Goal: Contribute content: Contribute content

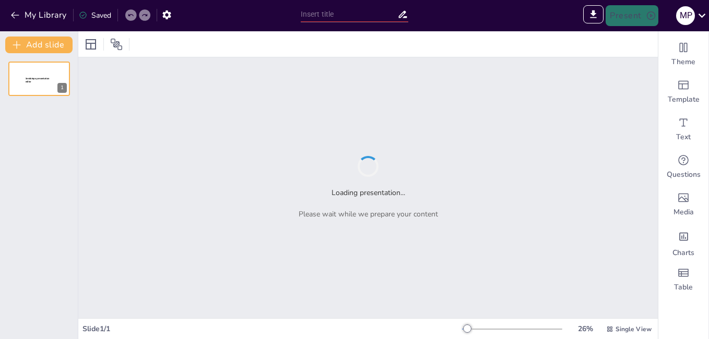
type input "Sendsteps presentation"
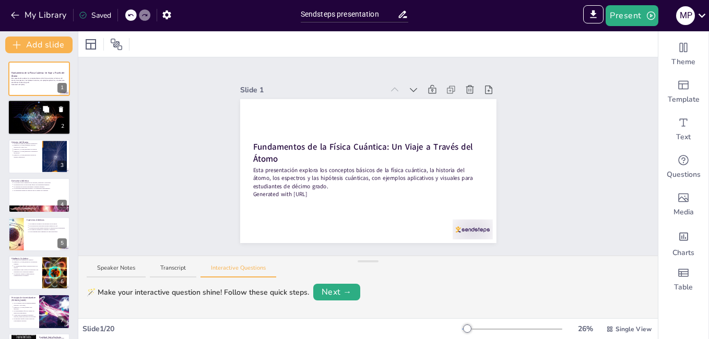
click at [59, 122] on div "2" at bounding box center [62, 127] width 9 height 10
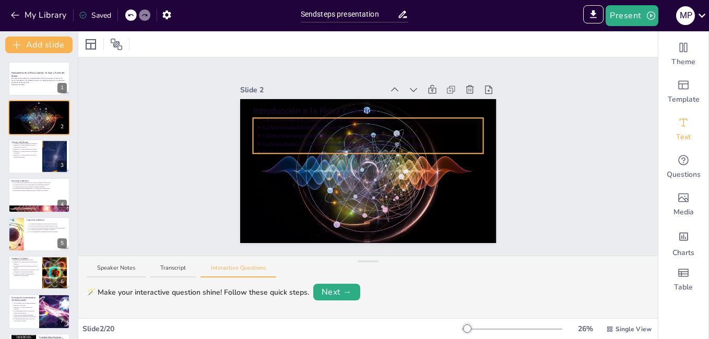
click at [324, 140] on p "La física cuántica ha revolucionado nuestra comprensión del universo." at bounding box center [373, 144] width 221 height 8
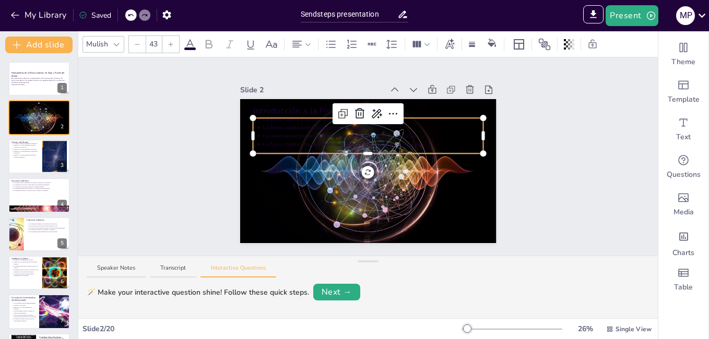
click at [190, 42] on icon at bounding box center [190, 44] width 13 height 13
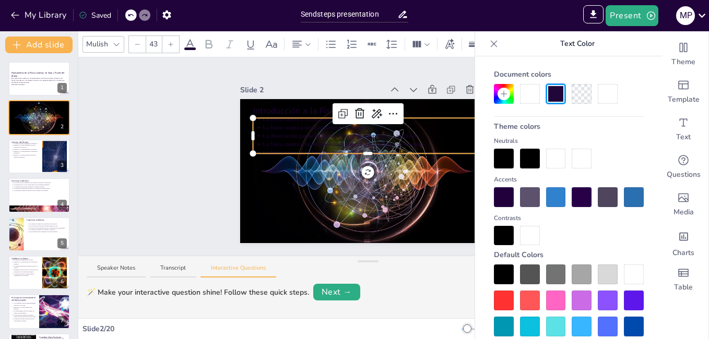
click at [624, 269] on div at bounding box center [634, 275] width 20 height 20
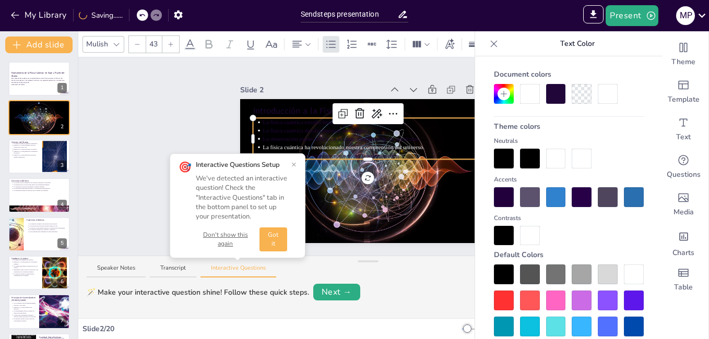
click at [294, 162] on button "×" at bounding box center [293, 164] width 5 height 8
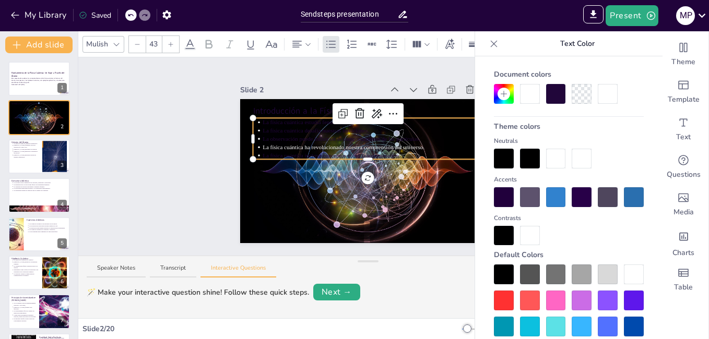
click at [299, 156] on div at bounding box center [368, 158] width 231 height 4
click at [298, 135] on p "La observación puede influir en el comportamiento de las partículas." at bounding box center [373, 139] width 221 height 8
click at [298, 127] on p "La física cuántica desafía nuestras intuiciones." at bounding box center [373, 131] width 221 height 8
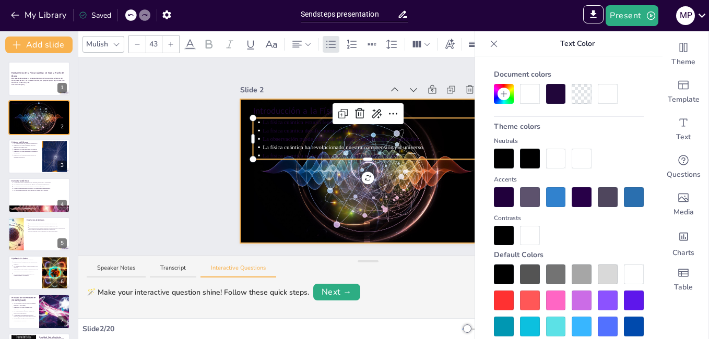
click at [440, 201] on div at bounding box center [368, 171] width 256 height 158
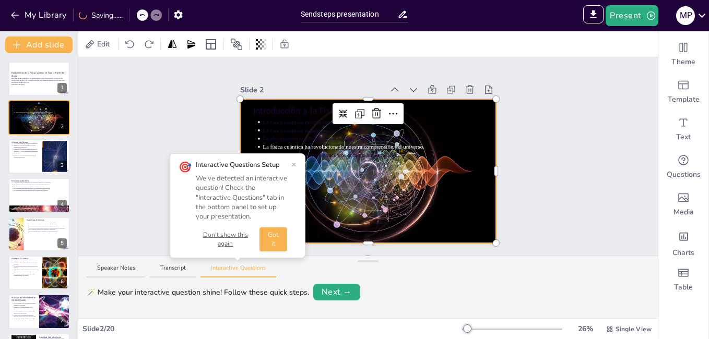
click at [292, 163] on button "×" at bounding box center [293, 164] width 5 height 8
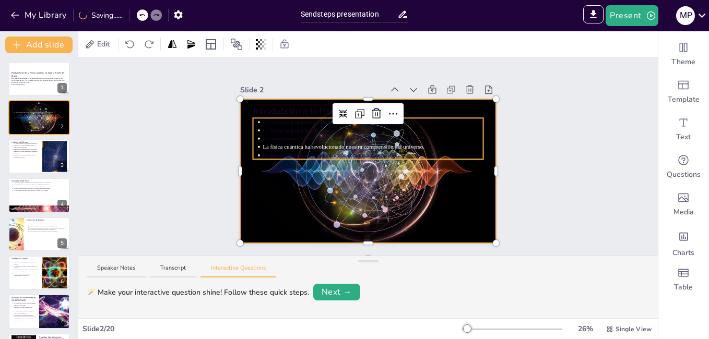
click at [388, 151] on p "La física cuántica incluye conceptos como la superposición." at bounding box center [373, 155] width 221 height 8
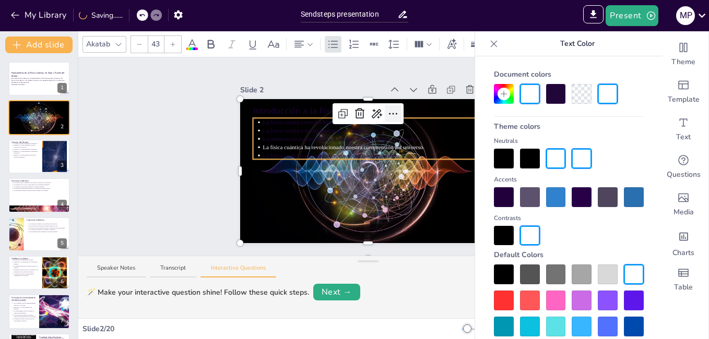
click at [387, 108] on icon at bounding box center [393, 114] width 13 height 13
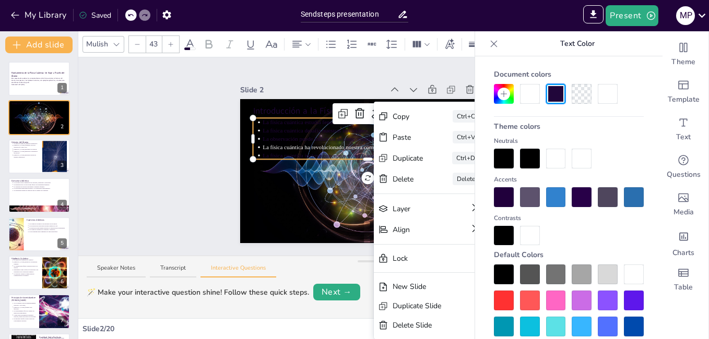
click at [598, 97] on div at bounding box center [608, 94] width 20 height 20
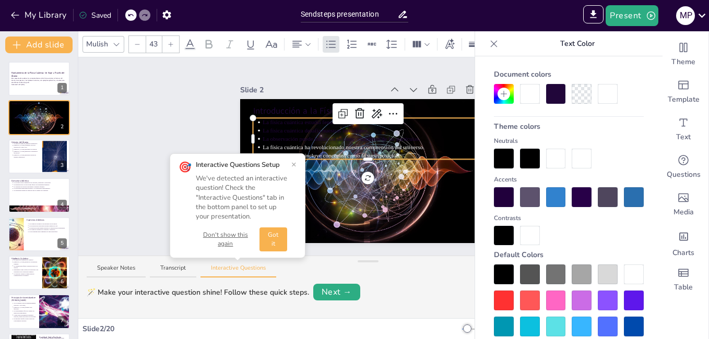
click at [394, 135] on p "La observación puede influir en el comportamiento de las partículas." at bounding box center [373, 139] width 221 height 8
click at [600, 95] on div at bounding box center [608, 94] width 20 height 20
click at [304, 129] on p "La física cuántica desafía nuestras intuiciones." at bounding box center [373, 131] width 221 height 8
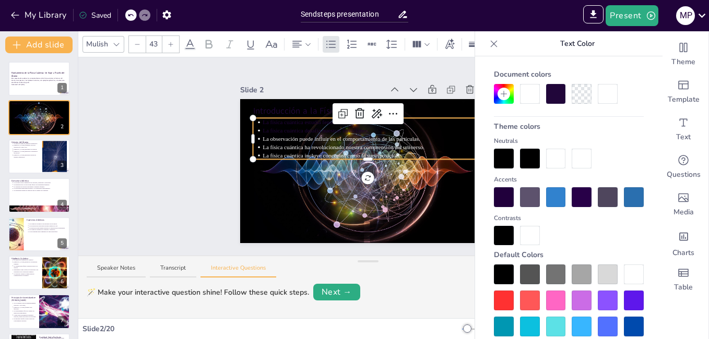
click at [310, 127] on p "La física cuántica desafía nuestras intuiciones." at bounding box center [373, 131] width 221 height 8
click at [602, 96] on div at bounding box center [608, 94] width 20 height 20
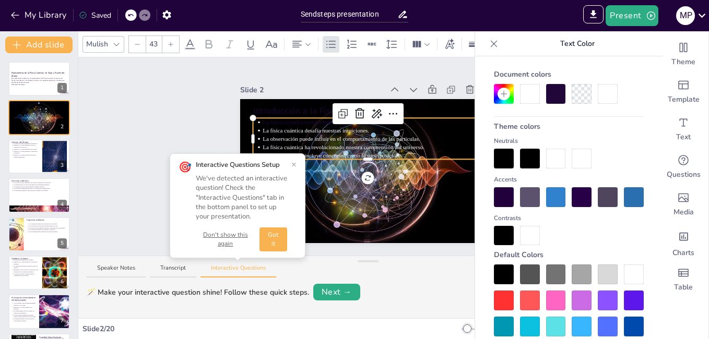
click at [262, 118] on div at bounding box center [368, 120] width 231 height 4
click at [307, 120] on p "La física cuántica estudia fenómenos a nivel atómico." at bounding box center [373, 122] width 221 height 8
click at [605, 98] on div at bounding box center [608, 94] width 20 height 20
click at [263, 105] on p "Introducción a la Física Cuántica" at bounding box center [368, 111] width 231 height 12
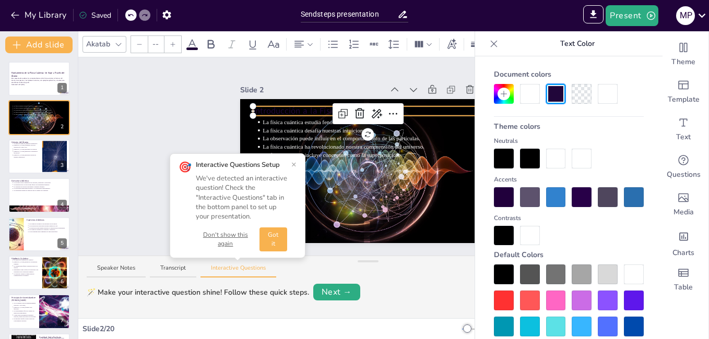
type input "64"
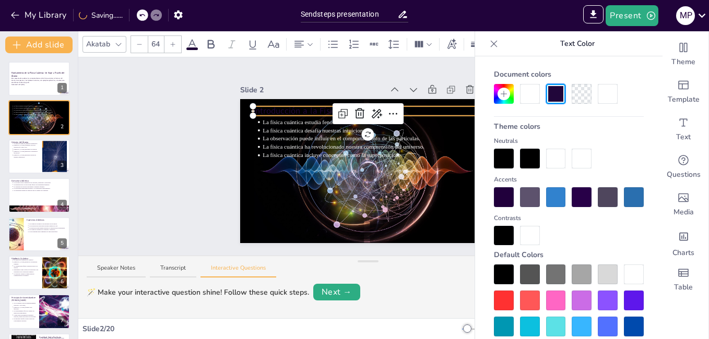
click at [607, 97] on div at bounding box center [608, 94] width 20 height 20
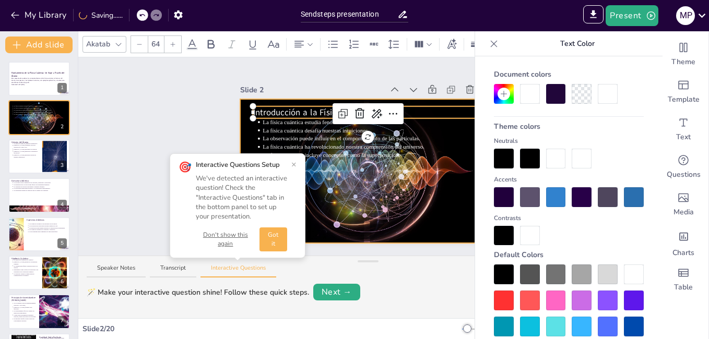
drag, startPoint x: 421, startPoint y: 267, endPoint x: 296, endPoint y: 220, distance: 133.3
click at [421, 266] on div "Speaker Notes Transcript Interactive Questions" at bounding box center [367, 268] width 579 height 25
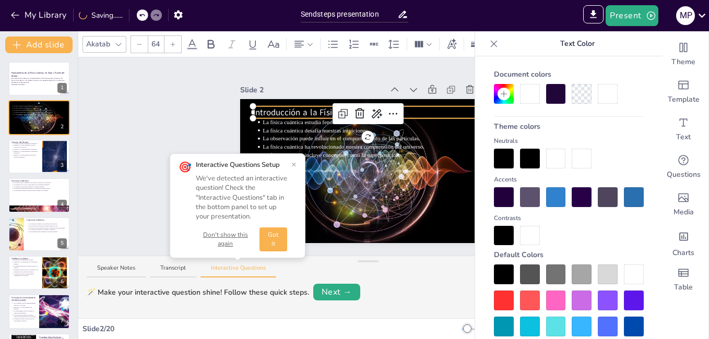
drag, startPoint x: 294, startPoint y: 163, endPoint x: 305, endPoint y: 181, distance: 20.1
click at [295, 162] on button "×" at bounding box center [293, 164] width 5 height 8
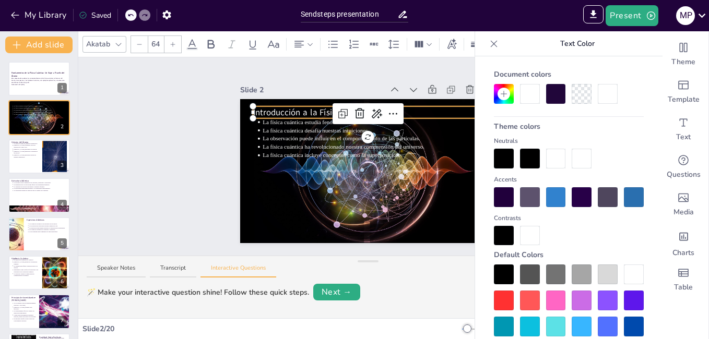
click at [489, 45] on icon at bounding box center [494, 44] width 10 height 10
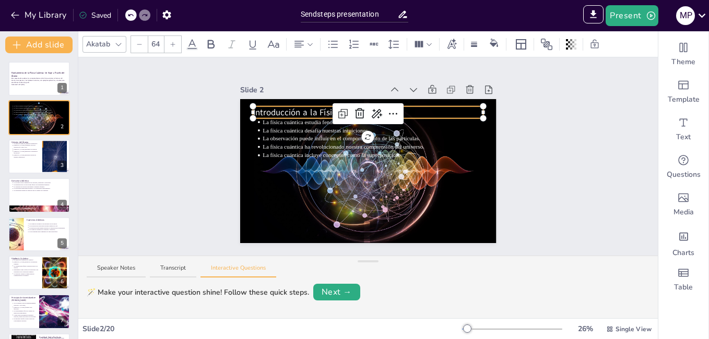
click at [534, 147] on div "Slide 1 Fundamentos de la Física Cuántica: Un Viaje a Través del Átomo Esta pre…" at bounding box center [367, 156] width 579 height 198
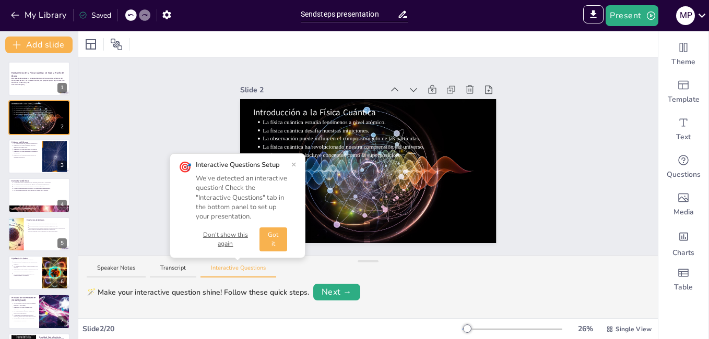
click at [294, 164] on button "×" at bounding box center [293, 164] width 5 height 8
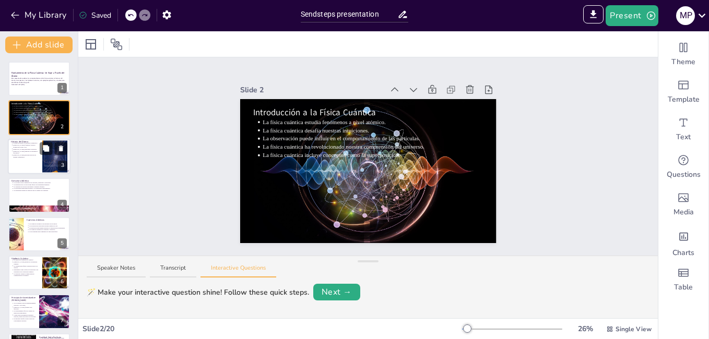
click at [30, 160] on div at bounding box center [39, 156] width 63 height 35
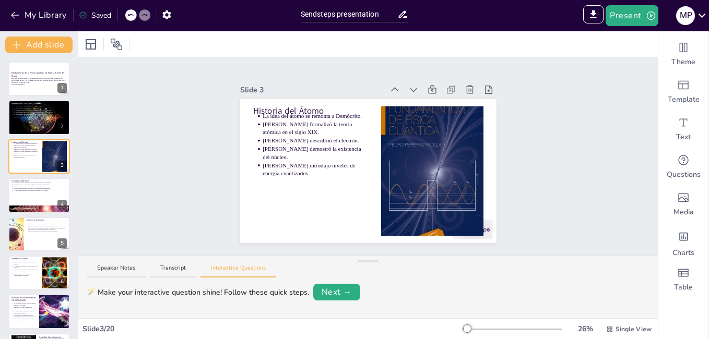
click at [49, 192] on button at bounding box center [46, 187] width 13 height 13
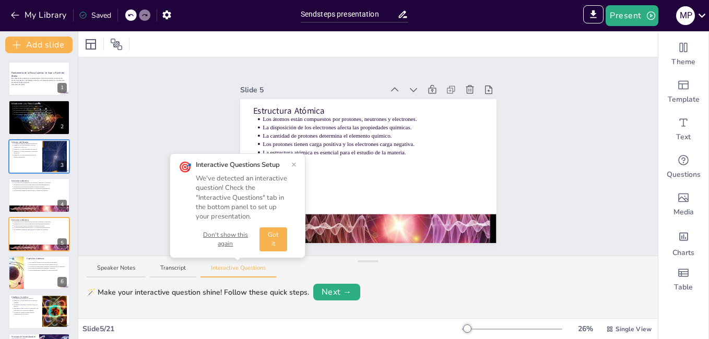
scroll to position [38, 0]
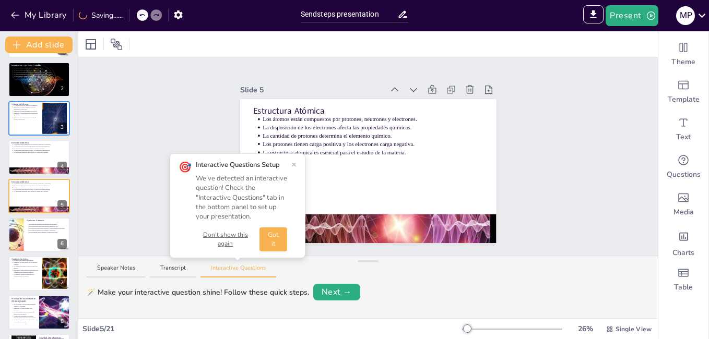
click at [292, 168] on button "×" at bounding box center [293, 164] width 5 height 8
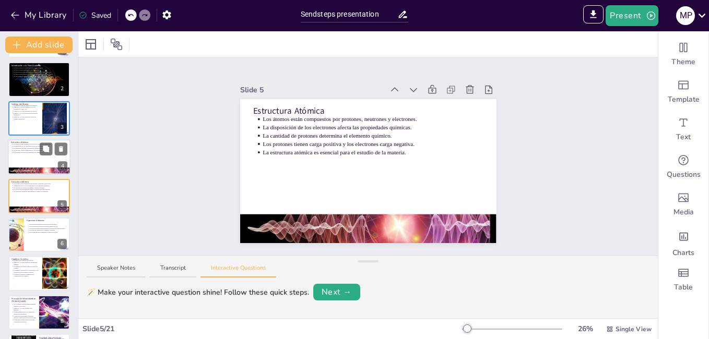
click at [16, 158] on div at bounding box center [39, 156] width 63 height 35
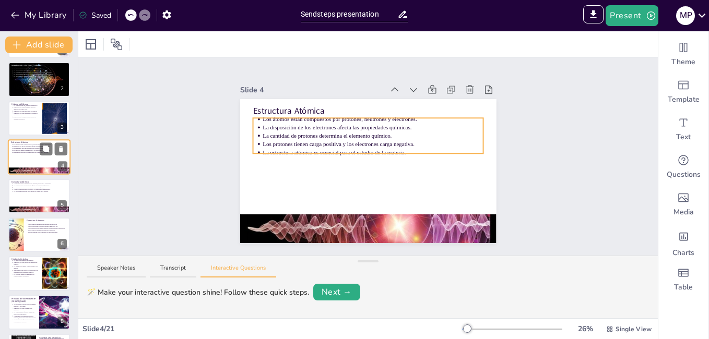
scroll to position [0, 0]
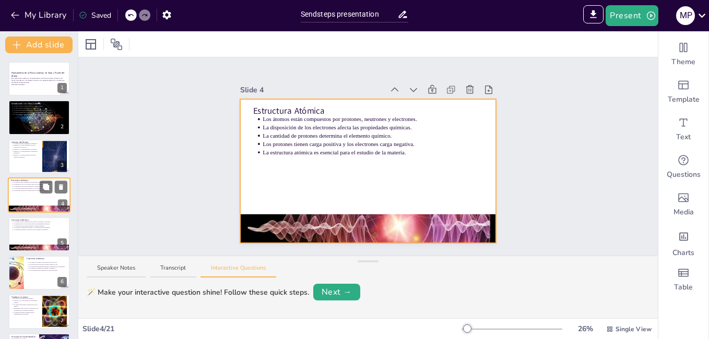
click at [41, 229] on button at bounding box center [46, 226] width 13 height 13
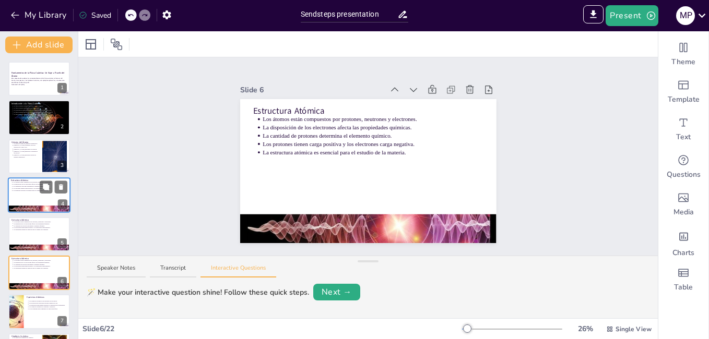
click at [47, 195] on div at bounding box center [39, 194] width 63 height 35
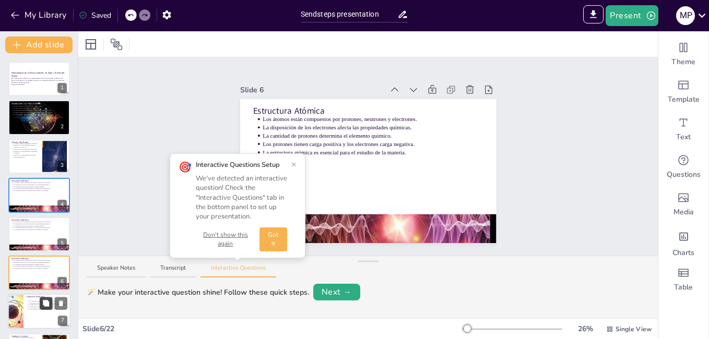
click at [45, 298] on button at bounding box center [46, 304] width 13 height 13
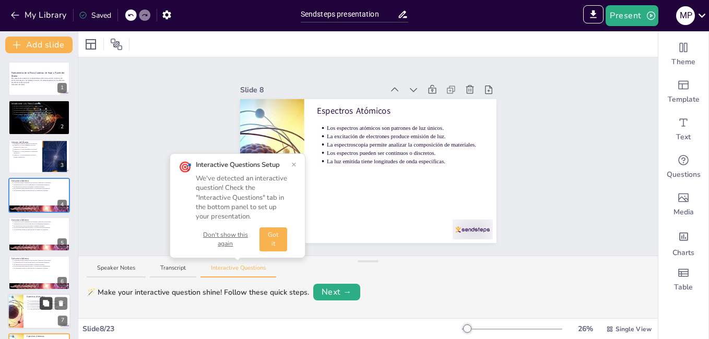
scroll to position [77, 0]
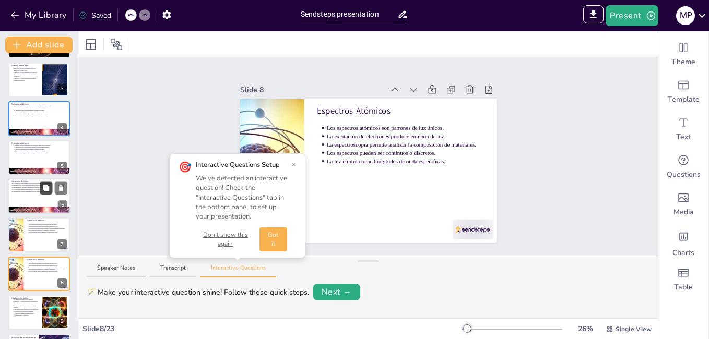
click at [44, 198] on div at bounding box center [39, 196] width 63 height 35
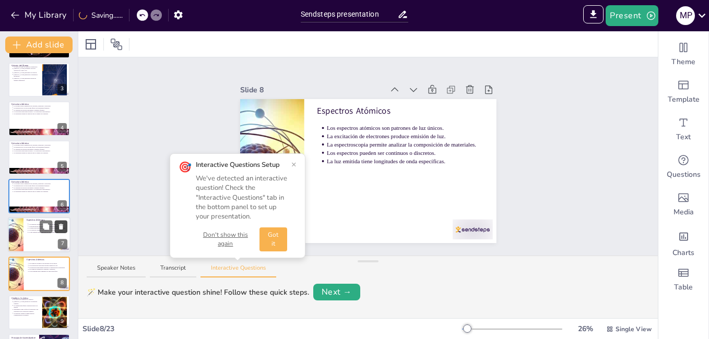
scroll to position [154, 0]
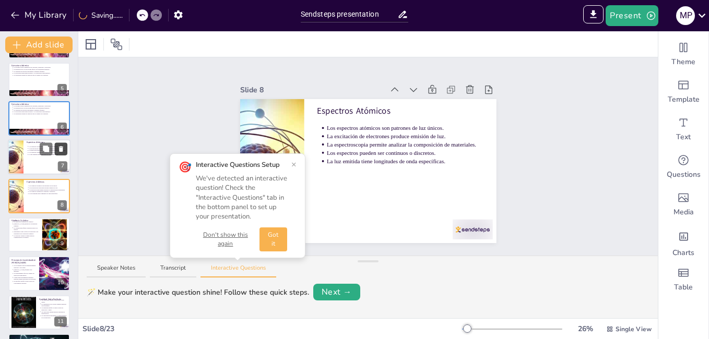
click at [62, 148] on icon at bounding box center [61, 150] width 4 height 6
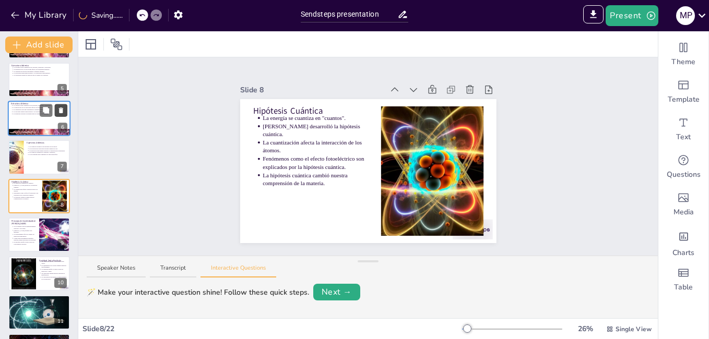
click at [60, 111] on icon at bounding box center [61, 111] width 4 height 6
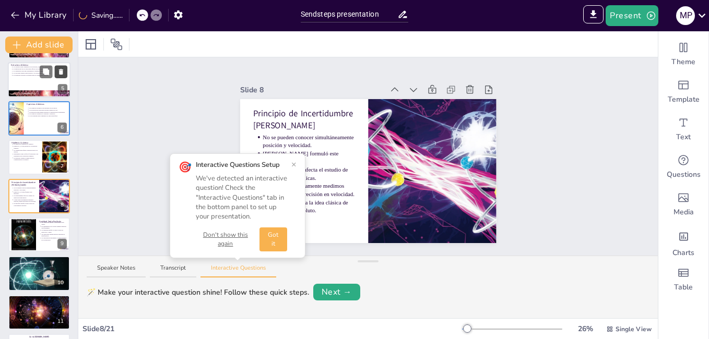
click at [61, 72] on icon at bounding box center [61, 72] width 4 height 6
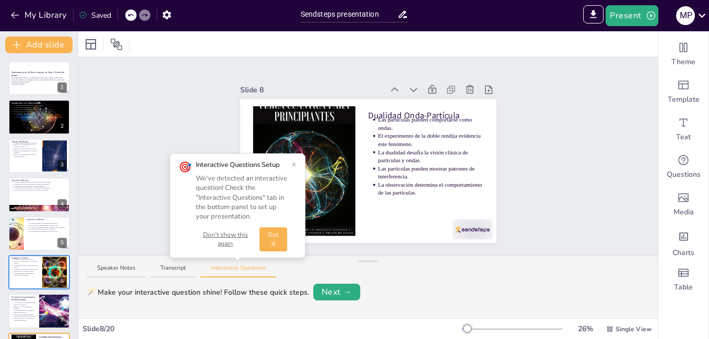
scroll to position [0, 0]
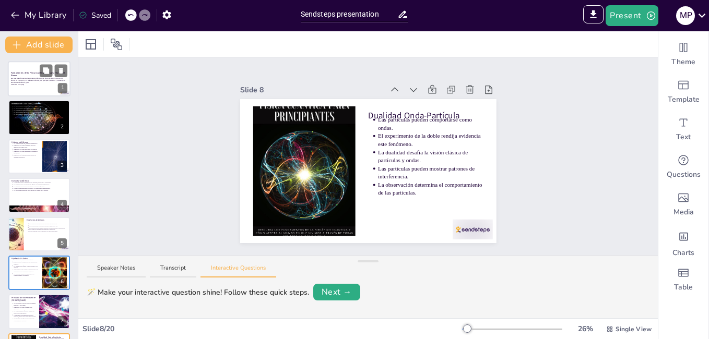
click at [47, 84] on p "Generated with [URL]" at bounding box center [39, 85] width 56 height 2
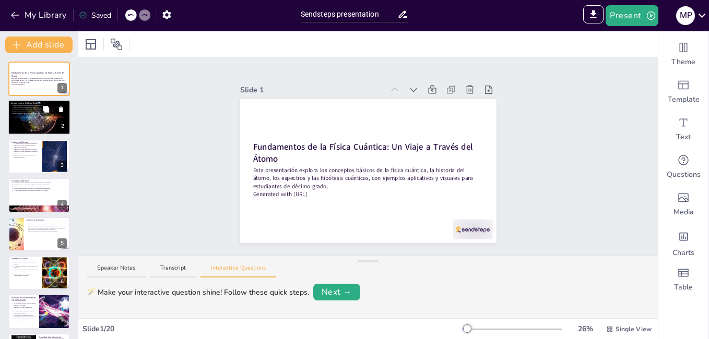
click at [34, 129] on div at bounding box center [39, 117] width 63 height 39
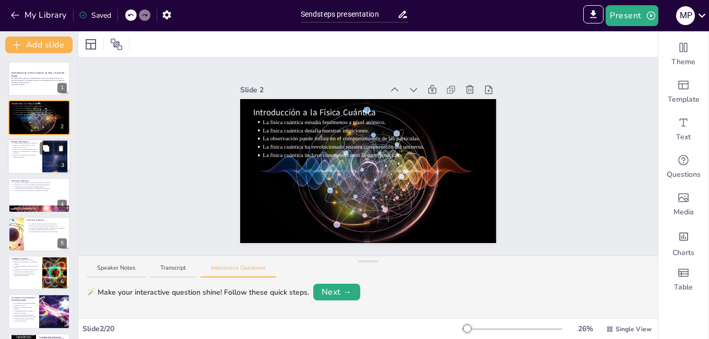
click at [35, 151] on p "[PERSON_NAME] demostró la existencia del núcleo." at bounding box center [26, 152] width 26 height 4
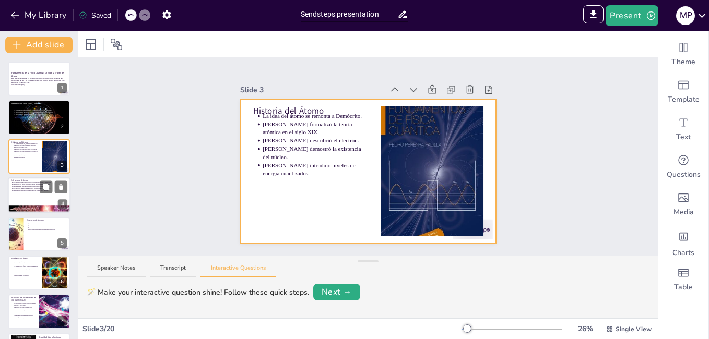
click at [38, 188] on p "Los protones tienen carga positiva y los electrones carga negativa." at bounding box center [40, 189] width 54 height 2
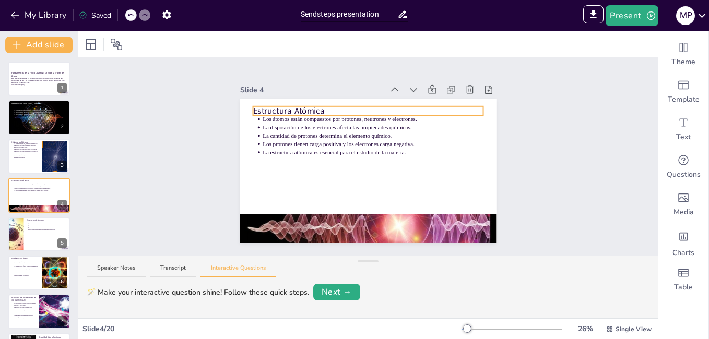
click at [290, 101] on div at bounding box center [368, 171] width 256 height 144
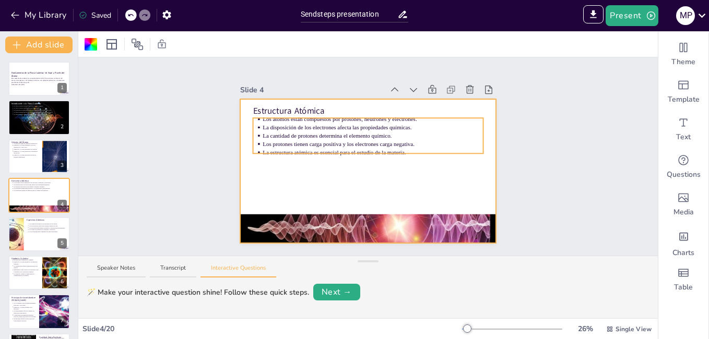
click at [293, 105] on p "Estructura Atómica" at bounding box center [368, 111] width 231 height 12
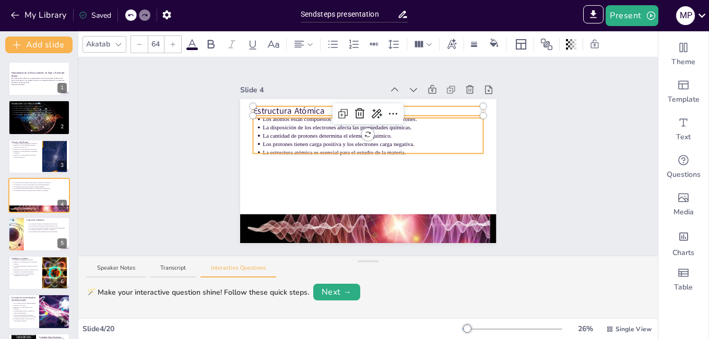
click at [439, 178] on div at bounding box center [368, 171] width 256 height 144
click at [50, 225] on button at bounding box center [46, 226] width 13 height 13
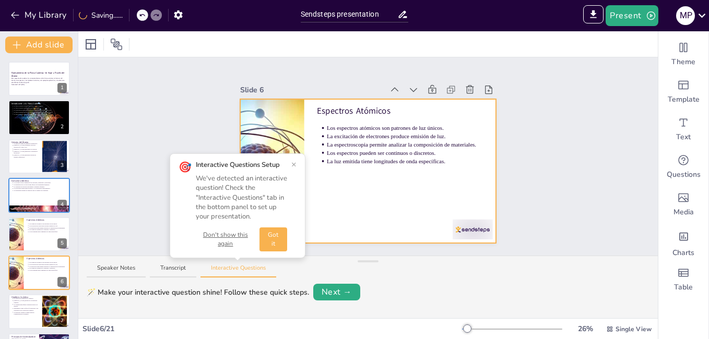
scroll to position [77, 0]
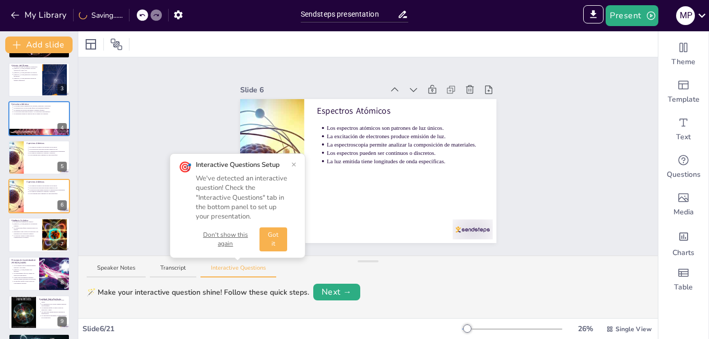
click at [295, 164] on button "×" at bounding box center [293, 164] width 5 height 8
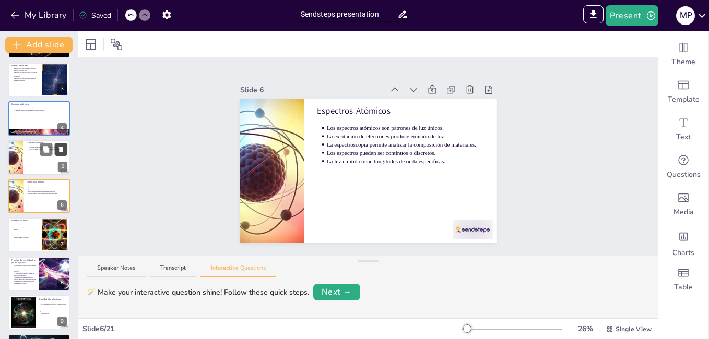
click at [62, 148] on icon at bounding box center [61, 150] width 4 height 6
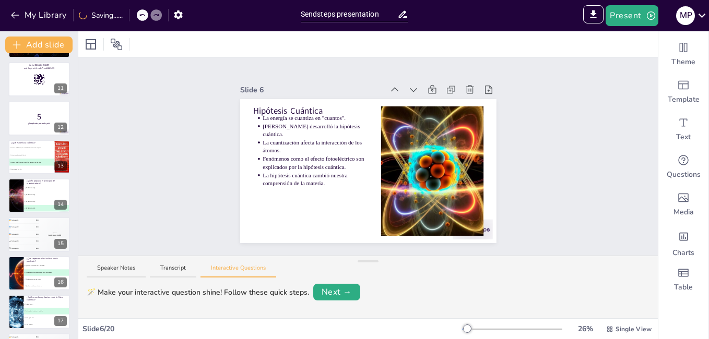
scroll to position [355, 0]
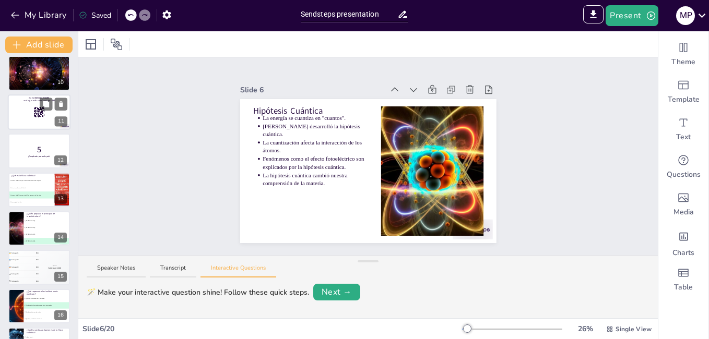
click at [46, 113] on div at bounding box center [39, 111] width 63 height 35
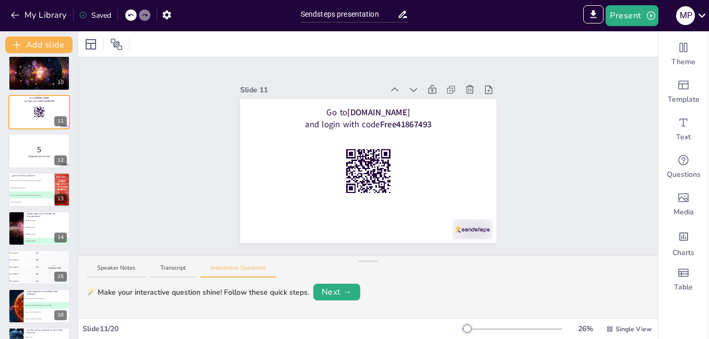
scroll to position [271, 0]
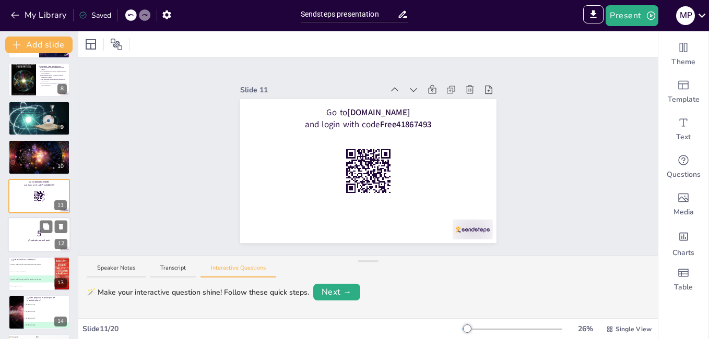
click at [34, 227] on div at bounding box center [39, 234] width 63 height 35
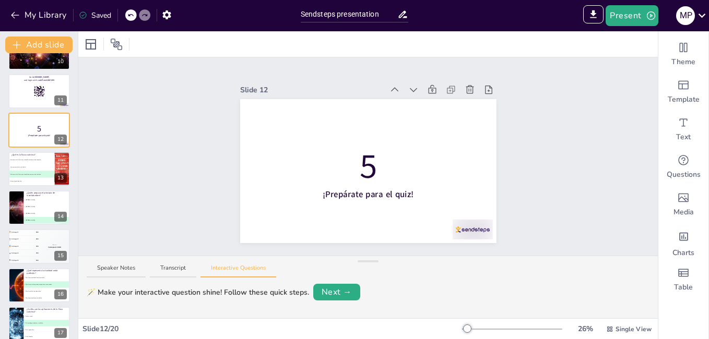
scroll to position [388, 0]
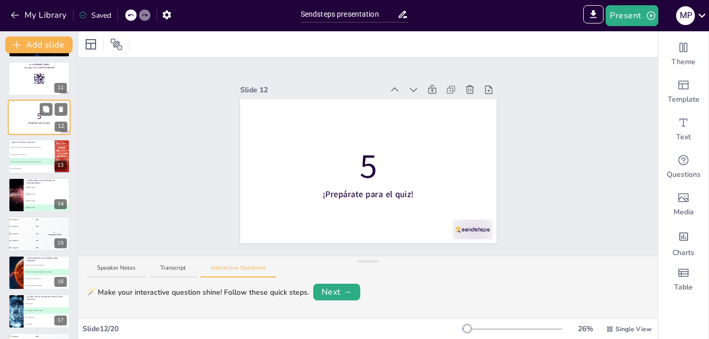
click at [35, 156] on li "B Una teoría sobre la relatividad." at bounding box center [31, 154] width 46 height 7
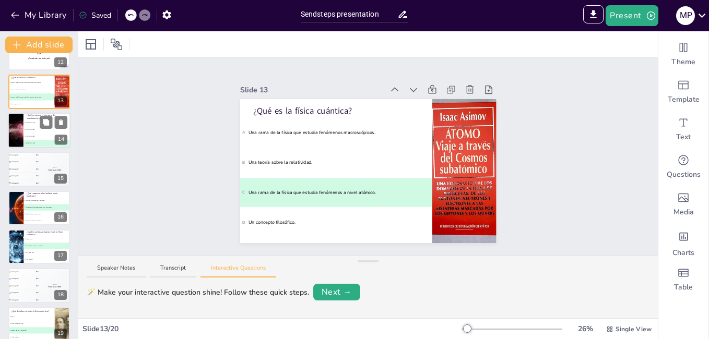
scroll to position [503, 0]
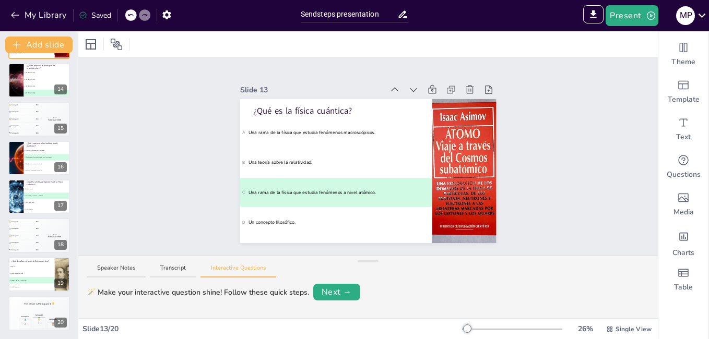
click at [45, 86] on span "C Max Planck." at bounding box center [46, 87] width 45 height 2
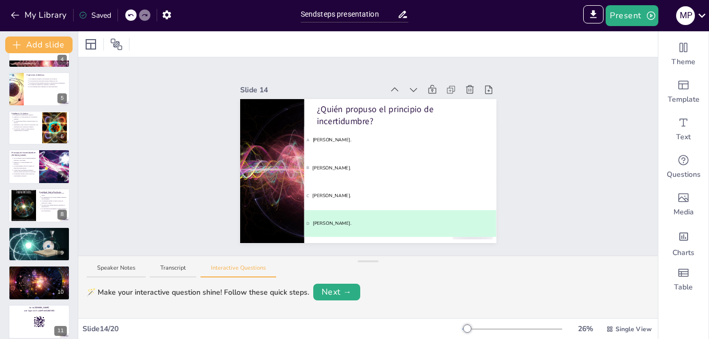
scroll to position [0, 0]
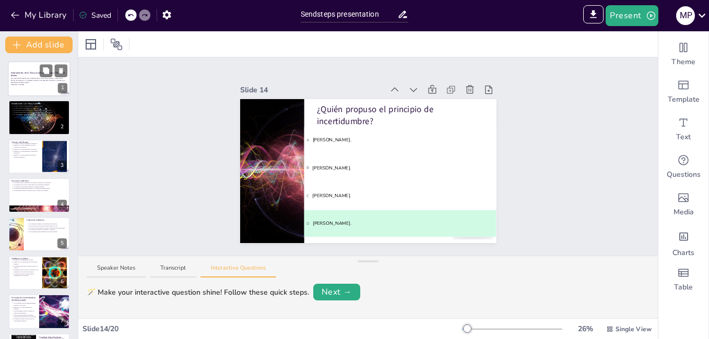
click at [33, 81] on p "Esta presentación explora los conceptos básicos de la física cuántica, la histo…" at bounding box center [39, 81] width 56 height 6
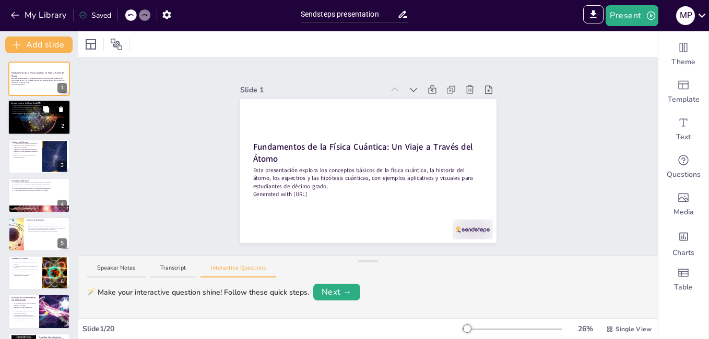
click at [49, 116] on div at bounding box center [39, 117] width 63 height 39
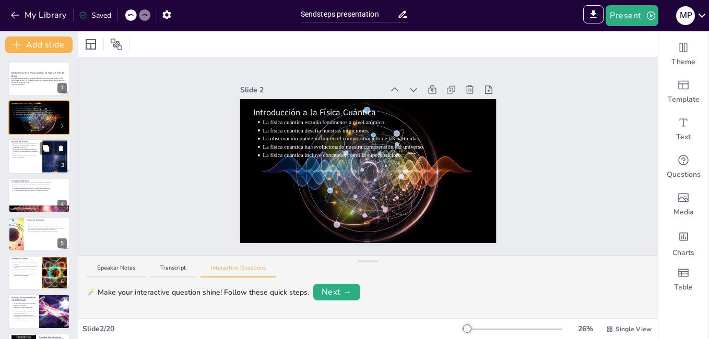
click at [39, 160] on div at bounding box center [39, 156] width 63 height 35
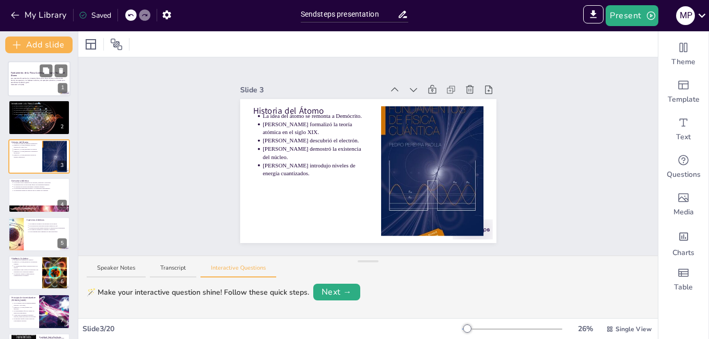
click at [40, 80] on p "Esta presentación explora los conceptos básicos de la física cuántica, la histo…" at bounding box center [39, 81] width 56 height 6
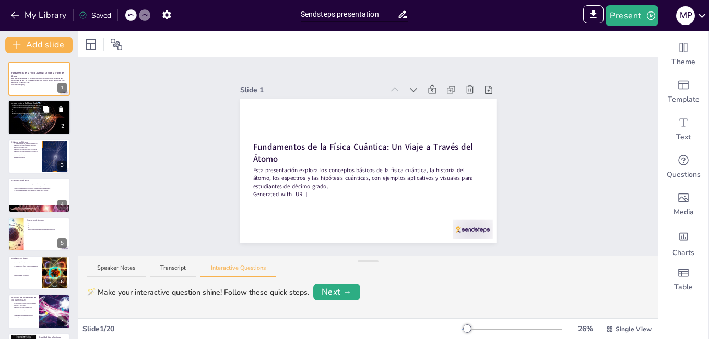
click at [54, 114] on div at bounding box center [54, 109] width 28 height 13
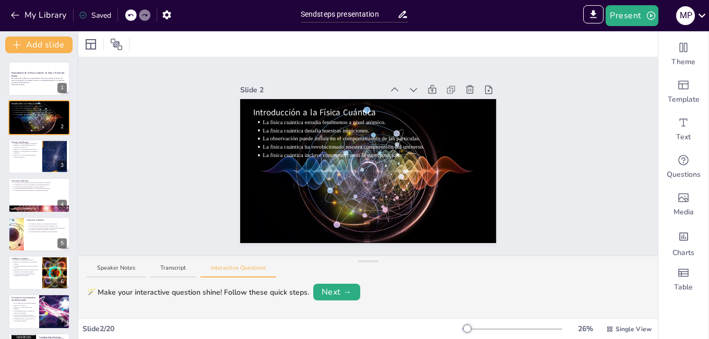
click at [101, 258] on div "Speaker Notes Transcript Interactive Questions" at bounding box center [367, 268] width 579 height 25
click at [107, 266] on button "Speaker Notes" at bounding box center [116, 271] width 59 height 14
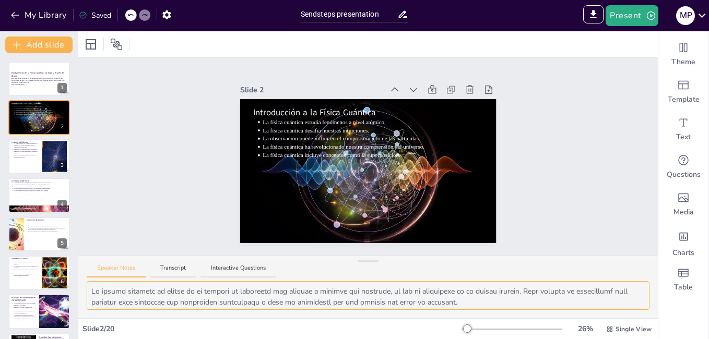
drag, startPoint x: 481, startPoint y: 302, endPoint x: 474, endPoint y: 299, distance: 7.5
click at [474, 299] on textarea at bounding box center [368, 295] width 563 height 29
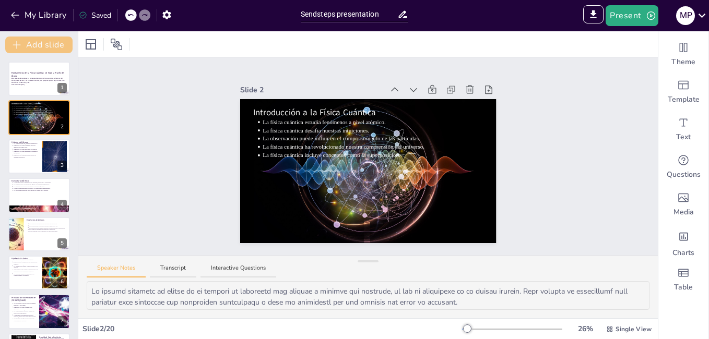
click at [45, 41] on button "Add slide" at bounding box center [38, 45] width 67 height 17
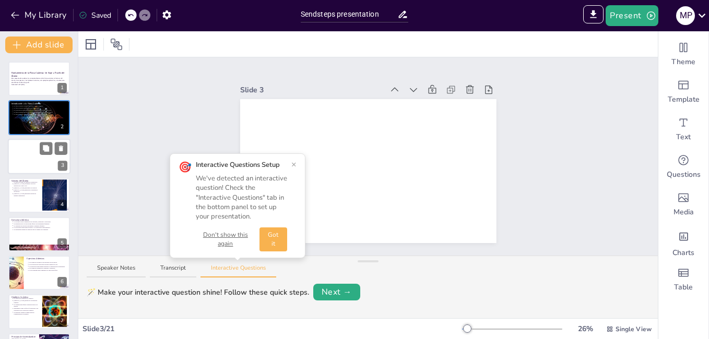
drag, startPoint x: 50, startPoint y: 149, endPoint x: 52, endPoint y: 158, distance: 8.5
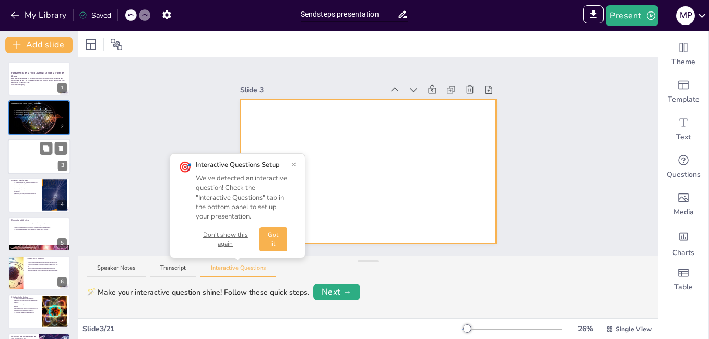
drag, startPoint x: 24, startPoint y: 151, endPoint x: 46, endPoint y: 127, distance: 32.5
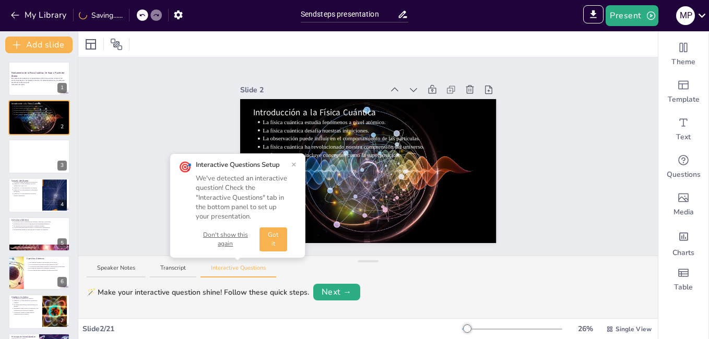
click at [293, 167] on button "×" at bounding box center [293, 164] width 5 height 8
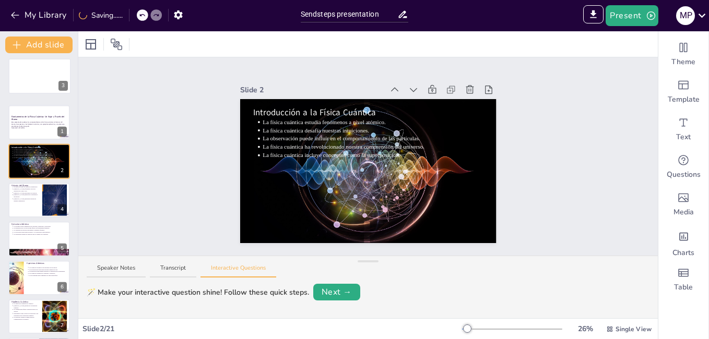
drag, startPoint x: 31, startPoint y: 146, endPoint x: 241, endPoint y: 158, distance: 210.7
click at [34, 65] on div at bounding box center [40, 76] width 62 height 34
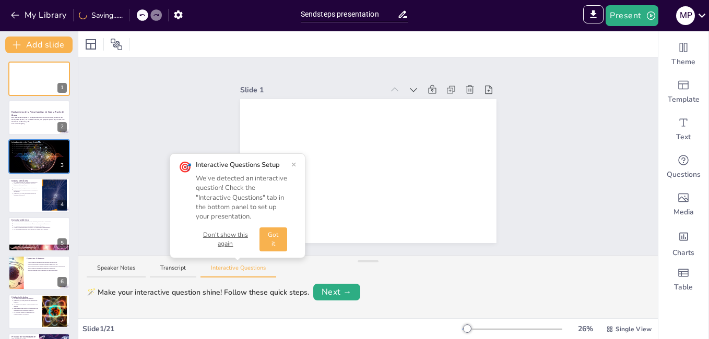
click at [293, 165] on button "×" at bounding box center [293, 164] width 5 height 8
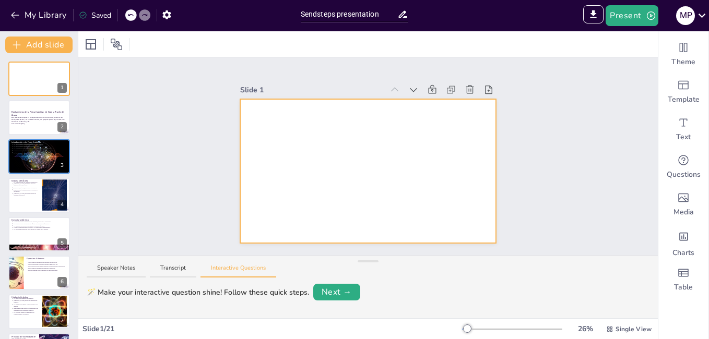
click at [379, 194] on div at bounding box center [368, 171] width 256 height 144
click at [378, 195] on div at bounding box center [368, 171] width 256 height 144
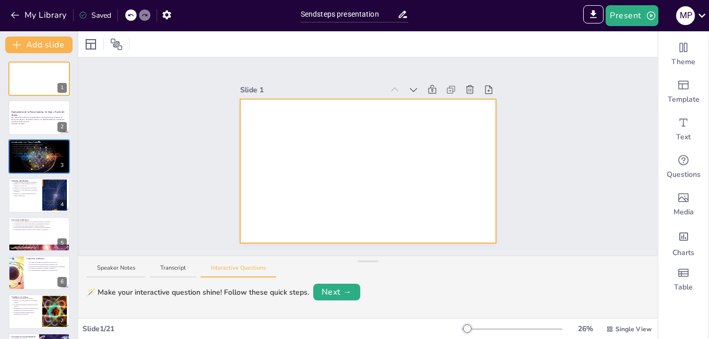
click at [378, 196] on div at bounding box center [368, 171] width 256 height 144
click at [378, 199] on div at bounding box center [368, 171] width 256 height 144
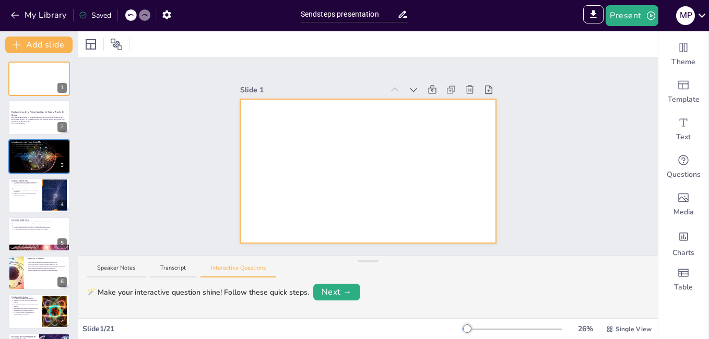
click at [378, 199] on div at bounding box center [368, 171] width 256 height 144
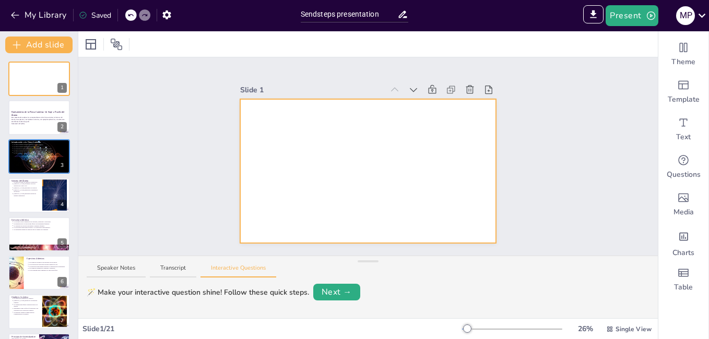
click at [378, 199] on div at bounding box center [368, 171] width 256 height 144
click at [377, 199] on div at bounding box center [368, 171] width 256 height 144
click at [374, 200] on div at bounding box center [368, 171] width 256 height 144
click at [373, 206] on div at bounding box center [368, 171] width 256 height 144
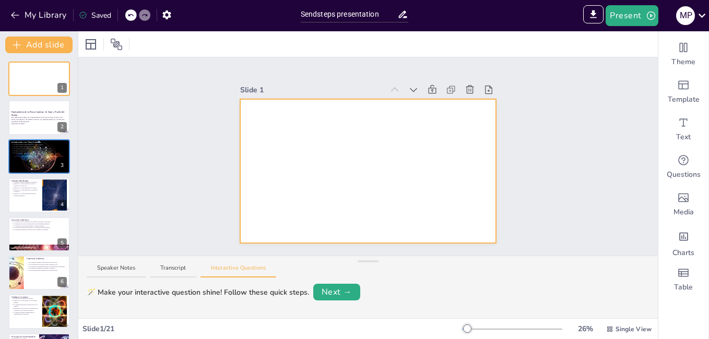
click at [373, 206] on div at bounding box center [368, 171] width 256 height 144
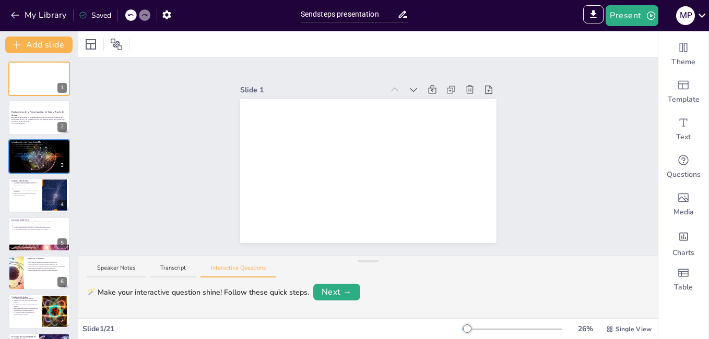
click at [373, 207] on div at bounding box center [368, 171] width 256 height 144
click at [366, 168] on div at bounding box center [368, 171] width 256 height 144
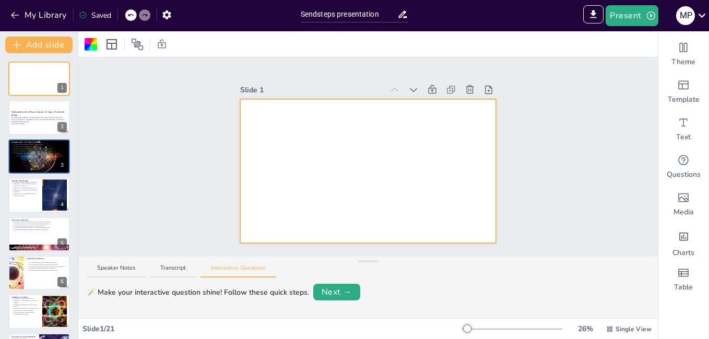
drag, startPoint x: 374, startPoint y: 138, endPoint x: 369, endPoint y: 130, distance: 9.0
drag, startPoint x: 311, startPoint y: 219, endPoint x: 334, endPoint y: 123, distance: 98.6
click at [318, 215] on div at bounding box center [368, 171] width 256 height 144
click at [336, 145] on div at bounding box center [368, 171] width 256 height 144
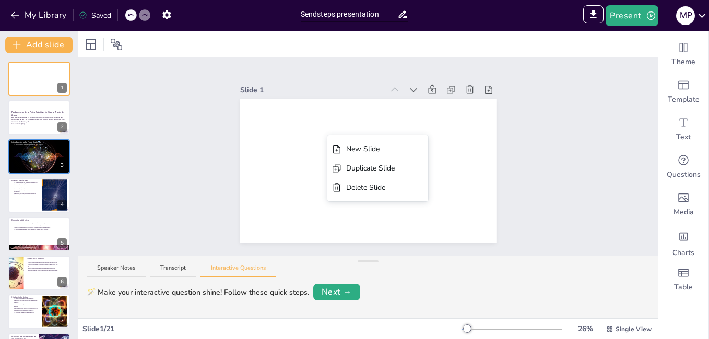
click at [683, 130] on div "Text" at bounding box center [683, 130] width 50 height 38
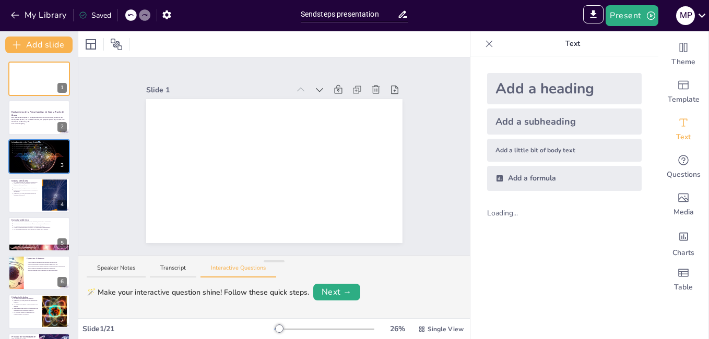
click at [566, 85] on div "Add a heading" at bounding box center [564, 88] width 154 height 31
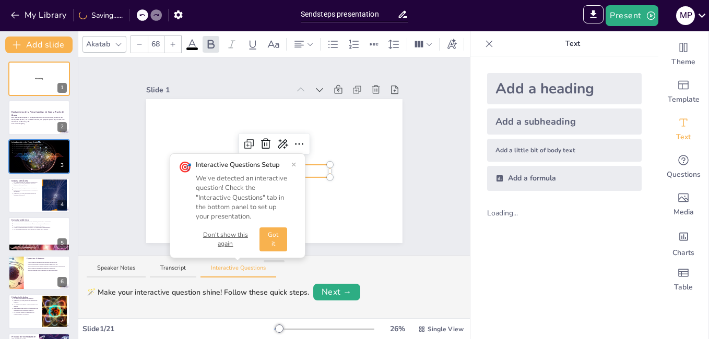
click at [294, 169] on button "×" at bounding box center [293, 164] width 5 height 8
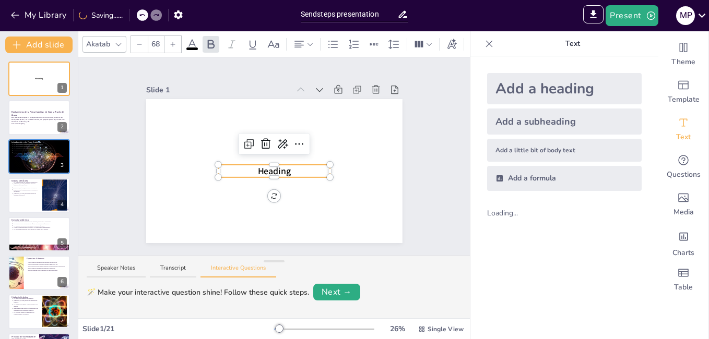
click at [294, 167] on p "Heading" at bounding box center [274, 171] width 112 height 13
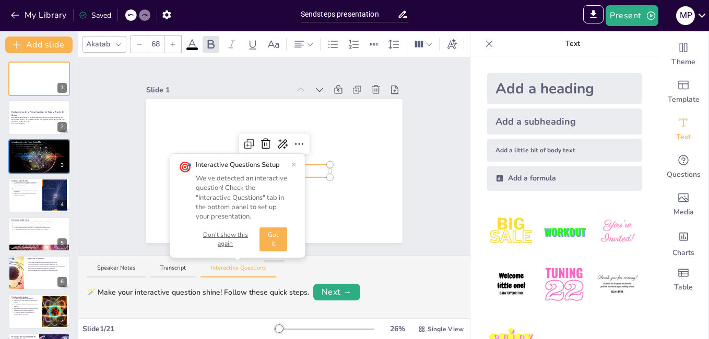
click at [292, 165] on button "×" at bounding box center [293, 164] width 5 height 8
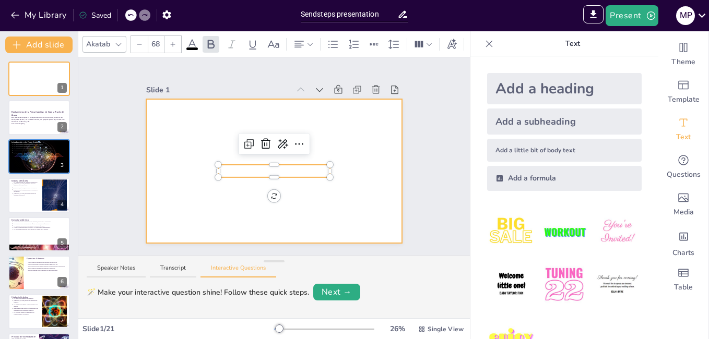
click at [293, 167] on p at bounding box center [274, 171] width 112 height 13
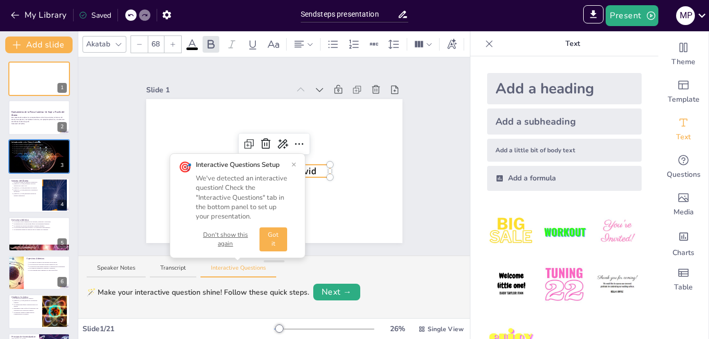
click at [294, 165] on button "×" at bounding box center [293, 164] width 5 height 8
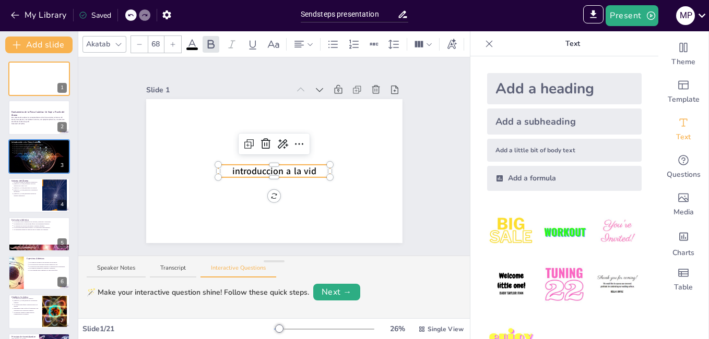
click at [313, 168] on p "introduccion a la vid" at bounding box center [274, 171] width 112 height 13
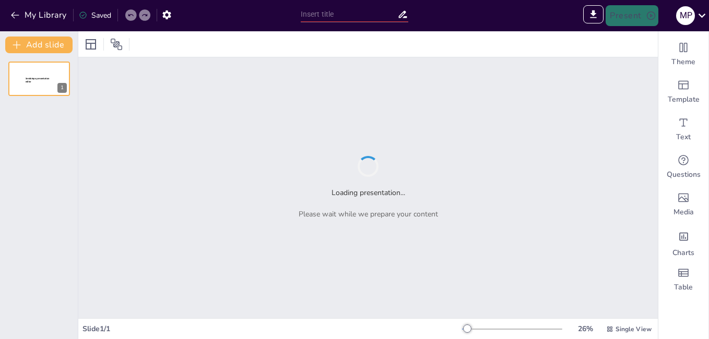
type input "Sendsteps presentation"
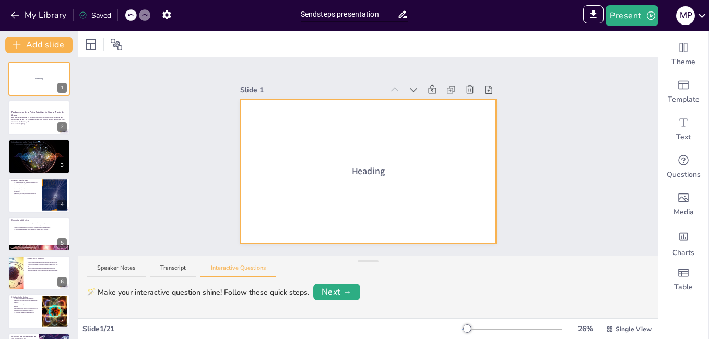
click at [382, 158] on div at bounding box center [368, 171] width 256 height 144
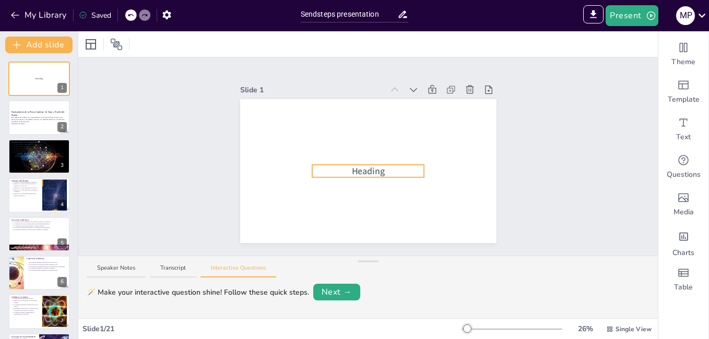
click at [374, 170] on span "Heading" at bounding box center [367, 171] width 33 height 13
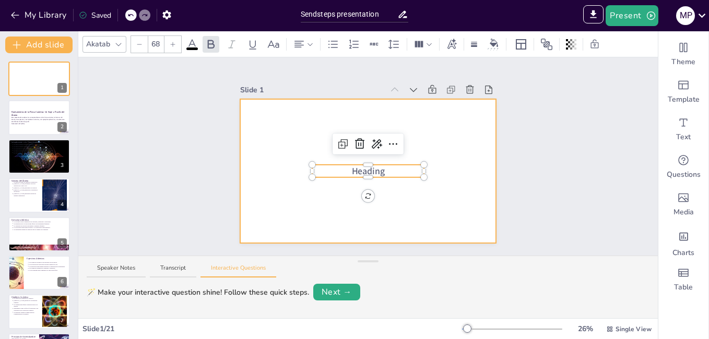
drag, startPoint x: 380, startPoint y: 174, endPoint x: 348, endPoint y: 192, distance: 36.9
click at [325, 194] on div "Heading" at bounding box center [368, 171] width 256 height 144
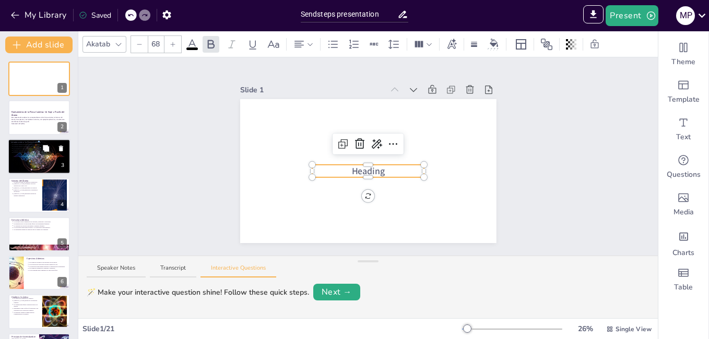
click at [53, 158] on div at bounding box center [39, 156] width 63 height 39
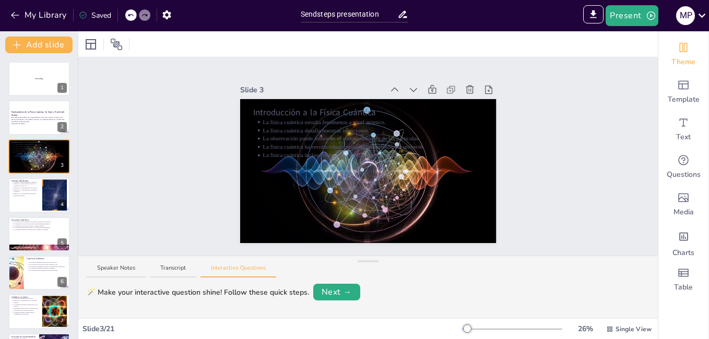
click at [37, 73] on div at bounding box center [39, 79] width 62 height 34
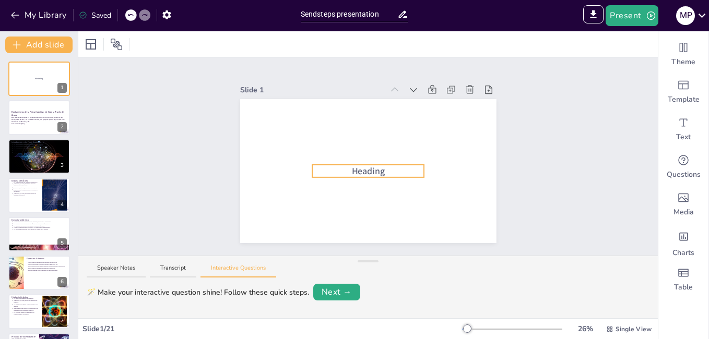
click at [369, 167] on span "Heading" at bounding box center [367, 171] width 33 height 13
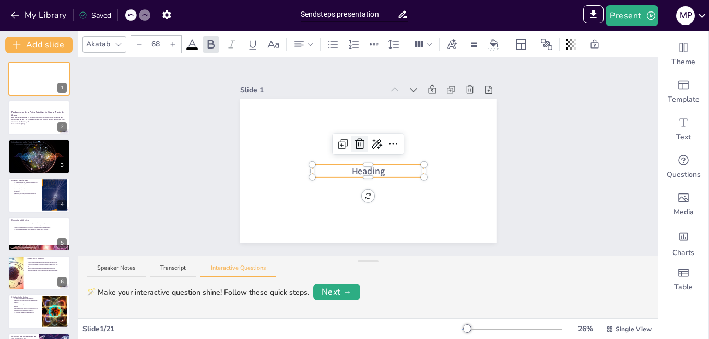
click at [357, 142] on icon at bounding box center [359, 144] width 13 height 13
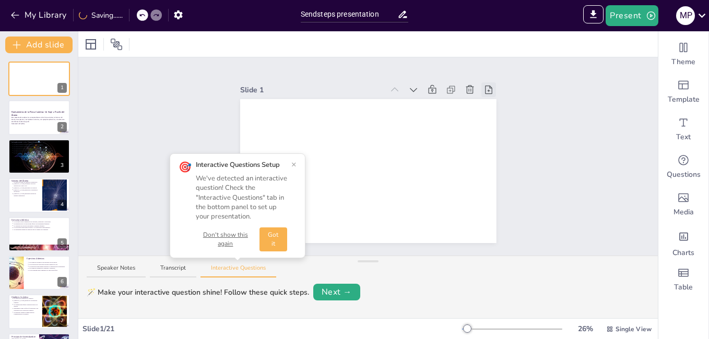
click at [483, 87] on icon at bounding box center [488, 90] width 10 height 10
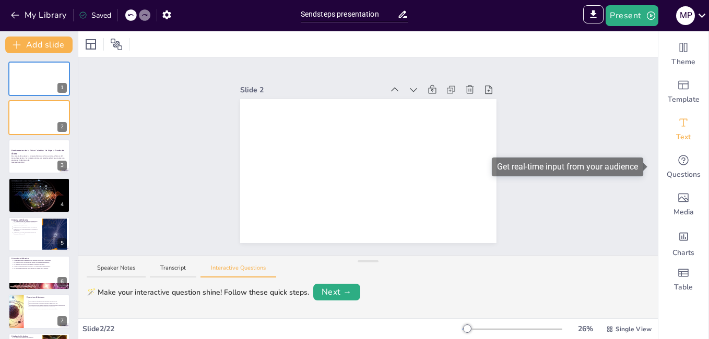
click at [676, 138] on span "Text" at bounding box center [683, 137] width 15 height 10
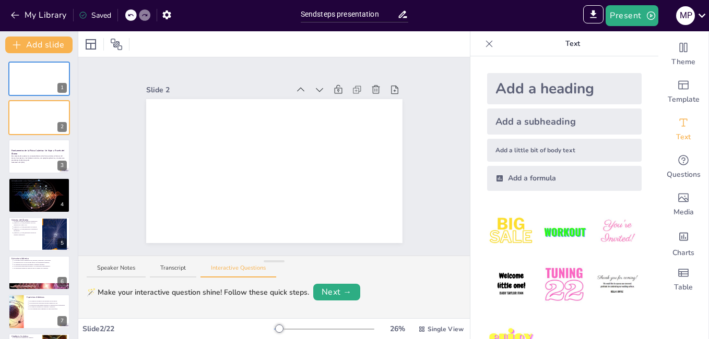
click at [443, 142] on div "Slide 1 Slide 2 Slide 3 Fundamentos de la Física Cuántica: Un Viaje a Través de…" at bounding box center [273, 156] width 391 height 198
click at [556, 125] on div "Add a subheading" at bounding box center [564, 122] width 154 height 26
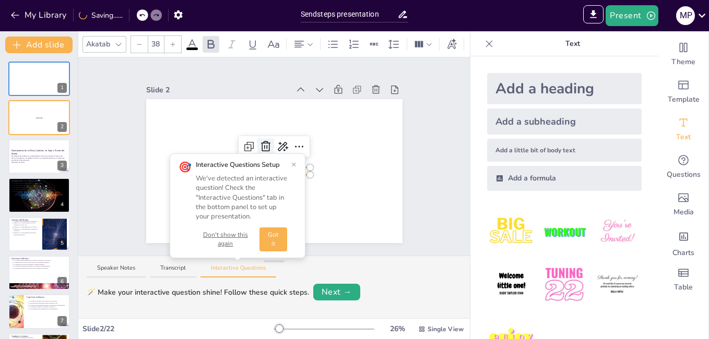
click at [259, 141] on icon at bounding box center [265, 146] width 13 height 13
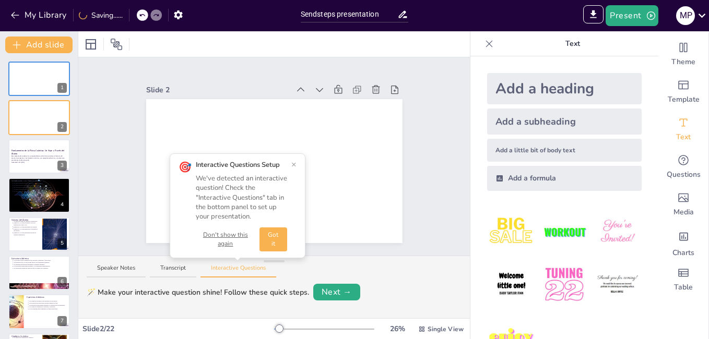
click at [561, 87] on div "Add a heading" at bounding box center [564, 88] width 154 height 31
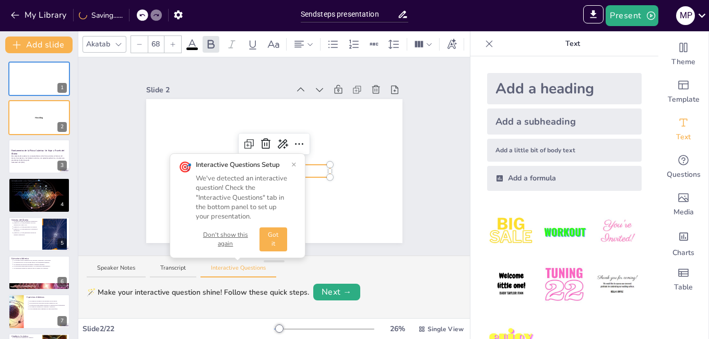
click at [294, 163] on button "×" at bounding box center [293, 164] width 5 height 8
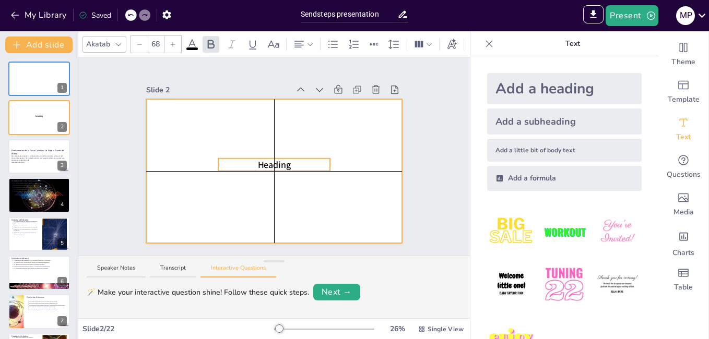
drag, startPoint x: 305, startPoint y: 169, endPoint x: 306, endPoint y: 159, distance: 9.5
click at [306, 159] on p "Heading" at bounding box center [274, 165] width 112 height 13
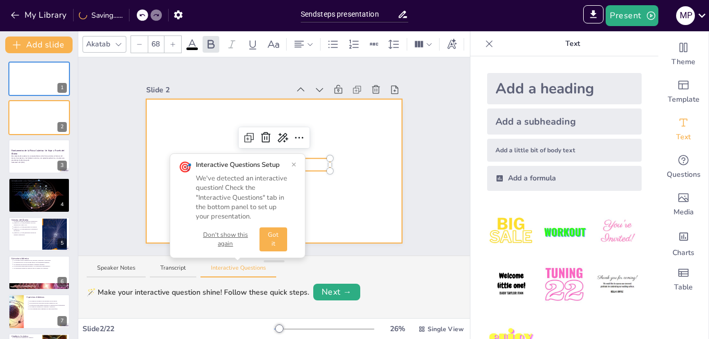
click at [306, 150] on div "Heading" at bounding box center [274, 171] width 256 height 144
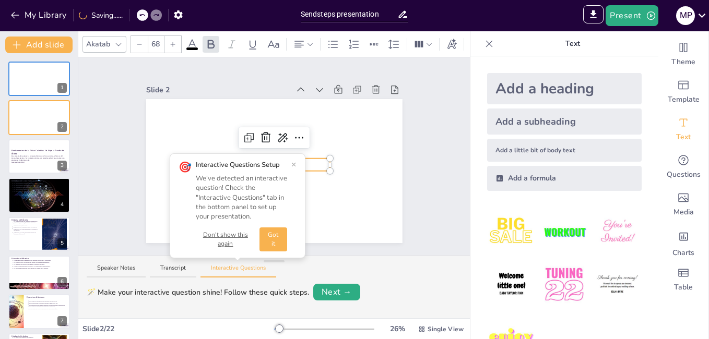
click at [295, 163] on button "×" at bounding box center [293, 164] width 5 height 8
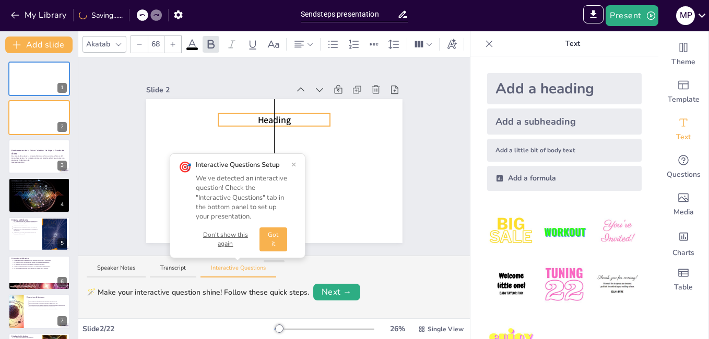
drag, startPoint x: 303, startPoint y: 163, endPoint x: 302, endPoint y: 118, distance: 44.9
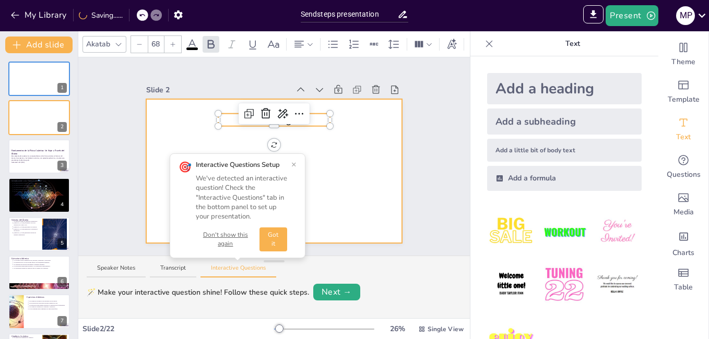
click at [316, 136] on div at bounding box center [274, 171] width 256 height 144
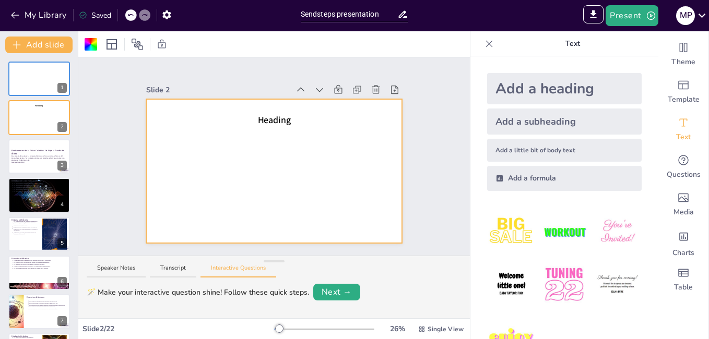
click at [295, 122] on p "Heading" at bounding box center [274, 120] width 112 height 13
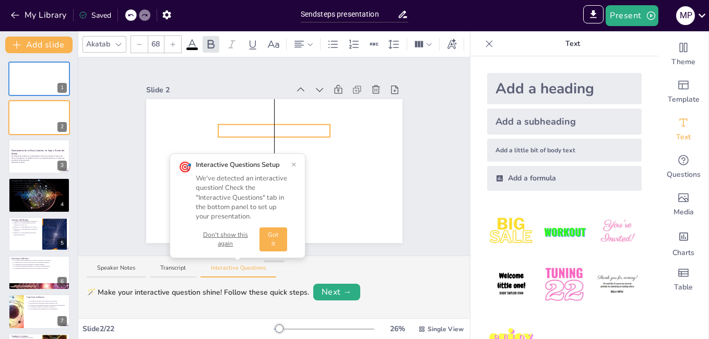
drag, startPoint x: 306, startPoint y: 121, endPoint x: 307, endPoint y: 132, distance: 11.0
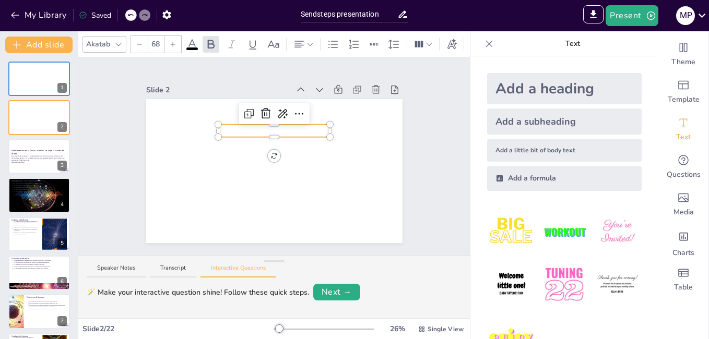
click at [294, 127] on p at bounding box center [274, 131] width 112 height 13
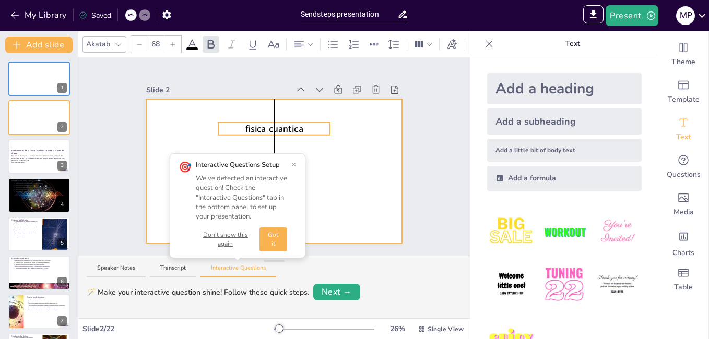
drag, startPoint x: 227, startPoint y: 122, endPoint x: 226, endPoint y: 131, distance: 8.9
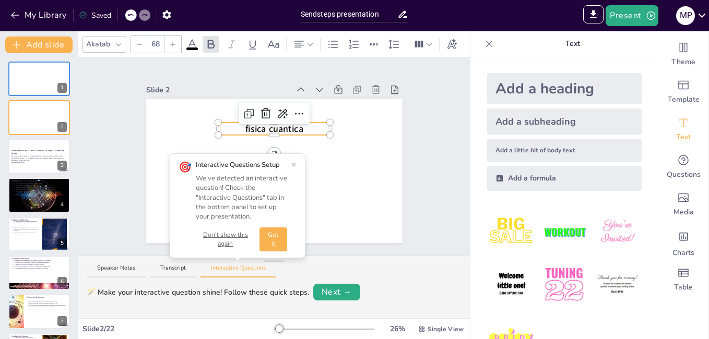
click at [191, 41] on icon at bounding box center [192, 44] width 13 height 13
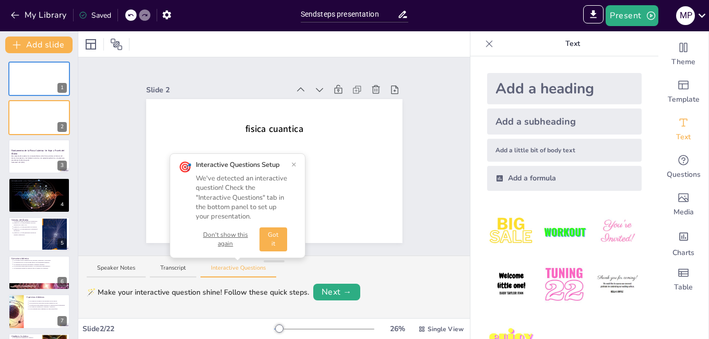
click at [291, 164] on button "×" at bounding box center [293, 164] width 5 height 8
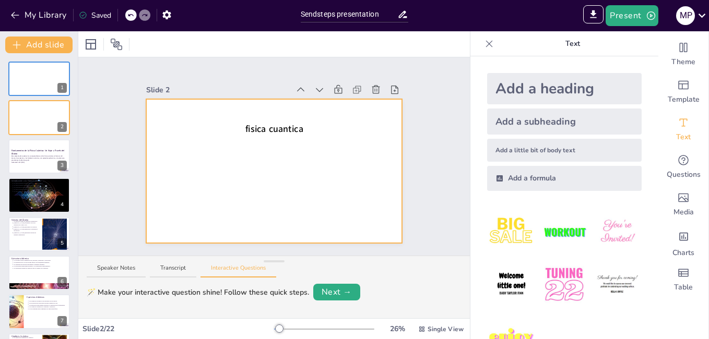
click at [316, 157] on div at bounding box center [274, 171] width 256 height 144
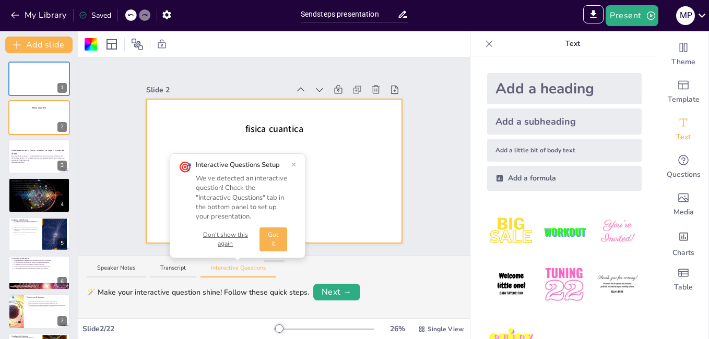
click at [532, 124] on div "Add a subheading" at bounding box center [564, 122] width 154 height 26
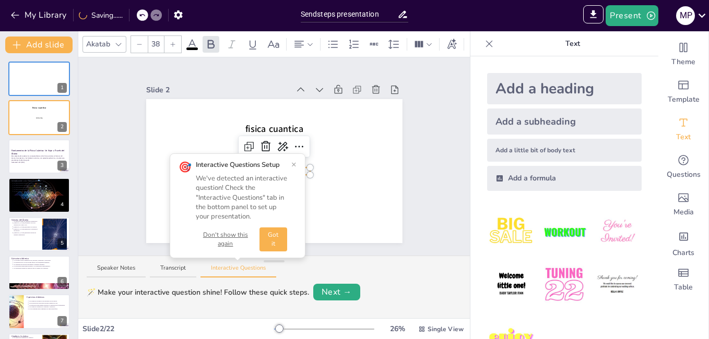
click at [293, 163] on button "×" at bounding box center [293, 164] width 5 height 8
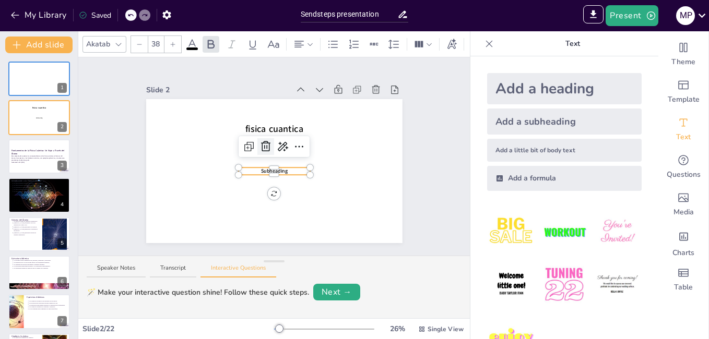
click at [261, 141] on icon at bounding box center [265, 146] width 9 height 10
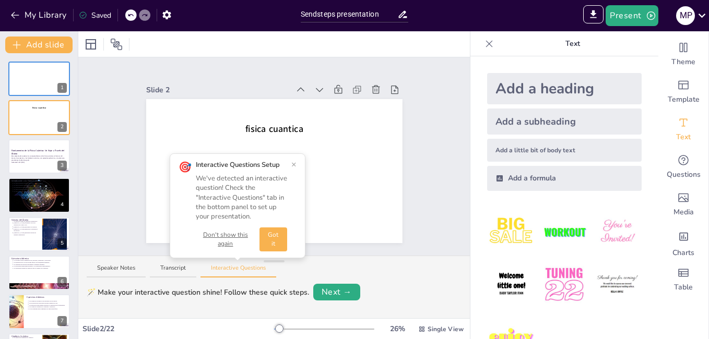
click at [540, 92] on div "Add a heading" at bounding box center [564, 88] width 154 height 31
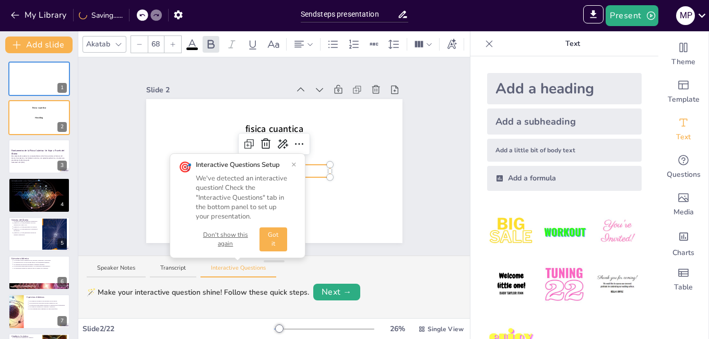
click at [296, 164] on div "🎯 Interactive Questions Setup We've detected an interactive question! Check the…" at bounding box center [238, 205] width 136 height 105
click at [295, 164] on button "×" at bounding box center [293, 164] width 5 height 8
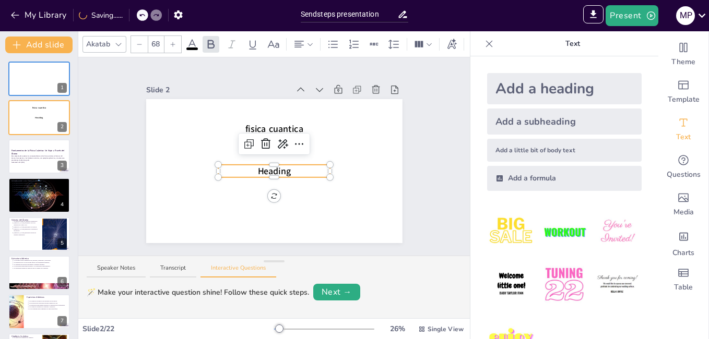
click at [295, 168] on p "Heading" at bounding box center [274, 171] width 112 height 13
drag, startPoint x: 283, startPoint y: 164, endPoint x: 286, endPoint y: 169, distance: 5.4
click at [283, 165] on div at bounding box center [274, 167] width 112 height 4
click at [286, 169] on p "Heading" at bounding box center [274, 171] width 112 height 13
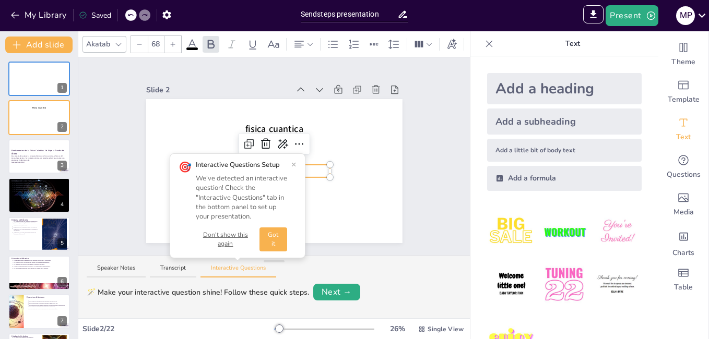
click at [294, 164] on button "×" at bounding box center [293, 164] width 5 height 8
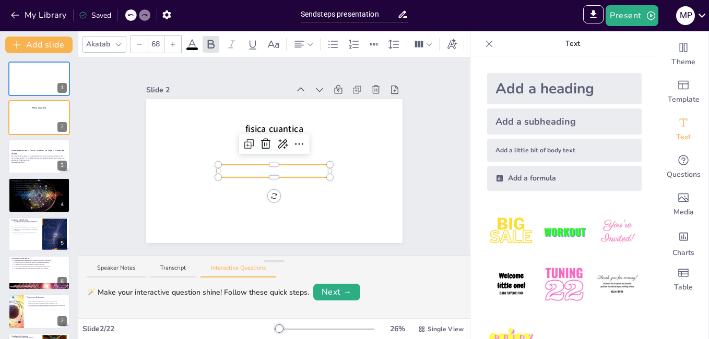
click at [278, 168] on p at bounding box center [274, 171] width 112 height 13
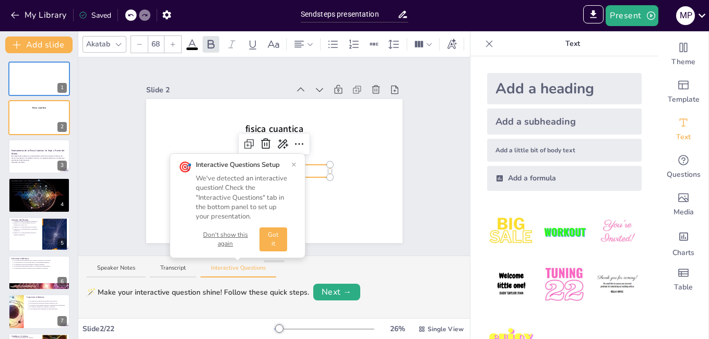
click at [291, 165] on button "×" at bounding box center [293, 164] width 5 height 8
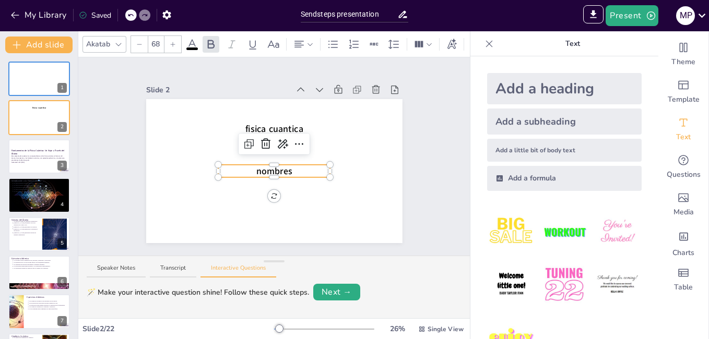
click at [289, 173] on div at bounding box center [274, 175] width 112 height 4
click at [288, 167] on p "nombres" at bounding box center [274, 171] width 112 height 13
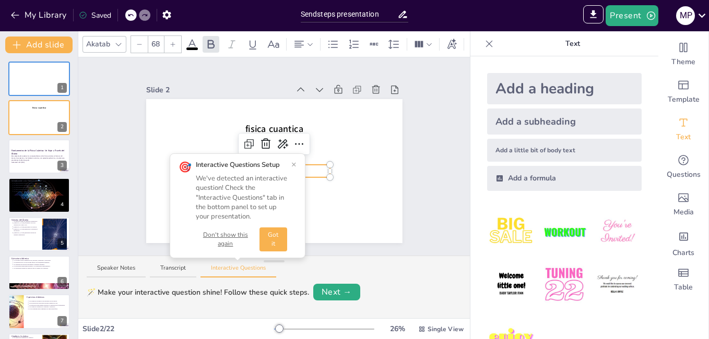
click at [295, 163] on button "×" at bounding box center [293, 164] width 5 height 8
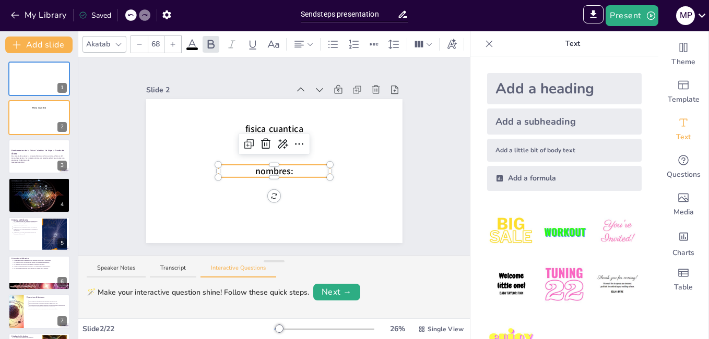
click at [294, 167] on p "nombres:" at bounding box center [274, 171] width 112 height 13
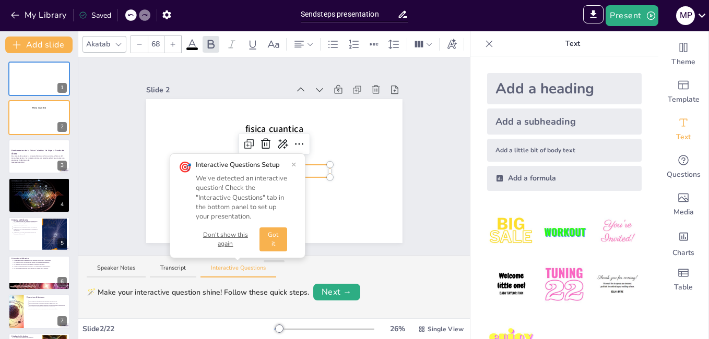
click at [294, 167] on button "×" at bounding box center [293, 164] width 5 height 8
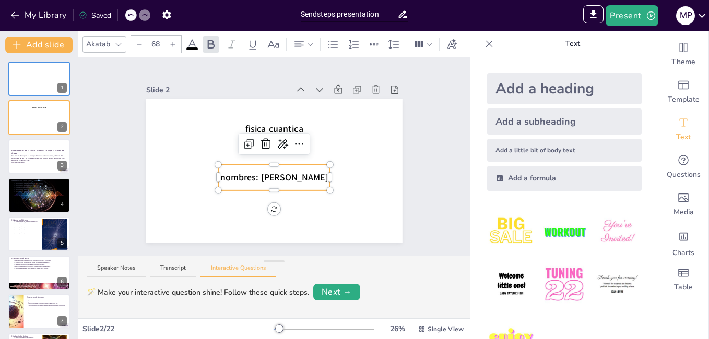
click at [294, 171] on span "nombres: antilin manchego narvaez" at bounding box center [274, 177] width 108 height 13
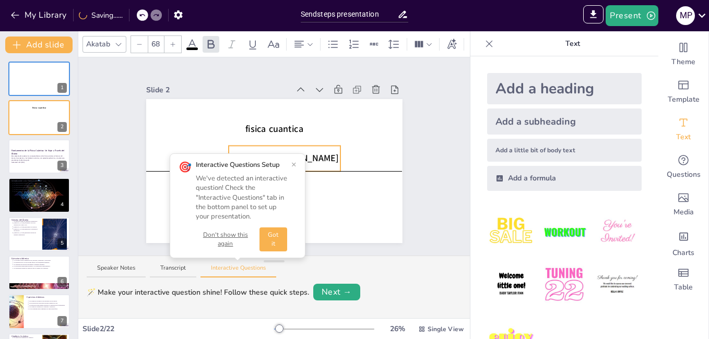
drag, startPoint x: 319, startPoint y: 163, endPoint x: 330, endPoint y: 148, distance: 18.8
click at [295, 164] on button "×" at bounding box center [293, 164] width 5 height 8
click at [294, 166] on button "×" at bounding box center [293, 164] width 5 height 8
click at [295, 163] on button "×" at bounding box center [293, 164] width 5 height 8
drag, startPoint x: 279, startPoint y: 160, endPoint x: 279, endPoint y: 184, distance: 23.5
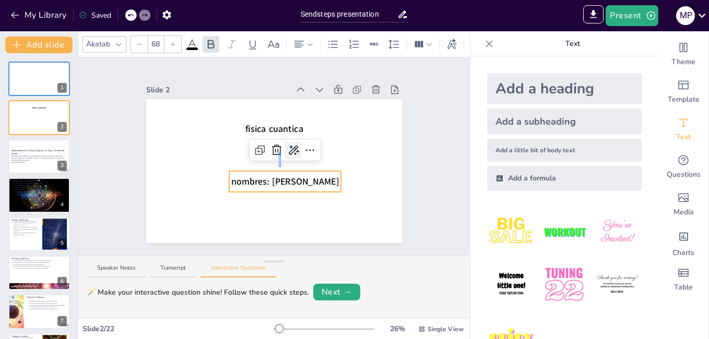
drag, startPoint x: 279, startPoint y: 167, endPoint x: 281, endPoint y: 152, distance: 14.8
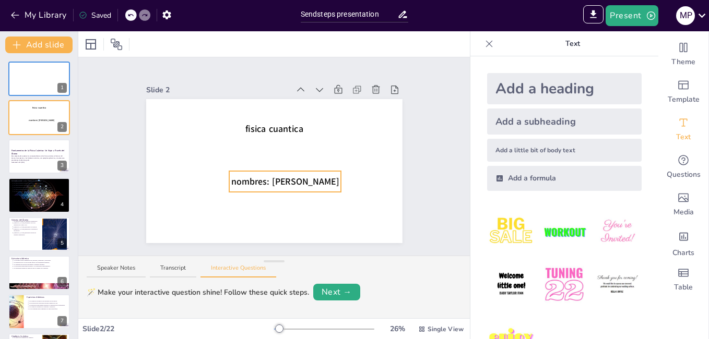
click at [299, 175] on span "nombres: antilin manchego narvaez" at bounding box center [285, 181] width 108 height 13
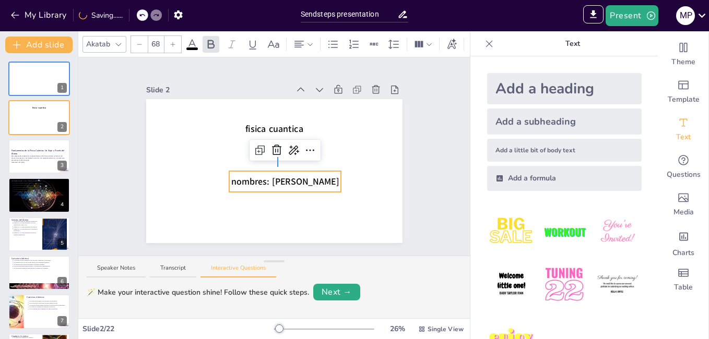
drag, startPoint x: 277, startPoint y: 167, endPoint x: 278, endPoint y: 157, distance: 9.9
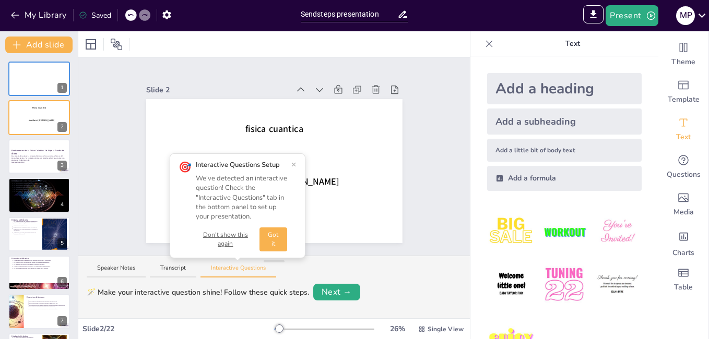
click at [294, 164] on button "×" at bounding box center [293, 164] width 5 height 8
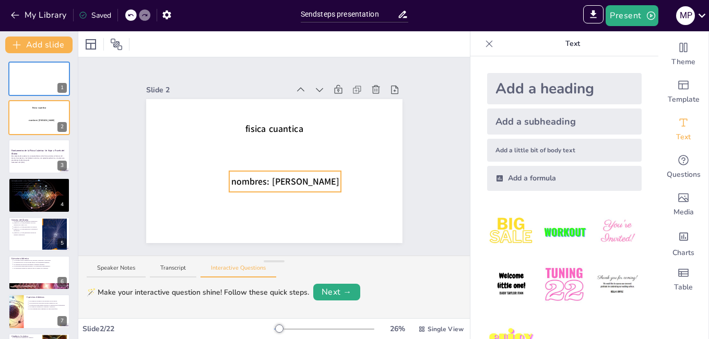
click at [300, 179] on p "nombres: antilin manchego narvaez" at bounding box center [285, 181] width 112 height 13
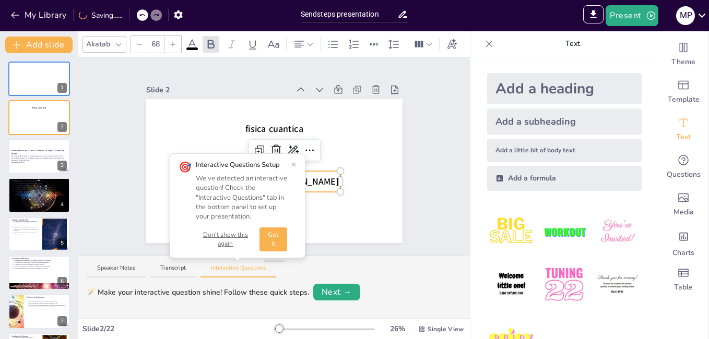
click at [291, 161] on button "×" at bounding box center [293, 164] width 5 height 8
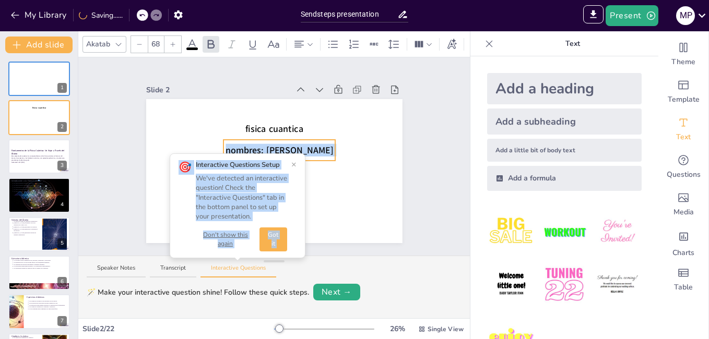
drag, startPoint x: 298, startPoint y: 187, endPoint x: 292, endPoint y: 156, distance: 31.7
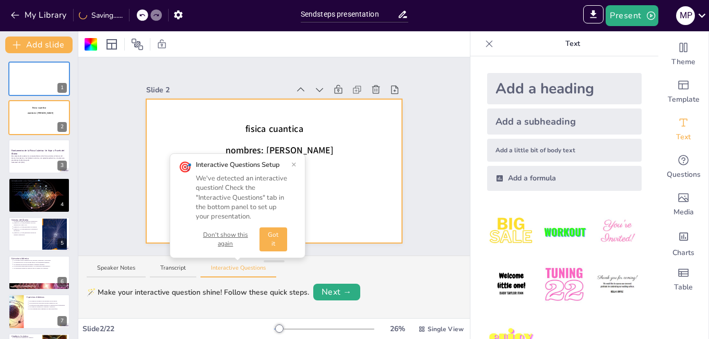
click at [297, 164] on div "🎯 Interactive Questions Setup We've detected an interactive question! Check the…" at bounding box center [238, 205] width 136 height 105
drag, startPoint x: 292, startPoint y: 164, endPoint x: 310, endPoint y: 171, distance: 19.5
click at [293, 164] on button "×" at bounding box center [293, 164] width 5 height 8
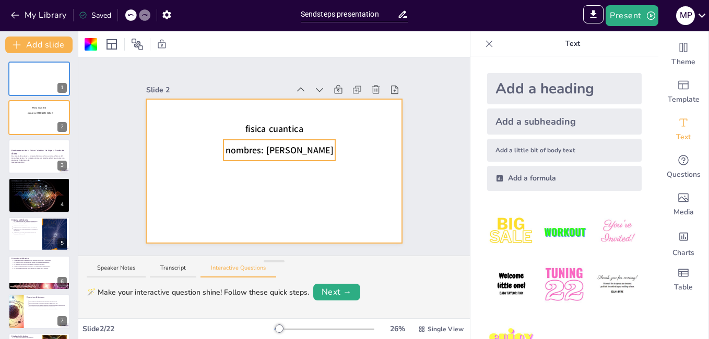
click at [294, 147] on p "nombres: antilin manchego narvaez" at bounding box center [279, 150] width 112 height 13
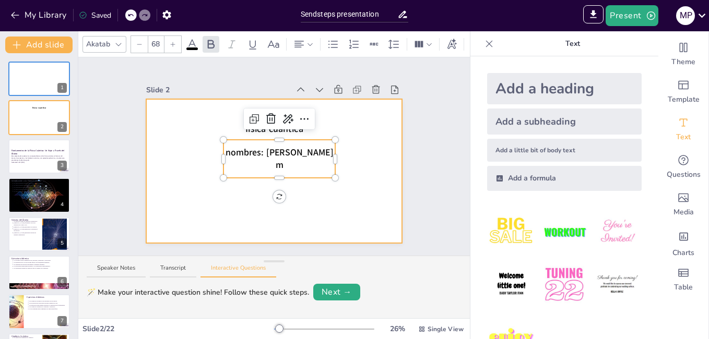
click at [387, 161] on div at bounding box center [274, 171] width 256 height 144
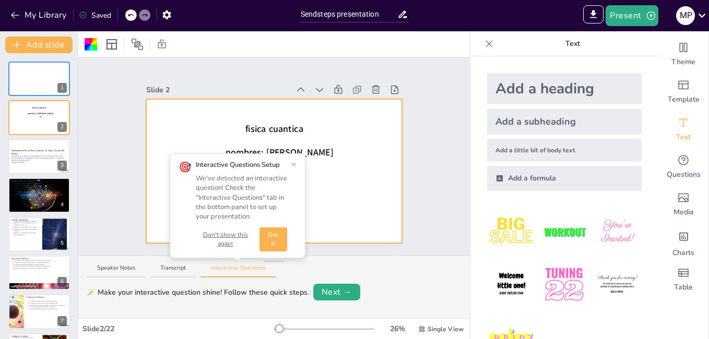
click at [294, 163] on button "×" at bounding box center [293, 164] width 5 height 8
click at [300, 161] on p "m" at bounding box center [279, 165] width 112 height 13
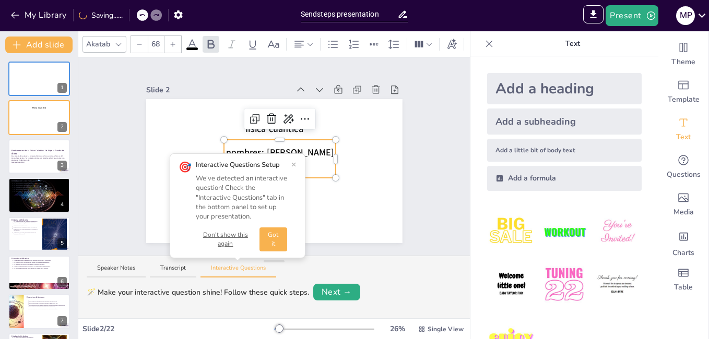
click at [296, 166] on button "×" at bounding box center [293, 164] width 5 height 8
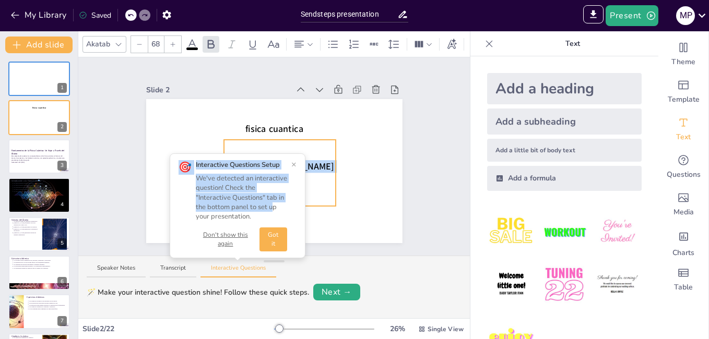
drag, startPoint x: 274, startPoint y: 175, endPoint x: 288, endPoint y: 160, distance: 20.3
click at [274, 205] on div "Slide 1 Slide 2 fisica cuantica nombres: antilin manchego narvaez m Slide 3 Fun…" at bounding box center [273, 156] width 391 height 198
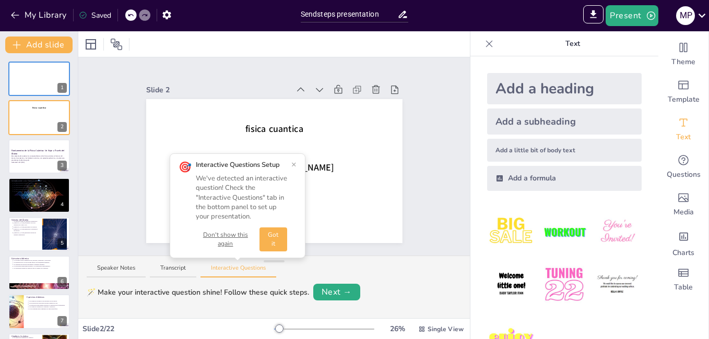
click at [293, 164] on button "×" at bounding box center [293, 164] width 5 height 8
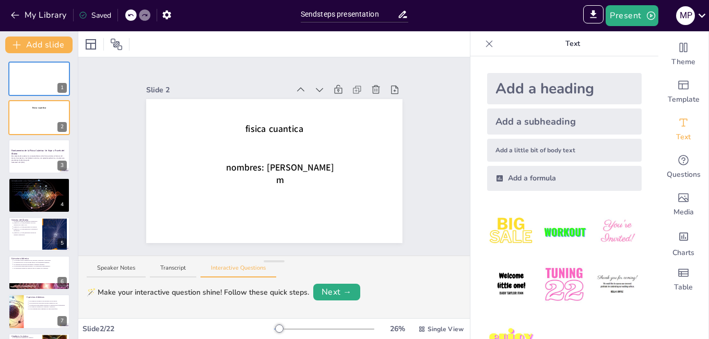
click at [292, 182] on p "m" at bounding box center [280, 180] width 112 height 13
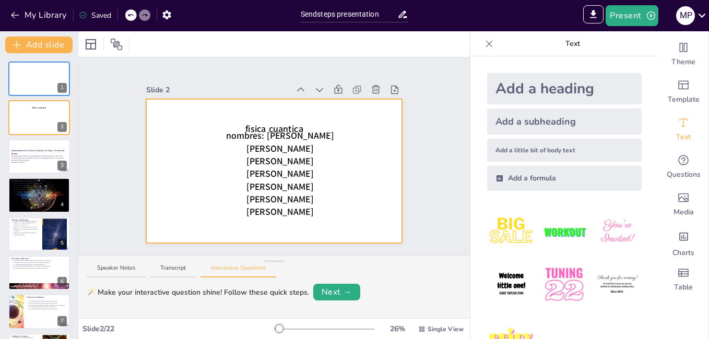
click at [330, 170] on div at bounding box center [274, 171] width 256 height 144
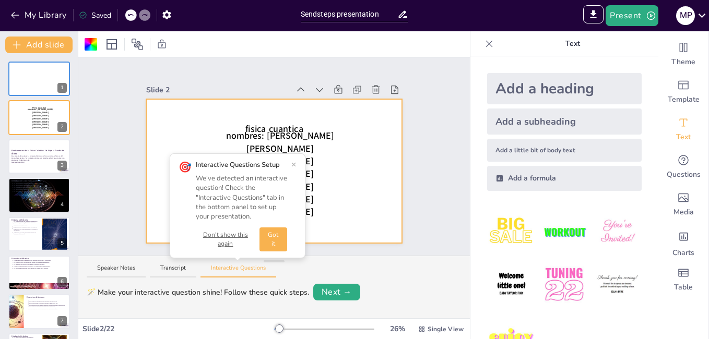
click at [326, 181] on p "stiven alvarez alvarez" at bounding box center [280, 187] width 112 height 13
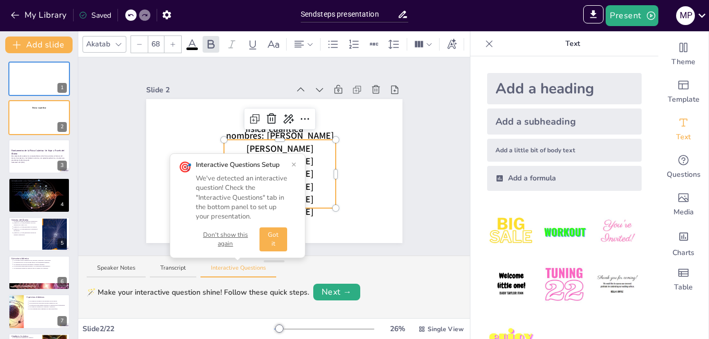
click at [293, 164] on button "×" at bounding box center [293, 164] width 5 height 8
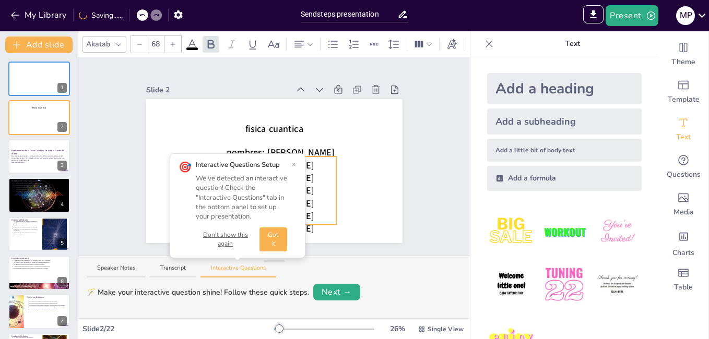
drag, startPoint x: 308, startPoint y: 202, endPoint x: 308, endPoint y: 219, distance: 16.7
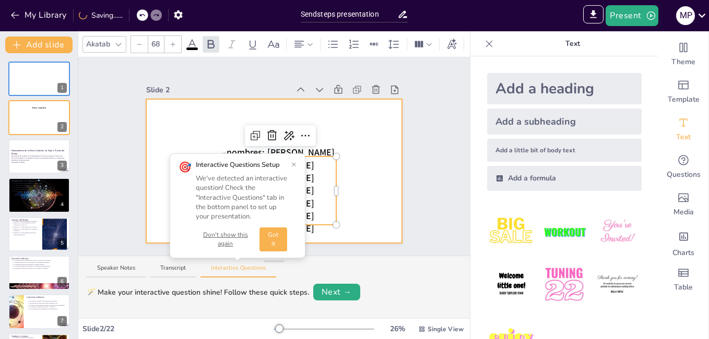
click at [352, 211] on div at bounding box center [274, 171] width 256 height 144
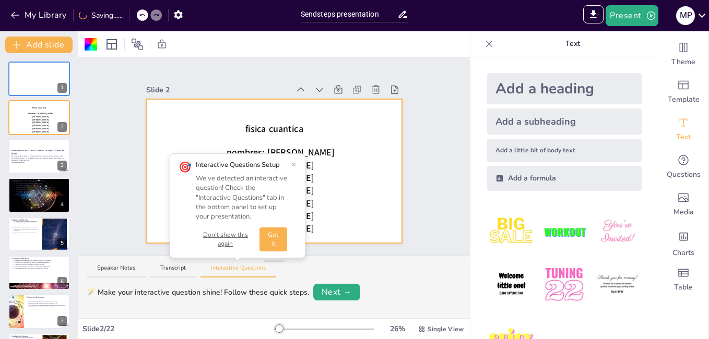
click at [295, 163] on button "×" at bounding box center [293, 164] width 5 height 8
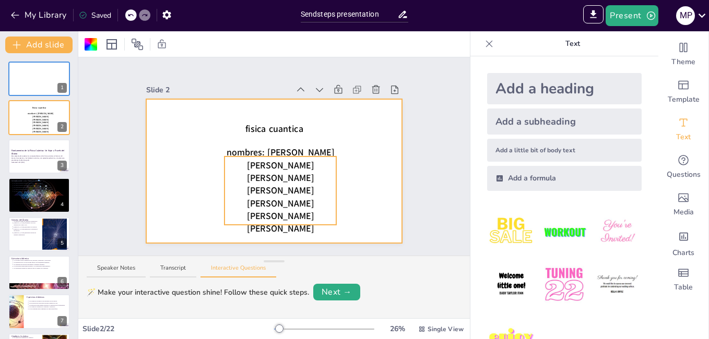
click at [284, 147] on span "nombres: antilin manchego narvaez" at bounding box center [281, 153] width 108 height 13
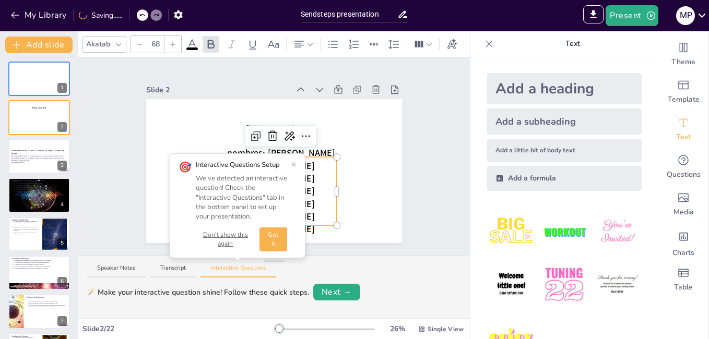
click at [292, 163] on div "🎯 Interactive Questions Setup We've detected an interactive question! Check the…" at bounding box center [238, 205] width 118 height 91
click at [294, 163] on button "×" at bounding box center [293, 164] width 5 height 8
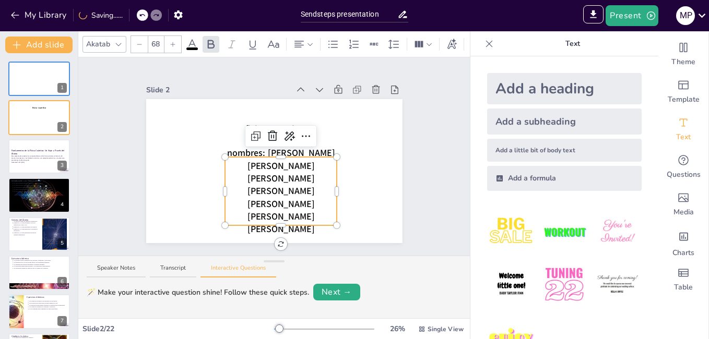
click at [322, 147] on span "nombres: antilin manchego narvaez" at bounding box center [281, 153] width 108 height 13
click at [316, 147] on span "nombres: antilin manchego narvaez" at bounding box center [281, 153] width 108 height 13
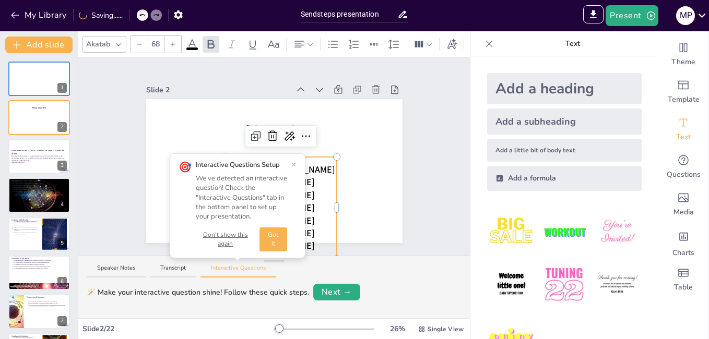
click at [296, 164] on button "×" at bounding box center [293, 164] width 5 height 8
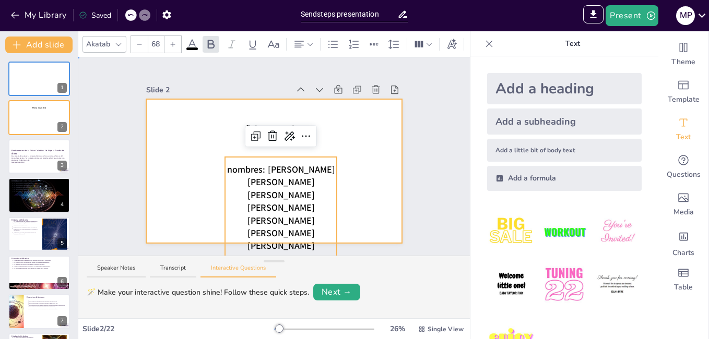
click at [349, 193] on div at bounding box center [274, 171] width 256 height 144
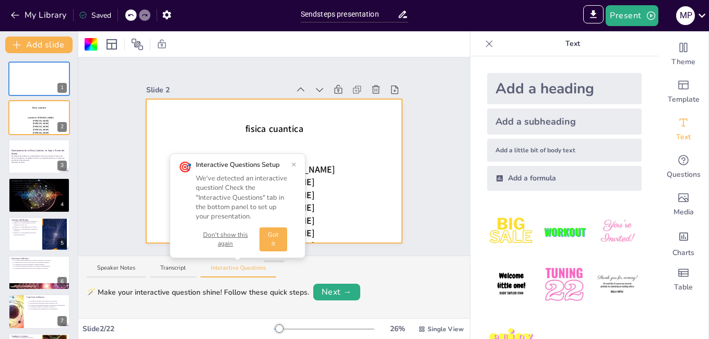
click at [294, 164] on button "×" at bounding box center [293, 164] width 5 height 8
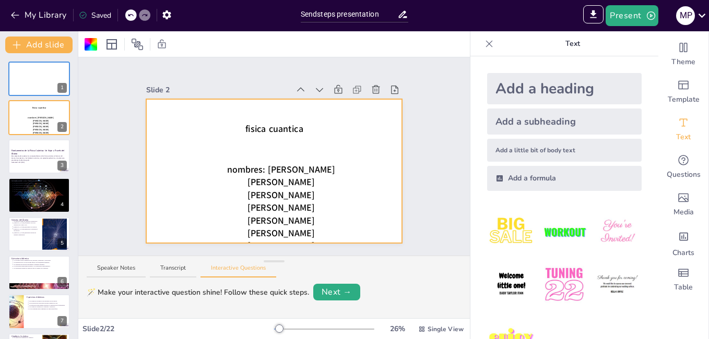
click at [343, 161] on div at bounding box center [274, 171] width 256 height 144
click at [352, 162] on div at bounding box center [274, 171] width 256 height 144
click at [314, 173] on p "nombres: Antolín manchego narvaez" at bounding box center [281, 169] width 112 height 13
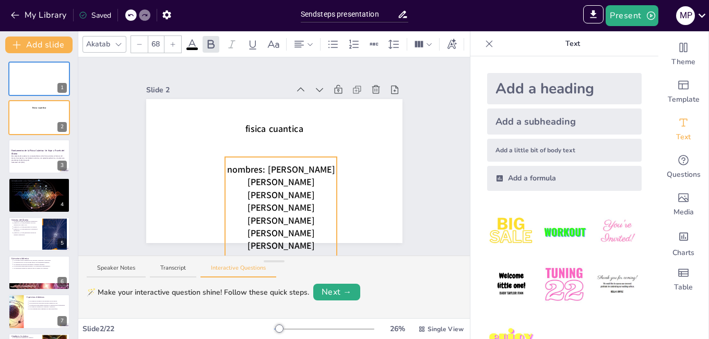
click at [299, 171] on span "nombres: Antolín manchego narvaez" at bounding box center [281, 169] width 108 height 13
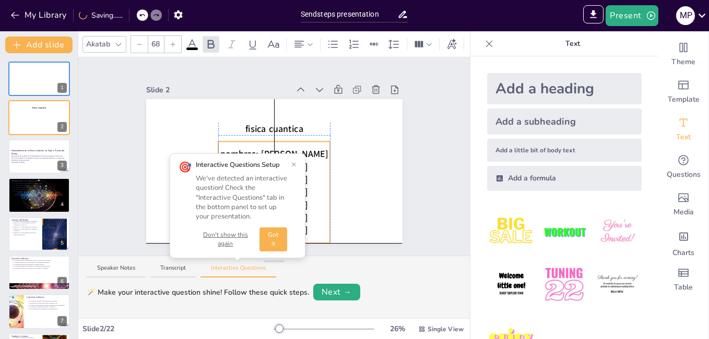
drag, startPoint x: 287, startPoint y: 156, endPoint x: 280, endPoint y: 138, distance: 18.8
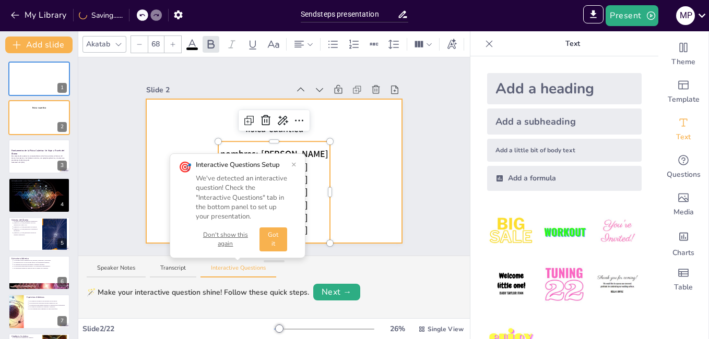
click at [355, 152] on div at bounding box center [274, 171] width 256 height 144
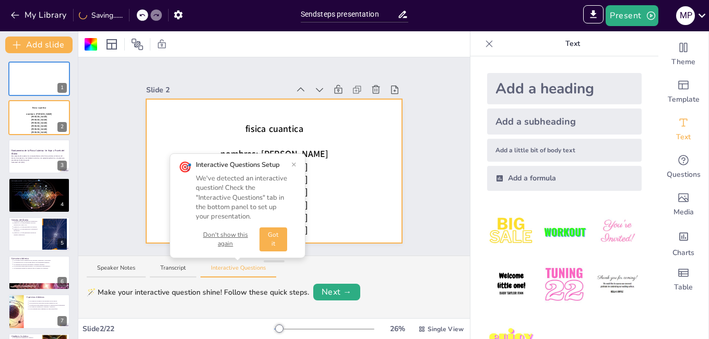
click at [296, 163] on button "×" at bounding box center [293, 164] width 5 height 8
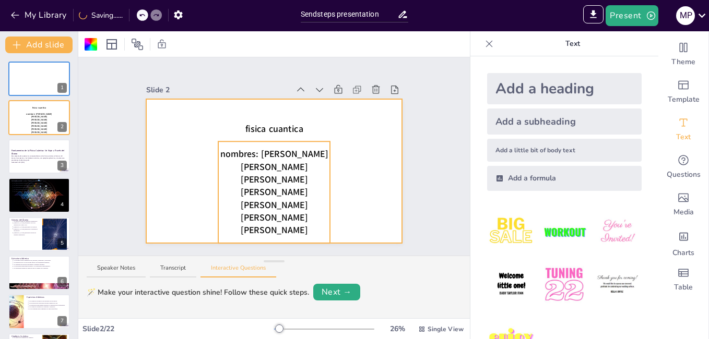
click at [308, 149] on p "nombres: Antolín manchego narvaez" at bounding box center [274, 154] width 112 height 13
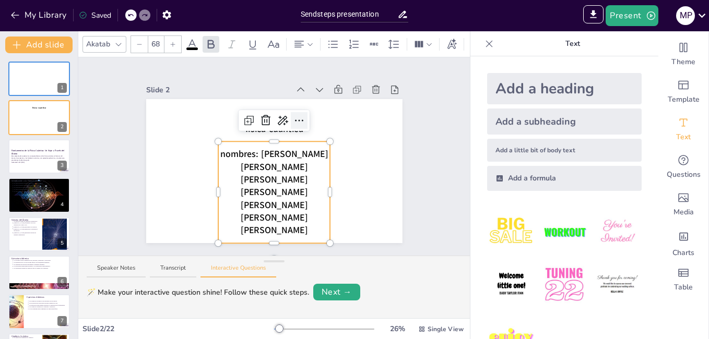
click at [293, 116] on icon at bounding box center [299, 120] width 13 height 13
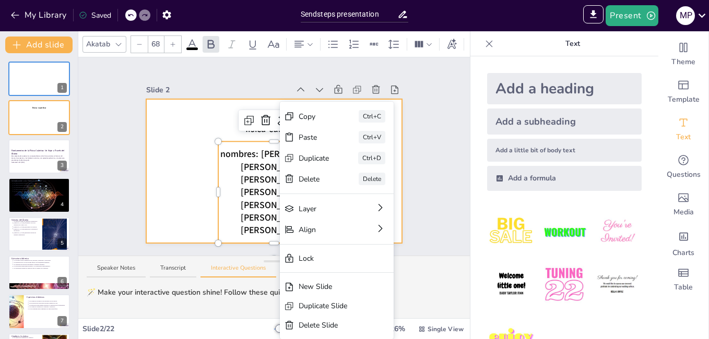
click at [181, 172] on div at bounding box center [274, 171] width 256 height 144
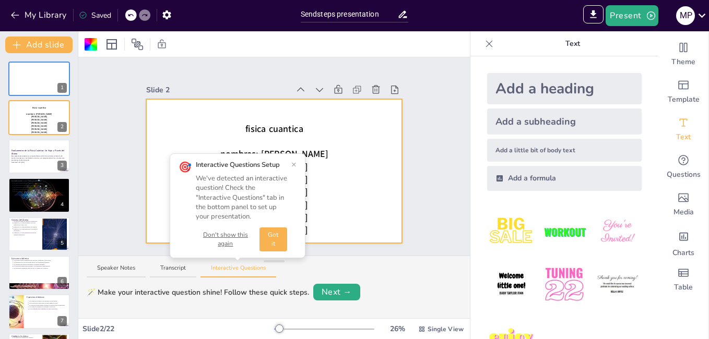
click at [294, 162] on button "×" at bounding box center [293, 164] width 5 height 8
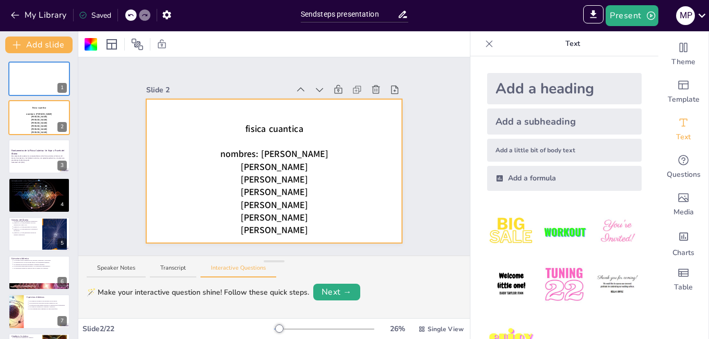
click at [481, 44] on div at bounding box center [489, 43] width 17 height 17
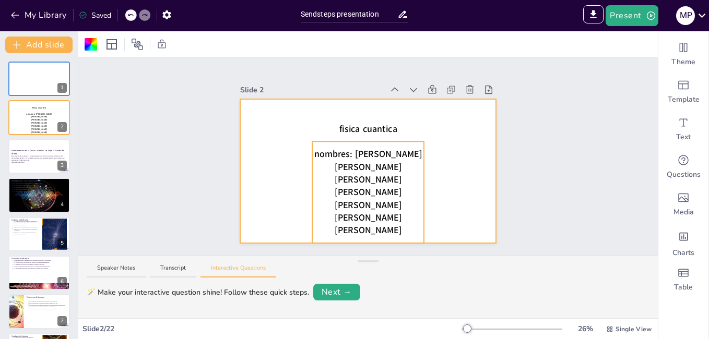
click at [389, 170] on span "mary paz roman avarez" at bounding box center [368, 173] width 67 height 25
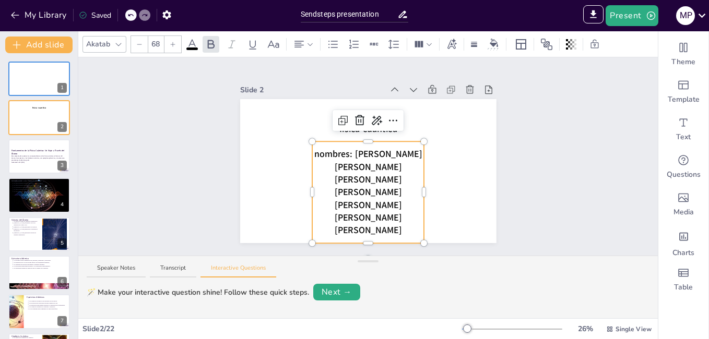
click at [137, 46] on icon at bounding box center [139, 44] width 6 height 6
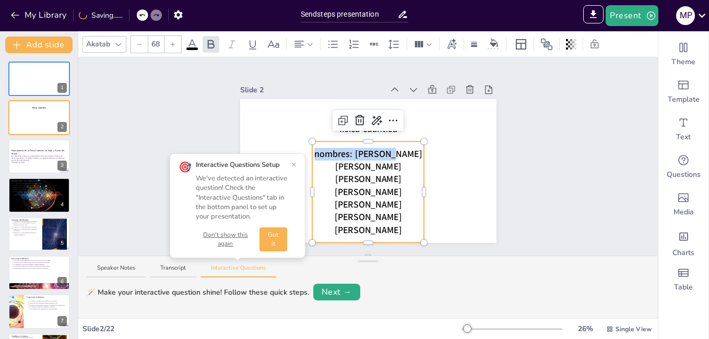
type input "--"
drag, startPoint x: 322, startPoint y: 143, endPoint x: 379, endPoint y: 229, distance: 103.4
click at [379, 229] on div "nombres: Antolín manchego narvaez mary paz roman avarez angelo cantero alvarez …" at bounding box center [368, 192] width 112 height 89
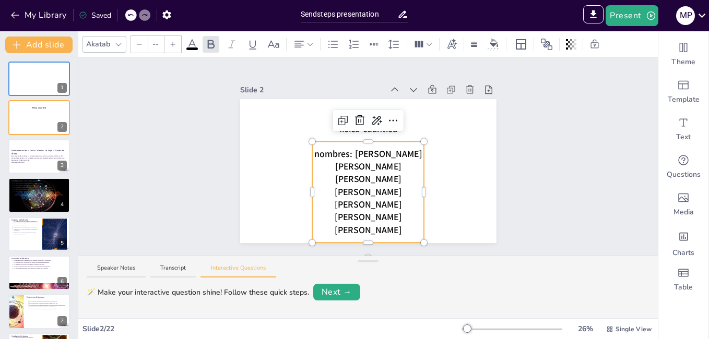
click at [144, 49] on div at bounding box center [139, 44] width 17 height 17
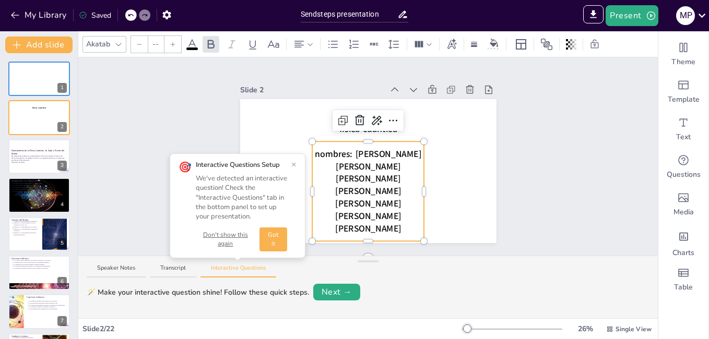
click at [144, 49] on div at bounding box center [139, 44] width 17 height 17
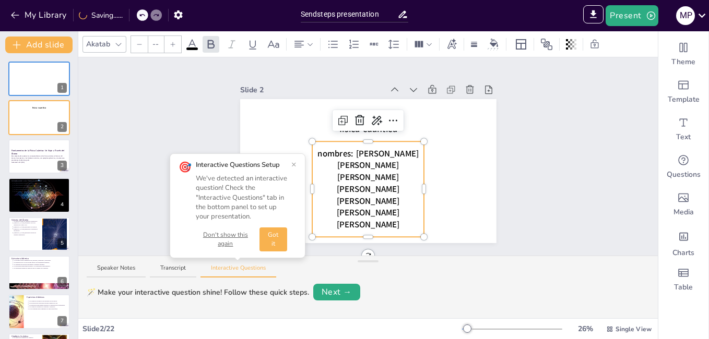
click at [139, 47] on icon at bounding box center [139, 44] width 6 height 6
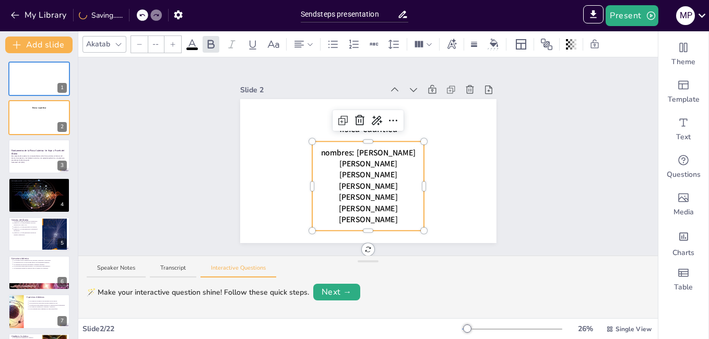
click at [139, 47] on icon at bounding box center [139, 44] width 6 height 6
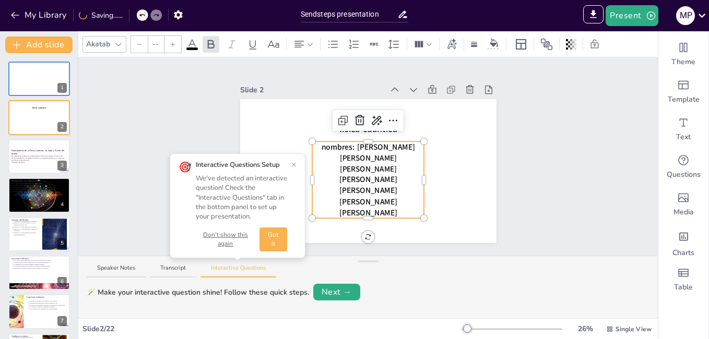
click at [139, 47] on icon at bounding box center [139, 44] width 6 height 6
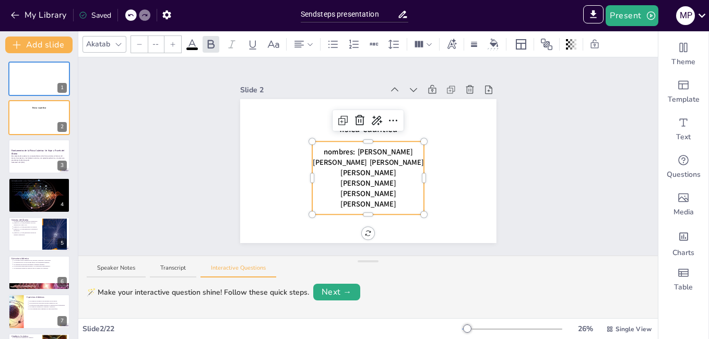
click at [139, 47] on icon at bounding box center [139, 44] width 6 height 6
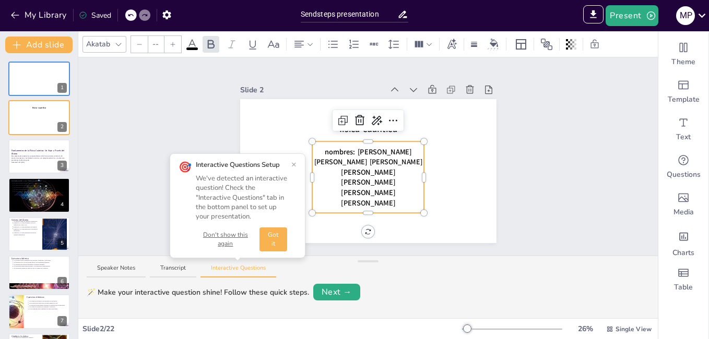
click at [139, 47] on icon at bounding box center [139, 44] width 6 height 6
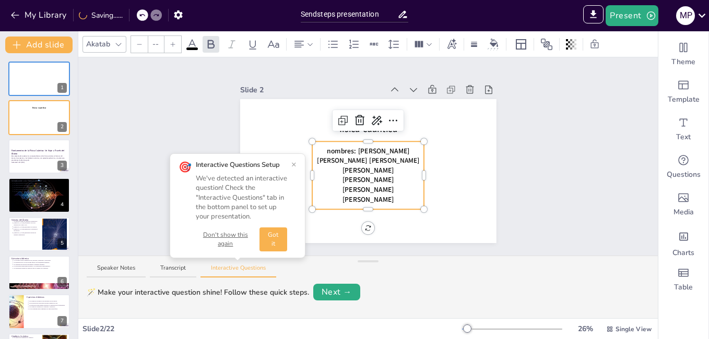
click at [139, 47] on icon at bounding box center [139, 44] width 6 height 6
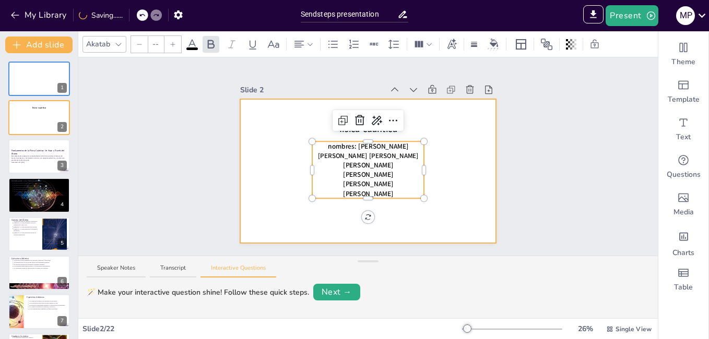
click at [262, 131] on div at bounding box center [368, 171] width 256 height 144
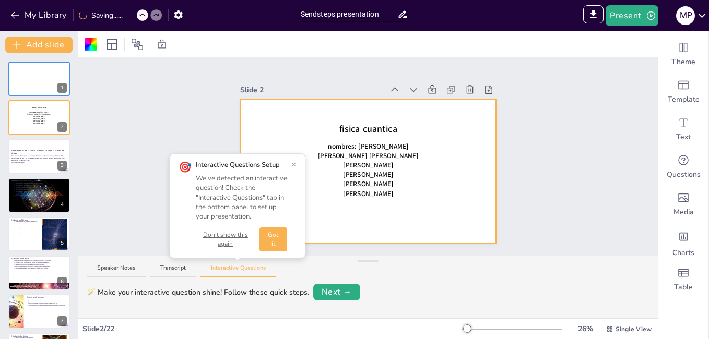
click at [279, 132] on div at bounding box center [368, 171] width 256 height 144
click at [295, 165] on button "×" at bounding box center [293, 164] width 5 height 8
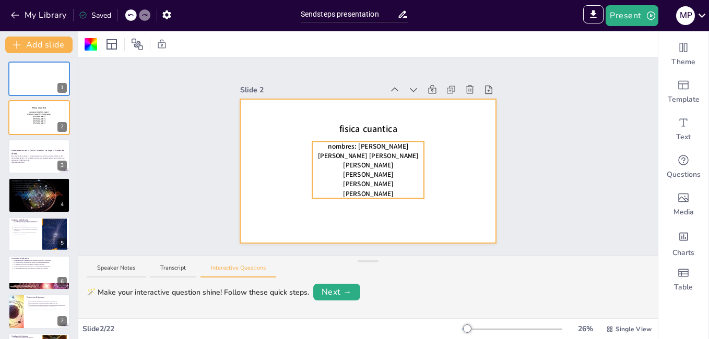
click at [363, 128] on span "fisica cuantica" at bounding box center [368, 129] width 58 height 13
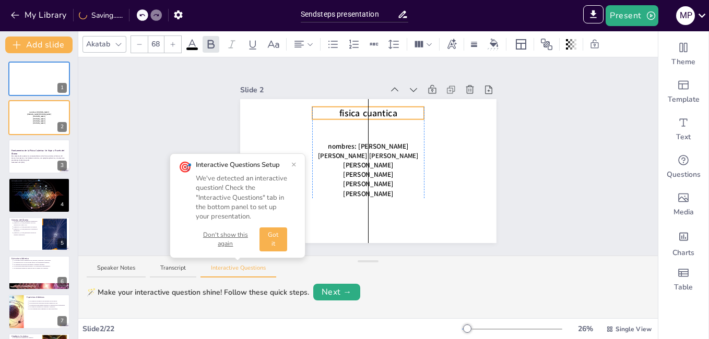
drag, startPoint x: 401, startPoint y: 121, endPoint x: 402, endPoint y: 105, distance: 15.7
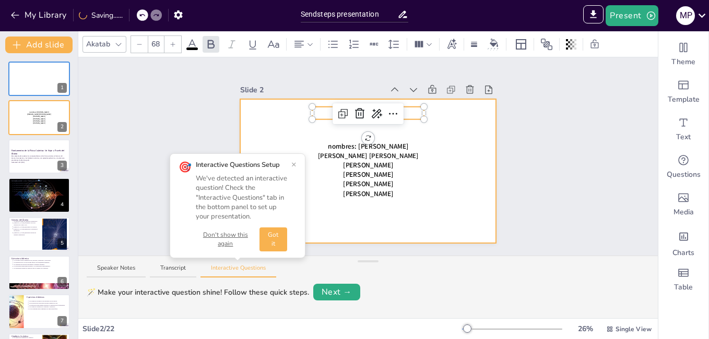
click at [435, 121] on div at bounding box center [368, 171] width 256 height 144
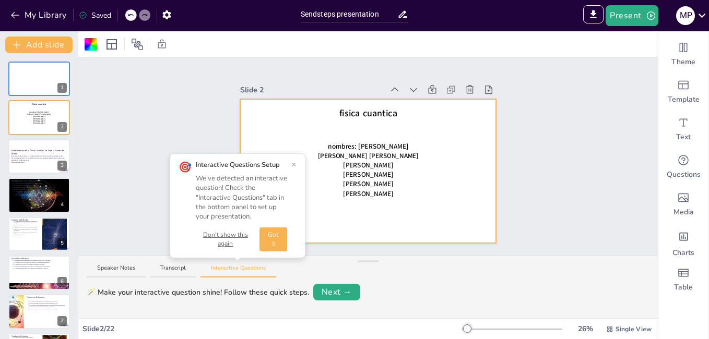
click at [295, 162] on button "×" at bounding box center [293, 164] width 5 height 8
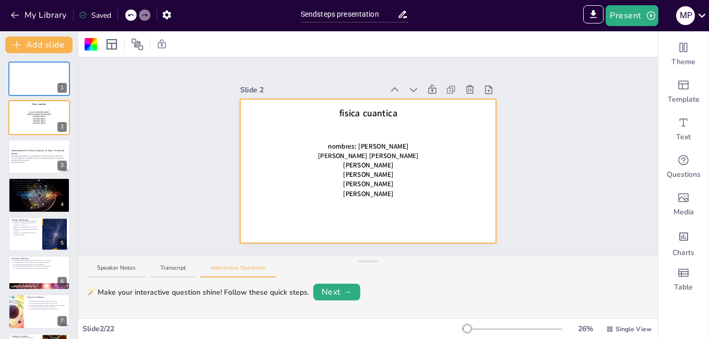
click at [349, 151] on span "mary paz roman avarez" at bounding box center [368, 155] width 100 height 9
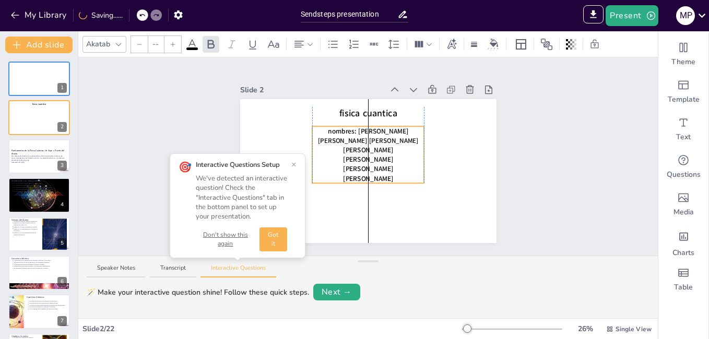
drag, startPoint x: 378, startPoint y: 137, endPoint x: 376, endPoint y: 123, distance: 13.7
click at [458, 137] on div at bounding box center [368, 171] width 256 height 144
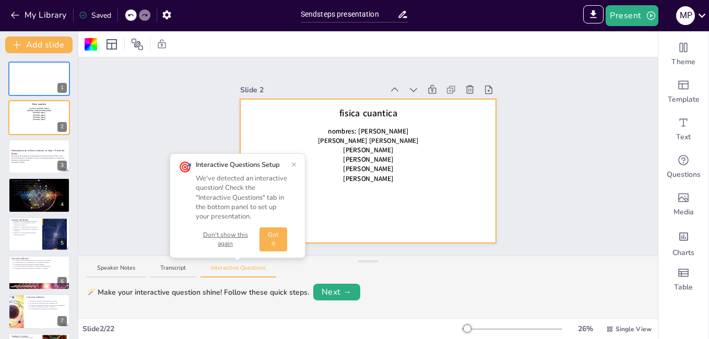
click at [294, 161] on div at bounding box center [368, 171] width 256 height 144
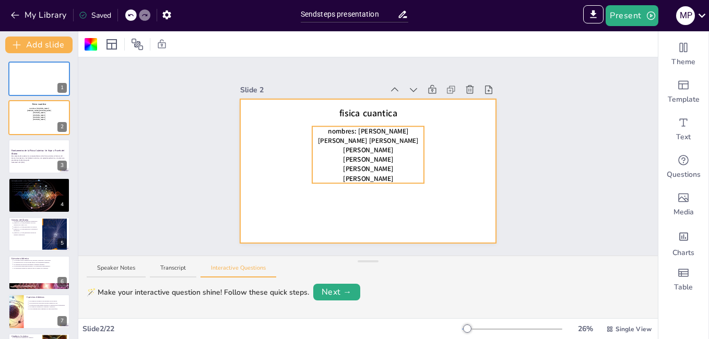
click at [347, 126] on span "nombres: Antolín manchego narvaez" at bounding box center [368, 130] width 80 height 9
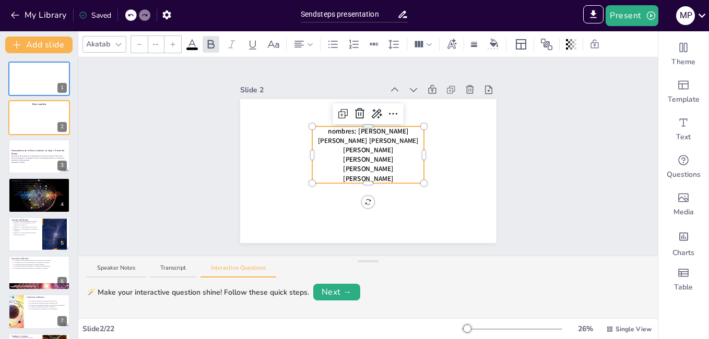
type input "51"
click at [363, 129] on span "nombres: Antolín manchego narvaez" at bounding box center [368, 130] width 80 height 9
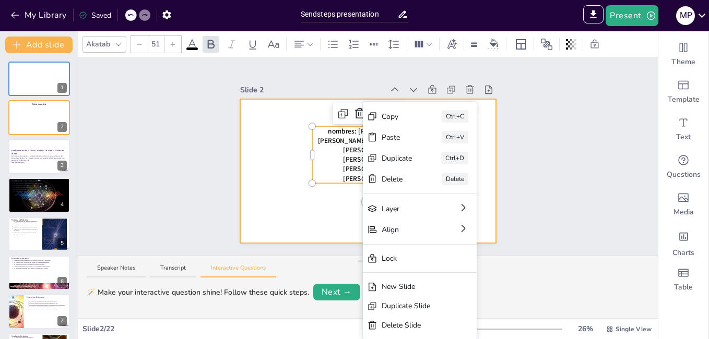
click at [275, 189] on div at bounding box center [368, 171] width 256 height 144
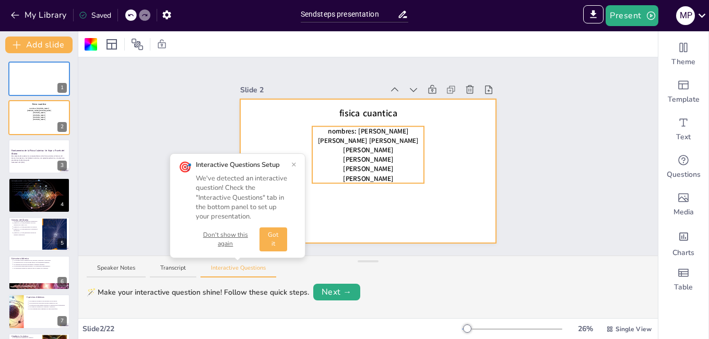
click at [362, 127] on span "nombres: Antolín manchego narvaez" at bounding box center [368, 130] width 80 height 9
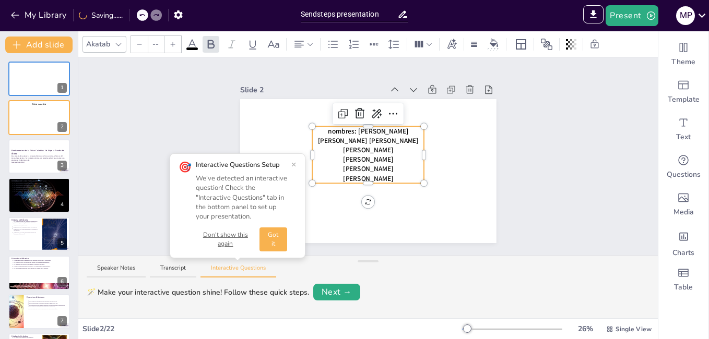
type input "51"
click at [347, 137] on span "mary paz roman avarez" at bounding box center [368, 140] width 100 height 9
click at [358, 146] on span "Ángelo cantero alvarez" at bounding box center [368, 149] width 50 height 9
click at [351, 147] on span "Ángelo cantero alvarez" at bounding box center [368, 149] width 50 height 9
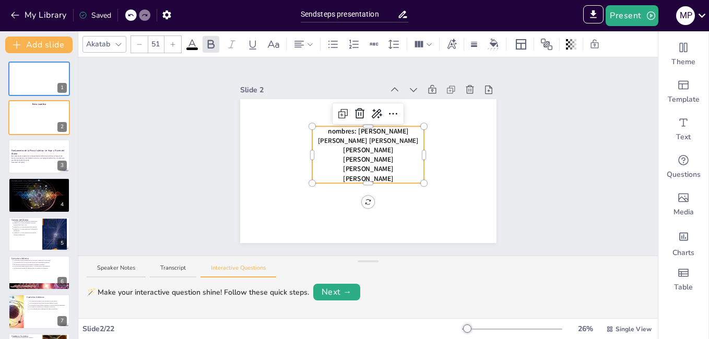
click at [343, 165] on span "sara acosta babilonia" at bounding box center [368, 168] width 50 height 9
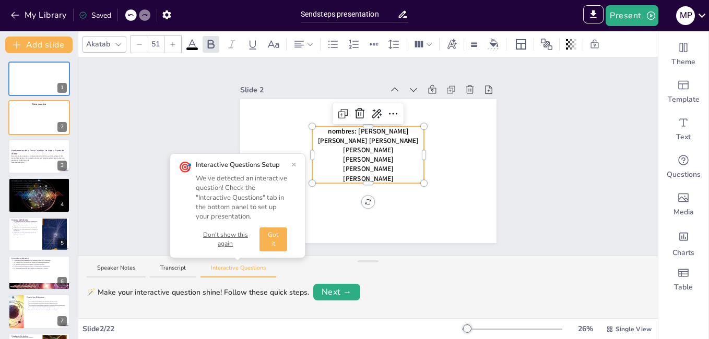
click at [343, 164] on span "sara acosta babilonia" at bounding box center [368, 168] width 50 height 9
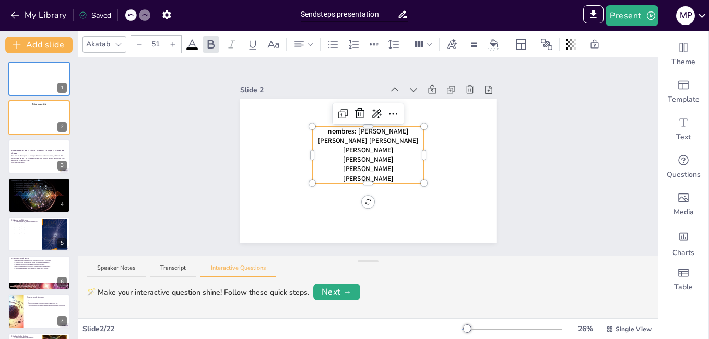
type input "50"
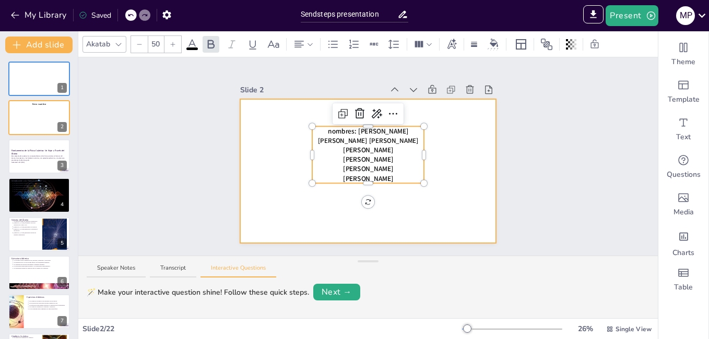
click at [434, 170] on div at bounding box center [368, 171] width 256 height 144
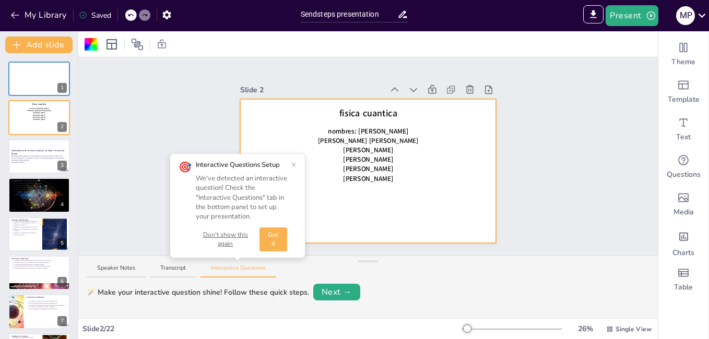
click at [290, 163] on div "🎯 Interactive Questions Setup We've detected an interactive question! Check the…" at bounding box center [238, 205] width 118 height 91
click at [296, 164] on div "🎯 Interactive Questions Setup We've detected an interactive question! Check the…" at bounding box center [238, 205] width 136 height 105
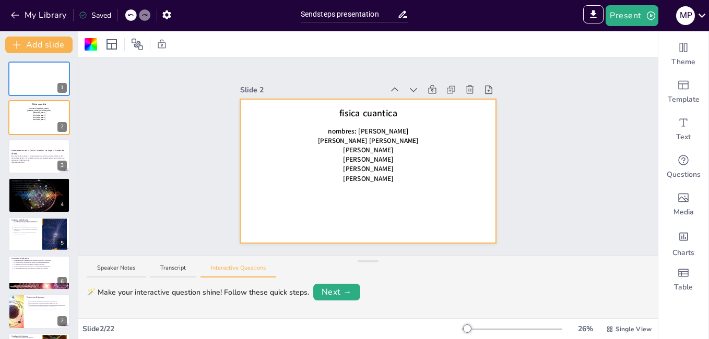
click at [294, 163] on div at bounding box center [368, 171] width 256 height 144
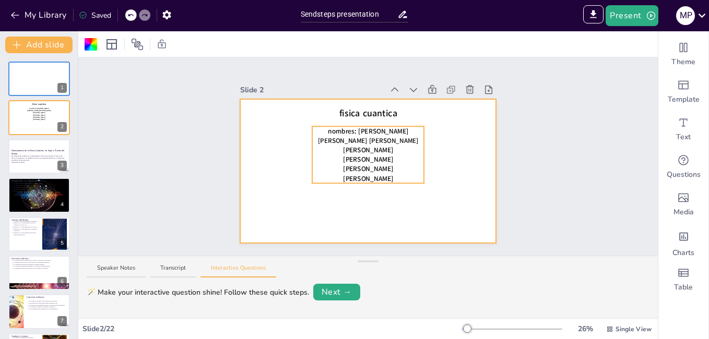
click at [328, 127] on span "nombres: Antolín Manchego Narváez" at bounding box center [368, 130] width 80 height 9
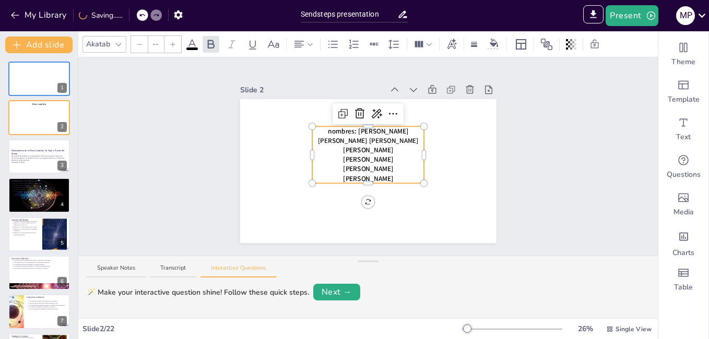
type input "51"
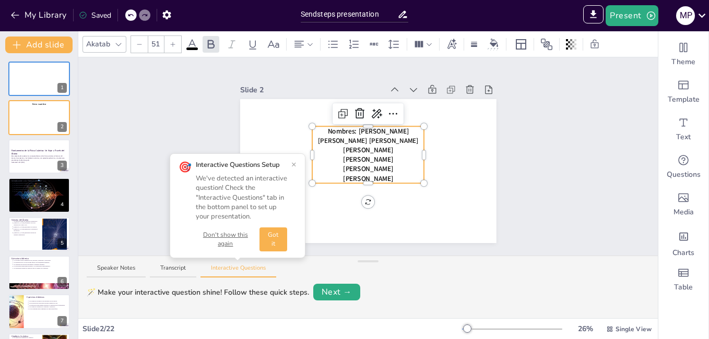
click at [294, 166] on button "×" at bounding box center [293, 164] width 5 height 8
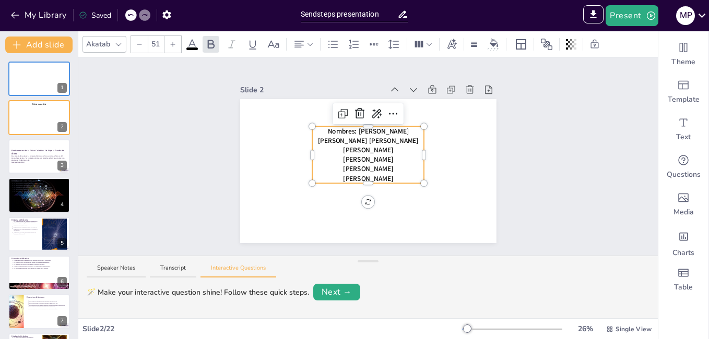
click at [409, 214] on div at bounding box center [368, 171] width 256 height 144
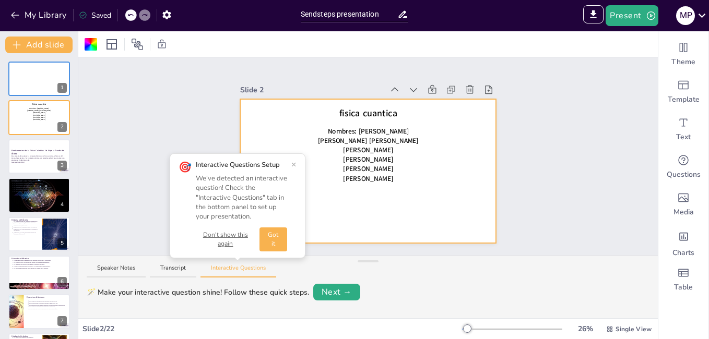
click at [294, 166] on button "×" at bounding box center [293, 164] width 5 height 8
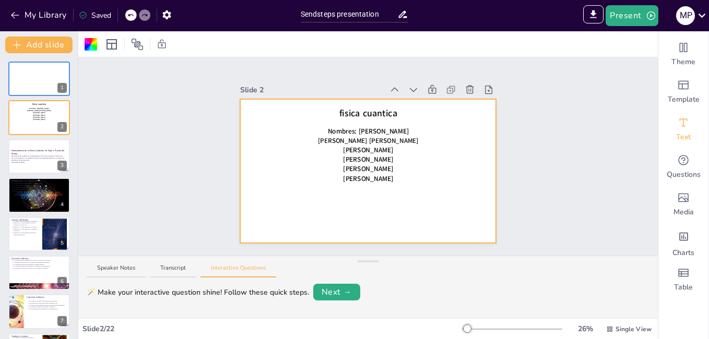
click at [665, 136] on div "Text" at bounding box center [683, 130] width 50 height 38
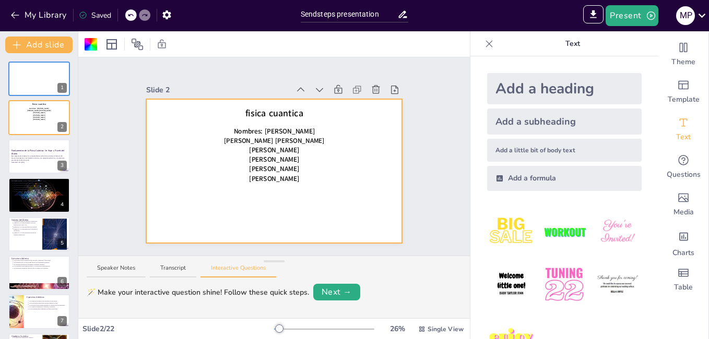
click at [533, 148] on div "Add a little bit of body text" at bounding box center [564, 150] width 154 height 23
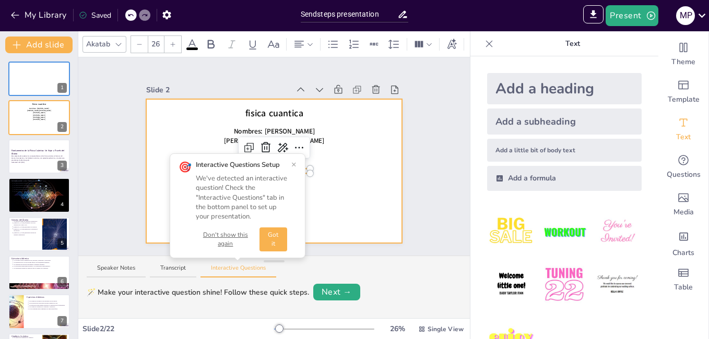
click at [293, 164] on button "×" at bounding box center [293, 164] width 5 height 8
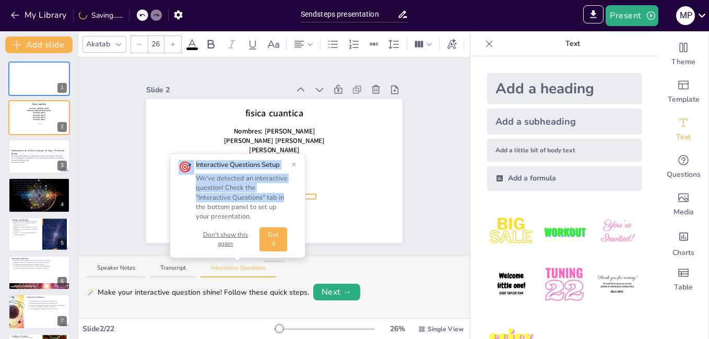
drag, startPoint x: 291, startPoint y: 165, endPoint x: 294, endPoint y: 184, distance: 18.5
click at [294, 165] on button "×" at bounding box center [293, 164] width 5 height 8
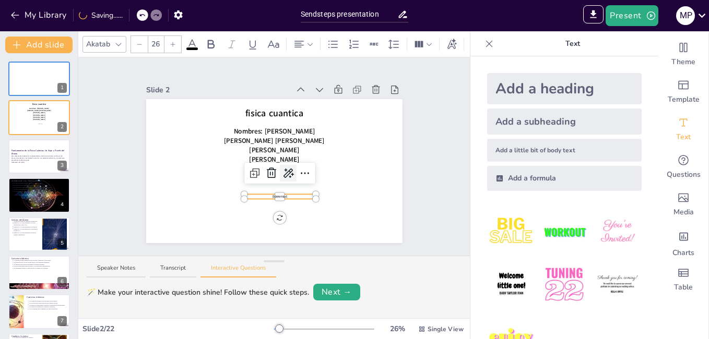
click at [280, 169] on div at bounding box center [288, 173] width 17 height 17
click at [336, 158] on div at bounding box center [274, 171] width 256 height 144
click at [264, 174] on span "[PERSON_NAME]" at bounding box center [274, 178] width 50 height 9
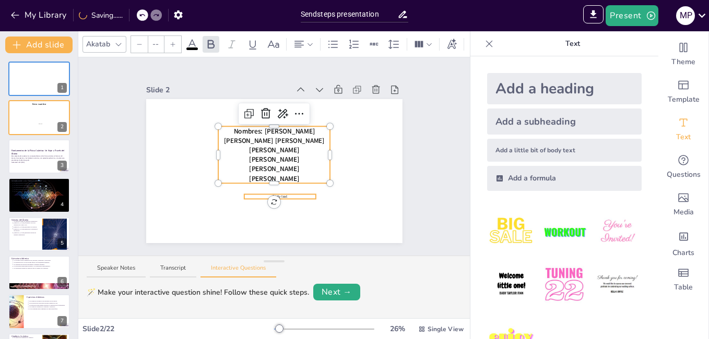
click at [286, 194] on p "Body text" at bounding box center [280, 196] width 72 height 5
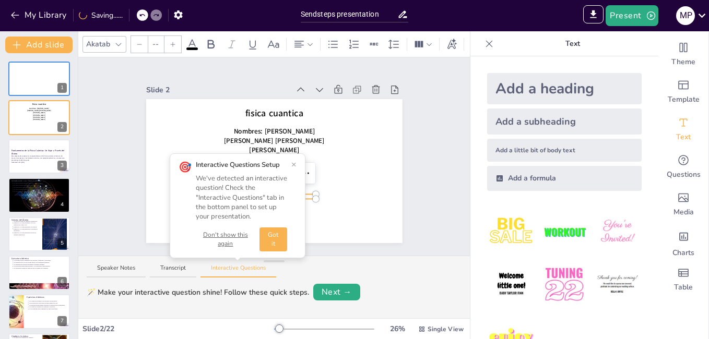
type input "26"
click at [296, 167] on button "×" at bounding box center [293, 164] width 5 height 8
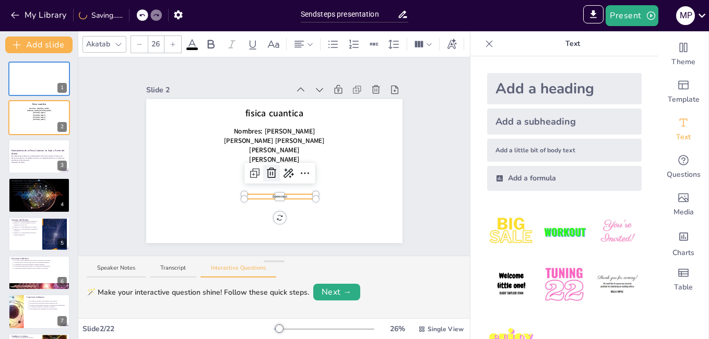
click at [268, 169] on icon at bounding box center [271, 173] width 13 height 13
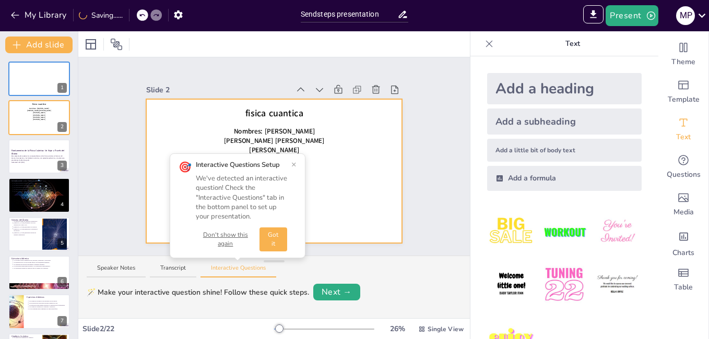
click at [349, 176] on div at bounding box center [274, 171] width 256 height 144
drag, startPoint x: 293, startPoint y: 164, endPoint x: 458, endPoint y: 139, distance: 166.8
click at [295, 164] on button "×" at bounding box center [293, 164] width 5 height 8
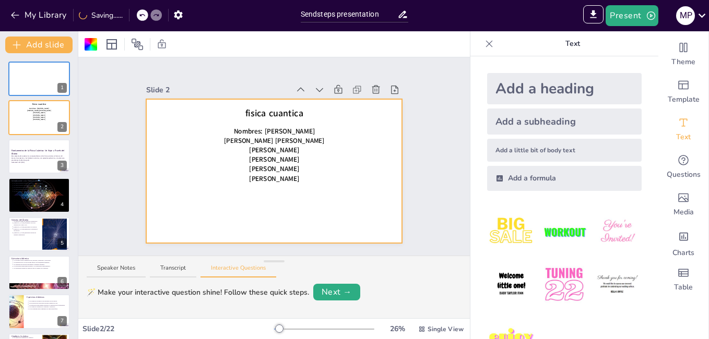
click at [562, 120] on div "Add a subheading" at bounding box center [564, 122] width 154 height 26
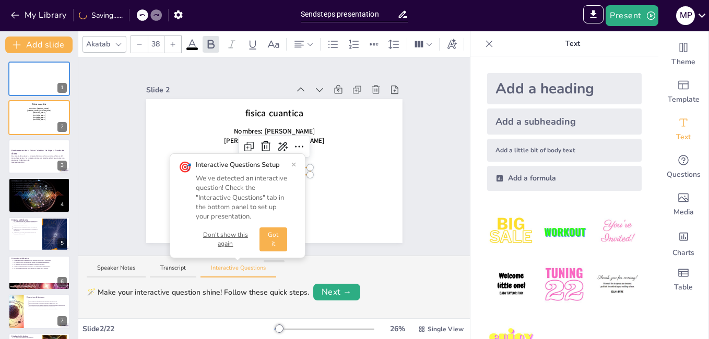
click at [292, 161] on button "×" at bounding box center [293, 164] width 5 height 8
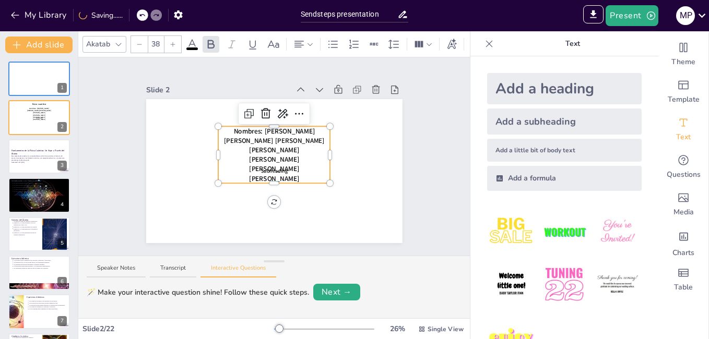
type input "--"
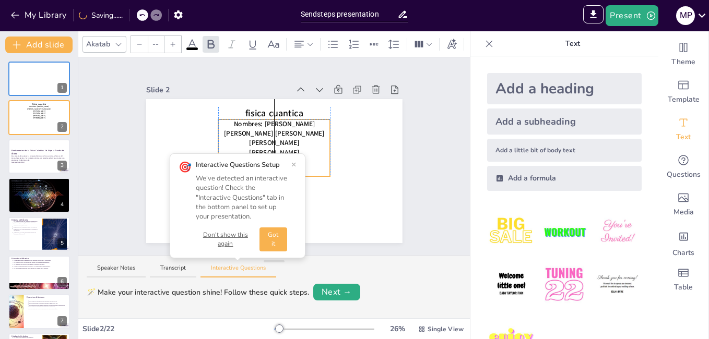
drag, startPoint x: 292, startPoint y: 163, endPoint x: 291, endPoint y: 155, distance: 7.8
click at [291, 155] on div "Slide 1 Slide 2 fisica cuantica Nombres: Antolín Manchego Narváez Mary Paz Roma…" at bounding box center [273, 156] width 391 height 198
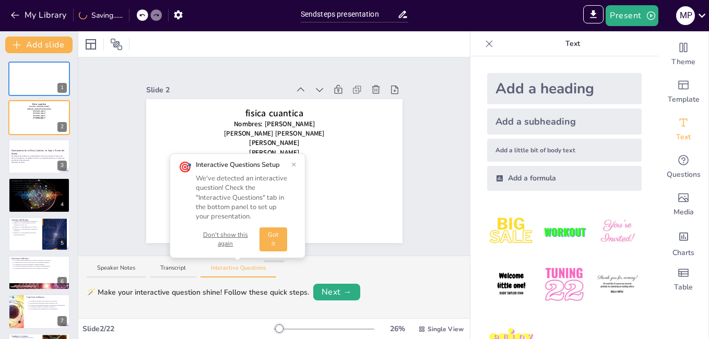
click at [295, 162] on button "×" at bounding box center [293, 164] width 5 height 8
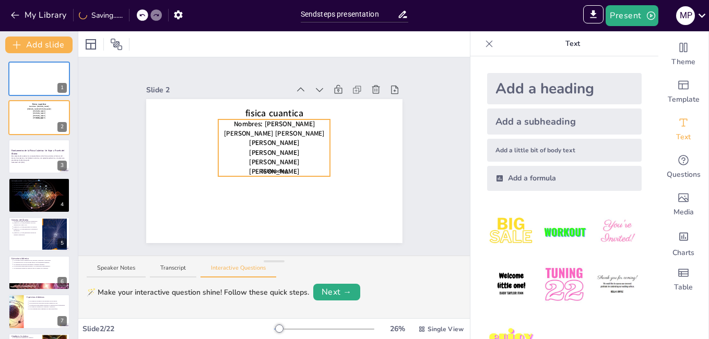
click at [274, 168] on span "Subheading" at bounding box center [273, 171] width 27 height 7
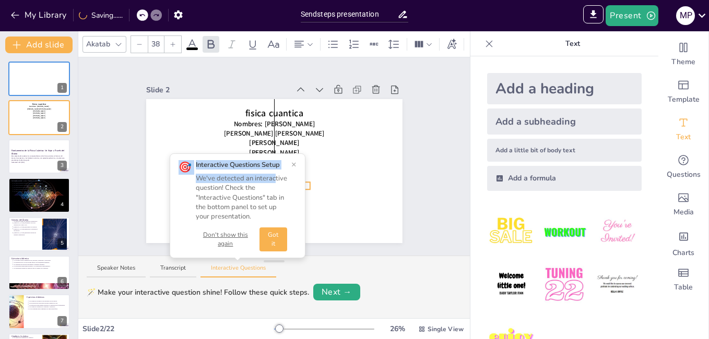
drag, startPoint x: 274, startPoint y: 167, endPoint x: 275, endPoint y: 182, distance: 14.7
click at [295, 164] on button "×" at bounding box center [293, 164] width 5 height 8
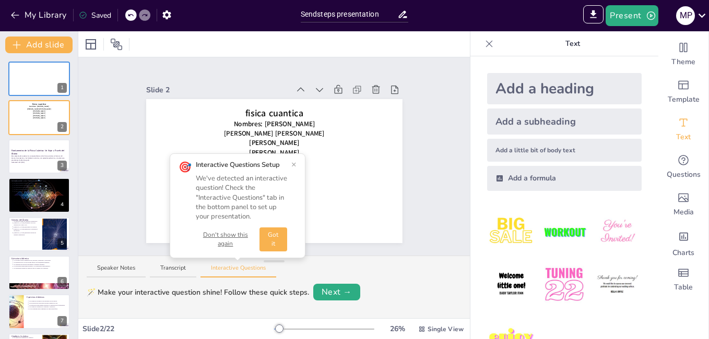
click at [295, 163] on button "×" at bounding box center [293, 164] width 5 height 8
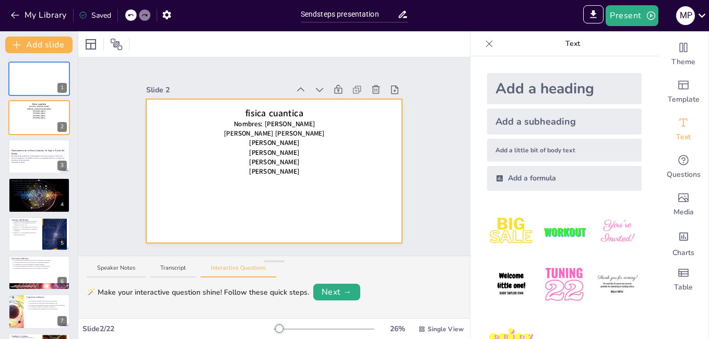
click at [283, 197] on div at bounding box center [274, 171] width 256 height 144
click at [513, 125] on div "Add a subheading" at bounding box center [564, 122] width 154 height 26
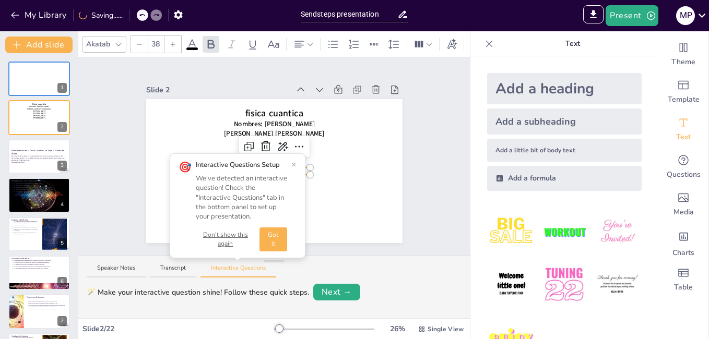
click at [295, 164] on button "×" at bounding box center [293, 164] width 5 height 8
drag, startPoint x: 287, startPoint y: 170, endPoint x: 288, endPoint y: 183, distance: 13.6
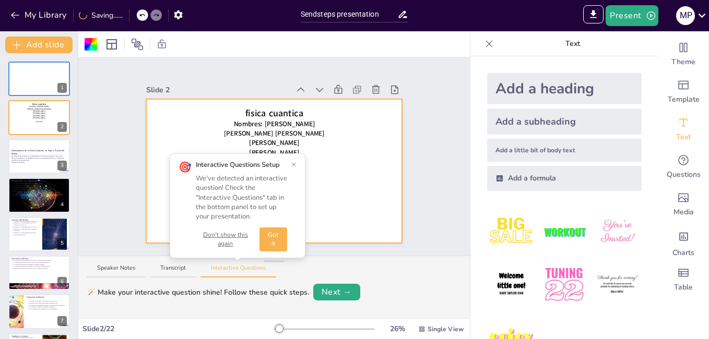
click at [293, 166] on button "×" at bounding box center [293, 164] width 5 height 8
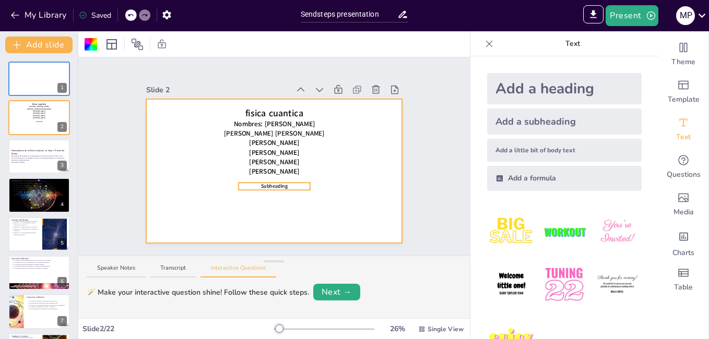
click at [271, 183] on span "Subheading" at bounding box center [273, 186] width 27 height 7
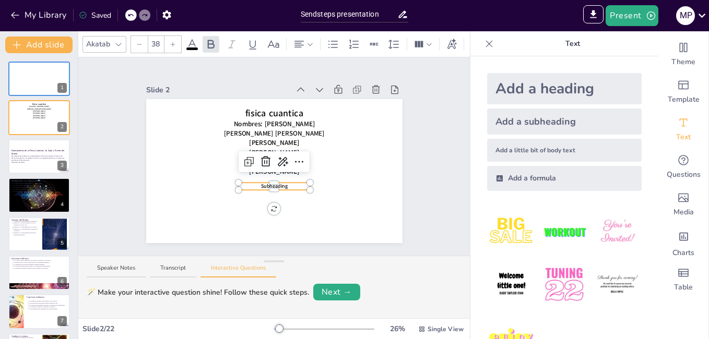
click at [283, 186] on div at bounding box center [275, 188] width 72 height 4
click at [269, 196] on div "Slide 1 Slide 2 fisica cuantica Nombres: Antolín Manchego Narváez Mary Paz Roma…" at bounding box center [273, 156] width 391 height 198
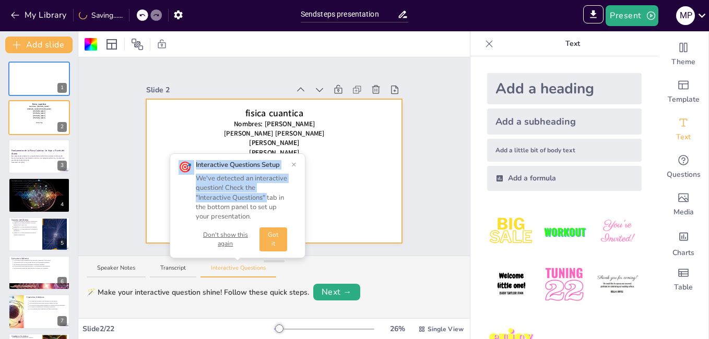
click at [296, 162] on button "×" at bounding box center [293, 164] width 5 height 8
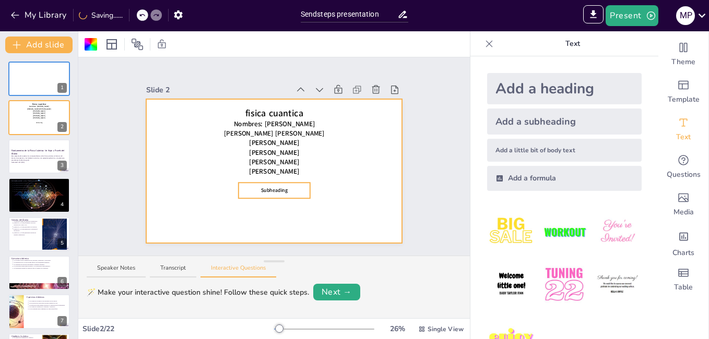
click at [287, 187] on p "Subheading" at bounding box center [275, 190] width 72 height 7
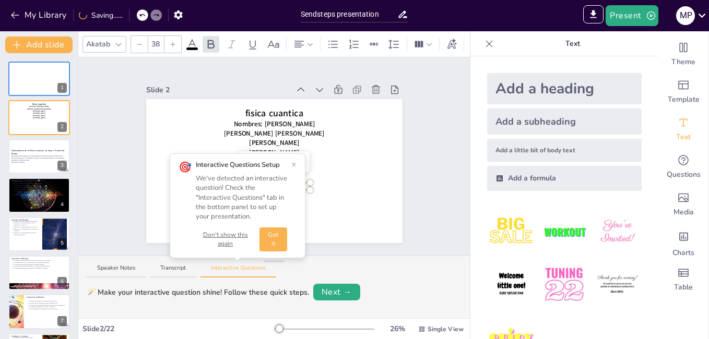
click at [292, 169] on button "×" at bounding box center [293, 164] width 5 height 8
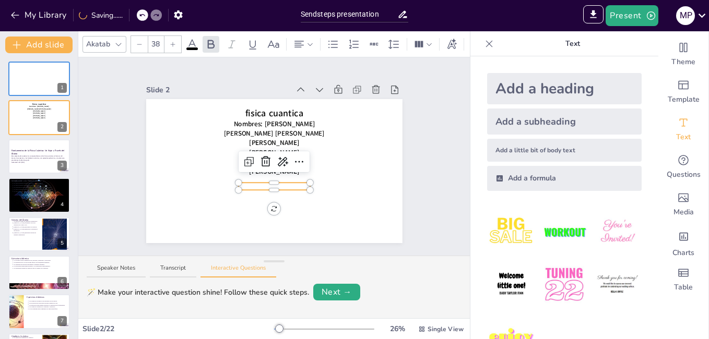
click at [280, 186] on div at bounding box center [275, 188] width 72 height 4
click at [272, 186] on div at bounding box center [275, 188] width 72 height 4
click at [276, 186] on div at bounding box center [275, 188] width 72 height 4
click at [265, 198] on div "Slide 1 Slide 2 fisica cuantica Nombres: Antolín Manchego Narváez Mary Paz Roma…" at bounding box center [273, 156] width 391 height 198
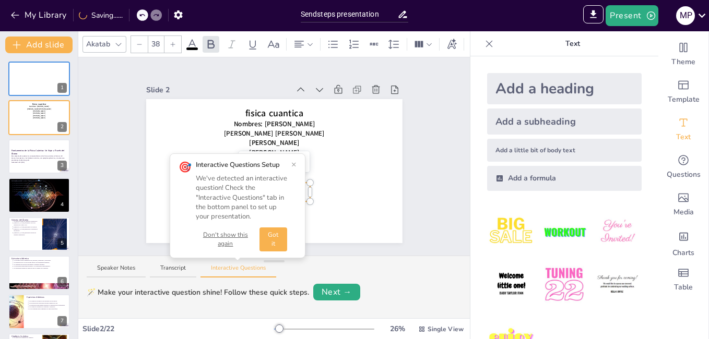
click at [295, 164] on button "×" at bounding box center [293, 164] width 5 height 8
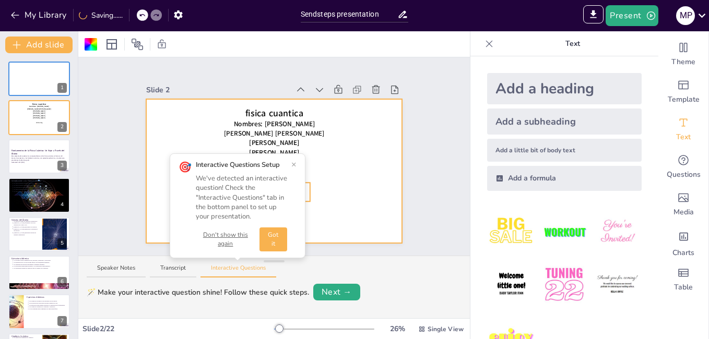
click at [281, 191] on div "We've detected an interactive question! Check the "Interactive Questions" tab i…" at bounding box center [241, 197] width 91 height 47
click at [294, 165] on button "×" at bounding box center [293, 164] width 5 height 8
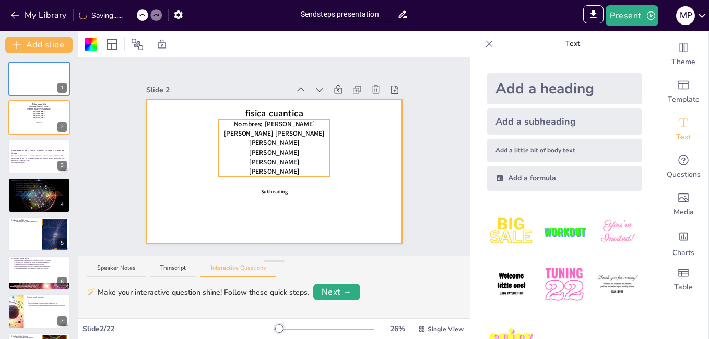
click at [281, 188] on p "Subheading" at bounding box center [275, 191] width 72 height 7
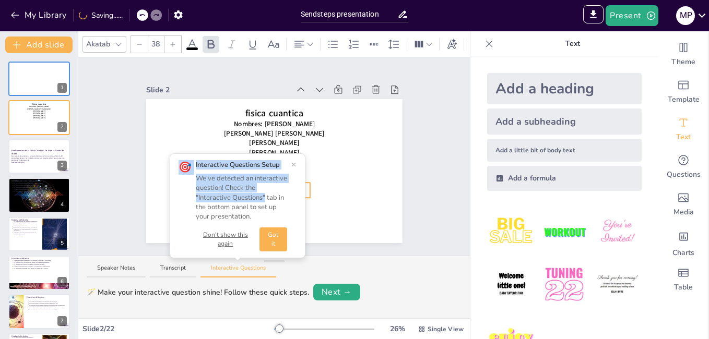
click at [266, 195] on div "Slide 1 Slide 2 fisica cuantica Nombres: Antolín Manchego Narváez Mary Paz Roma…" at bounding box center [273, 156] width 391 height 198
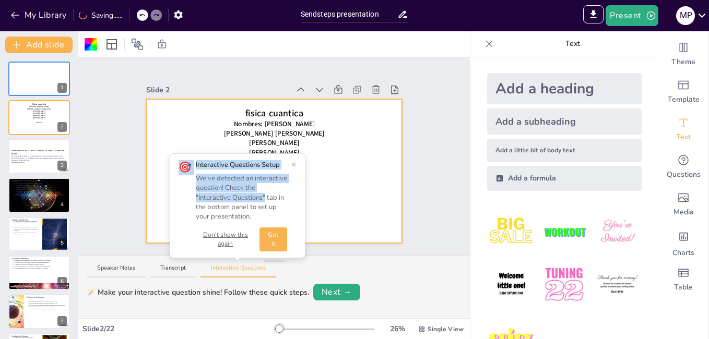
click at [295, 165] on button "×" at bounding box center [293, 164] width 5 height 8
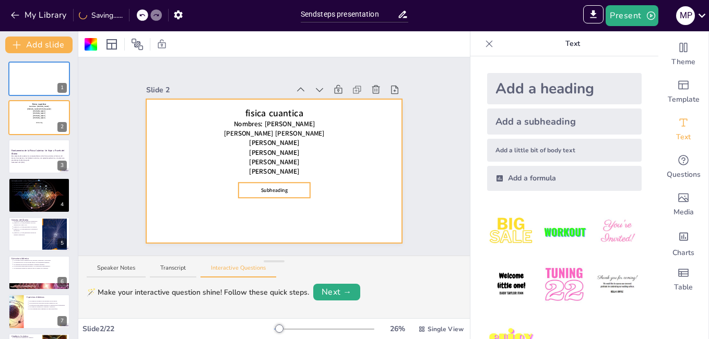
click at [292, 187] on p "Subheading" at bounding box center [275, 190] width 72 height 7
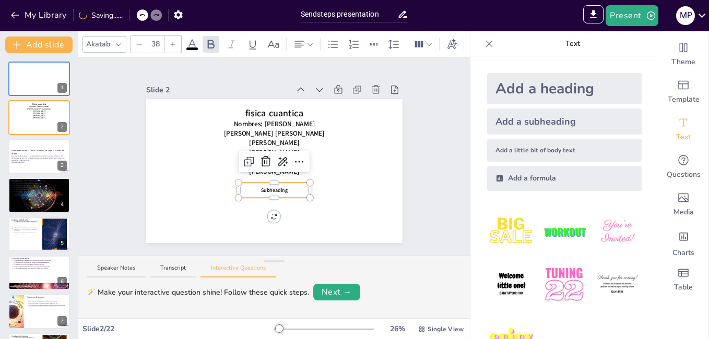
click at [284, 187] on p "Subheading" at bounding box center [275, 190] width 72 height 7
click at [268, 186] on div at bounding box center [275, 188] width 72 height 4
click at [275, 186] on div at bounding box center [275, 188] width 72 height 4
click at [276, 156] on icon at bounding box center [282, 162] width 13 height 13
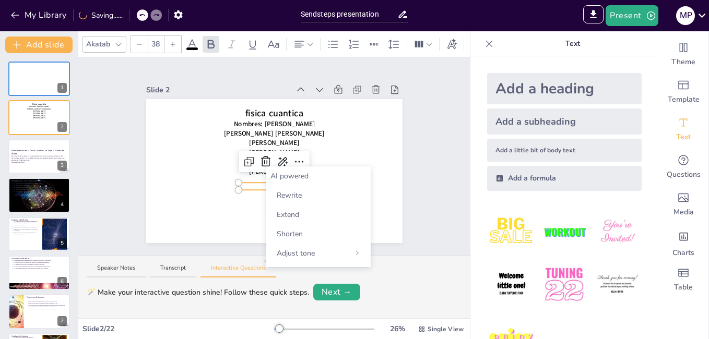
click at [239, 224] on div at bounding box center [274, 171] width 256 height 144
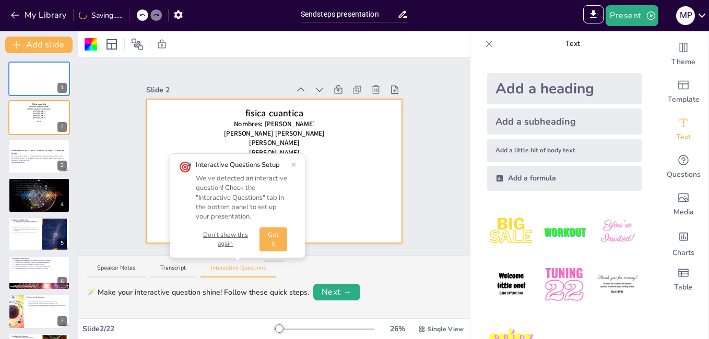
click at [295, 165] on button "×" at bounding box center [293, 164] width 5 height 8
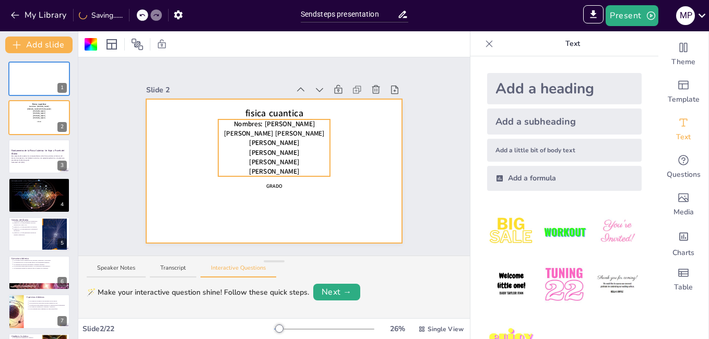
click at [272, 183] on span "GRADO" at bounding box center [274, 186] width 16 height 7
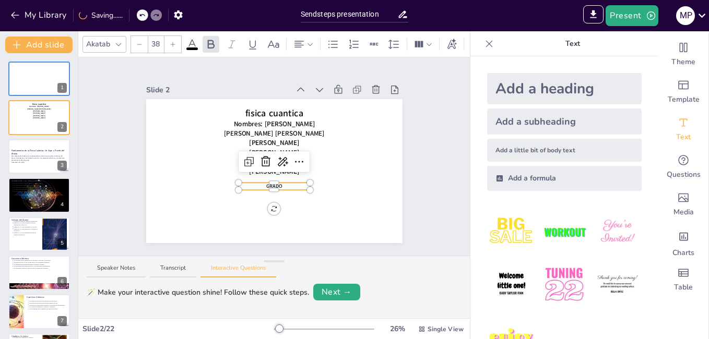
click at [167, 41] on div at bounding box center [172, 44] width 17 height 17
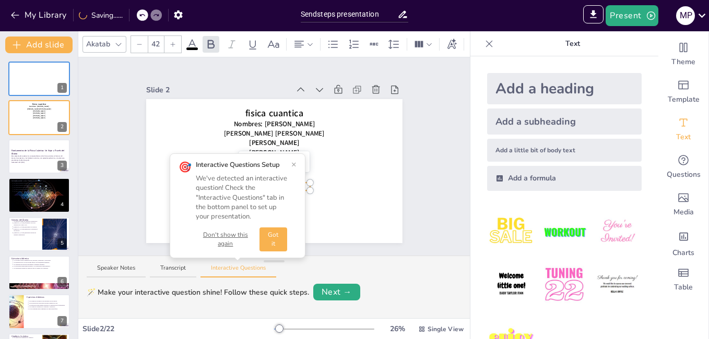
click at [295, 162] on button "×" at bounding box center [293, 164] width 5 height 8
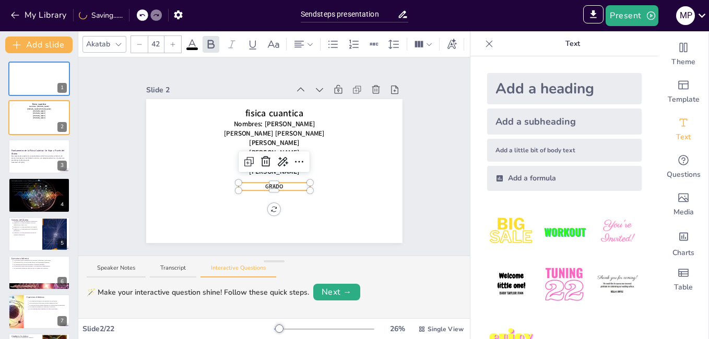
click at [168, 44] on div at bounding box center [172, 44] width 17 height 17
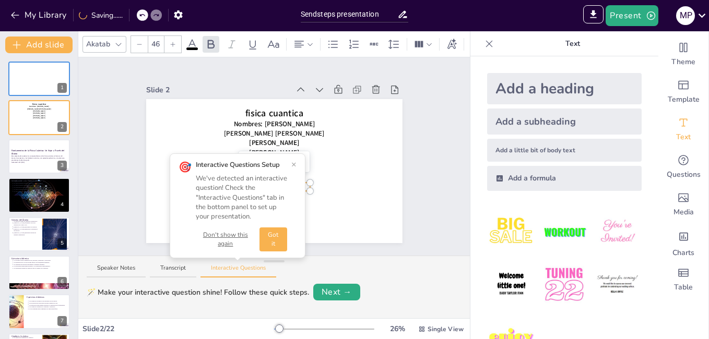
click at [293, 162] on button "×" at bounding box center [293, 164] width 5 height 8
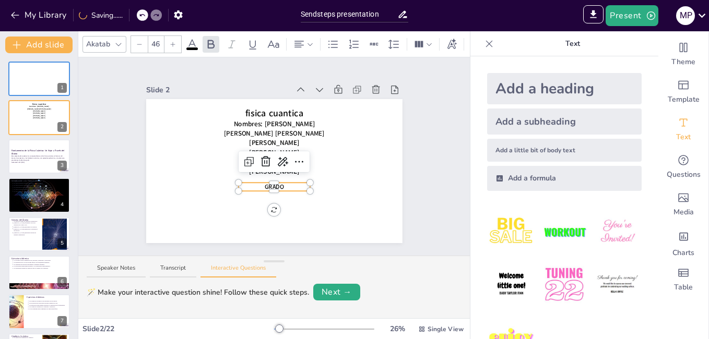
click at [276, 183] on div at bounding box center [275, 185] width 72 height 4
click at [174, 43] on icon at bounding box center [173, 44] width 6 height 6
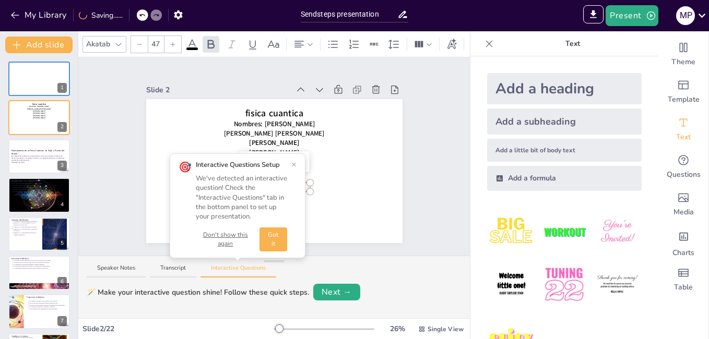
click at [174, 43] on icon at bounding box center [173, 44] width 6 height 6
type input "48"
click at [295, 164] on button "×" at bounding box center [293, 164] width 5 height 8
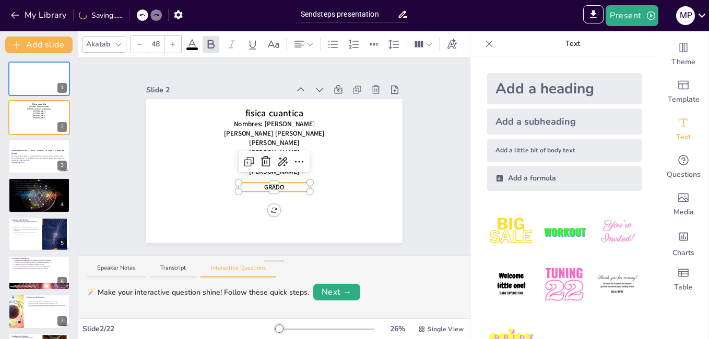
click at [278, 187] on div at bounding box center [275, 189] width 72 height 4
click at [287, 188] on p "GRADO" at bounding box center [275, 187] width 72 height 9
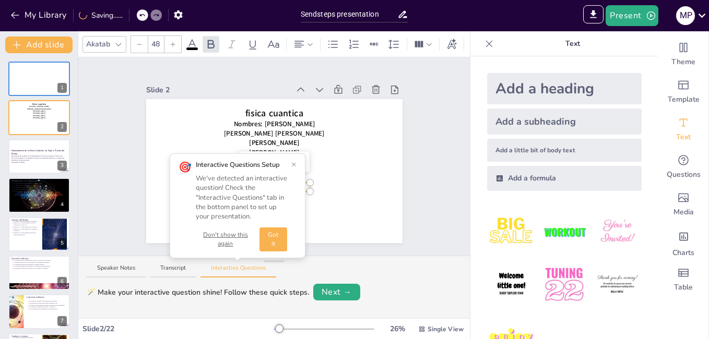
click at [293, 164] on button "×" at bounding box center [293, 164] width 5 height 8
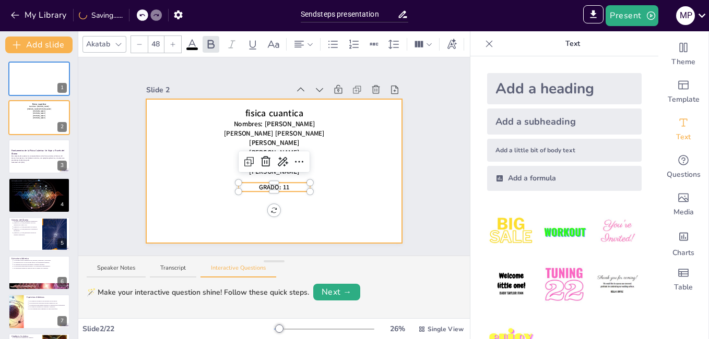
click at [323, 199] on div at bounding box center [274, 171] width 256 height 144
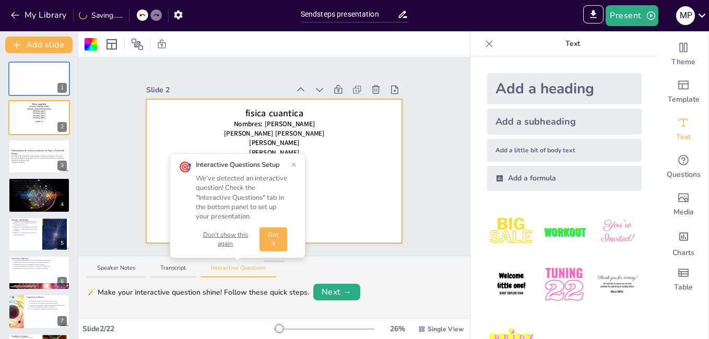
click at [295, 168] on button "×" at bounding box center [293, 164] width 5 height 8
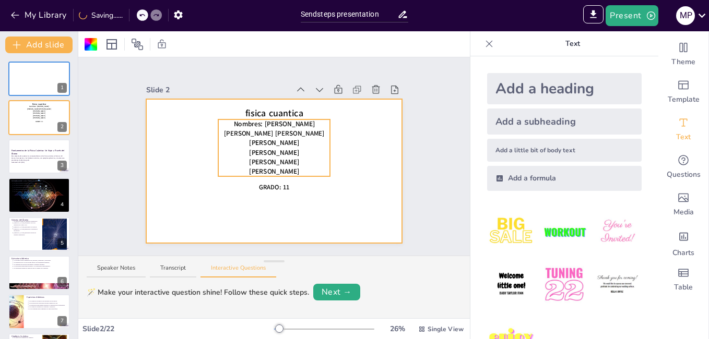
click at [284, 183] on p "GRADO: 11" at bounding box center [275, 187] width 72 height 9
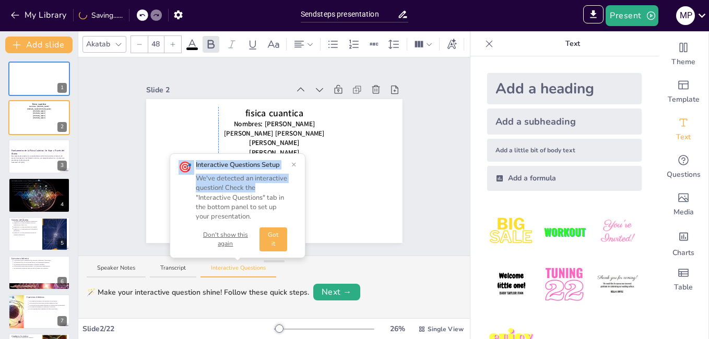
drag, startPoint x: 284, startPoint y: 181, endPoint x: 269, endPoint y: 180, distance: 14.7
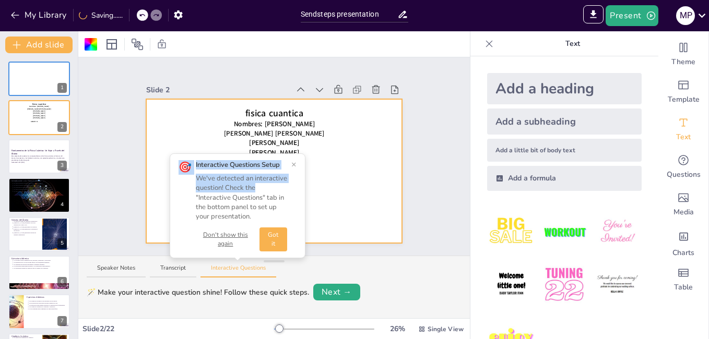
click at [292, 164] on button "×" at bounding box center [293, 164] width 5 height 8
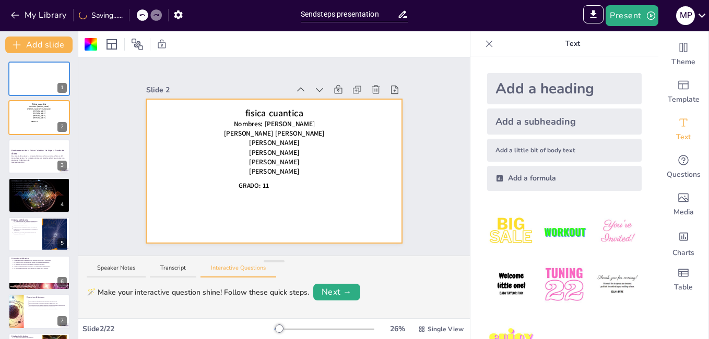
click at [313, 210] on div at bounding box center [274, 171] width 256 height 144
click at [509, 91] on div "Add a heading" at bounding box center [564, 88] width 154 height 31
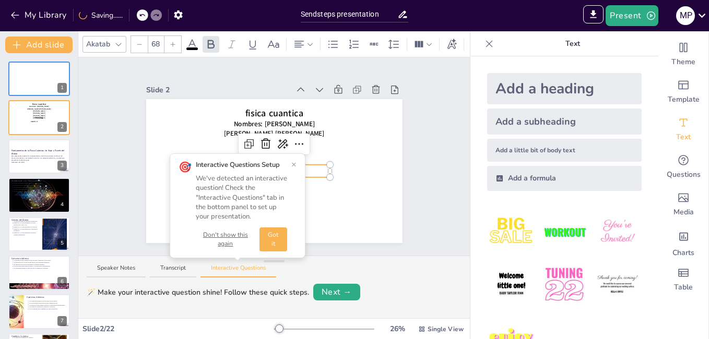
click at [292, 162] on button "×" at bounding box center [293, 164] width 5 height 8
click at [295, 165] on button "×" at bounding box center [293, 164] width 5 height 8
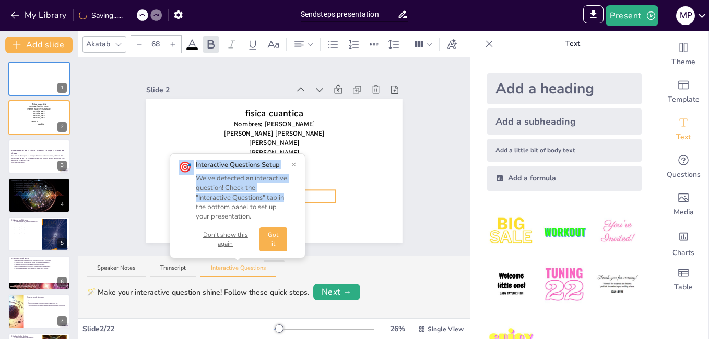
drag, startPoint x: 295, startPoint y: 165, endPoint x: 301, endPoint y: 199, distance: 33.8
click at [293, 164] on button "×" at bounding box center [293, 164] width 5 height 8
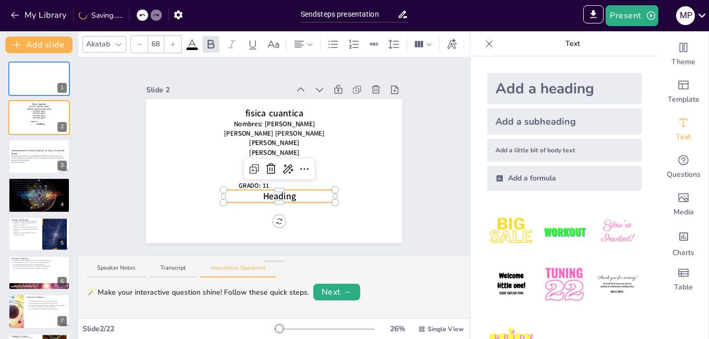
click at [286, 194] on span "Heading" at bounding box center [279, 197] width 33 height 13
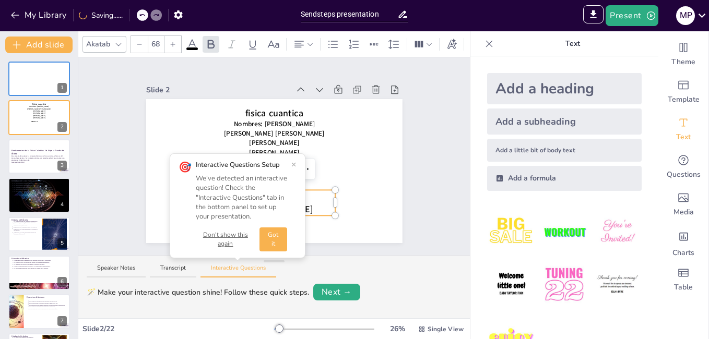
click at [295, 164] on button "×" at bounding box center [293, 164] width 5 height 8
click at [293, 162] on button "×" at bounding box center [293, 164] width 5 height 8
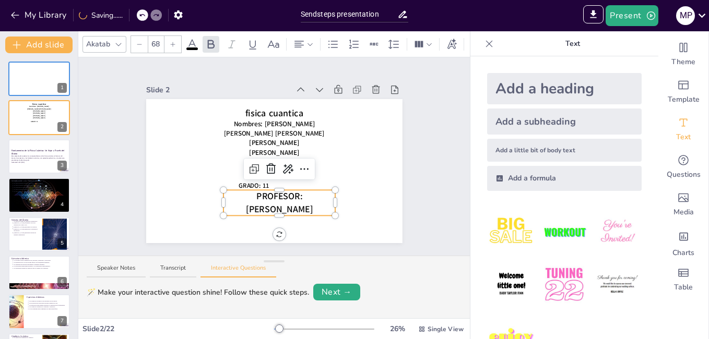
click at [139, 44] on icon at bounding box center [139, 44] width 5 height 1
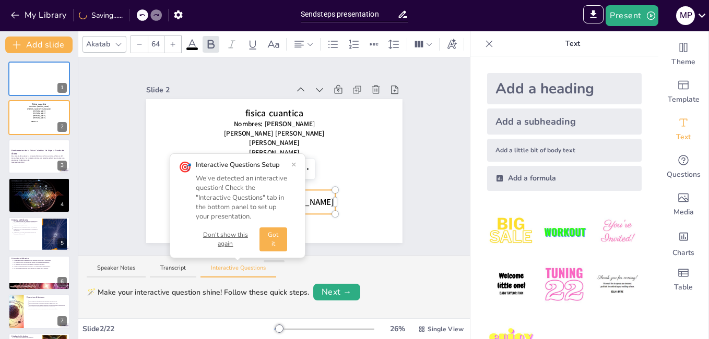
click at [139, 44] on icon at bounding box center [139, 44] width 5 height 1
click at [139, 41] on icon at bounding box center [139, 44] width 6 height 6
click at [294, 164] on button "×" at bounding box center [293, 164] width 5 height 8
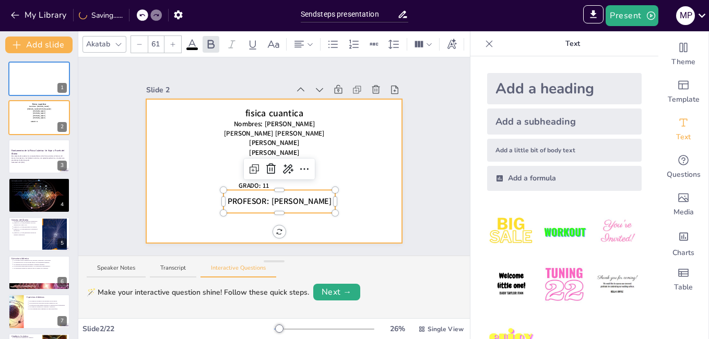
click at [136, 41] on icon at bounding box center [139, 44] width 6 height 6
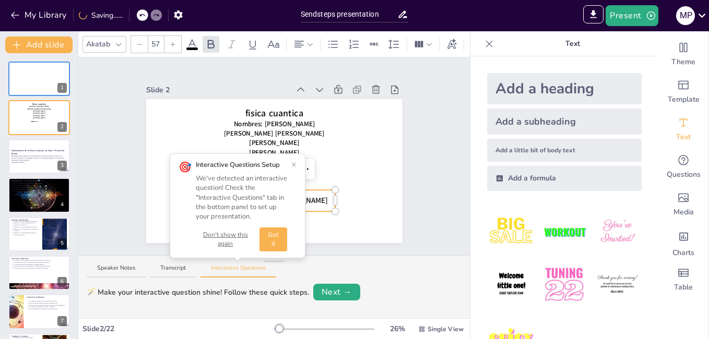
click at [136, 41] on icon at bounding box center [139, 44] width 6 height 6
click at [293, 160] on button "×" at bounding box center [293, 164] width 5 height 8
click at [295, 164] on button "×" at bounding box center [293, 164] width 5 height 8
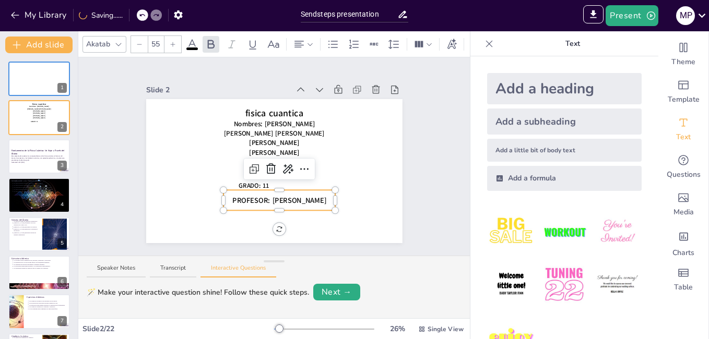
click at [138, 41] on icon at bounding box center [139, 44] width 6 height 6
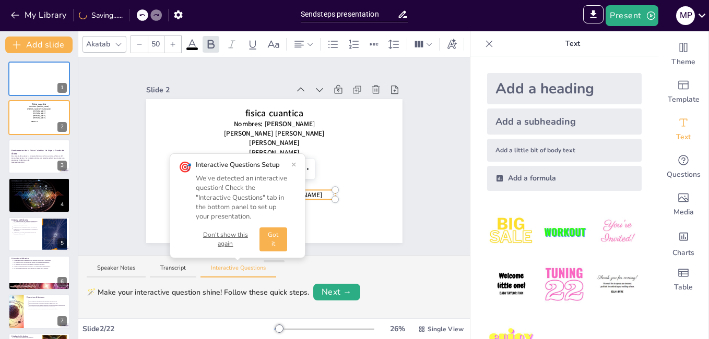
click at [294, 163] on button "×" at bounding box center [293, 164] width 5 height 8
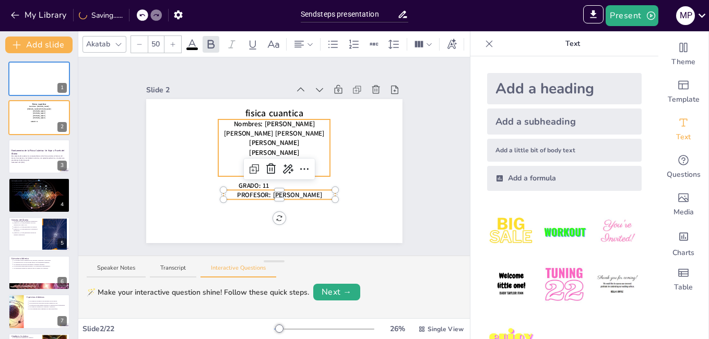
click at [170, 41] on icon at bounding box center [173, 44] width 6 height 6
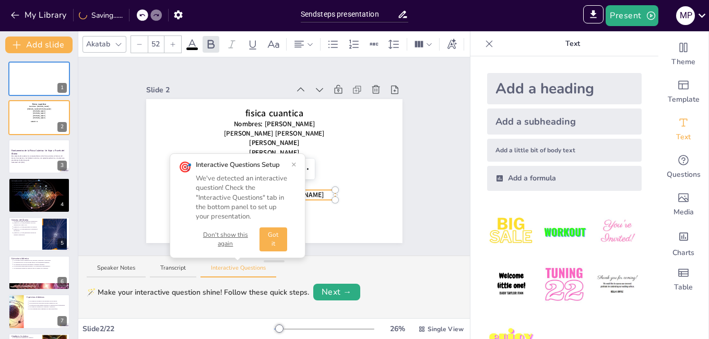
click at [294, 163] on button "×" at bounding box center [293, 164] width 5 height 8
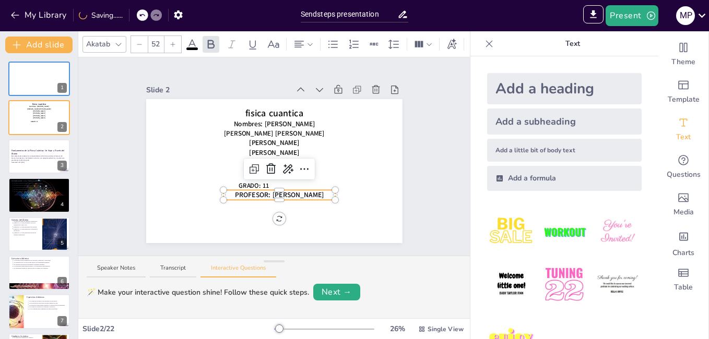
click at [170, 44] on div at bounding box center [172, 44] width 17 height 17
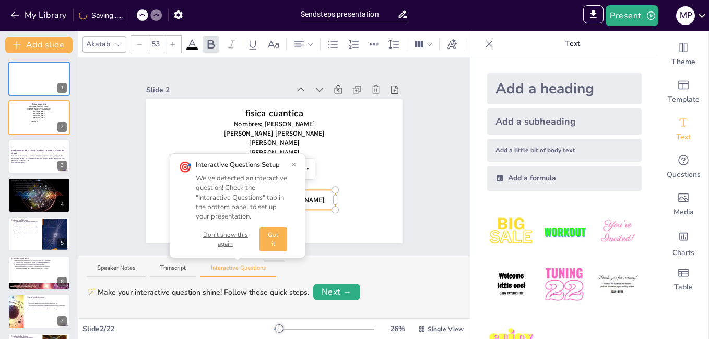
click at [294, 162] on button "×" at bounding box center [293, 164] width 5 height 8
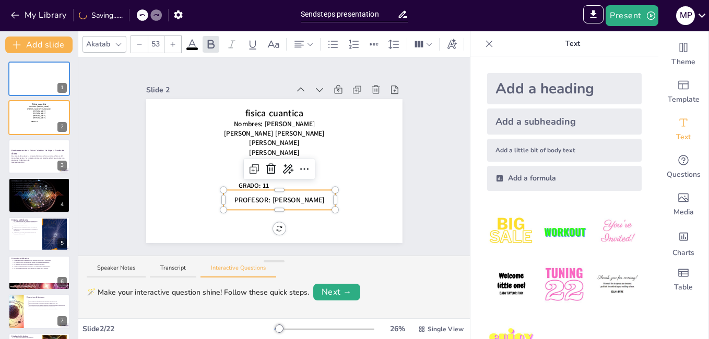
click at [140, 41] on icon at bounding box center [139, 44] width 6 height 6
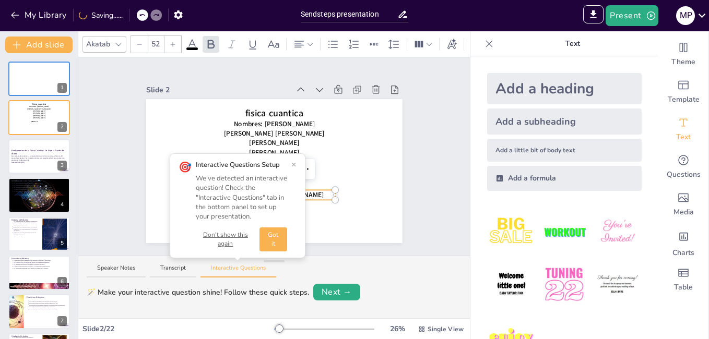
click at [294, 164] on button "×" at bounding box center [293, 164] width 5 height 8
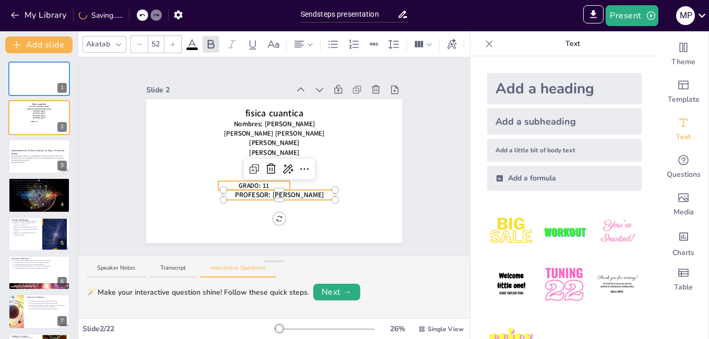
click at [252, 181] on span "GRADO: 11" at bounding box center [254, 185] width 31 height 9
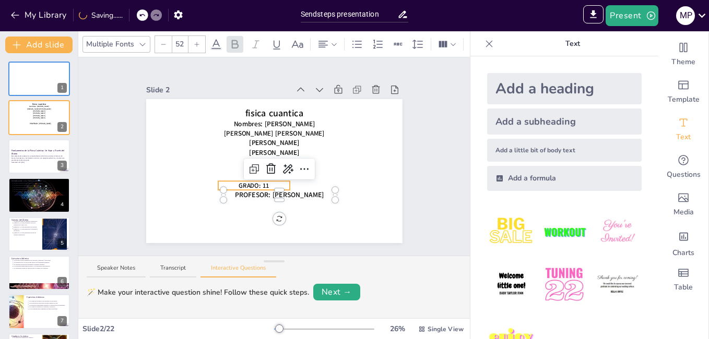
type input "48"
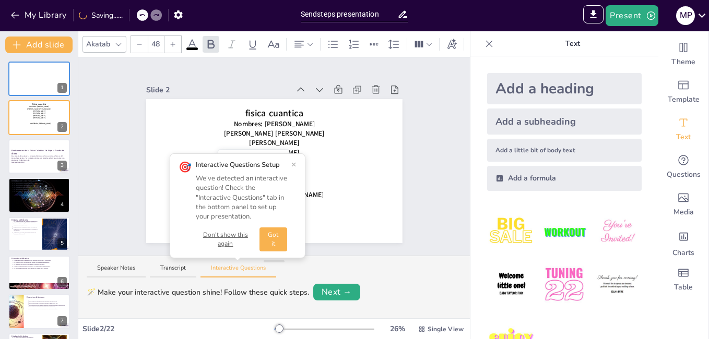
click at [295, 163] on button "×" at bounding box center [293, 164] width 5 height 8
drag, startPoint x: 263, startPoint y: 181, endPoint x: 283, endPoint y: 176, distance: 20.9
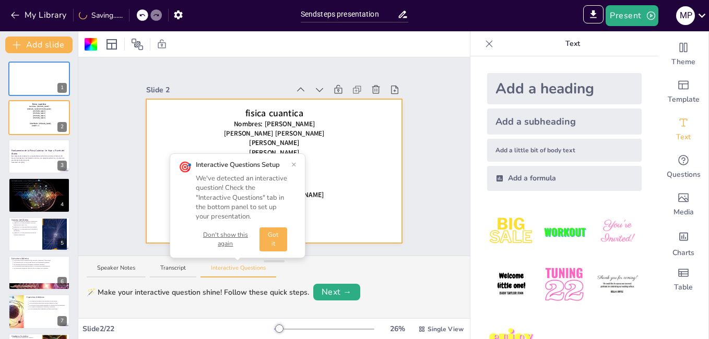
click at [292, 164] on button "×" at bounding box center [293, 164] width 5 height 8
click at [290, 164] on div "🎯 Interactive Questions Setup We've detected an interactive question! Check the…" at bounding box center [238, 205] width 118 height 91
click at [293, 164] on button "×" at bounding box center [293, 164] width 5 height 8
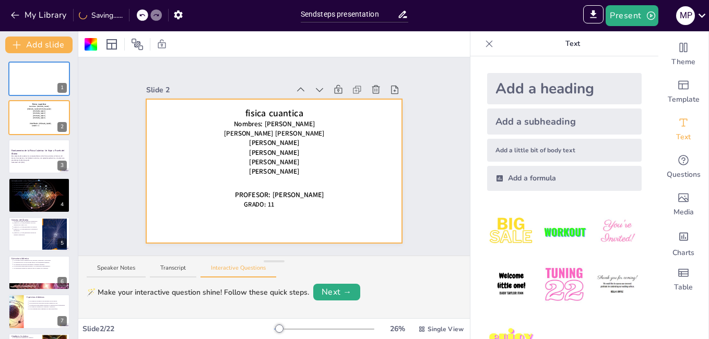
click at [484, 42] on icon at bounding box center [489, 44] width 10 height 10
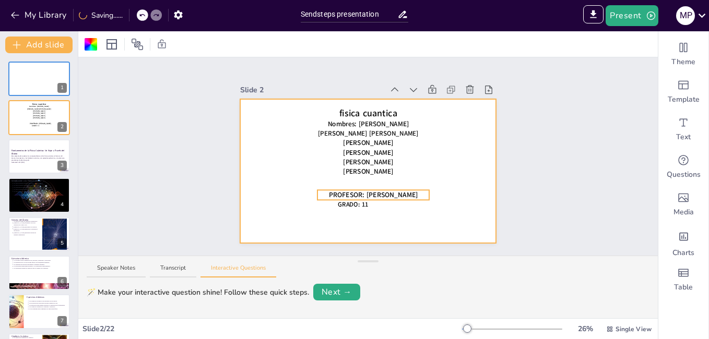
click at [414, 190] on span "PROFESOR: [PERSON_NAME]" at bounding box center [373, 194] width 89 height 9
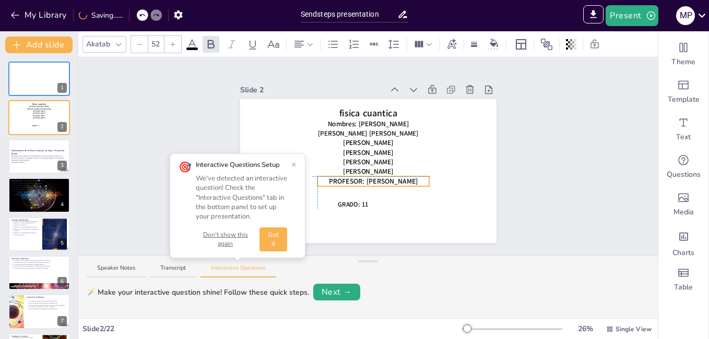
drag, startPoint x: 383, startPoint y: 188, endPoint x: 383, endPoint y: 175, distance: 12.5
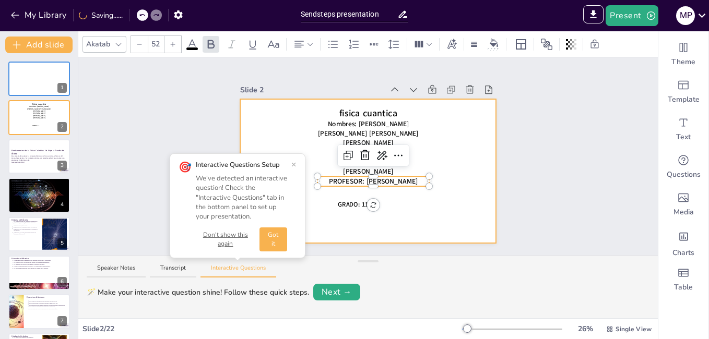
click at [395, 199] on div at bounding box center [368, 171] width 256 height 144
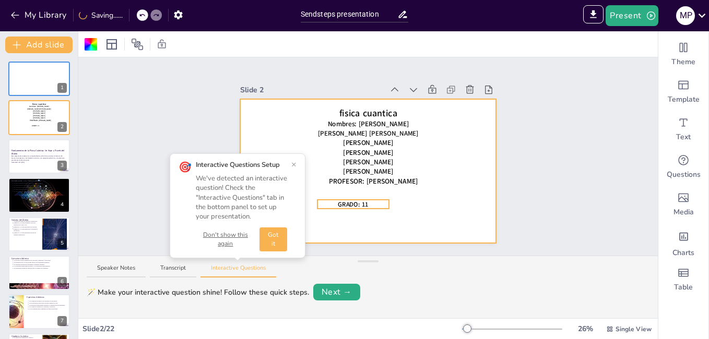
click at [349, 201] on span "GRADO: 11" at bounding box center [353, 204] width 31 height 9
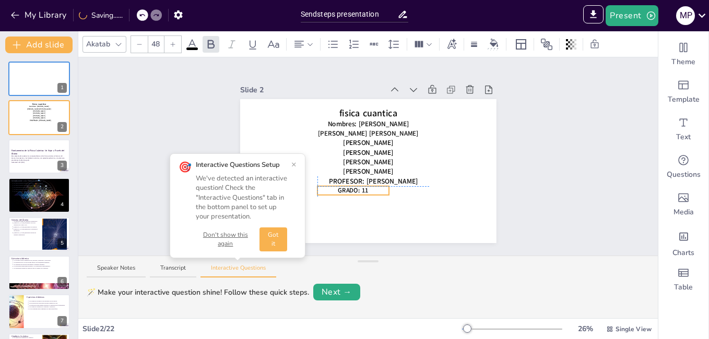
drag, startPoint x: 352, startPoint y: 198, endPoint x: 355, endPoint y: 185, distance: 13.0
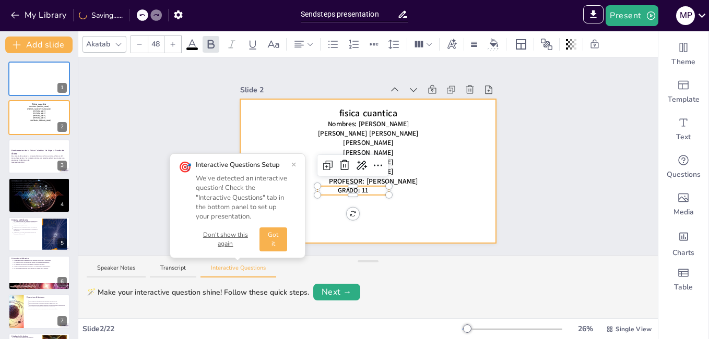
click at [422, 203] on div at bounding box center [368, 171] width 256 height 144
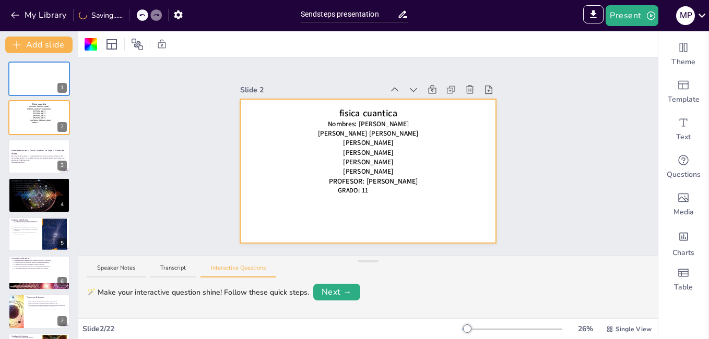
click at [422, 203] on div at bounding box center [368, 171] width 256 height 144
click at [676, 116] on div "Text" at bounding box center [683, 130] width 50 height 38
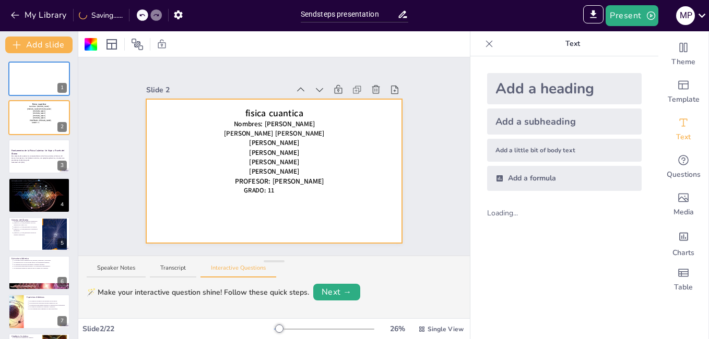
click at [557, 91] on div "Add a heading" at bounding box center [564, 88] width 154 height 31
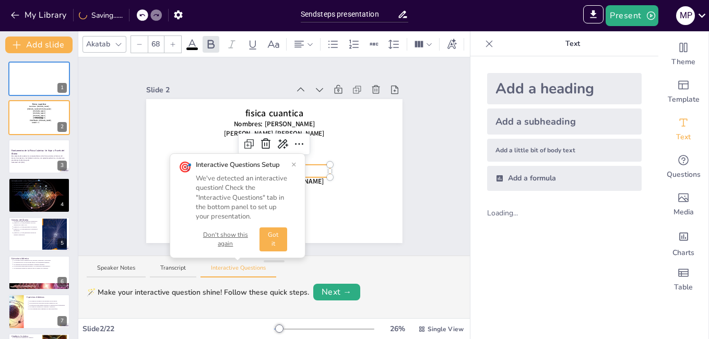
click at [295, 165] on button "×" at bounding box center [293, 164] width 5 height 8
drag, startPoint x: 305, startPoint y: 171, endPoint x: 289, endPoint y: 171, distance: 16.2
click at [295, 163] on button "×" at bounding box center [293, 164] width 5 height 8
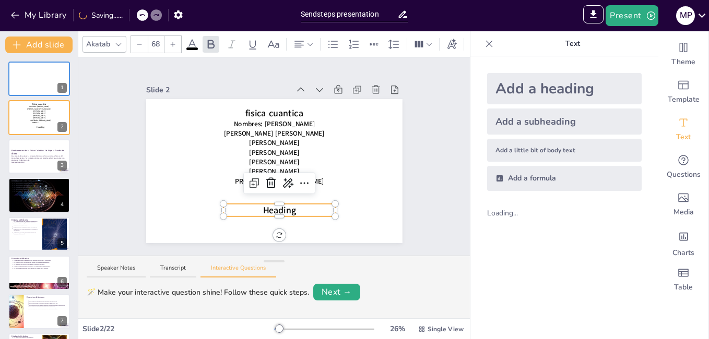
click at [290, 208] on p "Heading" at bounding box center [279, 210] width 112 height 13
click at [484, 44] on icon at bounding box center [489, 44] width 10 height 10
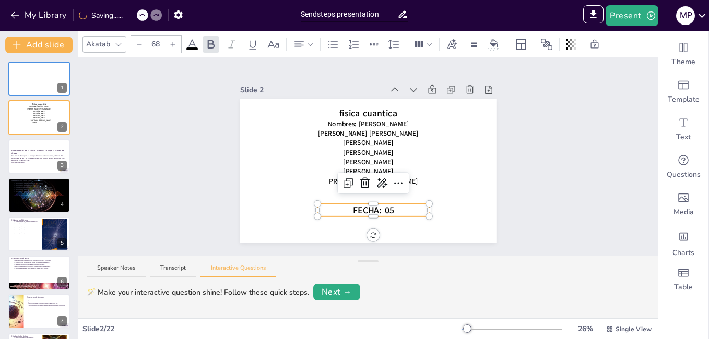
click at [401, 207] on p "FECHA: 05" at bounding box center [373, 210] width 112 height 13
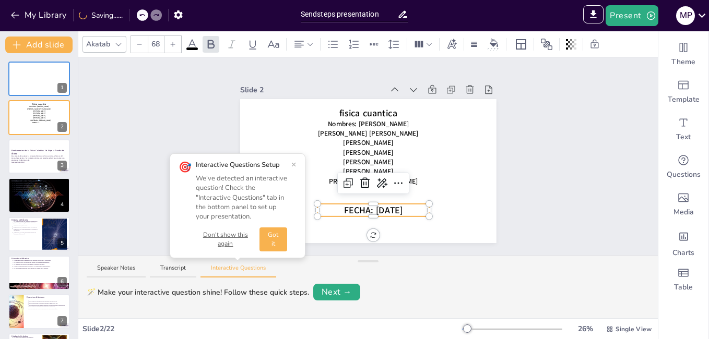
click at [137, 37] on div at bounding box center [139, 44] width 17 height 17
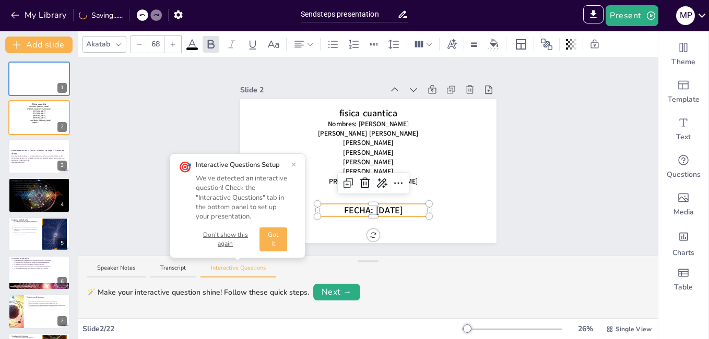
click at [137, 37] on div at bounding box center [139, 44] width 17 height 17
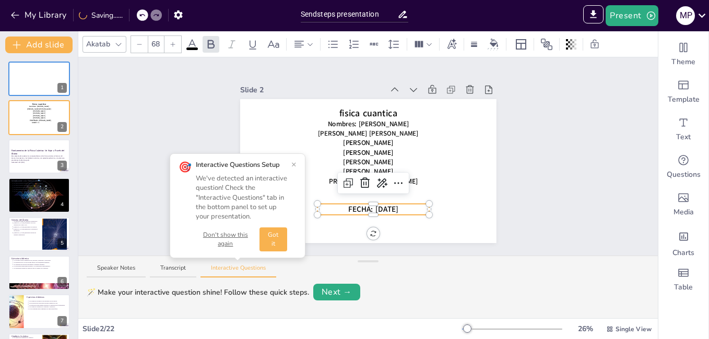
type input "58"
click at [294, 163] on button "×" at bounding box center [293, 164] width 5 height 8
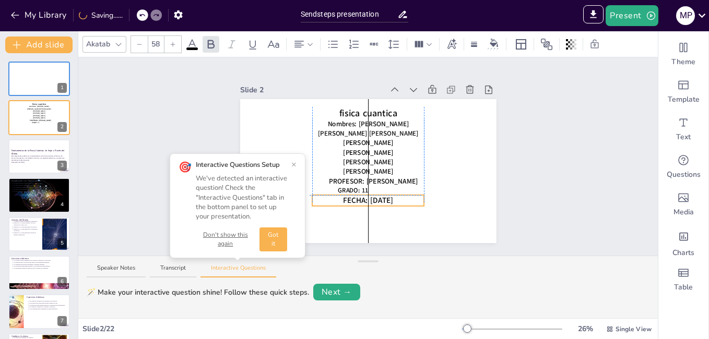
drag, startPoint x: 339, startPoint y: 207, endPoint x: 331, endPoint y: 195, distance: 14.8
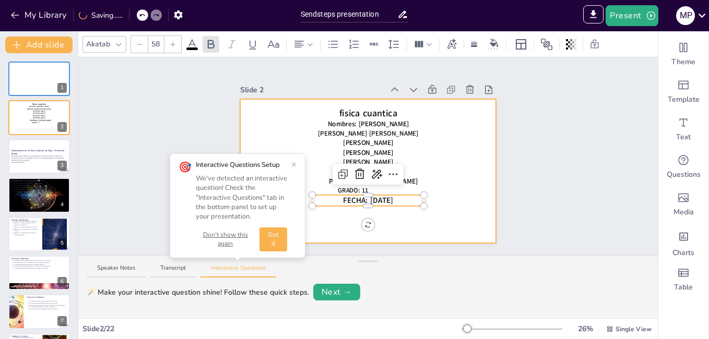
click at [435, 228] on div at bounding box center [368, 171] width 256 height 144
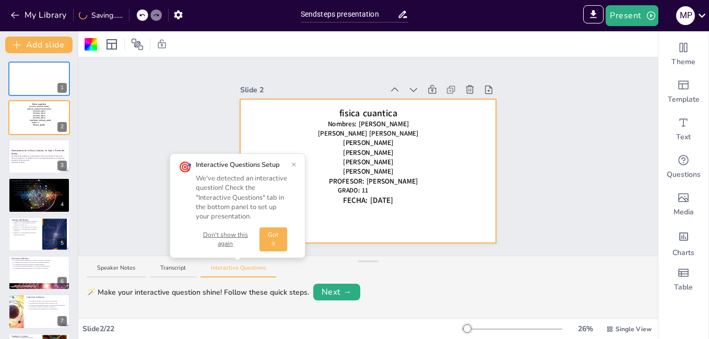
click at [295, 163] on button "×" at bounding box center [293, 164] width 5 height 8
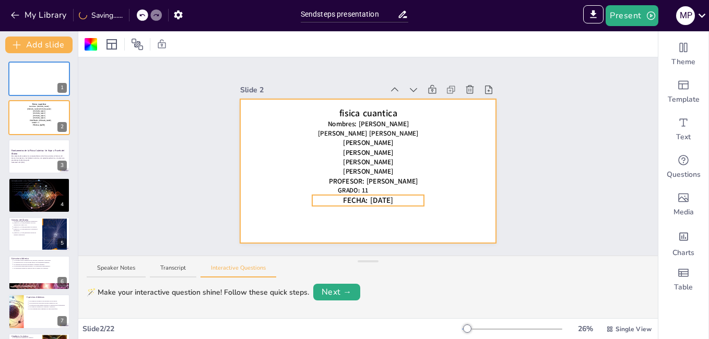
click at [367, 196] on span "FECHA: [DATE]" at bounding box center [368, 200] width 50 height 10
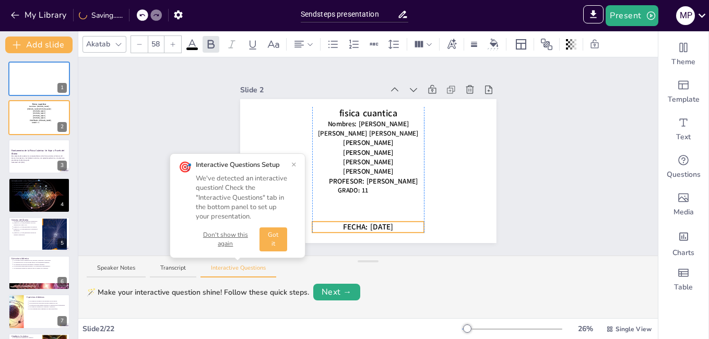
drag, startPoint x: 374, startPoint y: 199, endPoint x: 372, endPoint y: 226, distance: 26.7
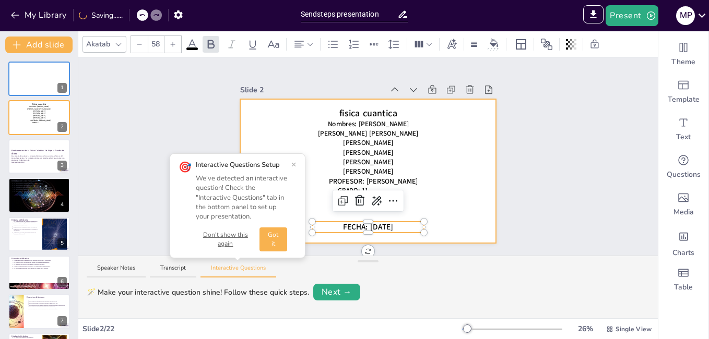
click at [446, 195] on div at bounding box center [368, 171] width 256 height 144
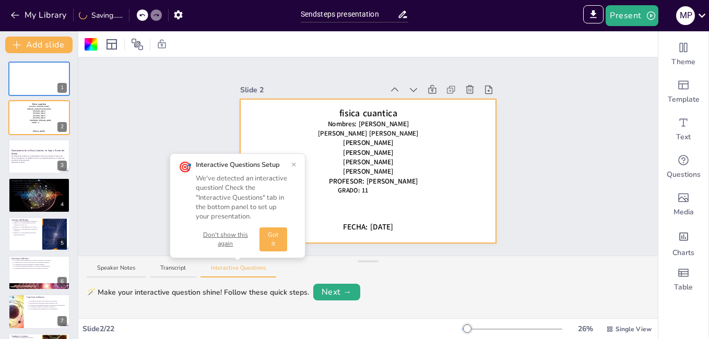
click at [346, 186] on span "GRADO: 11" at bounding box center [353, 190] width 31 height 9
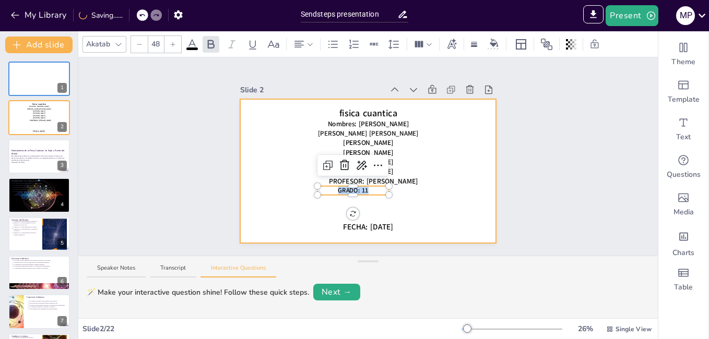
click at [346, 194] on div "fisica cuantica Nombres: Antolín Manchego Narváez Mary Paz Roman Alvarez Ángelo…" at bounding box center [368, 171] width 256 height 144
click at [458, 191] on div at bounding box center [368, 171] width 256 height 144
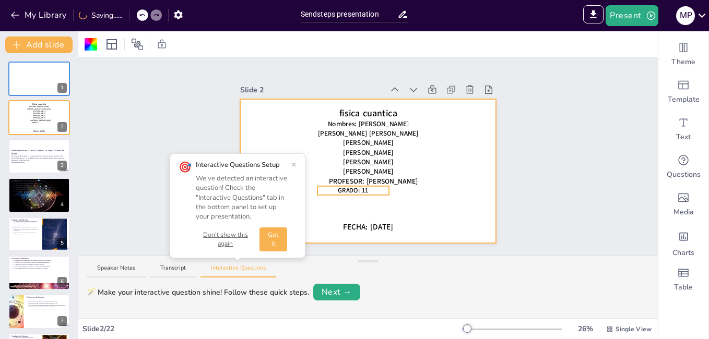
click at [363, 187] on p "GRADO: 11" at bounding box center [353, 190] width 72 height 9
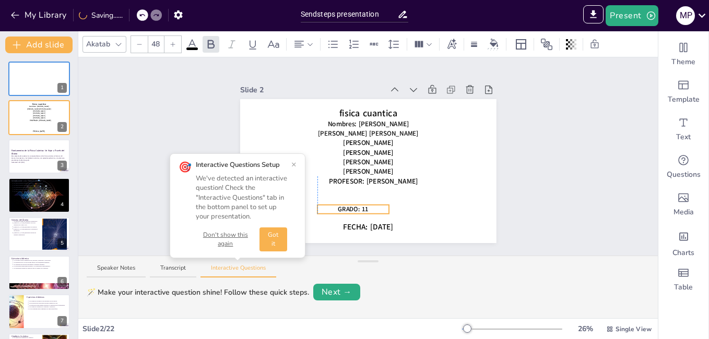
drag, startPoint x: 363, startPoint y: 187, endPoint x: 368, endPoint y: 209, distance: 22.4
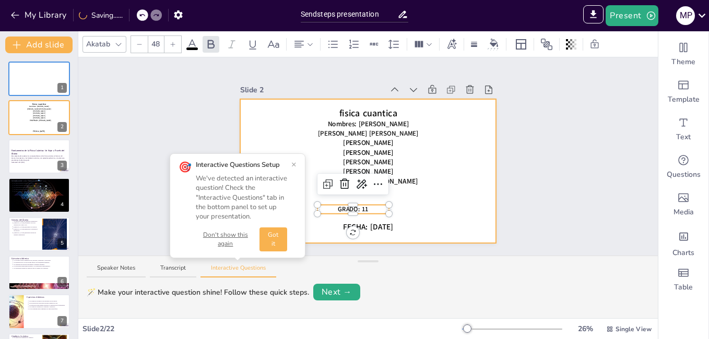
click at [439, 192] on div at bounding box center [368, 171] width 256 height 144
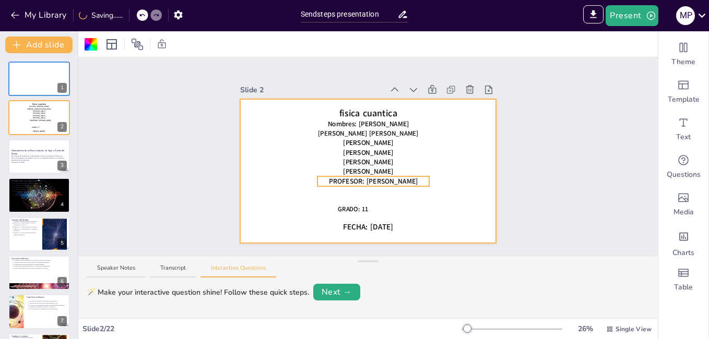
click at [384, 177] on span "PROFESOR: [PERSON_NAME]" at bounding box center [373, 180] width 89 height 9
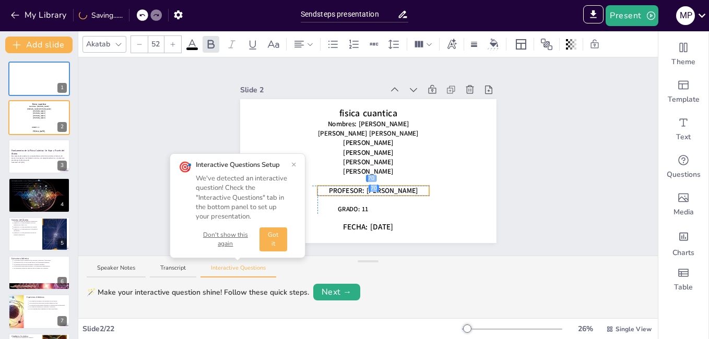
drag, startPoint x: 384, startPoint y: 179, endPoint x: 385, endPoint y: 192, distance: 12.5
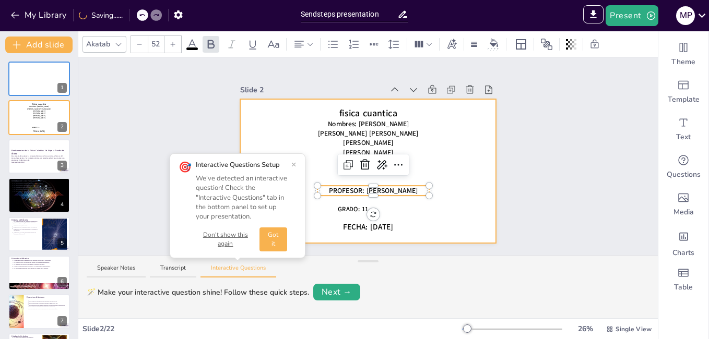
click at [446, 203] on div at bounding box center [368, 171] width 256 height 144
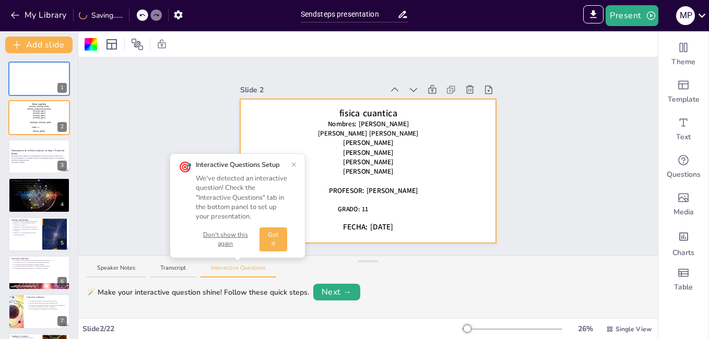
click at [376, 158] on span "[PERSON_NAME]" at bounding box center [368, 162] width 50 height 9
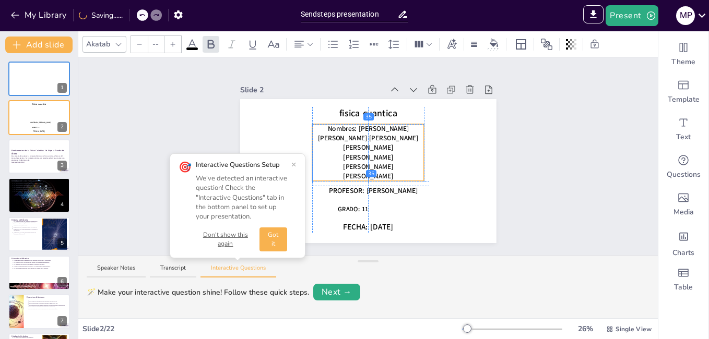
drag, startPoint x: 385, startPoint y: 171, endPoint x: 386, endPoint y: 176, distance: 5.8
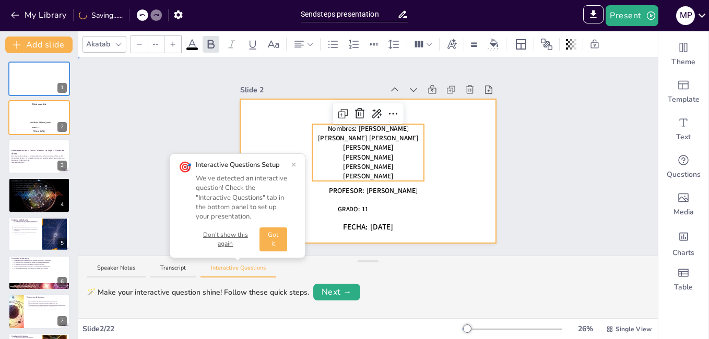
click at [454, 173] on div at bounding box center [368, 171] width 256 height 144
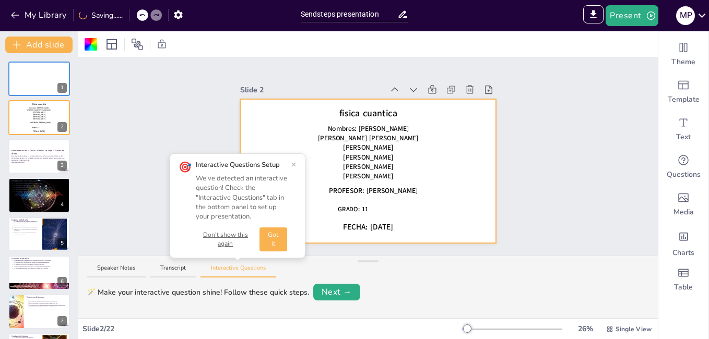
click at [294, 164] on button "×" at bounding box center [293, 164] width 5 height 8
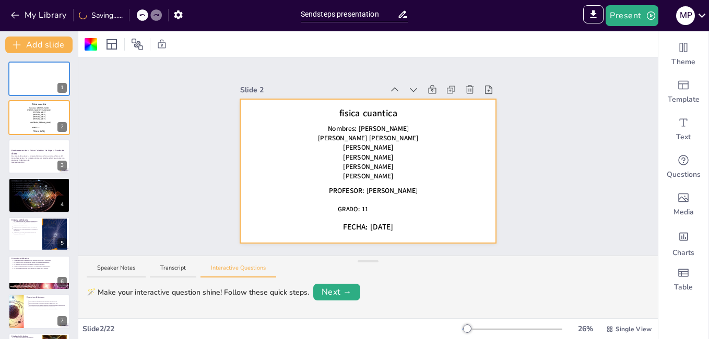
click at [383, 224] on span "FECHA: [DATE]" at bounding box center [368, 227] width 50 height 10
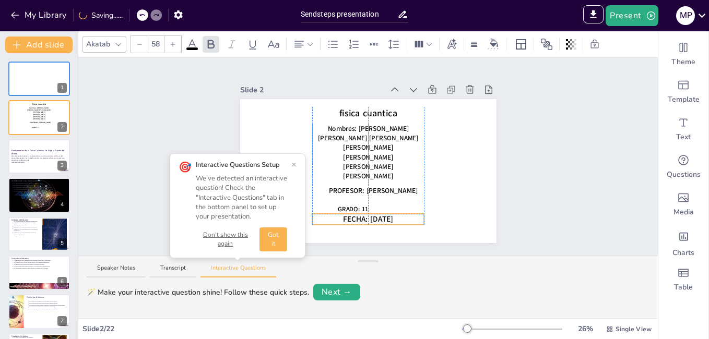
drag, startPoint x: 383, startPoint y: 224, endPoint x: 382, endPoint y: 210, distance: 13.6
click at [354, 205] on span "GRADO: 11" at bounding box center [353, 209] width 31 height 9
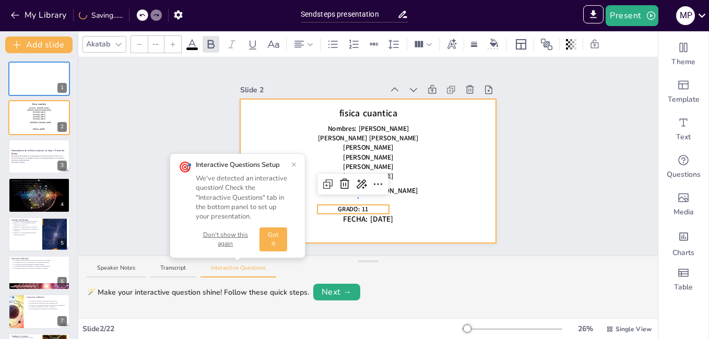
type input "48"
click at [359, 196] on div at bounding box center [368, 171] width 256 height 144
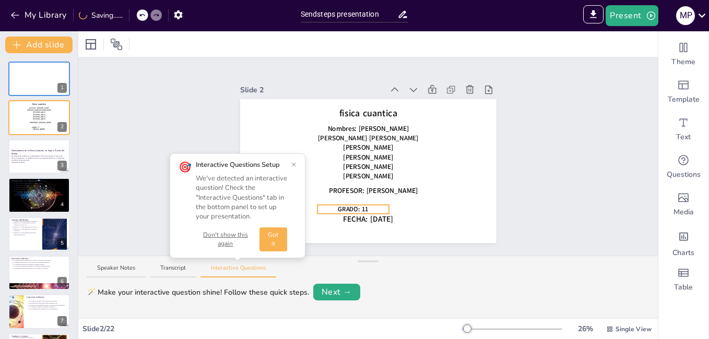
click at [357, 205] on span "GRADO: 11" at bounding box center [353, 209] width 31 height 9
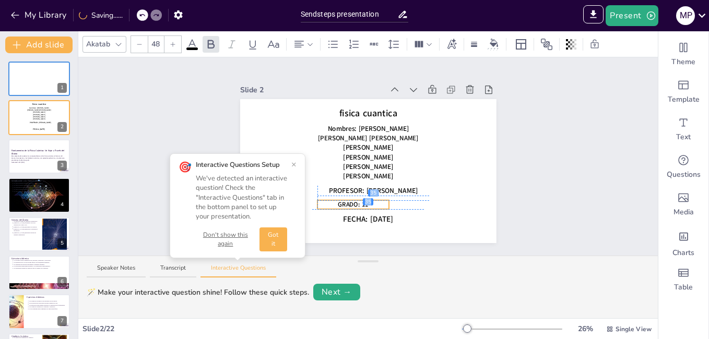
drag, startPoint x: 370, startPoint y: 208, endPoint x: 370, endPoint y: 203, distance: 5.7
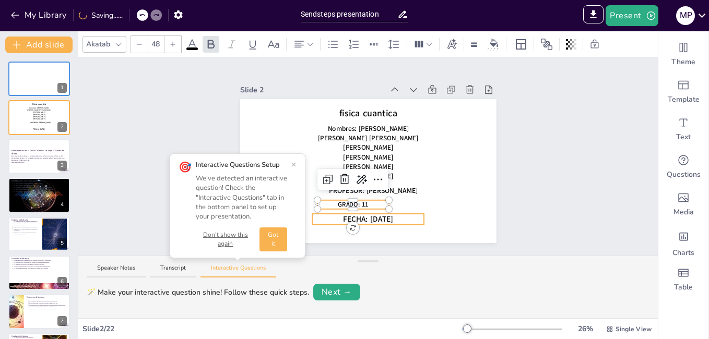
click at [406, 214] on p "FECHA: [DATE]" at bounding box center [368, 219] width 112 height 11
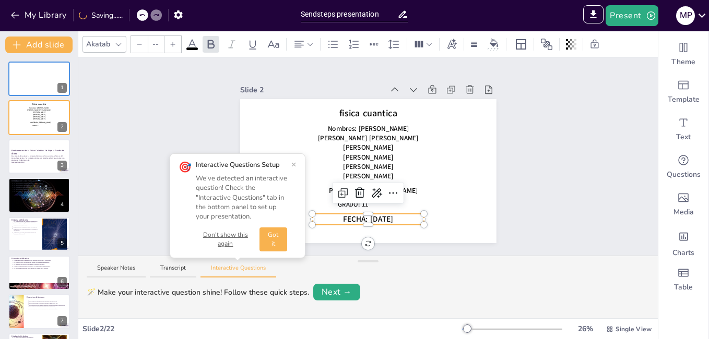
type input "58"
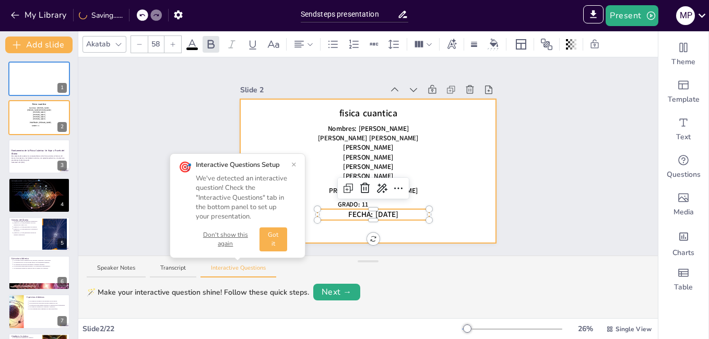
click at [403, 224] on div at bounding box center [368, 171] width 256 height 144
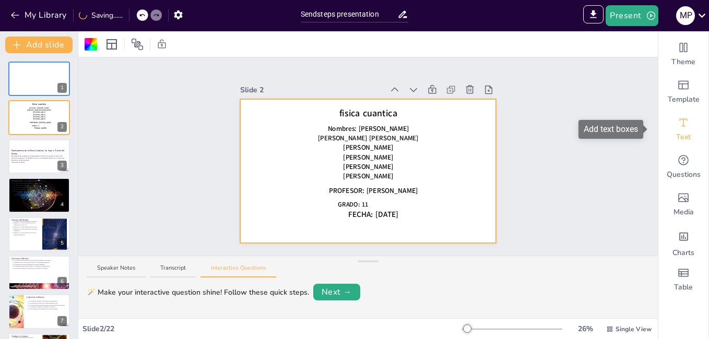
click at [680, 121] on icon "Add text boxes" at bounding box center [683, 122] width 13 height 13
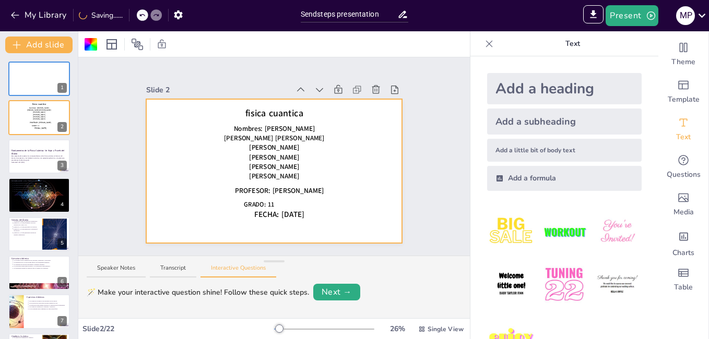
click at [582, 89] on div "Add a heading" at bounding box center [564, 88] width 154 height 31
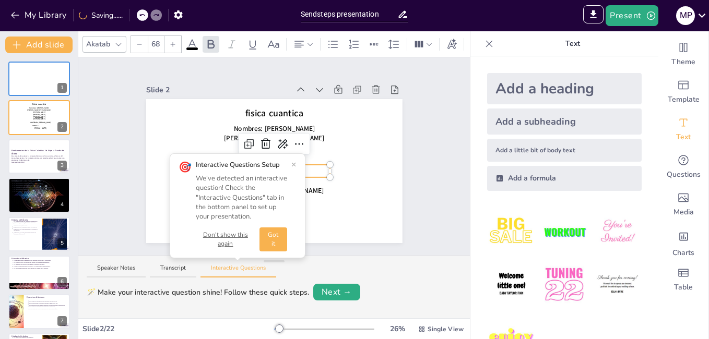
click at [292, 165] on button "×" at bounding box center [293, 164] width 5 height 8
drag, startPoint x: 303, startPoint y: 171, endPoint x: 315, endPoint y: 225, distance: 55.1
click at [294, 163] on span "[PERSON_NAME]" at bounding box center [274, 166] width 50 height 9
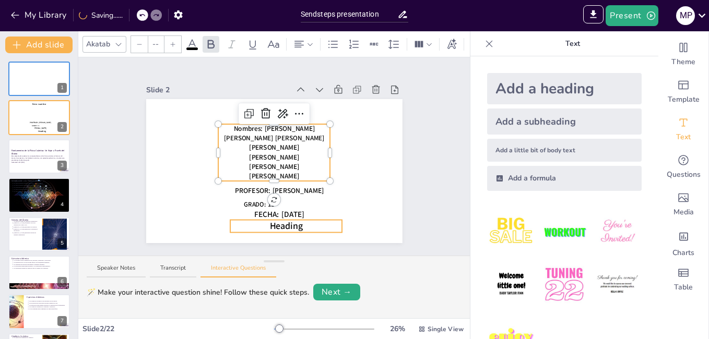
click at [311, 221] on p "Heading" at bounding box center [286, 226] width 112 height 13
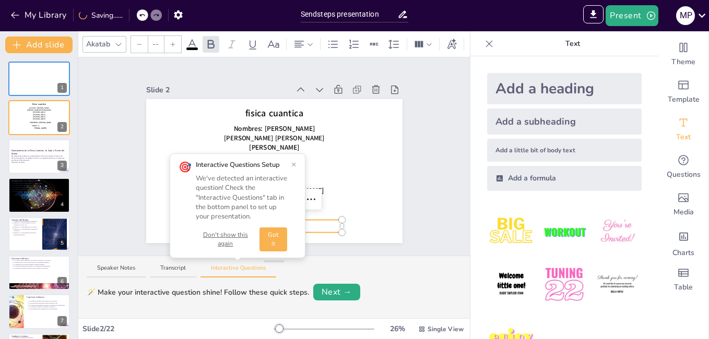
type input "68"
click at [293, 165] on button "×" at bounding box center [293, 164] width 5 height 8
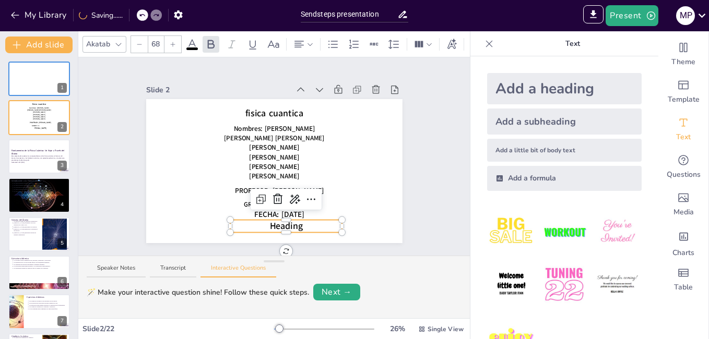
click at [481, 49] on div at bounding box center [489, 43] width 17 height 17
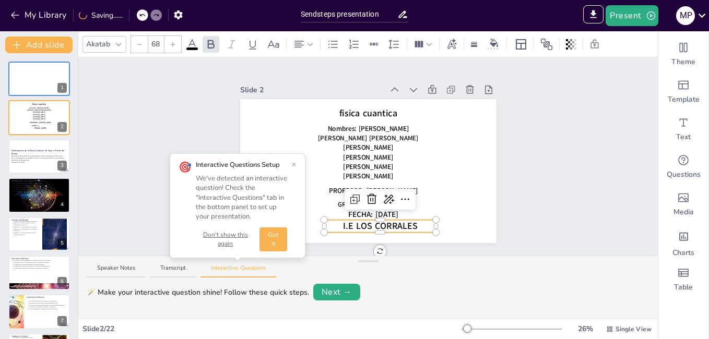
click at [139, 44] on icon at bounding box center [139, 44] width 6 height 6
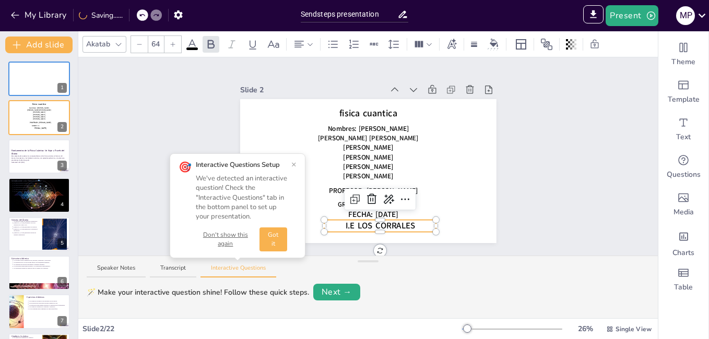
click at [139, 44] on icon at bounding box center [139, 44] width 6 height 6
type input "62"
click at [293, 163] on button "×" at bounding box center [293, 164] width 5 height 8
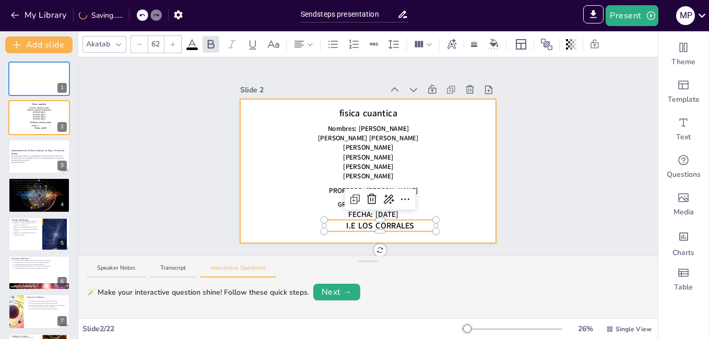
click at [286, 158] on div at bounding box center [368, 171] width 256 height 144
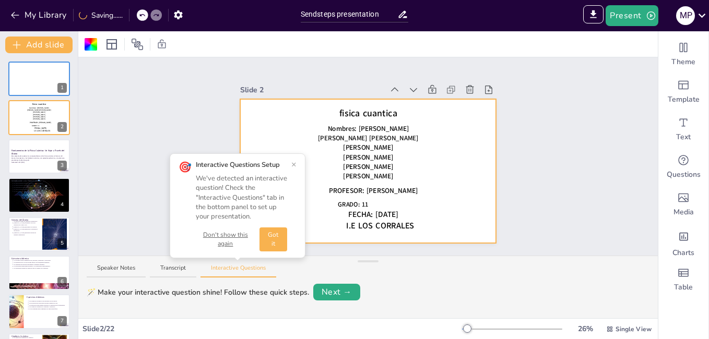
click at [294, 167] on button "×" at bounding box center [293, 164] width 5 height 8
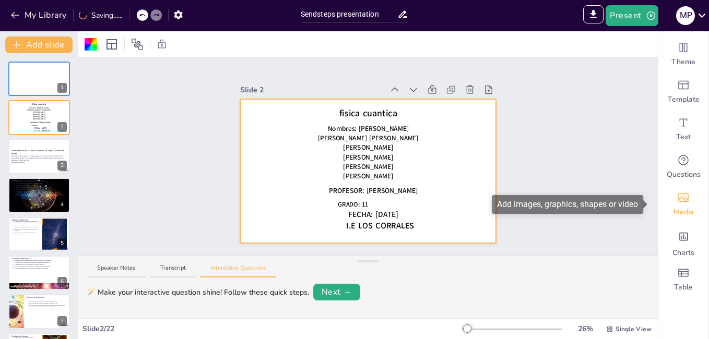
click at [686, 204] on div "Media" at bounding box center [683, 205] width 50 height 38
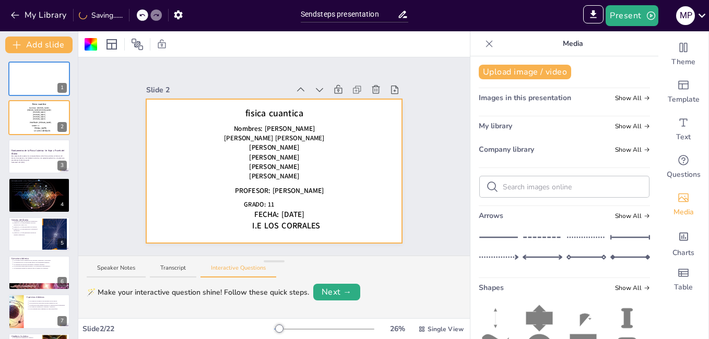
click at [531, 187] on input "text" at bounding box center [573, 187] width 140 height 10
type input "F"
paste input "Quantum Physics"
type input "Quantum Physics"
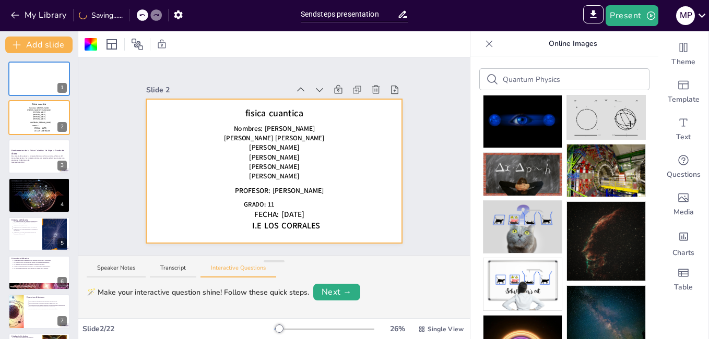
click at [564, 82] on input "Quantum Physics" at bounding box center [549, 80] width 93 height 10
click at [557, 79] on input "Quantum Physics" at bounding box center [549, 80] width 93 height 10
type input "Q"
paste input "PHYSICS"
type input "PHYSICS"
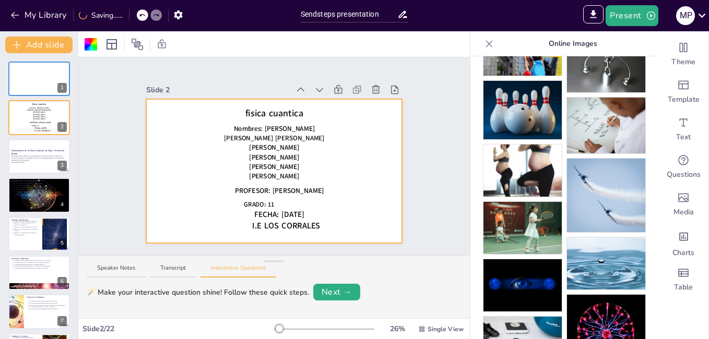
scroll to position [188, 0]
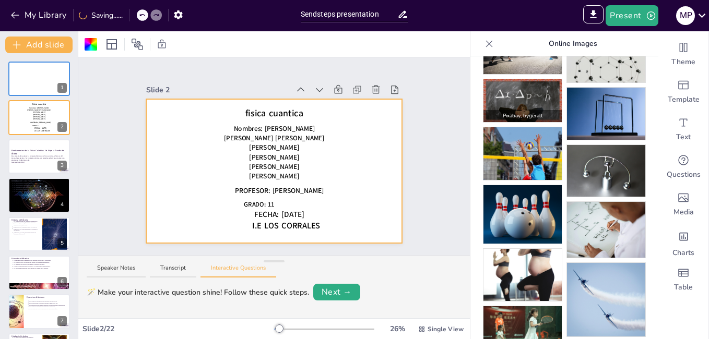
click at [507, 93] on img at bounding box center [522, 100] width 78 height 43
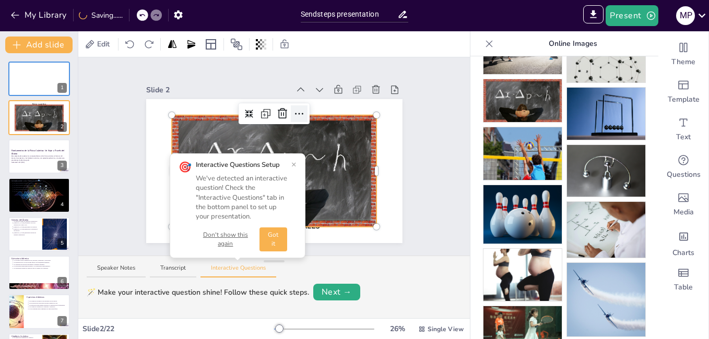
click at [296, 110] on icon at bounding box center [299, 114] width 13 height 13
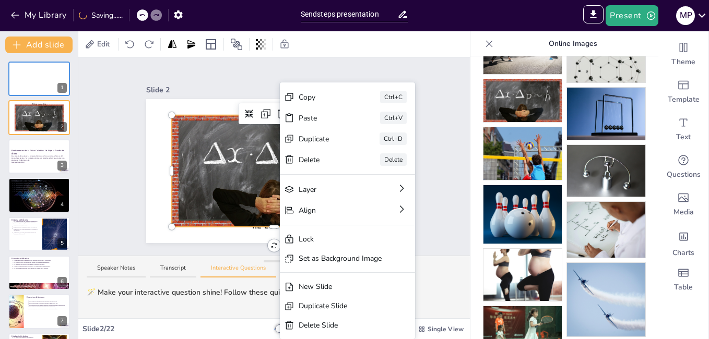
click at [438, 98] on div "Slide 1 Slide 2 fisica cuantica Nombres: Antolín Manchego Narváez Mary Paz Roma…" at bounding box center [273, 156] width 391 height 198
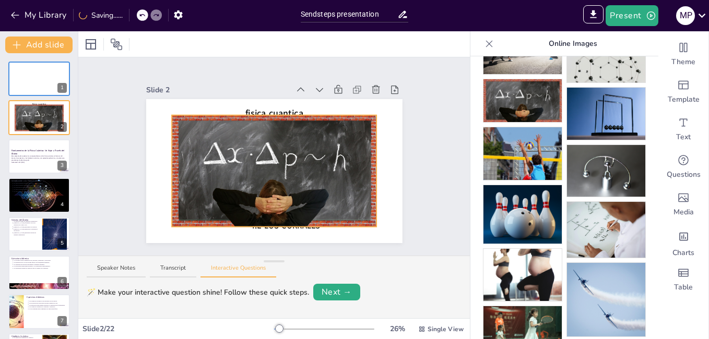
click at [314, 126] on div at bounding box center [274, 171] width 205 height 112
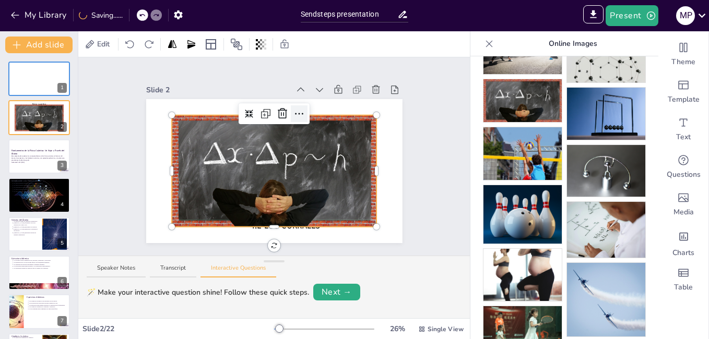
click at [293, 108] on icon at bounding box center [299, 114] width 13 height 13
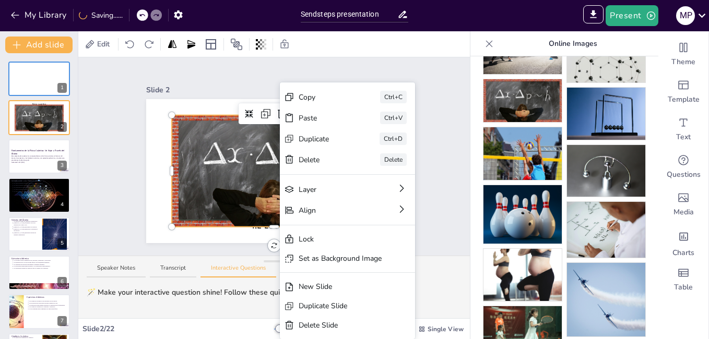
click at [260, 133] on div at bounding box center [274, 171] width 205 height 112
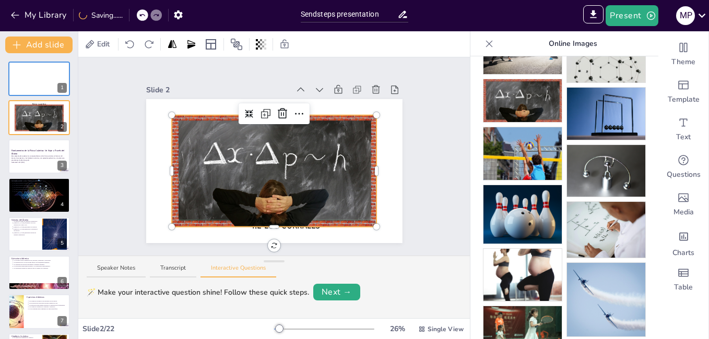
click at [249, 86] on div "Slide 2" at bounding box center [218, 90] width 144 height 11
click at [245, 110] on icon at bounding box center [249, 114] width 9 height 9
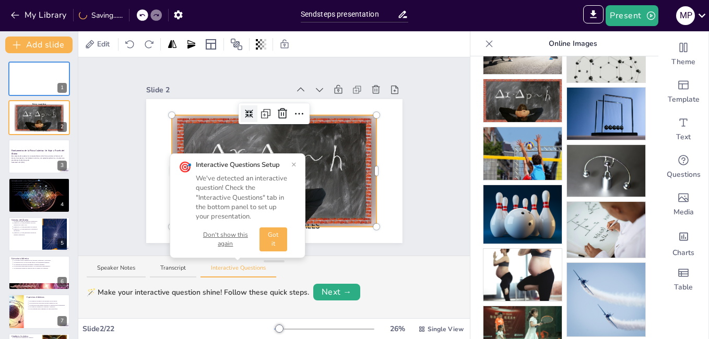
click at [294, 163] on button "×" at bounding box center [293, 164] width 5 height 8
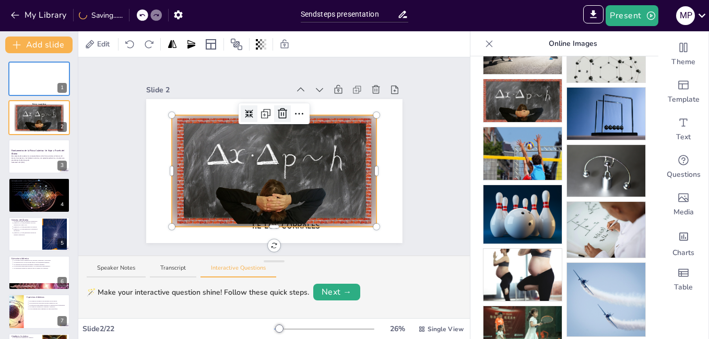
click at [276, 112] on icon at bounding box center [282, 114] width 13 height 13
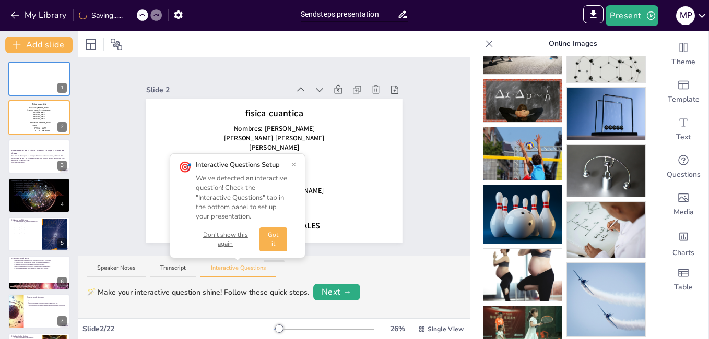
click at [294, 164] on button "×" at bounding box center [293, 164] width 5 height 8
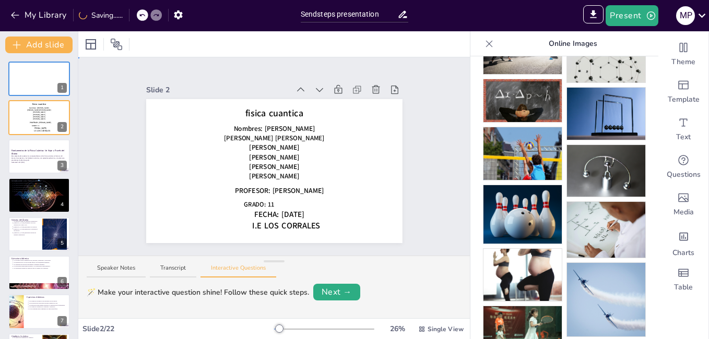
click at [342, 155] on div at bounding box center [274, 171] width 256 height 144
click at [387, 140] on div at bounding box center [274, 171] width 256 height 144
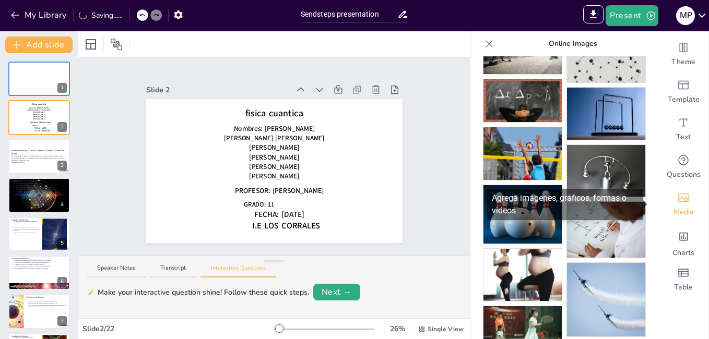
click at [675, 212] on span "Media" at bounding box center [683, 212] width 20 height 10
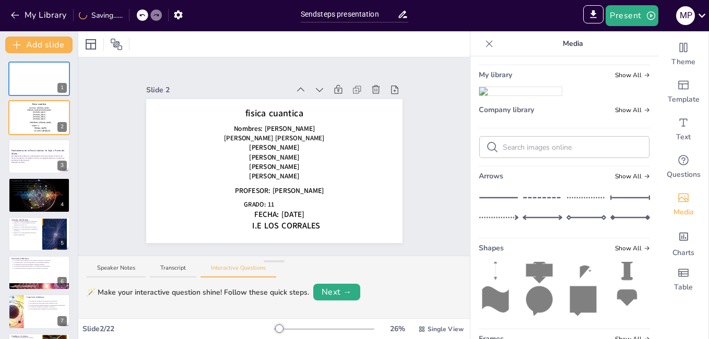
scroll to position [0, 0]
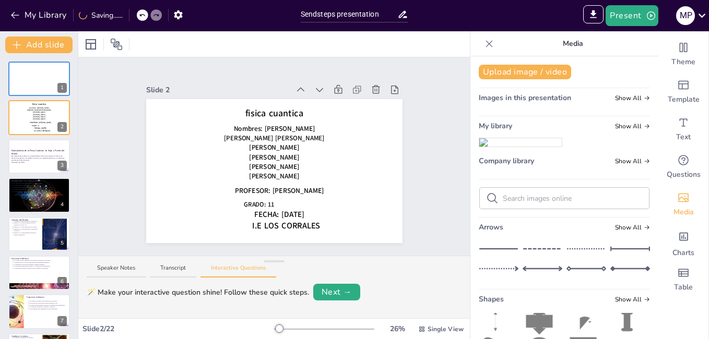
click at [515, 147] on img at bounding box center [520, 142] width 82 height 8
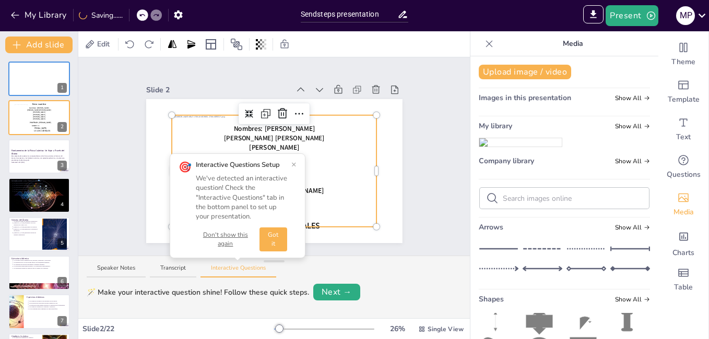
click at [295, 161] on button "×" at bounding box center [293, 164] width 5 height 8
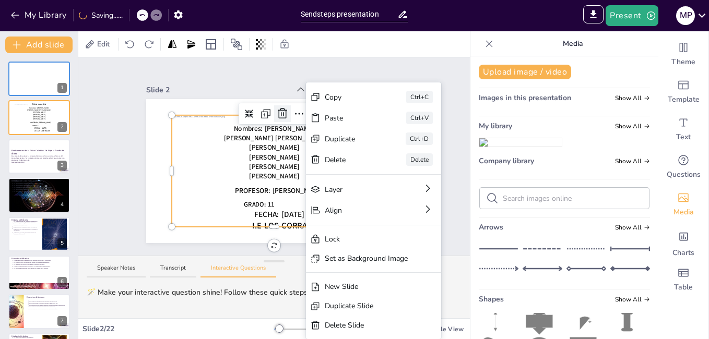
click at [278, 115] on icon at bounding box center [282, 114] width 13 height 13
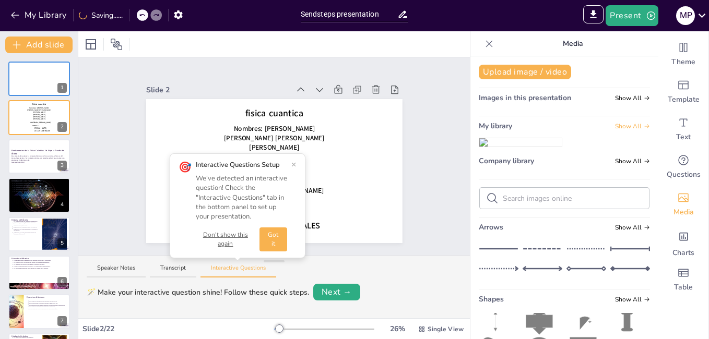
click at [627, 124] on span "Show All" at bounding box center [632, 126] width 35 height 7
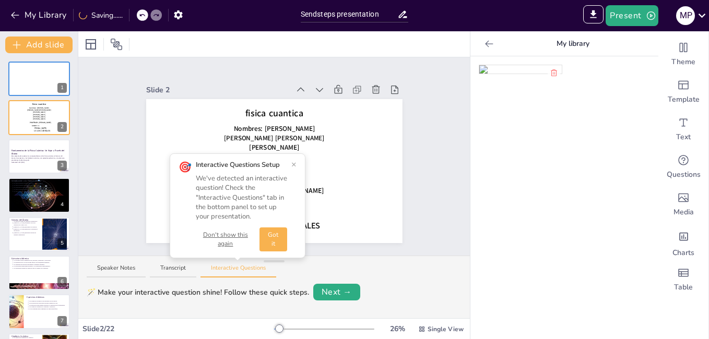
click at [484, 46] on icon at bounding box center [489, 44] width 10 height 10
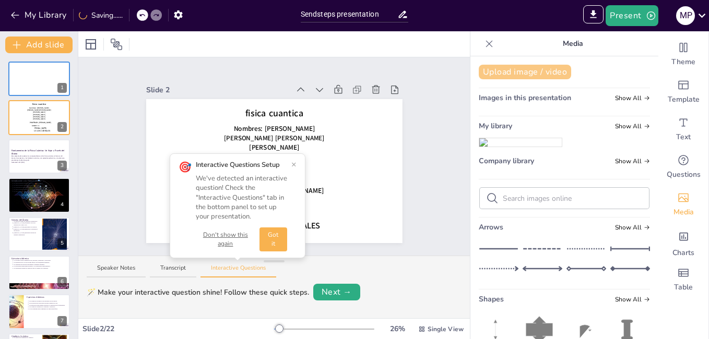
click at [534, 72] on button "Upload image / video" at bounding box center [525, 72] width 92 height 15
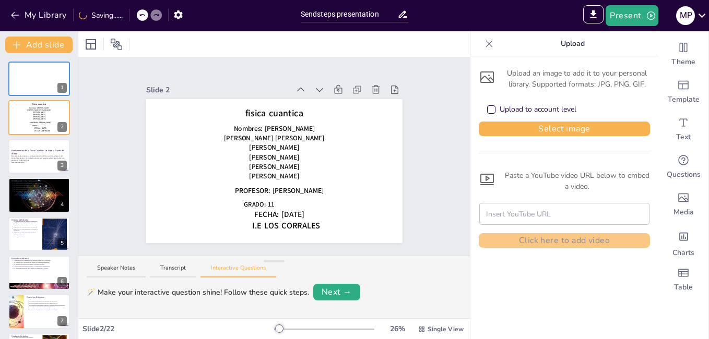
click at [487, 110] on div "Upload to account level" at bounding box center [491, 109] width 8 height 8
click at [491, 121] on div "Upload to account level" at bounding box center [564, 109] width 171 height 23
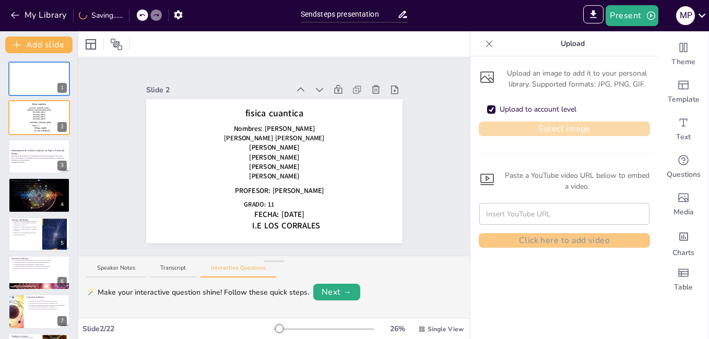
click at [492, 123] on button "Select image" at bounding box center [564, 129] width 171 height 15
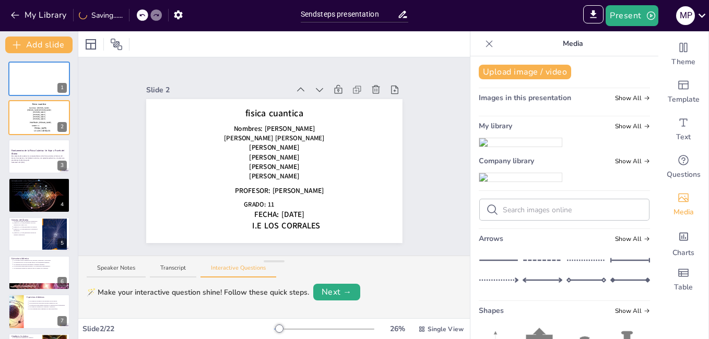
click at [481, 182] on img at bounding box center [520, 177] width 82 height 8
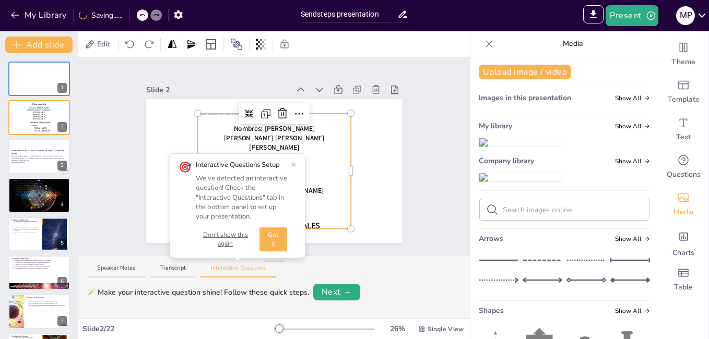
click at [293, 164] on button "×" at bounding box center [293, 164] width 5 height 8
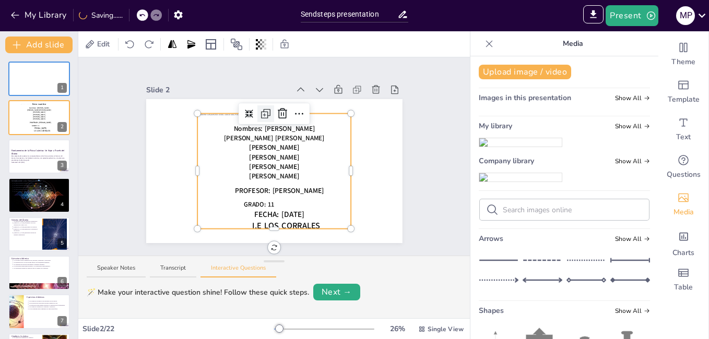
click at [257, 116] on div at bounding box center [265, 113] width 17 height 17
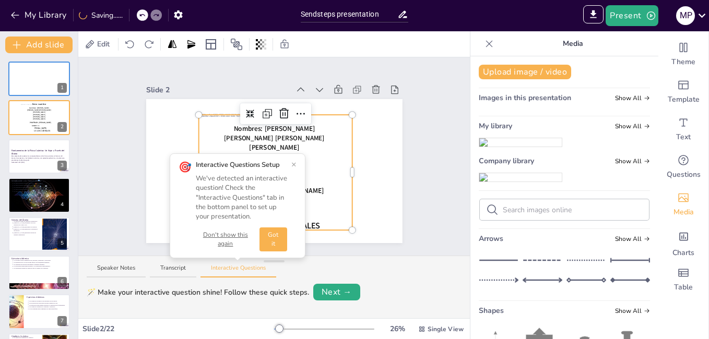
click at [295, 164] on button "×" at bounding box center [293, 164] width 5 height 8
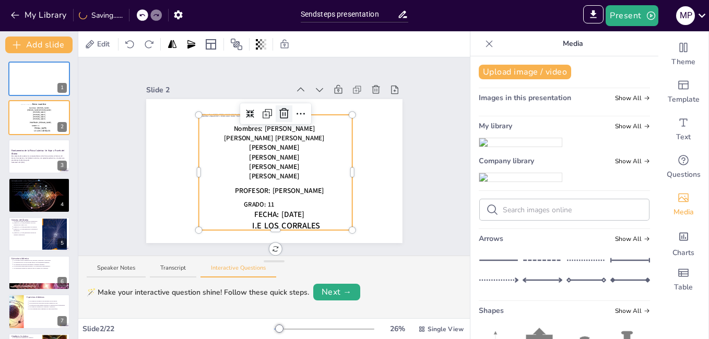
click at [280, 116] on icon at bounding box center [284, 114] width 13 height 13
click at [245, 109] on span "fisica cuantica" at bounding box center [274, 113] width 58 height 13
click at [234, 130] on div at bounding box center [273, 171] width 153 height 115
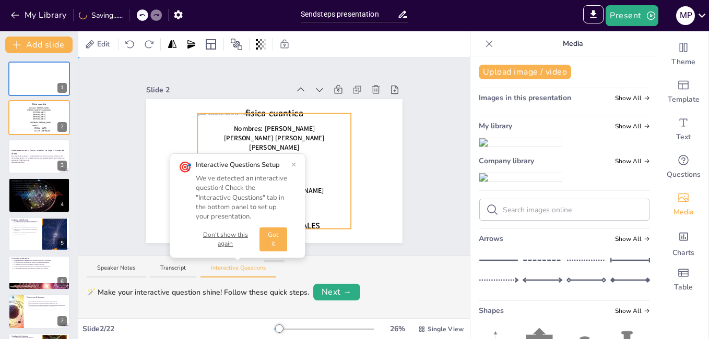
click at [234, 135] on div at bounding box center [273, 171] width 153 height 115
click at [197, 135] on div at bounding box center [273, 171] width 153 height 115
drag, startPoint x: 237, startPoint y: 232, endPoint x: 234, endPoint y: 224, distance: 8.4
click at [236, 232] on button "Don't show this again" at bounding box center [226, 240] width 60 height 18
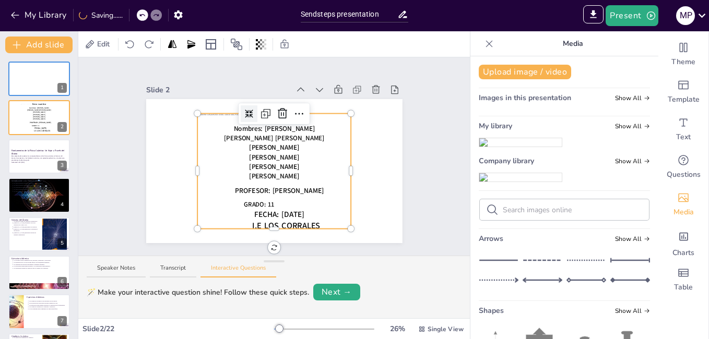
click at [241, 109] on div at bounding box center [249, 113] width 17 height 17
drag, startPoint x: 297, startPoint y: 190, endPoint x: 267, endPoint y: 180, distance: 31.4
click at [313, 190] on div at bounding box center [273, 173] width 153 height 115
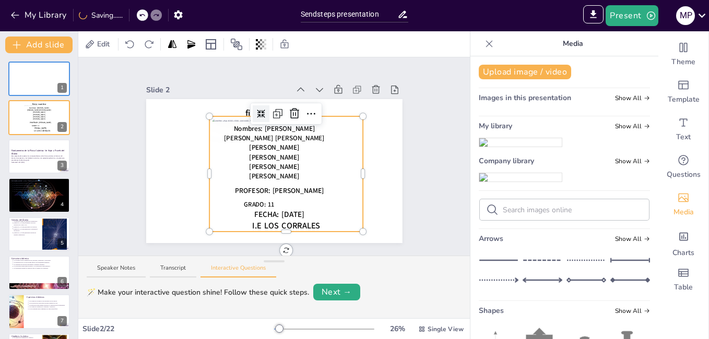
drag, startPoint x: 267, startPoint y: 180, endPoint x: 303, endPoint y: 173, distance: 36.7
click at [303, 173] on div at bounding box center [285, 173] width 153 height 115
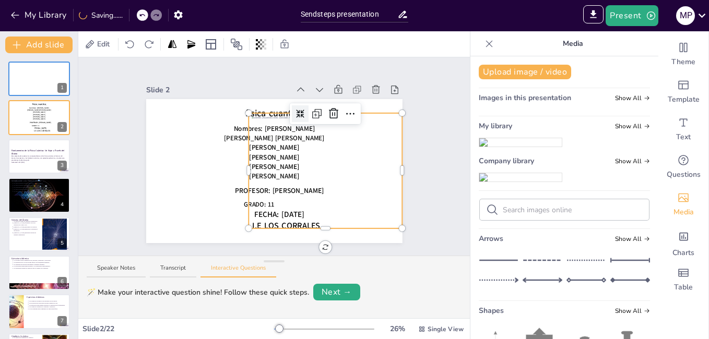
drag, startPoint x: 303, startPoint y: 173, endPoint x: 287, endPoint y: 180, distance: 17.8
click at [300, 176] on div at bounding box center [324, 170] width 153 height 115
click at [345, 112] on icon at bounding box center [350, 114] width 13 height 13
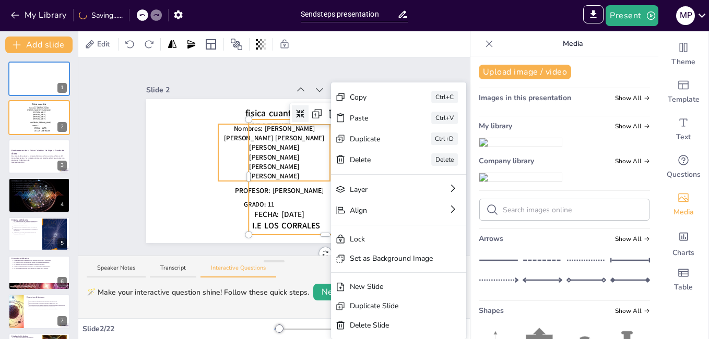
click at [172, 158] on div at bounding box center [274, 171] width 256 height 144
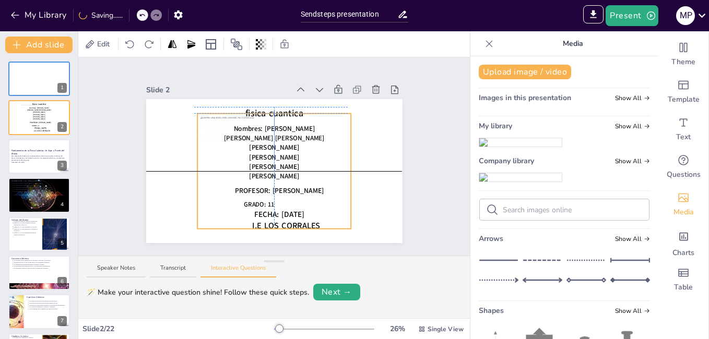
drag, startPoint x: 303, startPoint y: 145, endPoint x: 249, endPoint y: 136, distance: 55.0
click at [249, 136] on div at bounding box center [273, 171] width 153 height 115
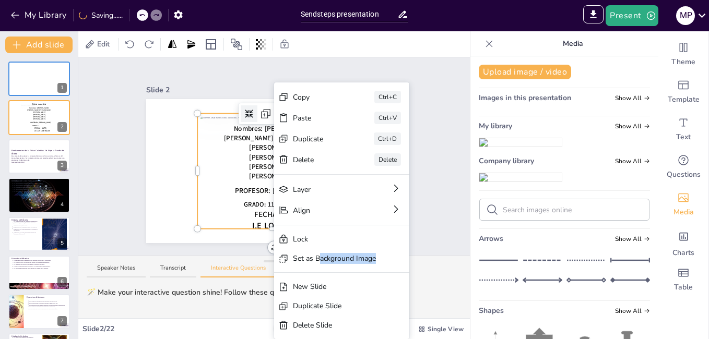
drag, startPoint x: 324, startPoint y: 259, endPoint x: 431, endPoint y: 232, distance: 110.4
click at [377, 264] on div "Set as Background Image" at bounding box center [341, 258] width 135 height 19
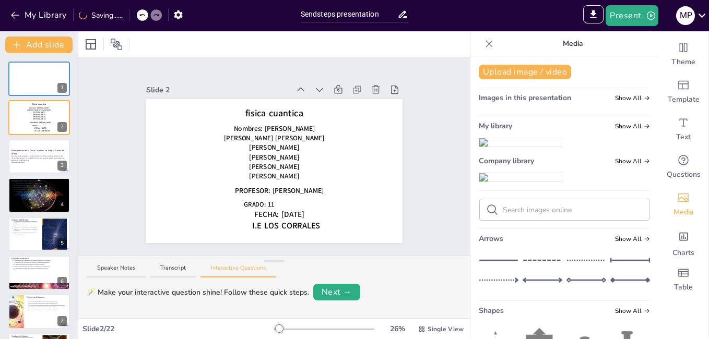
click at [431, 232] on div "Slide 1 Slide 2 fisica cuantica Nombres: Antolín Manchego Narváez Mary Paz Roma…" at bounding box center [273, 156] width 391 height 198
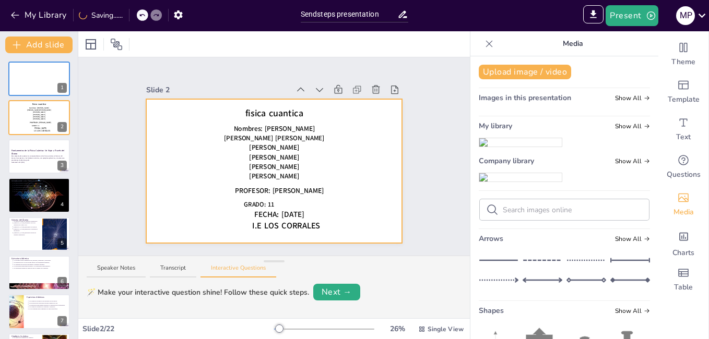
click at [332, 143] on div at bounding box center [274, 171] width 256 height 192
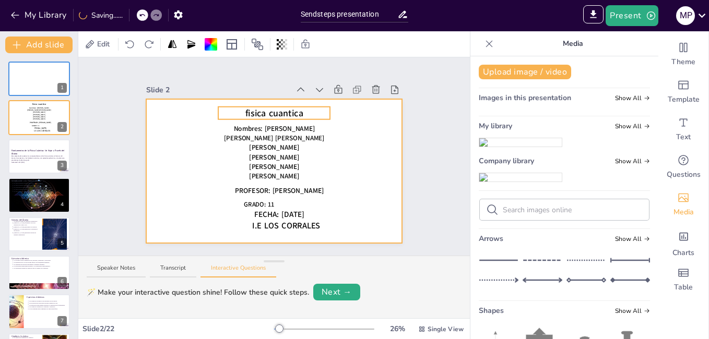
click at [232, 107] on p "fisica cuantica" at bounding box center [274, 113] width 112 height 13
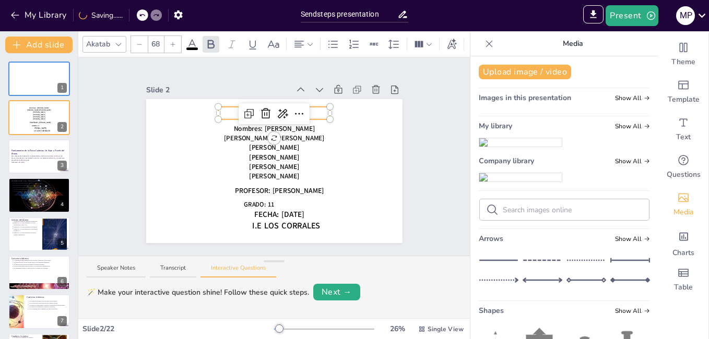
click at [270, 124] on div "Nombres: Antolín Manchego Narváez Mary Paz Roman Alvarez Ángelo Cantero Álvarez…" at bounding box center [274, 171] width 256 height 144
click at [358, 124] on div at bounding box center [274, 171] width 256 height 192
click at [325, 146] on div at bounding box center [274, 171] width 256 height 192
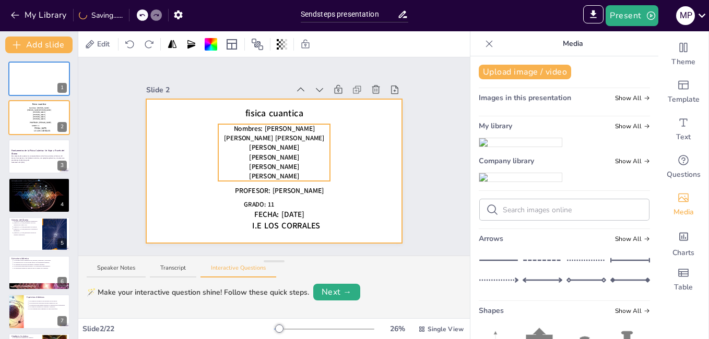
click at [233, 124] on span "Nombres: [PERSON_NAME]" at bounding box center [273, 128] width 81 height 9
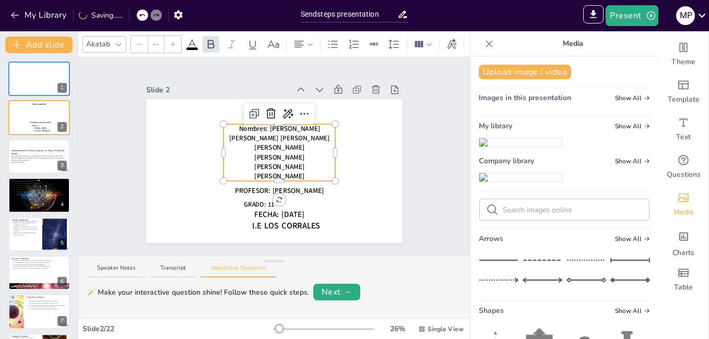
click at [219, 123] on div at bounding box center [223, 124] width 8 height 8
click at [216, 137] on div "fisica cuantica GRADO: 11 PROFESOR: Armando Mestra Suarez FECHA: 05/11/12 I.E L…" at bounding box center [274, 171] width 256 height 144
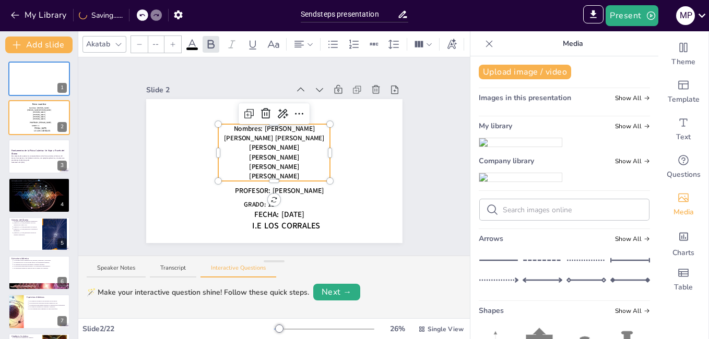
click at [218, 134] on p "[PERSON_NAME] [PERSON_NAME]" at bounding box center [274, 138] width 112 height 9
click at [278, 162] on span "[PERSON_NAME]" at bounding box center [274, 166] width 50 height 9
type input "51"
click at [299, 163] on span "[PERSON_NAME]" at bounding box center [274, 166] width 50 height 9
click at [299, 172] on span "[PERSON_NAME]" at bounding box center [274, 176] width 50 height 9
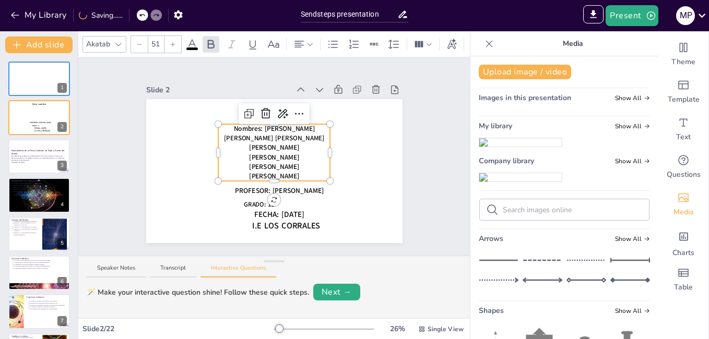
click at [299, 172] on span "[PERSON_NAME]" at bounding box center [274, 176] width 50 height 9
click at [381, 149] on div at bounding box center [274, 171] width 256 height 192
click at [414, 147] on div "Slide 1 Slide 2 fisica cuantica GRADO: 11 PROFESOR: Armando Mestra Suarez FECHA…" at bounding box center [274, 156] width 315 height 173
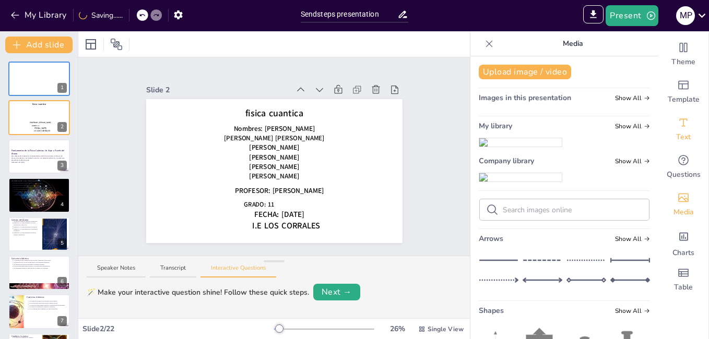
click at [679, 127] on icon "Add text boxes" at bounding box center [683, 122] width 13 height 13
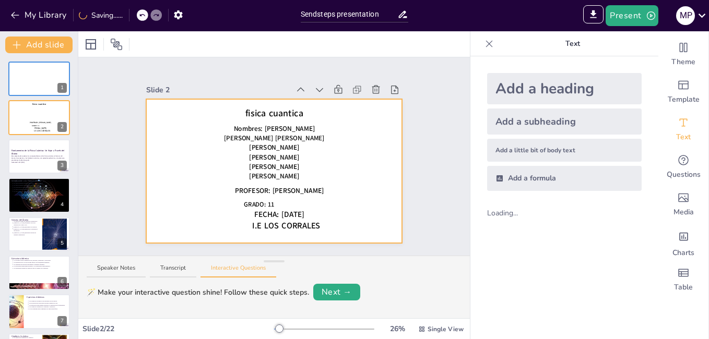
click at [263, 152] on span "[PERSON_NAME]" at bounding box center [274, 156] width 50 height 9
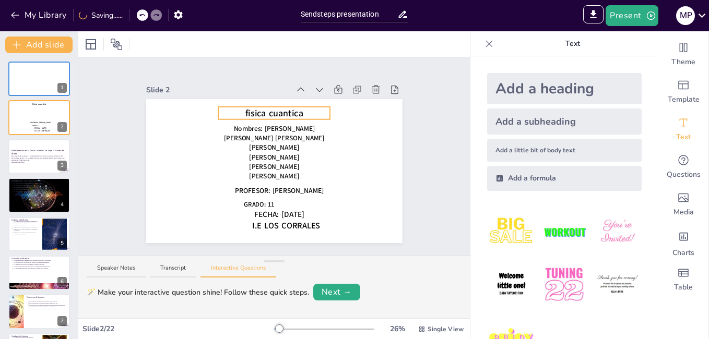
click at [236, 112] on p "fisica cuantica" at bounding box center [274, 113] width 112 height 13
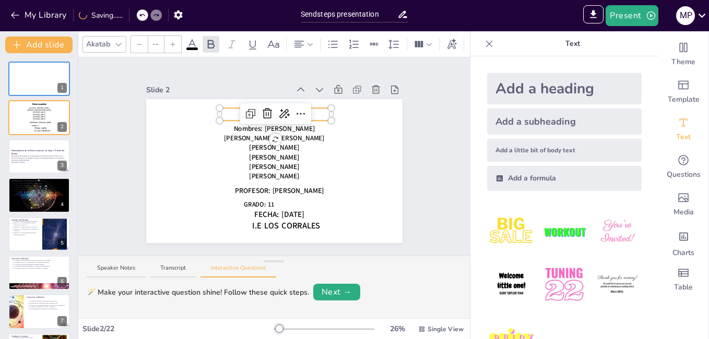
type input "68"
click at [195, 38] on icon at bounding box center [192, 44] width 13 height 13
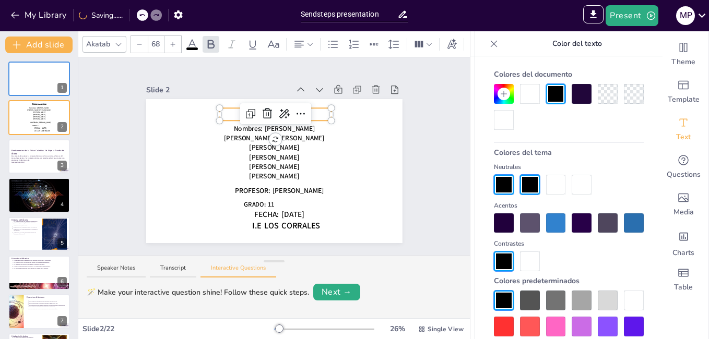
click at [522, 92] on div at bounding box center [530, 94] width 20 height 20
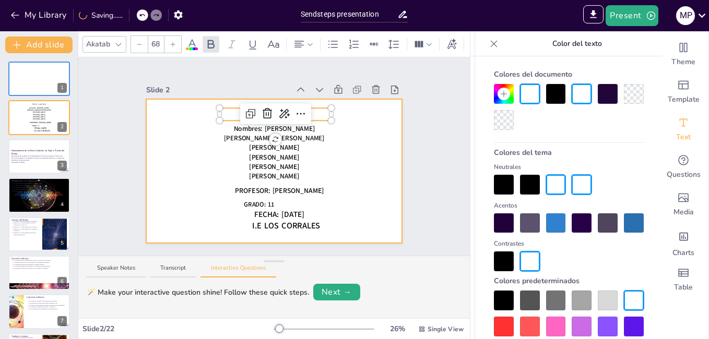
click at [348, 165] on div at bounding box center [274, 171] width 256 height 192
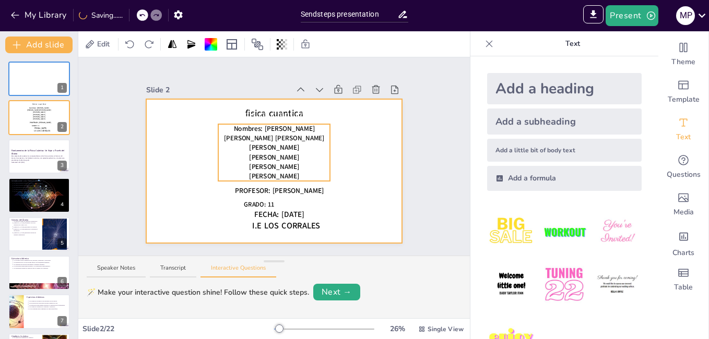
click at [279, 134] on span "[PERSON_NAME] [PERSON_NAME]" at bounding box center [274, 138] width 100 height 9
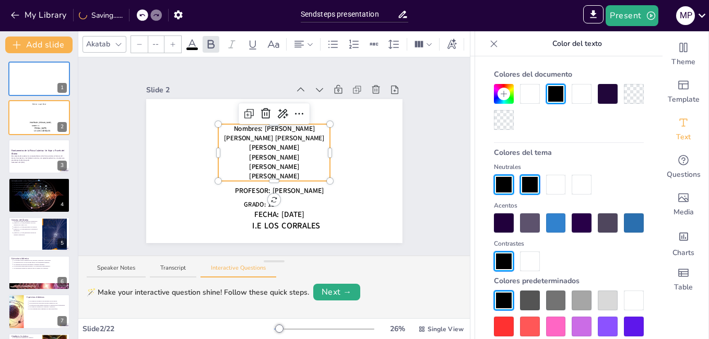
drag, startPoint x: 533, startPoint y: 92, endPoint x: 525, endPoint y: 94, distance: 8.5
click at [531, 92] on div at bounding box center [530, 94] width 20 height 20
click at [534, 93] on div at bounding box center [530, 94] width 20 height 20
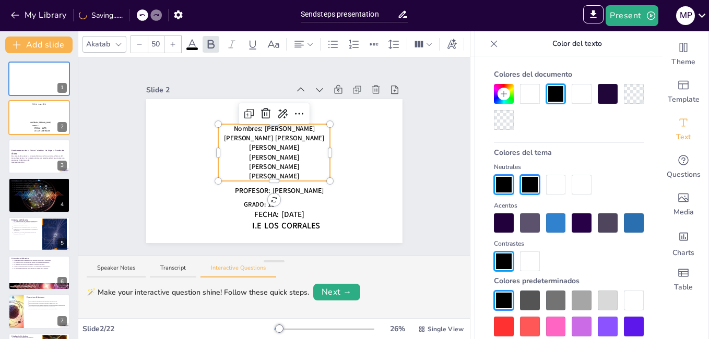
click at [534, 93] on div at bounding box center [530, 94] width 20 height 20
click at [534, 92] on div at bounding box center [530, 94] width 20 height 20
click at [534, 91] on div at bounding box center [530, 94] width 20 height 20
click at [516, 97] on div at bounding box center [569, 107] width 150 height 46
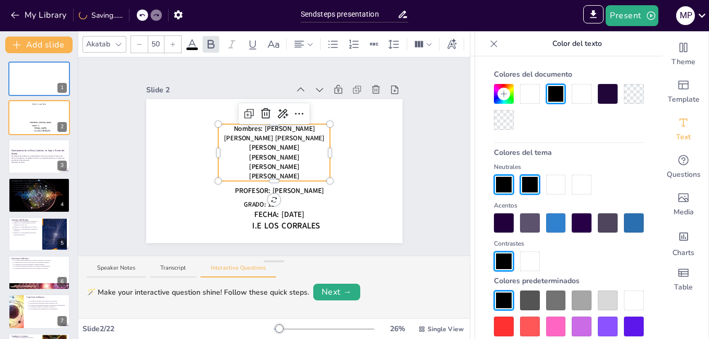
click at [529, 93] on div at bounding box center [530, 94] width 20 height 20
click at [530, 96] on div at bounding box center [530, 94] width 20 height 20
click at [530, 100] on div at bounding box center [530, 94] width 20 height 20
click at [522, 92] on div at bounding box center [530, 94] width 20 height 20
click at [262, 156] on span "[PERSON_NAME]" at bounding box center [274, 156] width 50 height 9
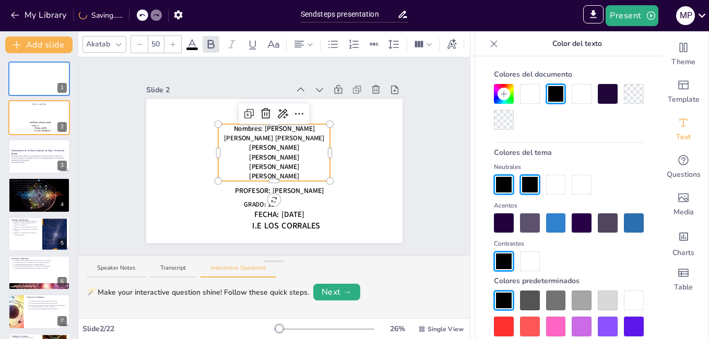
click at [299, 172] on span "[PERSON_NAME]" at bounding box center [274, 176] width 50 height 9
drag, startPoint x: 313, startPoint y: 171, endPoint x: 336, endPoint y: 124, distance: 51.8
click at [288, 147] on div "Nombres: Antolín Manchego Narváez Mary Paz Roman Alvarez Ángelo Cantero Álvarez…" at bounding box center [274, 152] width 112 height 57
drag, startPoint x: 529, startPoint y: 94, endPoint x: 203, endPoint y: 152, distance: 331.4
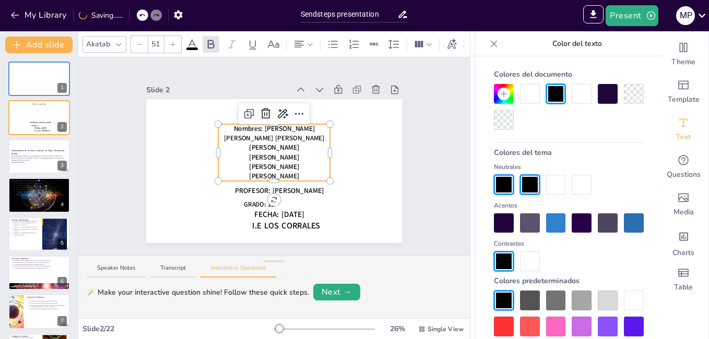
click at [529, 94] on div at bounding box center [530, 94] width 20 height 20
drag, startPoint x: 217, startPoint y: 127, endPoint x: 328, endPoint y: 146, distance: 112.2
click at [308, 158] on div "Nombres: Antolín Manchego Narváez Mary Paz Roman Alvarez Ángelo Cantero Álvarez…" at bounding box center [274, 152] width 112 height 57
click at [528, 96] on div at bounding box center [530, 94] width 20 height 20
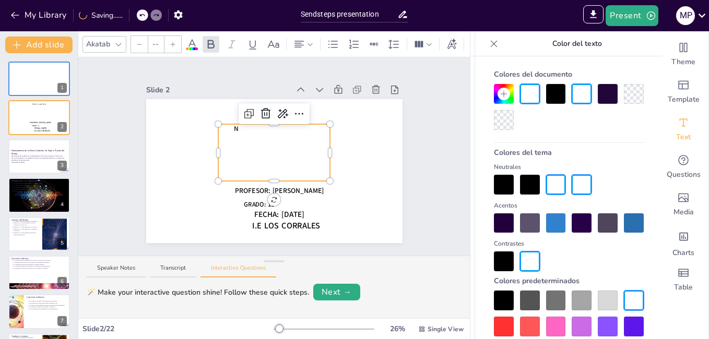
click at [218, 144] on p "[PERSON_NAME]" at bounding box center [274, 147] width 112 height 9
click at [218, 143] on p "[PERSON_NAME]" at bounding box center [274, 147] width 112 height 9
click at [227, 144] on p "[PERSON_NAME]" at bounding box center [275, 148] width 112 height 9
drag, startPoint x: 223, startPoint y: 126, endPoint x: 232, endPoint y: 120, distance: 10.4
click at [217, 122] on div "fisica cuantica GRADO: 11 PROFESOR: Armando Mestra Suarez FECHA: 05/11/12 I.E L…" at bounding box center [274, 171] width 256 height 144
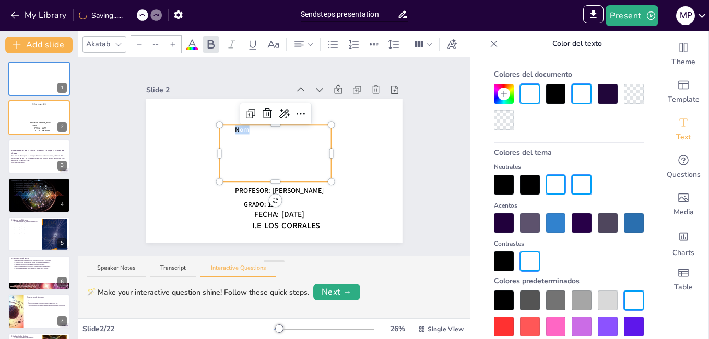
type input "51"
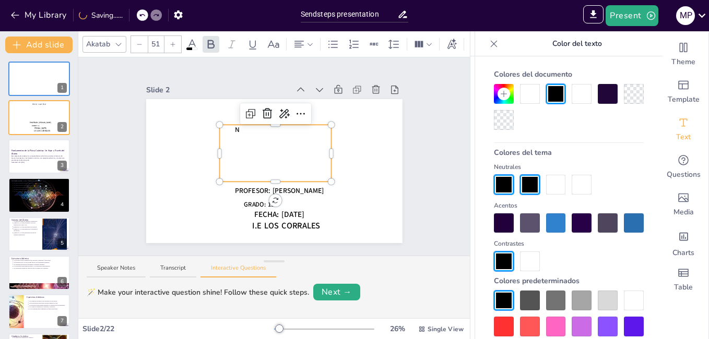
drag, startPoint x: 531, startPoint y: 99, endPoint x: 171, endPoint y: 323, distance: 424.1
click at [531, 99] on div at bounding box center [530, 94] width 20 height 20
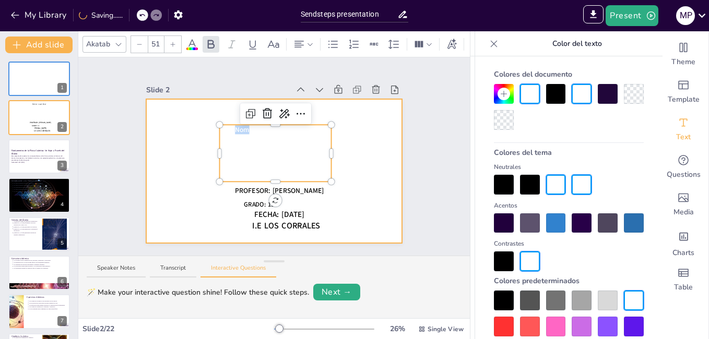
click at [201, 191] on div at bounding box center [274, 171] width 256 height 192
click at [235, 187] on span "PROFESOR: [PERSON_NAME]" at bounding box center [279, 190] width 89 height 9
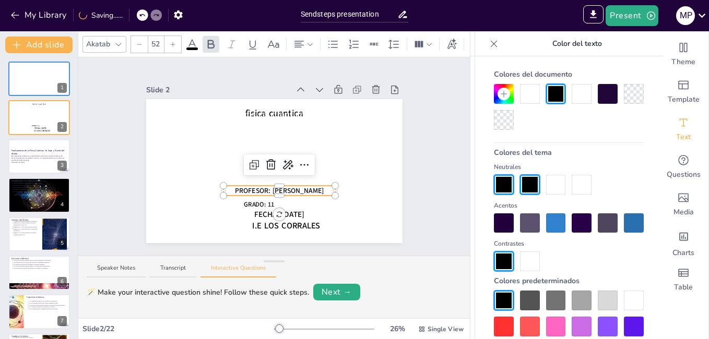
click at [223, 187] on div at bounding box center [225, 191] width 4 height 10
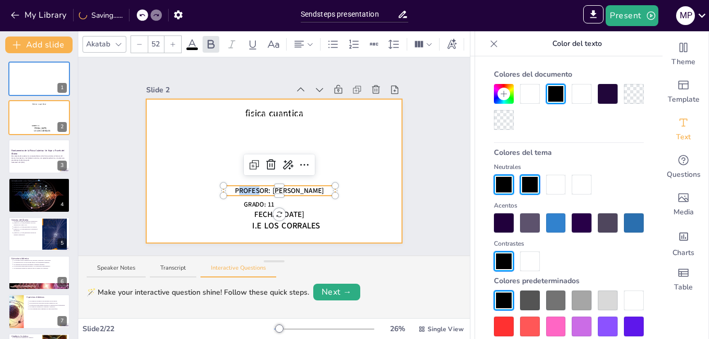
drag, startPoint x: 220, startPoint y: 186, endPoint x: 308, endPoint y: 182, distance: 87.8
click at [308, 182] on div "fisica cuantica Nombres: [PERSON_NAME] [PERSON_NAME] [PERSON_NAME] [PERSON_NAME…" at bounding box center [274, 171] width 256 height 144
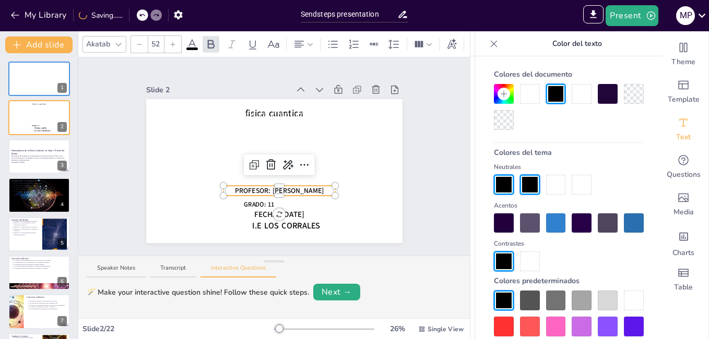
click at [321, 186] on div at bounding box center [279, 188] width 112 height 4
click at [322, 192] on div at bounding box center [279, 194] width 112 height 4
drag, startPoint x: 319, startPoint y: 188, endPoint x: 327, endPoint y: 187, distance: 7.3
click at [319, 192] on div at bounding box center [279, 194] width 112 height 4
click at [305, 192] on div at bounding box center [279, 194] width 112 height 4
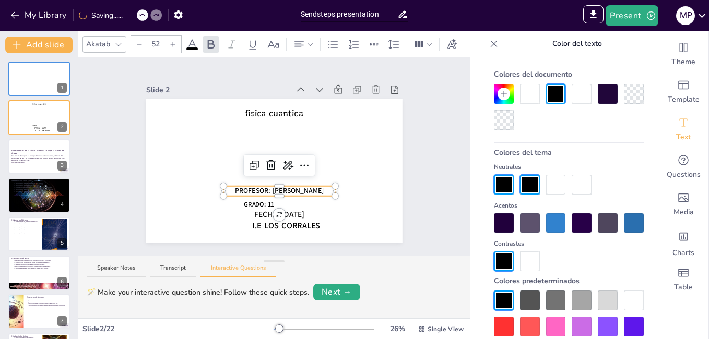
drag, startPoint x: 304, startPoint y: 187, endPoint x: 221, endPoint y: 194, distance: 83.3
click at [301, 187] on span "PROFESOR: [PERSON_NAME]" at bounding box center [279, 190] width 89 height 9
click at [528, 86] on div at bounding box center [530, 94] width 20 height 20
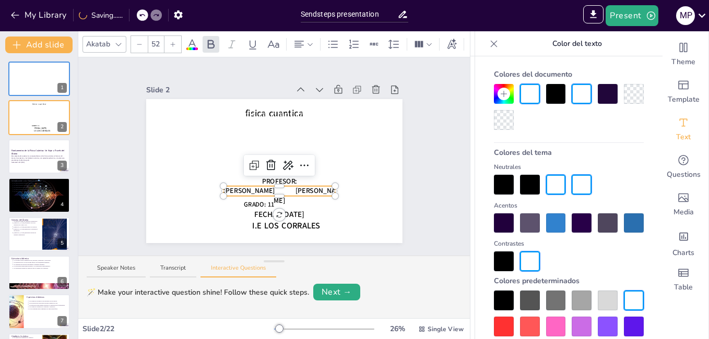
click at [251, 186] on div at bounding box center [279, 188] width 112 height 4
click at [253, 187] on span "PROFESOR: Armando" at bounding box center [261, 185] width 76 height 19
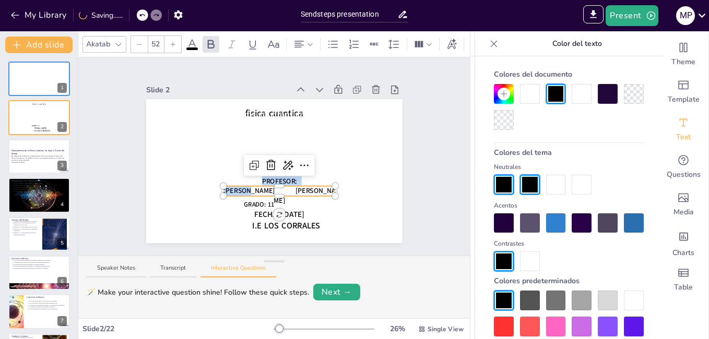
drag, startPoint x: 253, startPoint y: 187, endPoint x: 281, endPoint y: 183, distance: 27.9
click at [281, 183] on div "fisica cuantica Nombres: Antolín Manchego Narváez Mary Paz Roman Alvarez Ángelo…" at bounding box center [274, 171] width 256 height 144
click at [531, 96] on div at bounding box center [530, 94] width 20 height 20
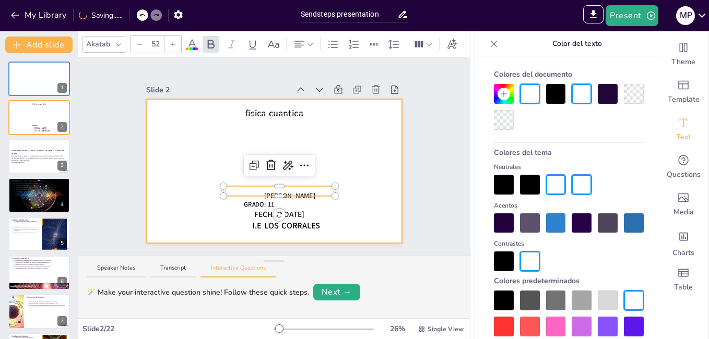
click at [307, 186] on div at bounding box center [279, 188] width 112 height 4
click at [311, 186] on div at bounding box center [279, 188] width 112 height 4
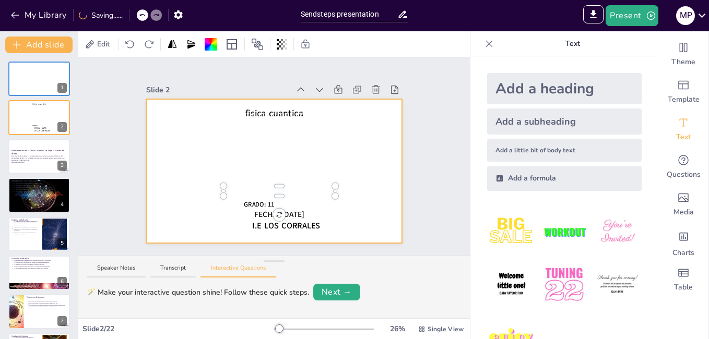
click at [316, 188] on span "PROFESOR: [PERSON_NAME]" at bounding box center [279, 190] width 89 height 9
click at [254, 210] on span "FECHA: [DATE]" at bounding box center [279, 214] width 50 height 10
click at [249, 202] on span "GRADO: 11" at bounding box center [259, 204] width 31 height 9
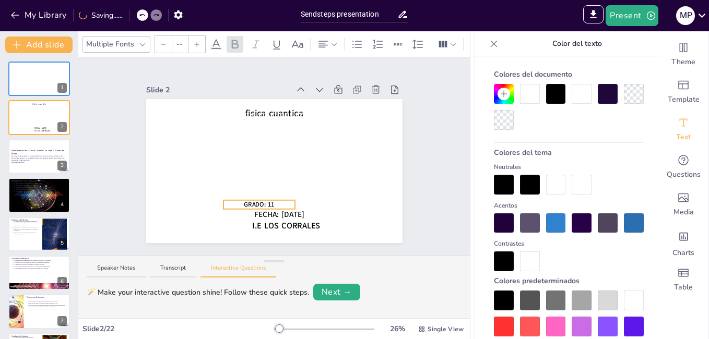
click at [255, 200] on span "GRADO: 11" at bounding box center [259, 204] width 31 height 9
click at [254, 200] on span "GRADO: 11" at bounding box center [259, 204] width 31 height 9
click at [254, 205] on div "fisica cuantica Nombres: Antolín Manchego Narváez Mary Paz Roman Alvarez Ángelo…" at bounding box center [274, 171] width 256 height 144
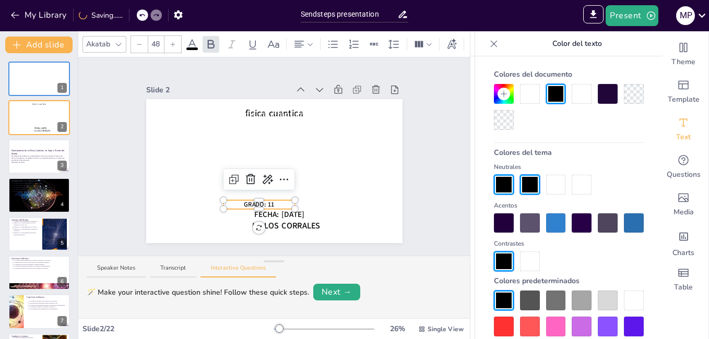
click at [520, 100] on div at bounding box center [530, 94] width 20 height 20
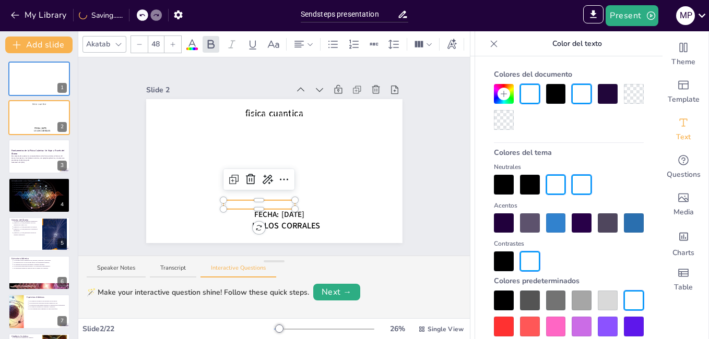
click at [524, 94] on div at bounding box center [530, 94] width 20 height 20
click at [294, 222] on span "I.E LOS CORRALES" at bounding box center [286, 225] width 68 height 11
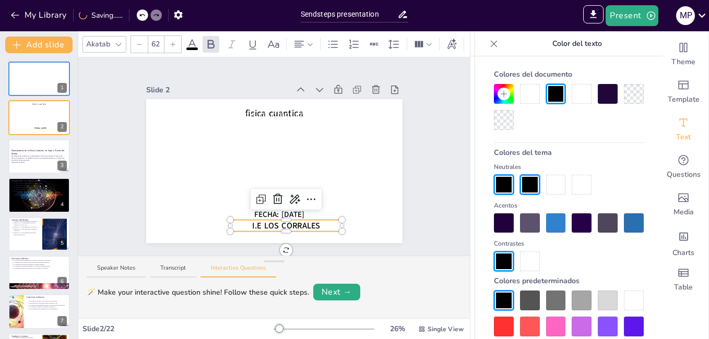
click at [527, 91] on div at bounding box center [530, 94] width 20 height 20
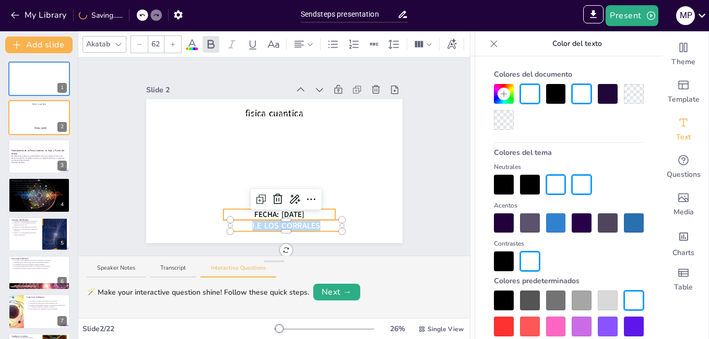
drag, startPoint x: 285, startPoint y: 208, endPoint x: 529, endPoint y: 103, distance: 265.2
click at [285, 209] on span "FECHA: [DATE]" at bounding box center [279, 214] width 50 height 10
click at [285, 220] on div at bounding box center [286, 222] width 112 height 4
click at [289, 220] on div at bounding box center [286, 222] width 112 height 4
click at [290, 220] on div at bounding box center [286, 222] width 112 height 4
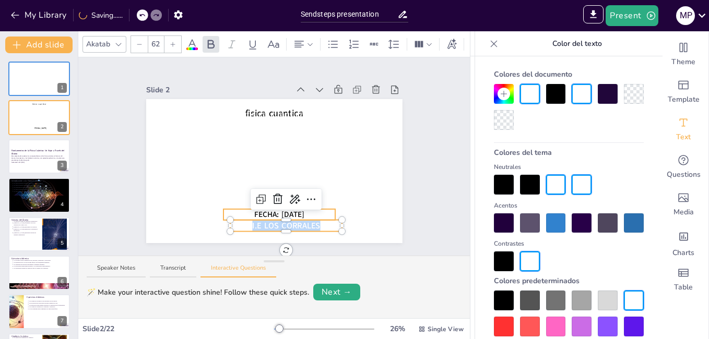
click at [290, 220] on div at bounding box center [286, 222] width 112 height 4
click at [291, 210] on div "fisica cuantica Nombres: Antolín Manchego Narváez Mary Paz Roman Alvarez Ángelo…" at bounding box center [274, 171] width 256 height 144
click at [529, 103] on div at bounding box center [569, 107] width 150 height 46
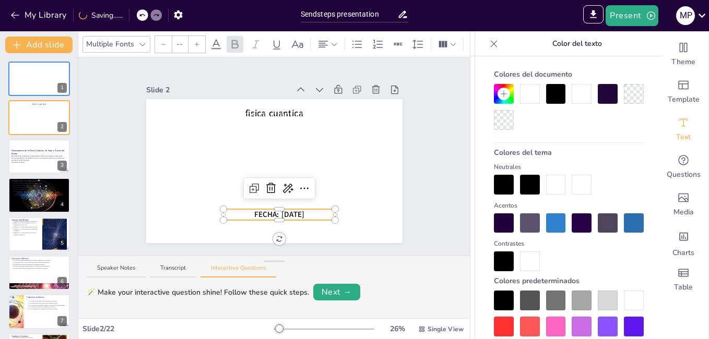
click at [276, 210] on span "FECHA: [DATE]" at bounding box center [279, 214] width 50 height 10
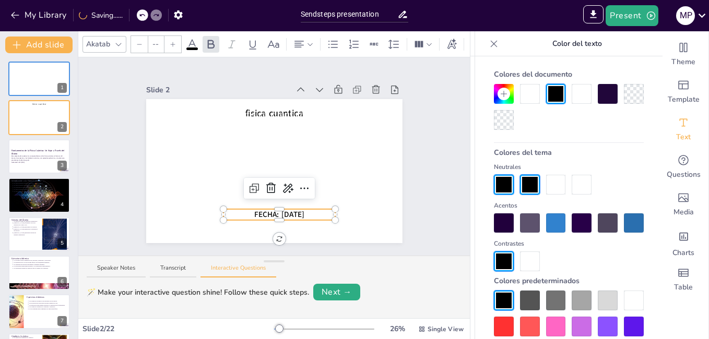
type input "58"
click at [276, 210] on span "FECHA: [DATE]" at bounding box center [279, 214] width 50 height 10
drag, startPoint x: 529, startPoint y: 103, endPoint x: 276, endPoint y: 210, distance: 274.1
click at [276, 210] on span "FECHA: [DATE]" at bounding box center [279, 214] width 50 height 10
click at [531, 97] on div at bounding box center [530, 94] width 20 height 20
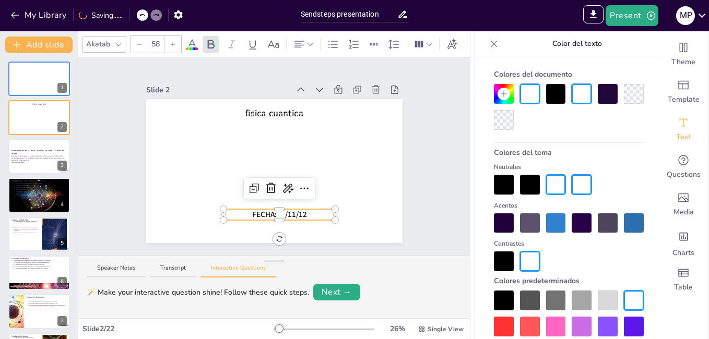
click at [296, 209] on div at bounding box center [279, 211] width 112 height 4
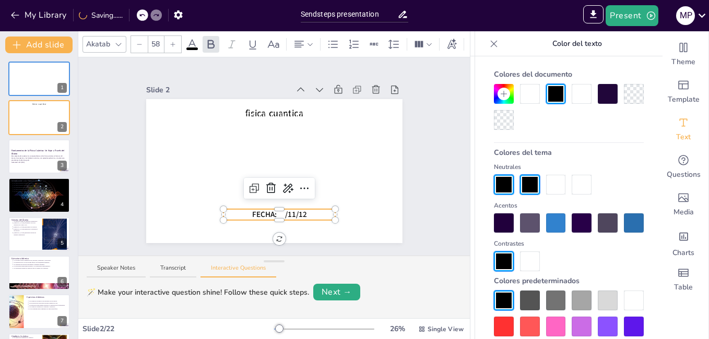
click at [252, 210] on span "FECHA:" at bounding box center [264, 214] width 25 height 10
drag, startPoint x: 243, startPoint y: 210, endPoint x: 300, endPoint y: 210, distance: 56.9
click at [300, 210] on p "FECHA: 05 /11/12" at bounding box center [279, 214] width 112 height 11
click at [532, 89] on div at bounding box center [530, 94] width 20 height 20
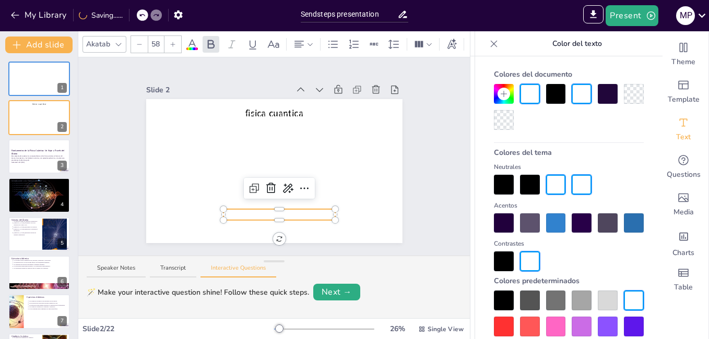
click at [406, 180] on div "Slide 1 Slide 2 fisica cuantica Nombres: Antolín Manchego Narváez Mary Paz Roma…" at bounding box center [274, 156] width 315 height 173
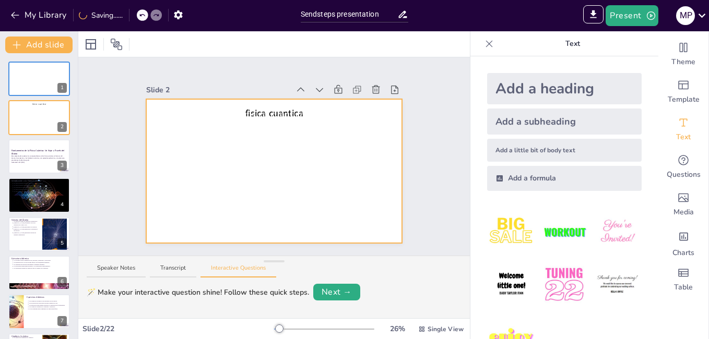
click at [269, 157] on span "[PERSON_NAME]" at bounding box center [276, 157] width 50 height 9
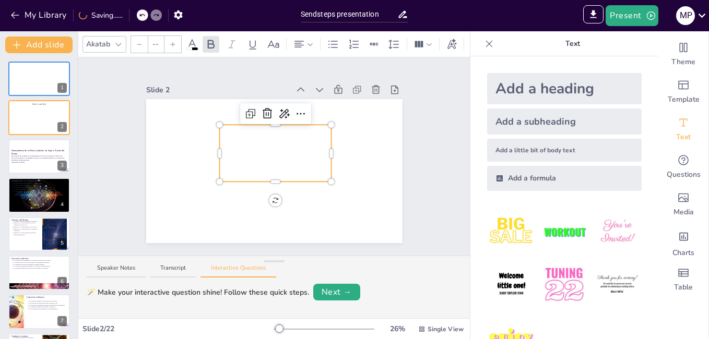
click at [220, 125] on div at bounding box center [275, 127] width 112 height 4
click at [235, 128] on span "Nombres: [PERSON_NAME]" at bounding box center [275, 129] width 81 height 9
drag, startPoint x: 218, startPoint y: 128, endPoint x: 307, endPoint y: 165, distance: 97.3
click at [314, 171] on div "Nombres: Antolín Manchego Narváez Mary Paz Roman Alvarez Ángelo Cantero Álvarez…" at bounding box center [275, 153] width 112 height 57
click at [195, 41] on icon at bounding box center [192, 44] width 13 height 13
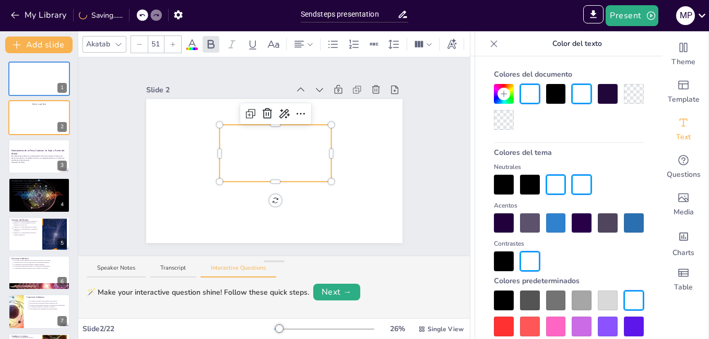
type input "--"
drag, startPoint x: 217, startPoint y: 127, endPoint x: 471, endPoint y: 102, distance: 255.4
click at [327, 160] on div "fisica cuantica GRADO: 11 PROFESOR: Armando Mestra Suarez FECHA: 05/11/12 I.E L…" at bounding box center [274, 171] width 256 height 144
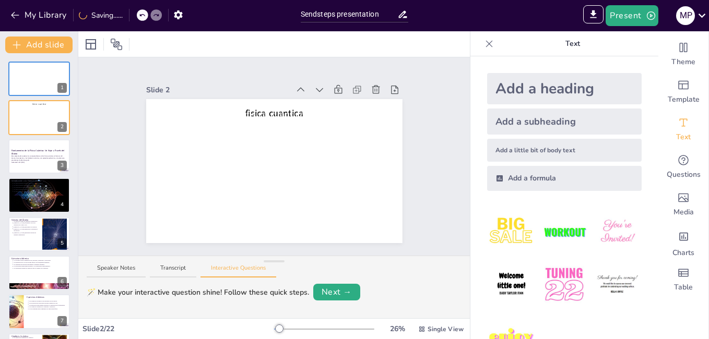
click at [408, 167] on div "Slide 1 Slide 2 fisica cuantica Nombres: Antolín Manchego Narváez Mary Paz Roma…" at bounding box center [274, 156] width 315 height 173
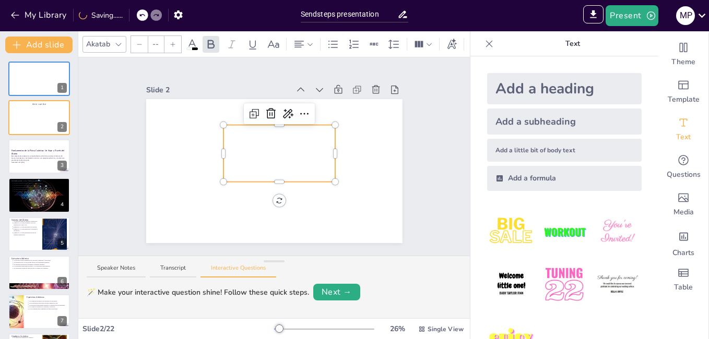
click at [213, 126] on div at bounding box center [274, 171] width 256 height 192
click at [214, 126] on div at bounding box center [274, 171] width 256 height 192
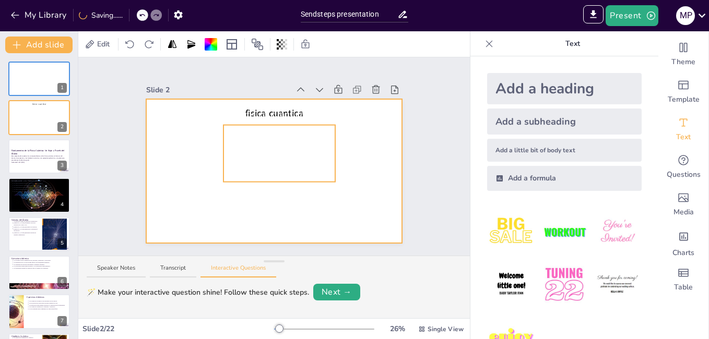
click at [239, 127] on span "Nombres: [PERSON_NAME]" at bounding box center [279, 129] width 81 height 9
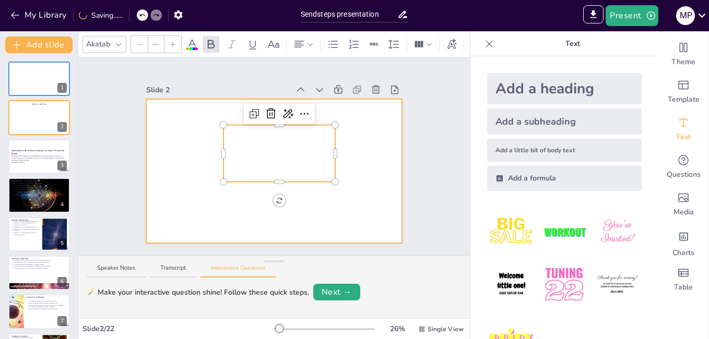
drag, startPoint x: 221, startPoint y: 128, endPoint x: 317, endPoint y: 179, distance: 108.4
click at [317, 179] on div "fisica cuantica GRADO: 11 PROFESOR: Armando Mestra Suarez FECHA: 05/11/12 I.E L…" at bounding box center [274, 171] width 256 height 144
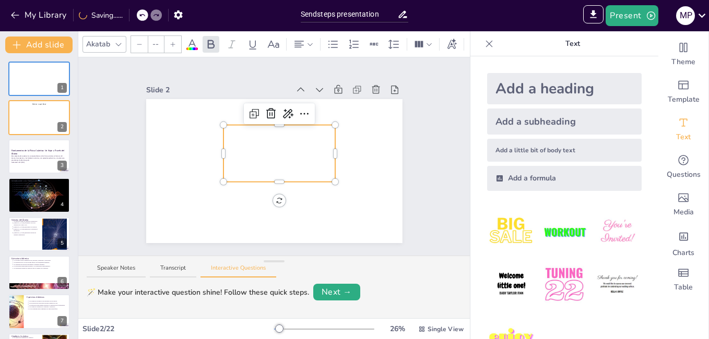
click at [195, 39] on icon at bounding box center [192, 44] width 13 height 13
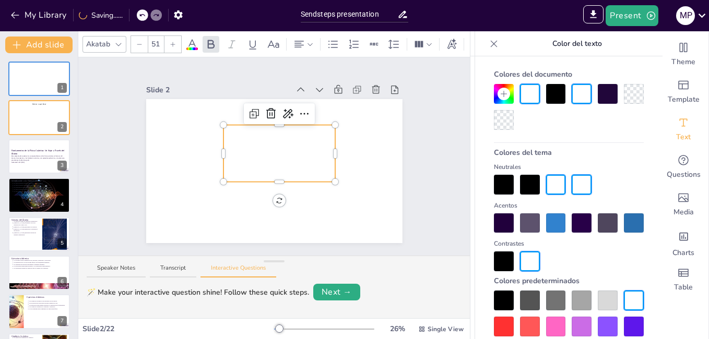
type input "--"
drag, startPoint x: 221, startPoint y: 127, endPoint x: 540, endPoint y: 127, distance: 318.9
click at [321, 171] on div "Nombres: Antolín Manchego Narváez Mary Paz Roman Alvarez Ángelo Cantero Álvarez…" at bounding box center [279, 153] width 112 height 57
click at [509, 100] on div at bounding box center [504, 94] width 20 height 20
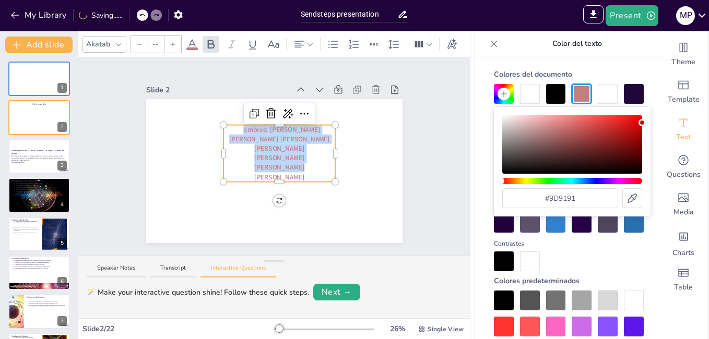
drag, startPoint x: 542, startPoint y: 130, endPoint x: 562, endPoint y: 176, distance: 49.8
click at [525, 133] on div "Color" at bounding box center [572, 144] width 140 height 58
click at [563, 145] on div "Color" at bounding box center [572, 144] width 140 height 58
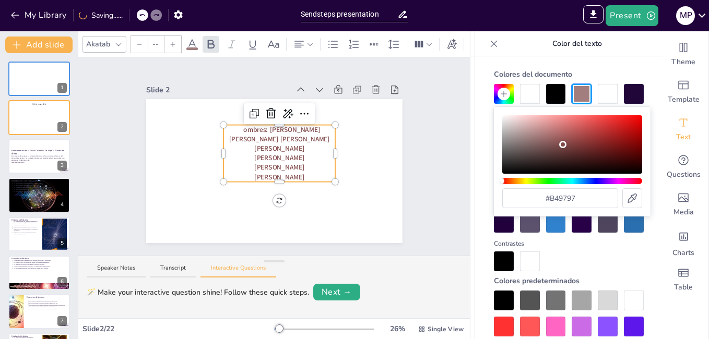
type input "#804949"
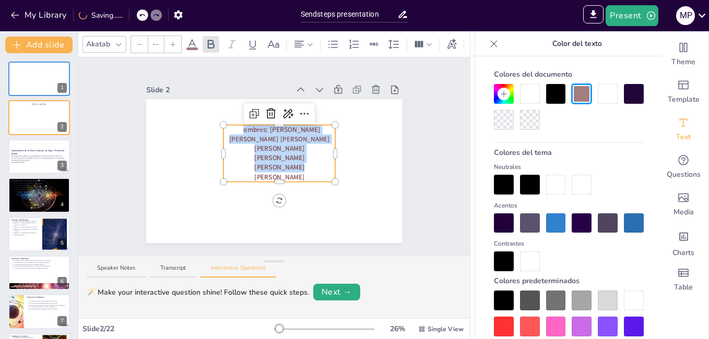
click at [524, 97] on div at bounding box center [530, 94] width 20 height 20
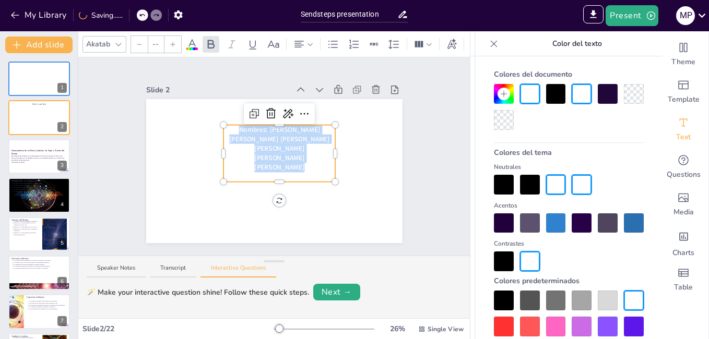
scroll to position [19, 0]
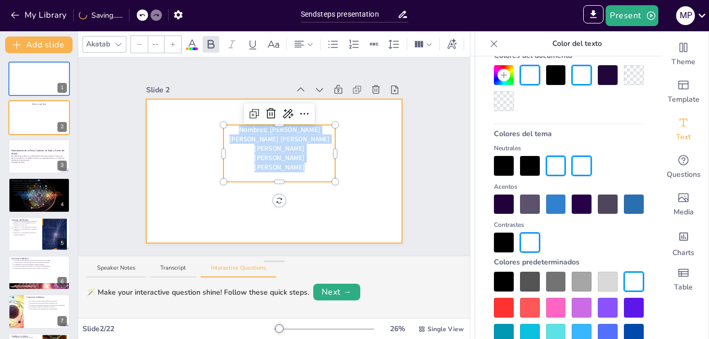
click at [431, 145] on div "Slide 1 Slide 2 fisica cuantica GRADO: 11 PROFESOR: Armando Mestra Suarez FECHA…" at bounding box center [273, 156] width 391 height 198
click at [424, 119] on div "Slide 1 Slide 2 fisica cuantica GRADO: 11 PROFESOR: Armando Mestra Suarez FECHA…" at bounding box center [273, 156] width 391 height 198
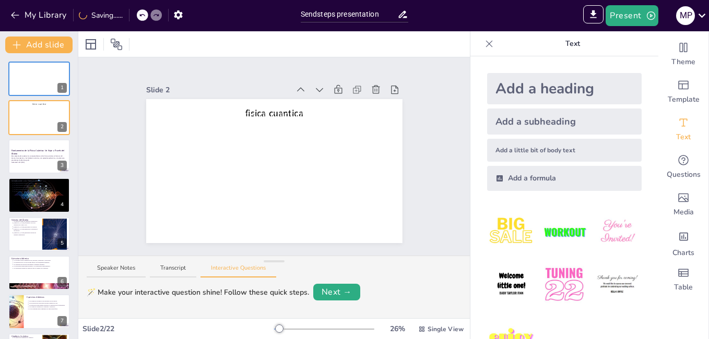
click at [367, 165] on div at bounding box center [274, 171] width 256 height 192
click at [393, 156] on div at bounding box center [274, 171] width 256 height 192
click at [678, 197] on icon "Add images, graphics, shapes or video" at bounding box center [683, 198] width 10 height 9
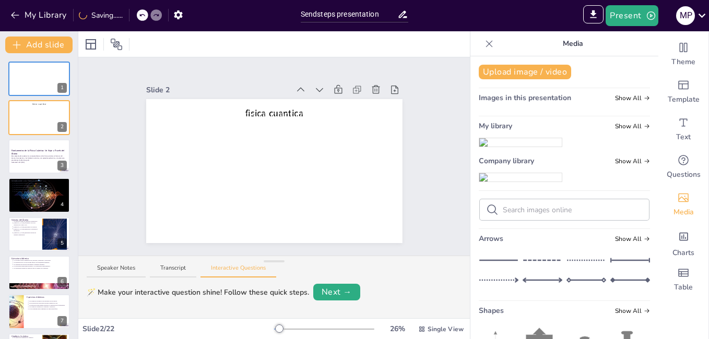
click at [678, 197] on icon "Add images, graphics, shapes or video" at bounding box center [683, 198] width 10 height 9
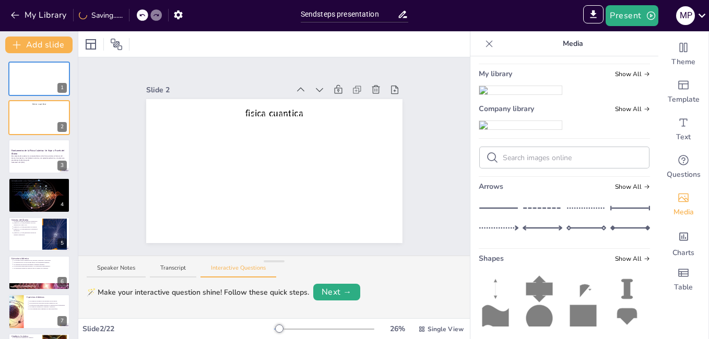
scroll to position [0, 0]
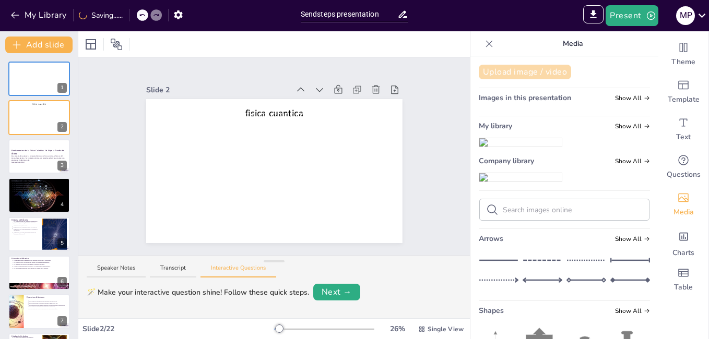
click at [509, 76] on button "Upload image / video" at bounding box center [525, 72] width 92 height 15
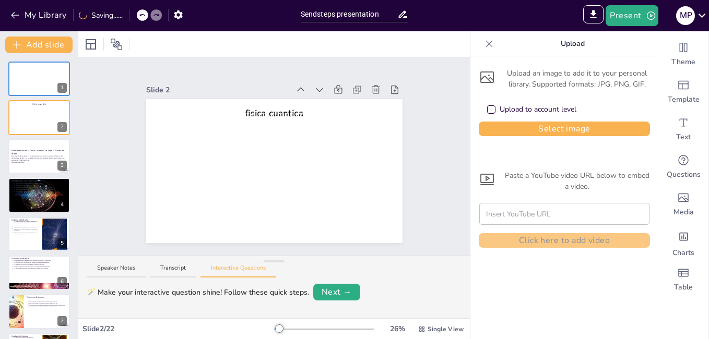
click at [479, 106] on div "Upload to account level" at bounding box center [564, 109] width 171 height 23
click at [479, 108] on div "Upload to account level" at bounding box center [564, 109] width 171 height 23
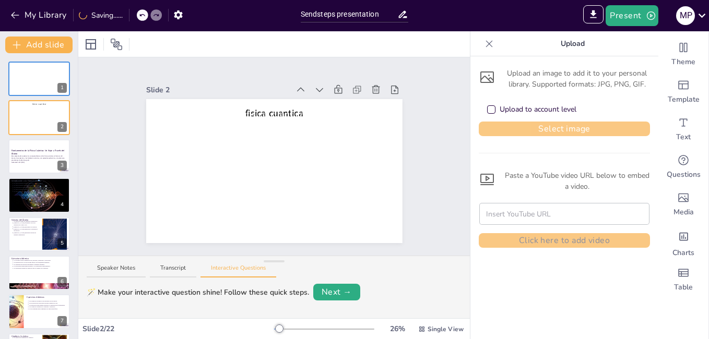
click at [487, 109] on div "Upload to account level" at bounding box center [491, 109] width 8 height 8
click at [498, 127] on button "Select image" at bounding box center [564, 129] width 171 height 15
click at [549, 125] on button "Select image" at bounding box center [564, 129] width 171 height 15
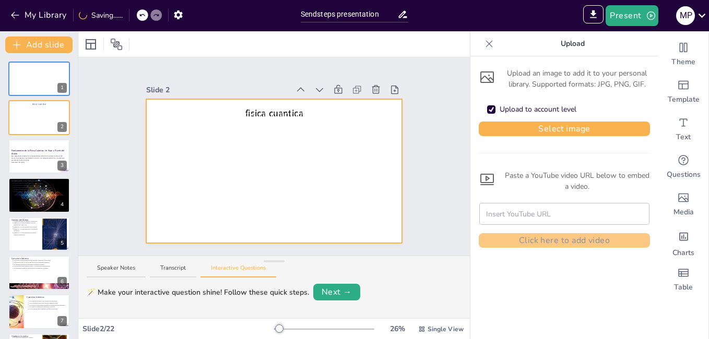
click at [355, 139] on div at bounding box center [274, 171] width 256 height 192
click at [351, 138] on div at bounding box center [274, 171] width 256 height 192
click at [342, 177] on div at bounding box center [274, 171] width 256 height 192
click at [355, 148] on div at bounding box center [274, 171] width 256 height 192
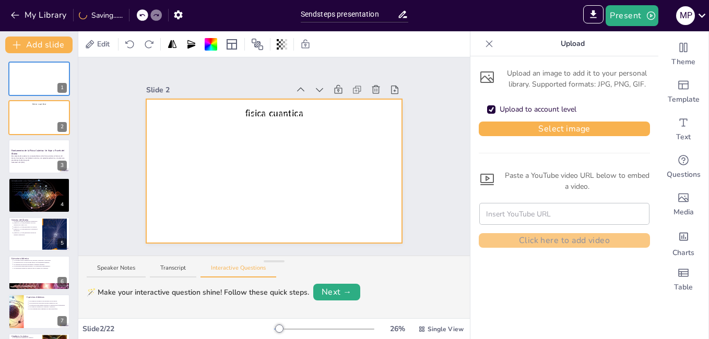
click at [355, 148] on div at bounding box center [274, 171] width 256 height 192
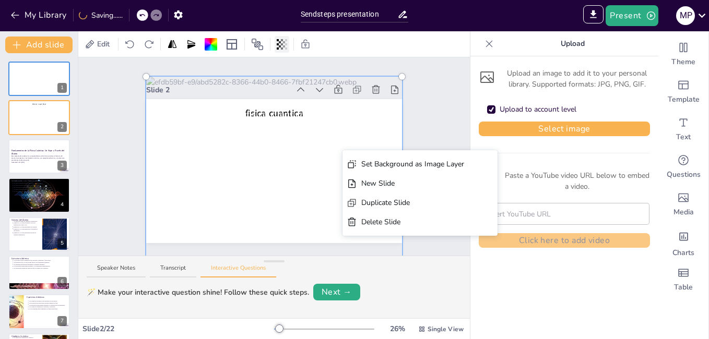
click at [284, 47] on icon at bounding box center [284, 44] width 2 height 6
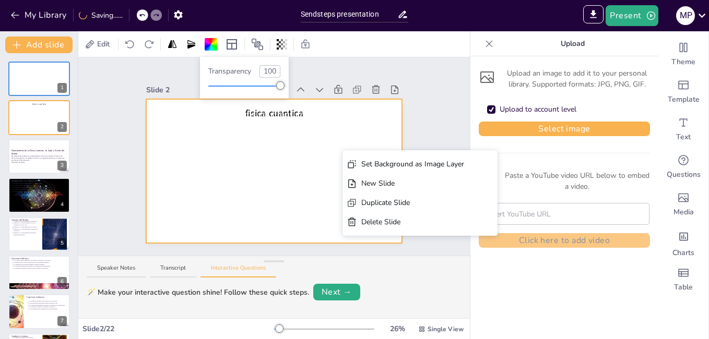
click at [239, 87] on div at bounding box center [244, 86] width 72 height 8
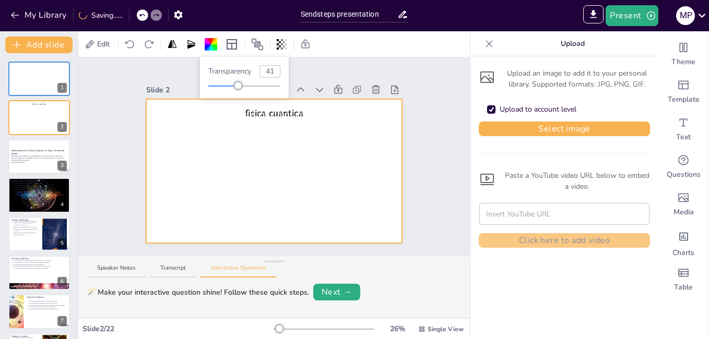
click at [280, 84] on div at bounding box center [244, 86] width 72 height 8
click at [256, 88] on div at bounding box center [244, 86] width 74 height 8
type input "67"
click at [411, 112] on div "Slide 1 Slide 2 fisica cuantica Nombres: Antolín Manchego Narváez Mary Paz Roma…" at bounding box center [274, 156] width 315 height 173
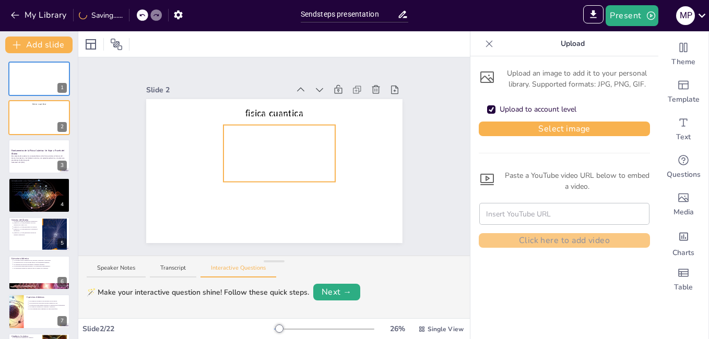
click at [320, 125] on span "Nombres: [PERSON_NAME]" at bounding box center [279, 129] width 81 height 9
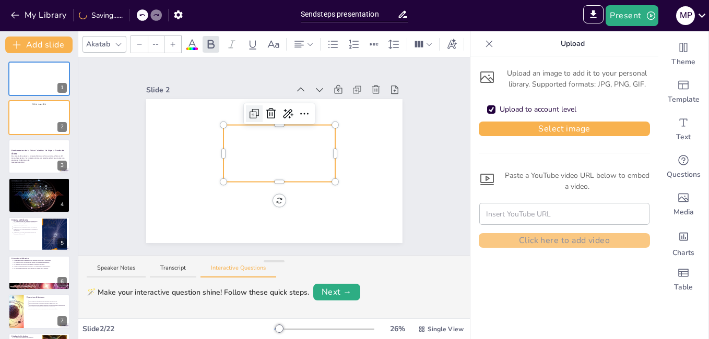
click at [248, 105] on div at bounding box center [279, 113] width 71 height 21
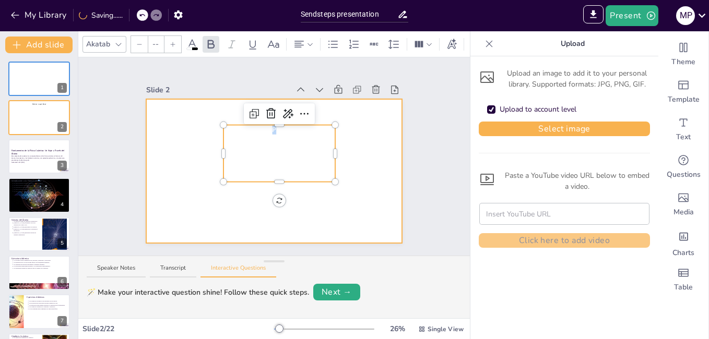
click at [368, 134] on div at bounding box center [274, 173] width 256 height 192
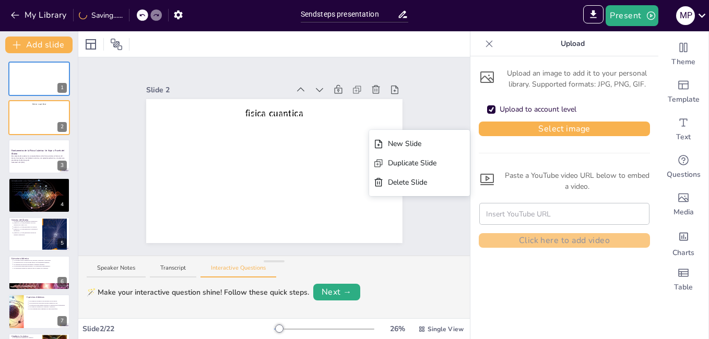
click at [450, 180] on div "Delete Slide" at bounding box center [419, 182] width 101 height 19
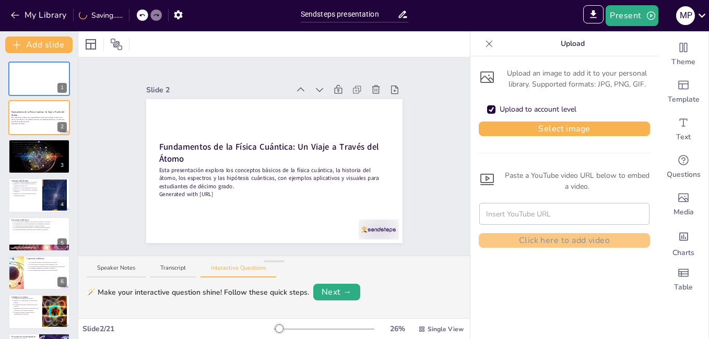
click at [425, 182] on div "Slide 1 Slide 2 Fundamentos de la Física Cuántica: Un Viaje a Través del Átomo …" at bounding box center [273, 156] width 391 height 198
click at [34, 79] on div at bounding box center [39, 78] width 63 height 35
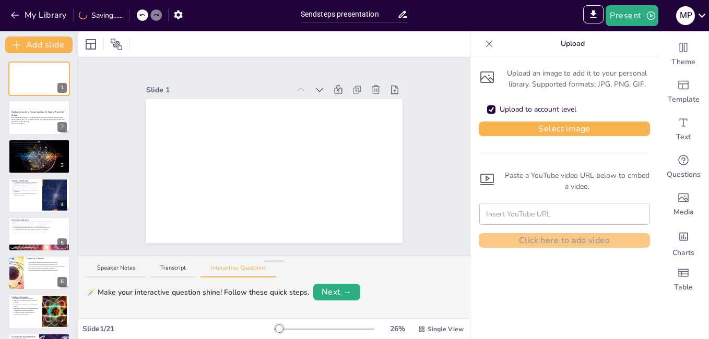
click at [143, 13] on icon at bounding box center [142, 15] width 6 height 6
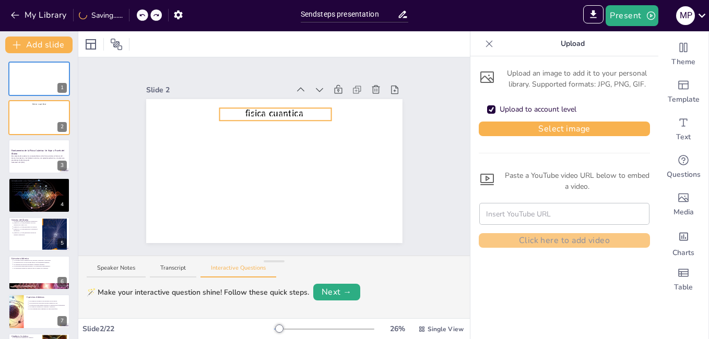
click at [337, 151] on div at bounding box center [274, 173] width 256 height 192
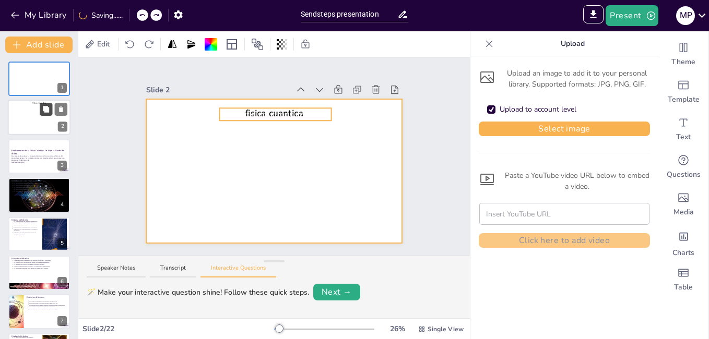
click at [45, 113] on icon at bounding box center [45, 109] width 7 height 7
click at [51, 79] on div at bounding box center [39, 78] width 63 height 35
click at [53, 73] on div at bounding box center [54, 70] width 28 height 13
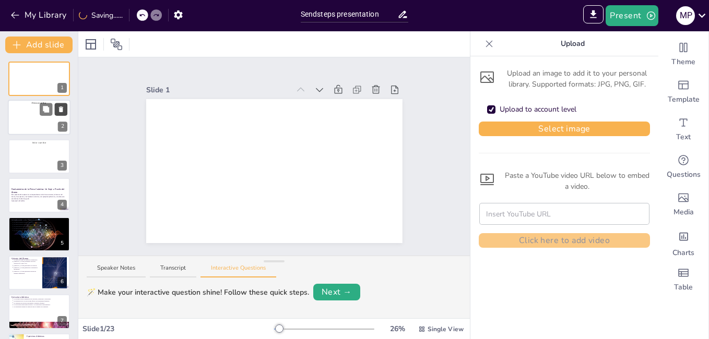
click at [56, 69] on button at bounding box center [60, 71] width 13 height 13
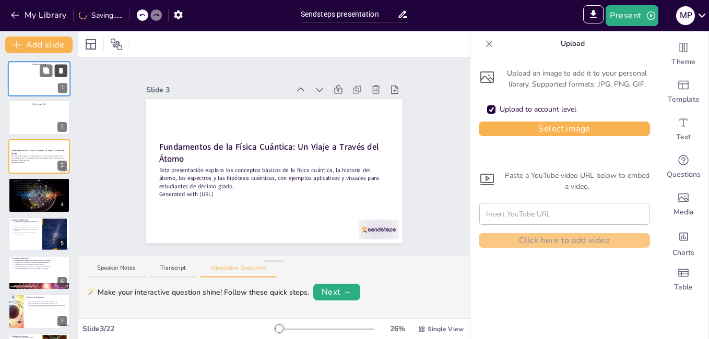
click at [62, 69] on icon at bounding box center [61, 71] width 4 height 6
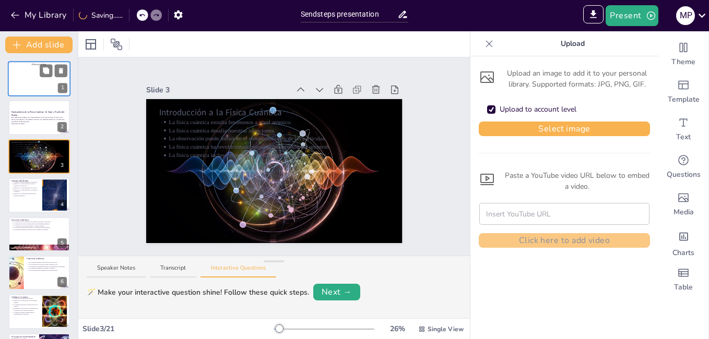
click at [34, 81] on span "[PERSON_NAME]" at bounding box center [40, 80] width 13 height 2
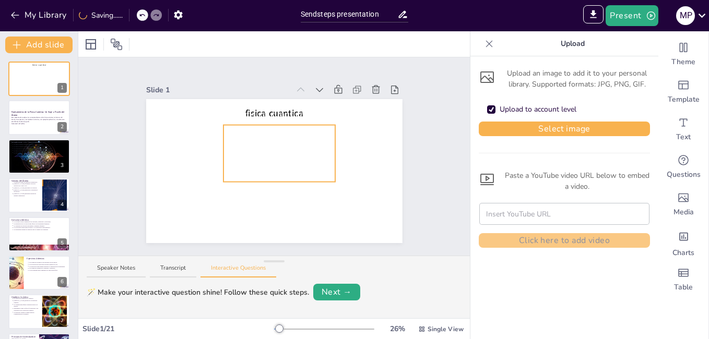
click at [355, 148] on div at bounding box center [274, 173] width 256 height 192
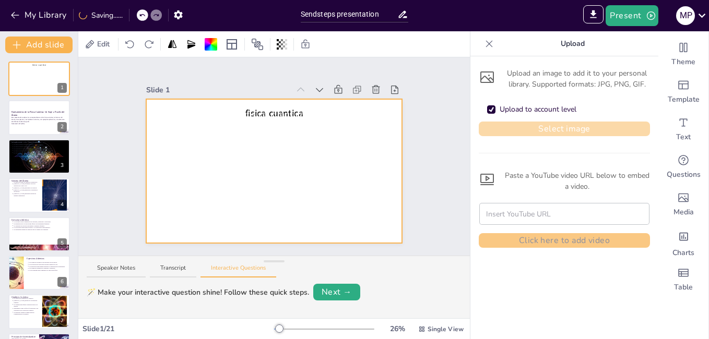
click at [510, 125] on button "Select image" at bounding box center [564, 129] width 171 height 15
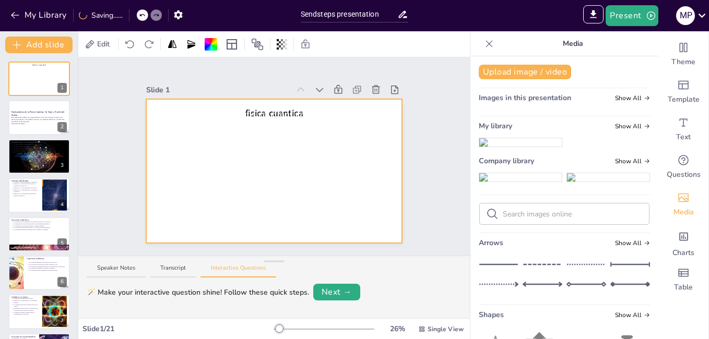
click at [531, 186] on ul at bounding box center [564, 180] width 171 height 14
click at [512, 186] on ul at bounding box center [564, 180] width 171 height 14
drag, startPoint x: 576, startPoint y: 161, endPoint x: 584, endPoint y: 32, distance: 128.6
click at [577, 147] on ul at bounding box center [564, 142] width 171 height 9
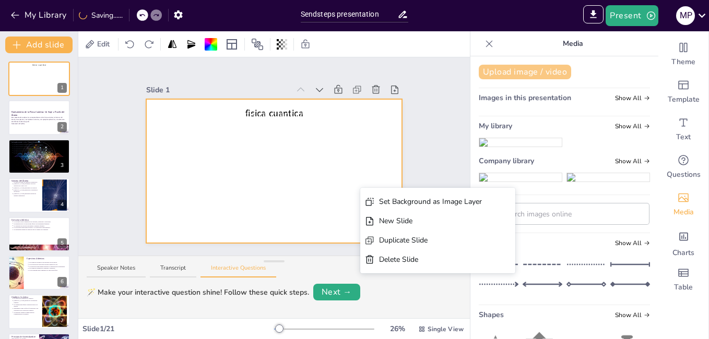
click at [541, 67] on button "Upload image / video" at bounding box center [525, 72] width 92 height 15
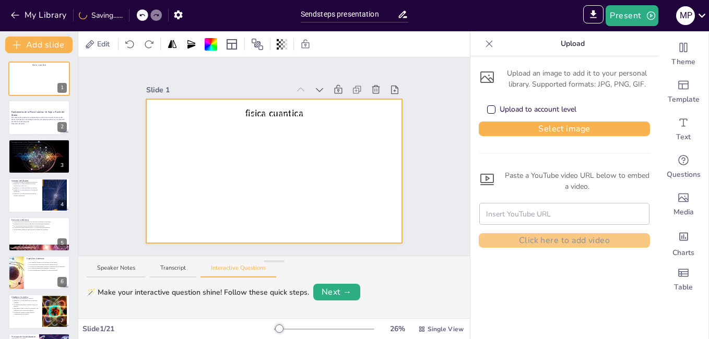
click at [487, 110] on div "Upload to account level" at bounding box center [491, 109] width 8 height 8
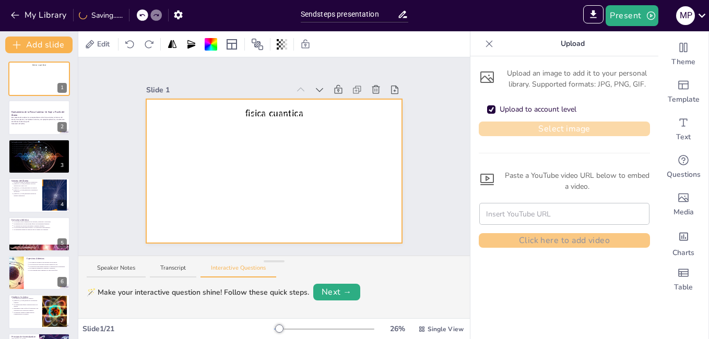
click at [502, 123] on button "Select image" at bounding box center [564, 129] width 171 height 15
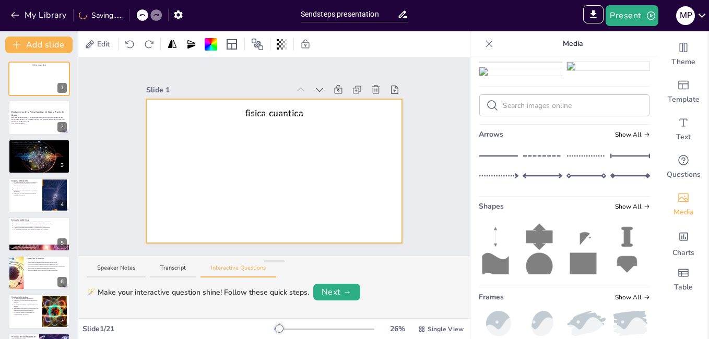
scroll to position [52, 0]
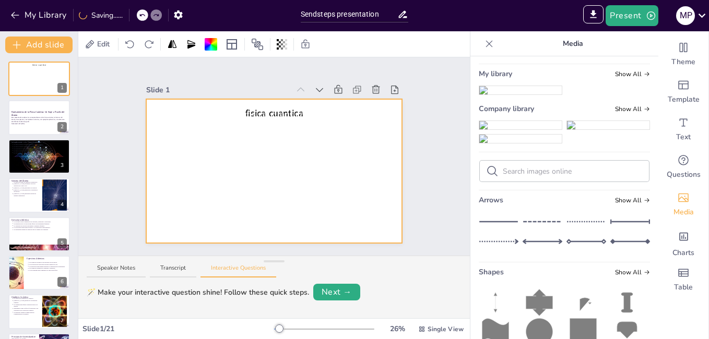
click at [361, 152] on div at bounding box center [274, 173] width 256 height 192
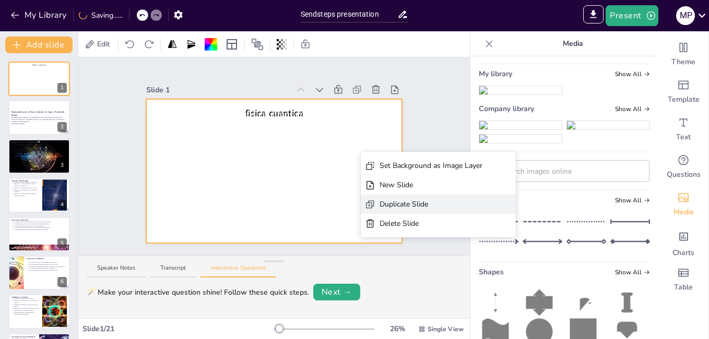
click at [403, 204] on div "Duplicate Slide" at bounding box center [430, 204] width 103 height 11
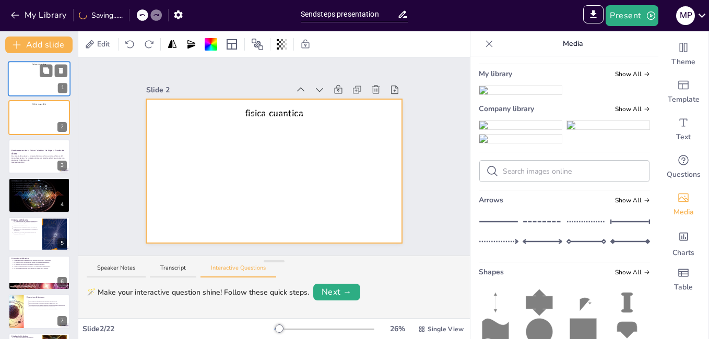
drag, startPoint x: 42, startPoint y: 80, endPoint x: 52, endPoint y: 86, distance: 11.5
click at [42, 79] on span "[PERSON_NAME]" at bounding box center [40, 80] width 13 height 2
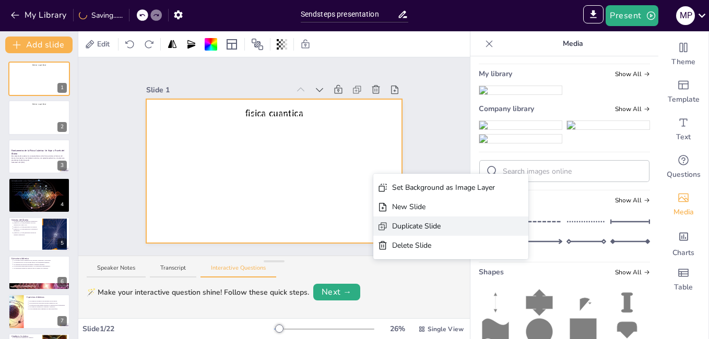
drag, startPoint x: 409, startPoint y: 244, endPoint x: 414, endPoint y: 233, distance: 11.7
click at [414, 234] on div "Set Background as Image Layer New Slide Duplicate Slide Delete Slide" at bounding box center [450, 216] width 155 height 77
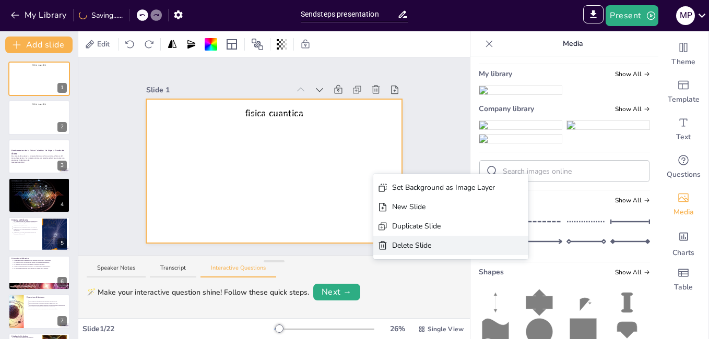
drag, startPoint x: 414, startPoint y: 233, endPoint x: 437, endPoint y: 245, distance: 25.9
click at [437, 245] on div "Delete Slide" at bounding box center [443, 245] width 103 height 11
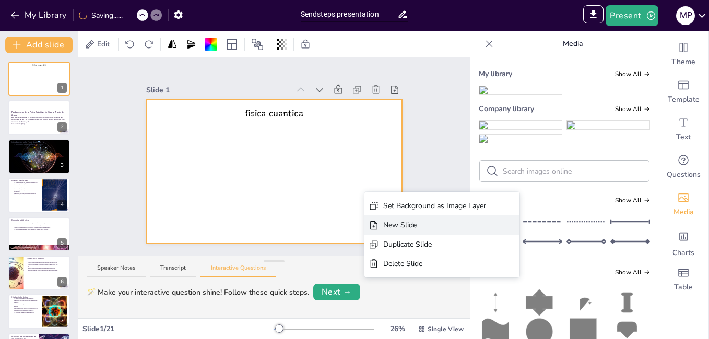
click at [403, 222] on div "New Slide" at bounding box center [434, 225] width 103 height 11
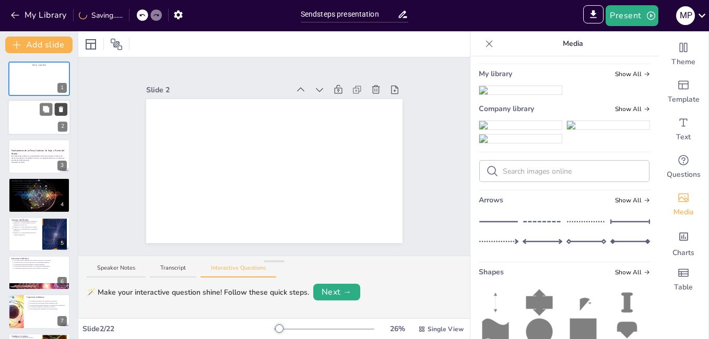
click at [58, 111] on icon at bounding box center [60, 109] width 7 height 7
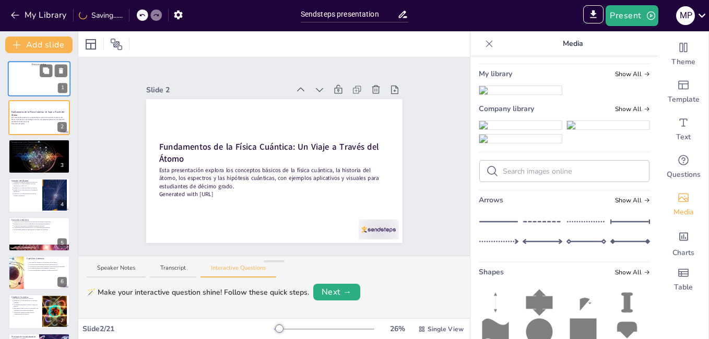
click at [35, 79] on span "[PERSON_NAME]" at bounding box center [40, 80] width 13 height 2
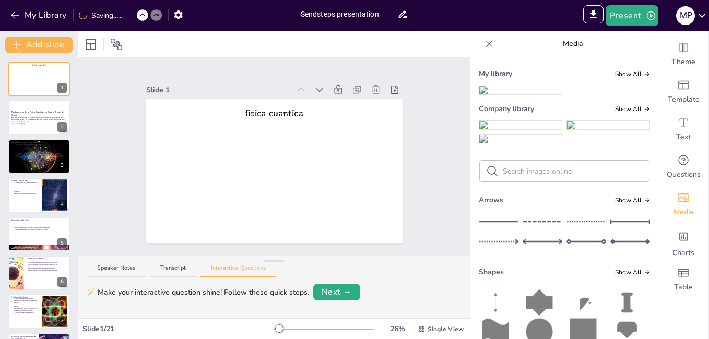
click at [509, 129] on img at bounding box center [520, 125] width 82 height 8
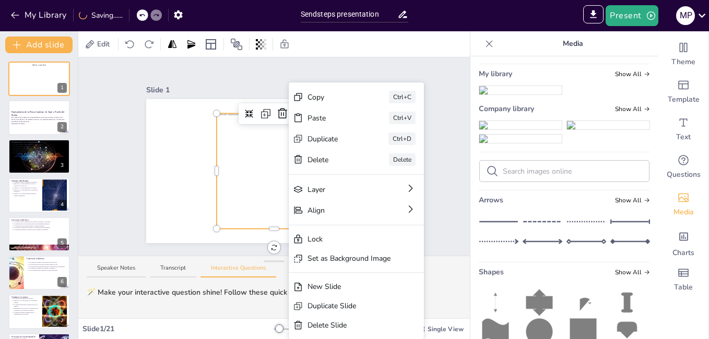
click at [350, 259] on div "Set as Background Image" at bounding box center [348, 258] width 83 height 11
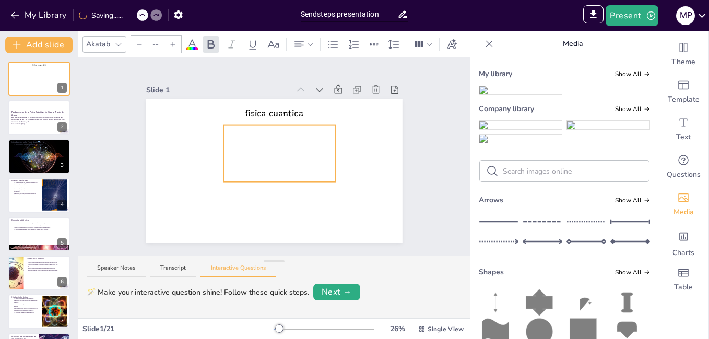
click at [359, 199] on div at bounding box center [274, 171] width 256 height 256
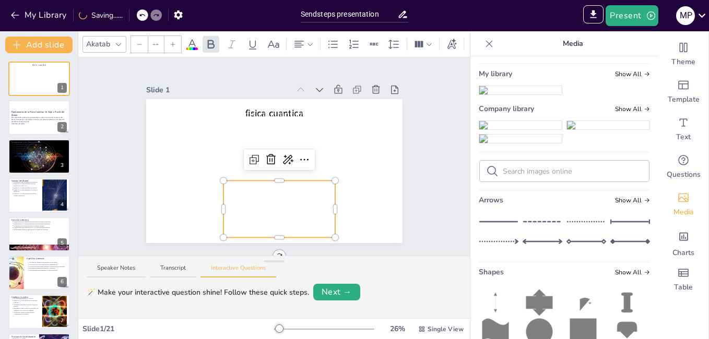
click at [356, 120] on div at bounding box center [274, 171] width 256 height 256
click at [356, 181] on div at bounding box center [274, 171] width 256 height 256
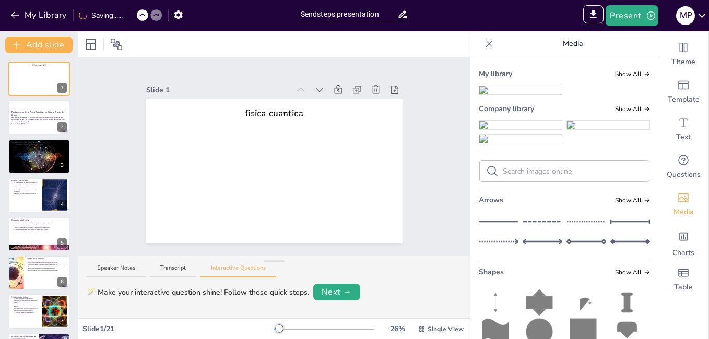
drag, startPoint x: 355, startPoint y: 163, endPoint x: 348, endPoint y: 201, distance: 38.9
click at [348, 206] on div at bounding box center [274, 171] width 256 height 256
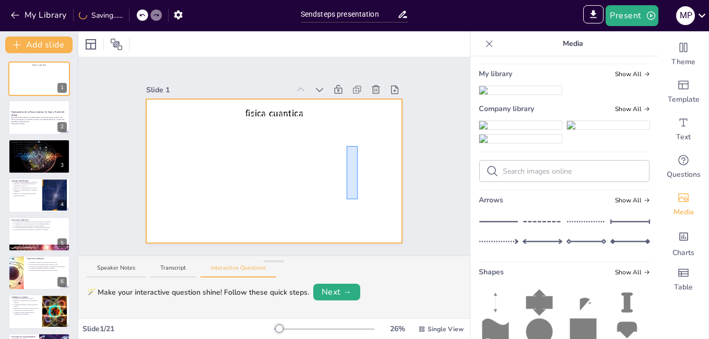
drag, startPoint x: 347, startPoint y: 146, endPoint x: 359, endPoint y: 172, distance: 28.5
click at [358, 199] on div at bounding box center [274, 171] width 256 height 256
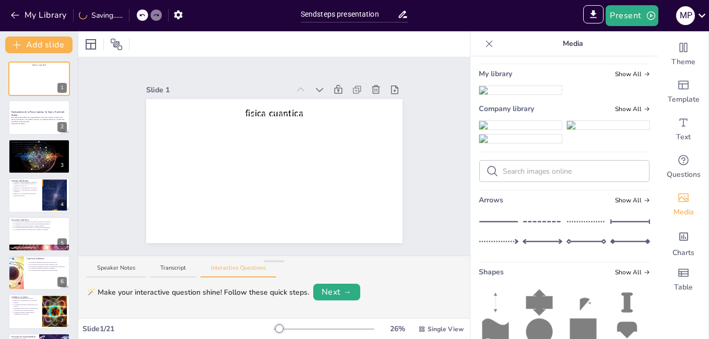
click at [371, 166] on div at bounding box center [274, 171] width 256 height 256
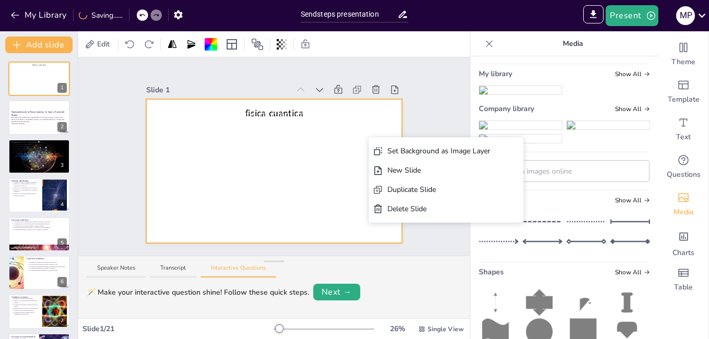
click at [274, 148] on div at bounding box center [274, 171] width 256 height 256
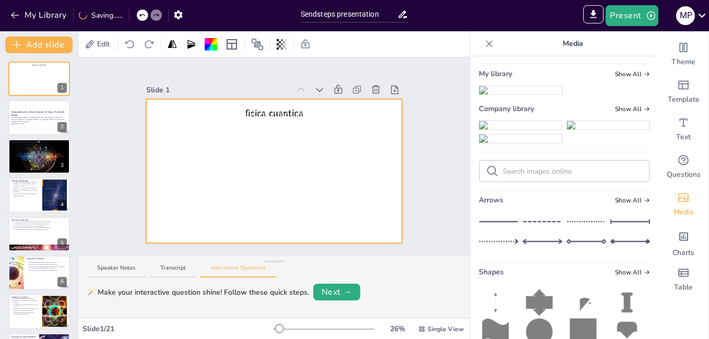
click at [234, 144] on div at bounding box center [274, 171] width 256 height 256
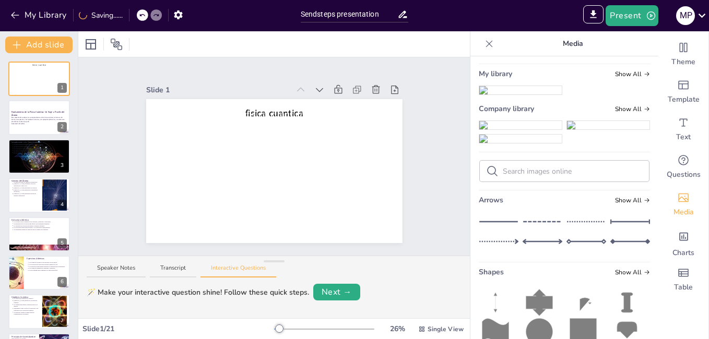
click at [140, 12] on icon at bounding box center [142, 15] width 6 height 6
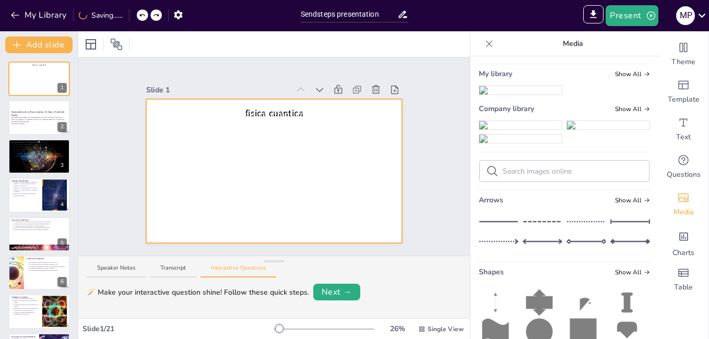
click at [359, 161] on div at bounding box center [274, 171] width 256 height 256
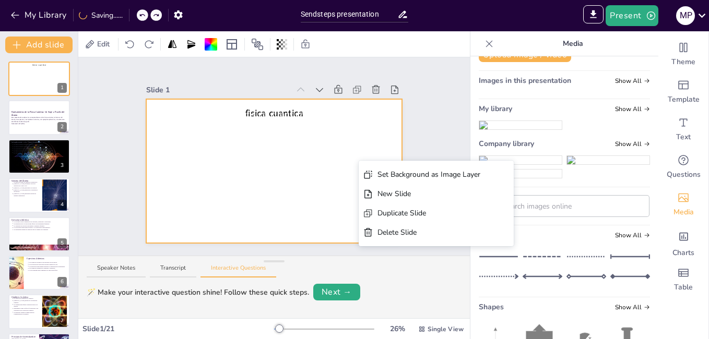
scroll to position [0, 0]
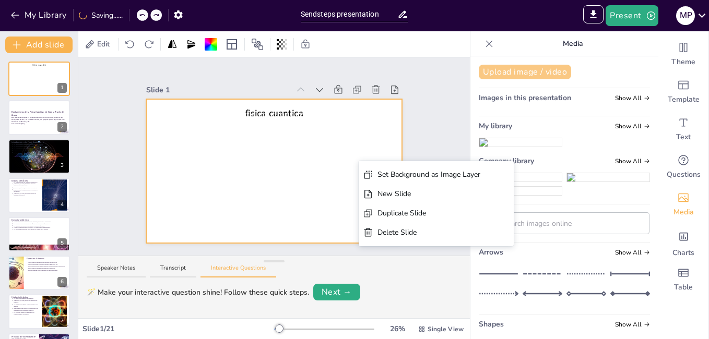
click at [529, 67] on button "Upload image / video" at bounding box center [525, 72] width 92 height 15
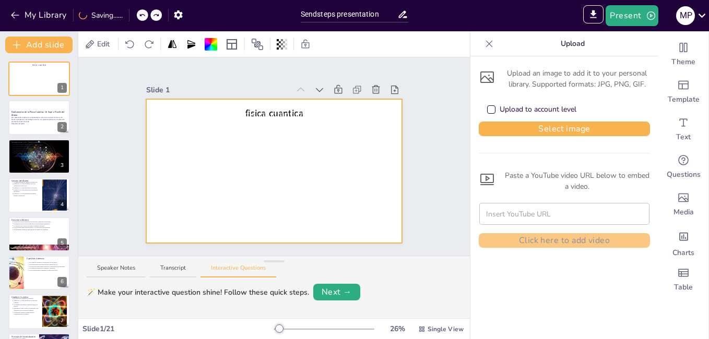
click at [487, 110] on div "Upload to account level" at bounding box center [491, 109] width 8 height 8
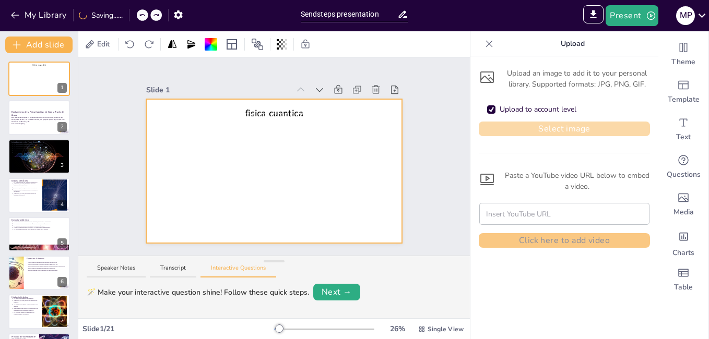
click at [501, 133] on button "Select image" at bounding box center [564, 129] width 171 height 15
click at [550, 132] on button "Select image" at bounding box center [564, 129] width 171 height 15
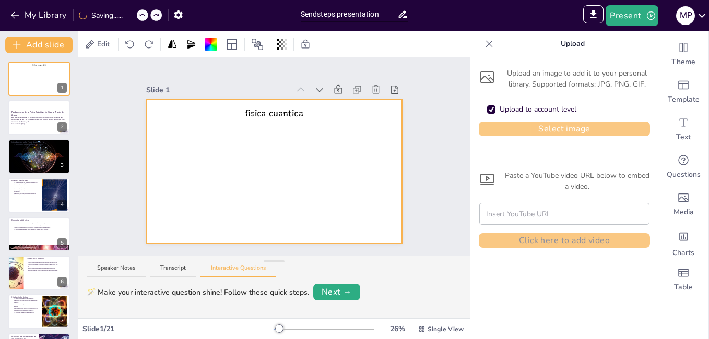
click at [551, 135] on button "Select image" at bounding box center [564, 129] width 171 height 15
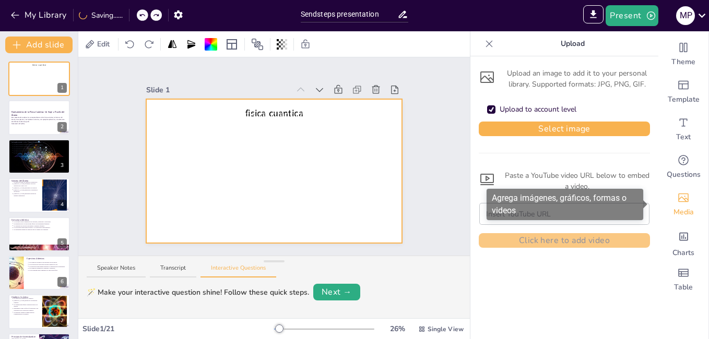
click at [677, 203] on icon "Add images, graphics, shapes or video" at bounding box center [683, 198] width 13 height 13
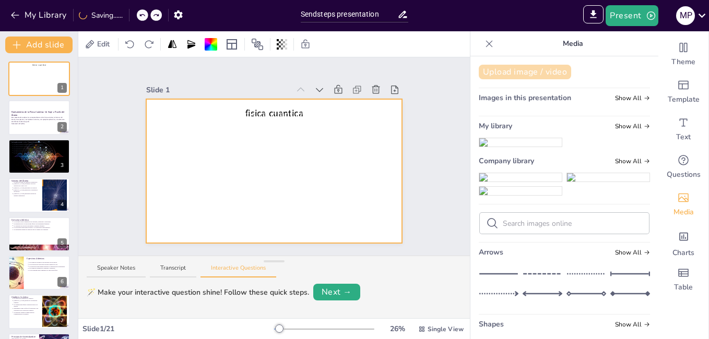
click at [537, 65] on button "Upload image / video" at bounding box center [525, 72] width 92 height 15
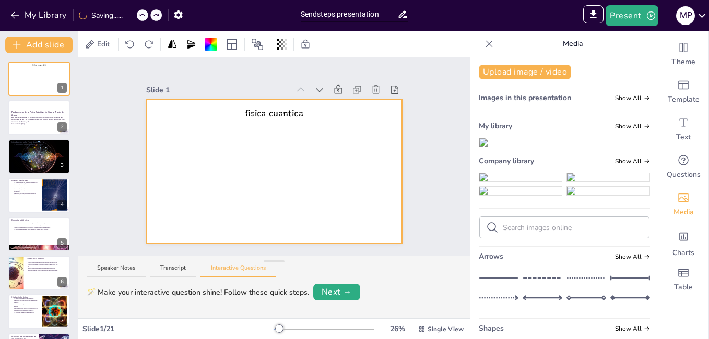
click at [538, 182] on img at bounding box center [520, 177] width 82 height 8
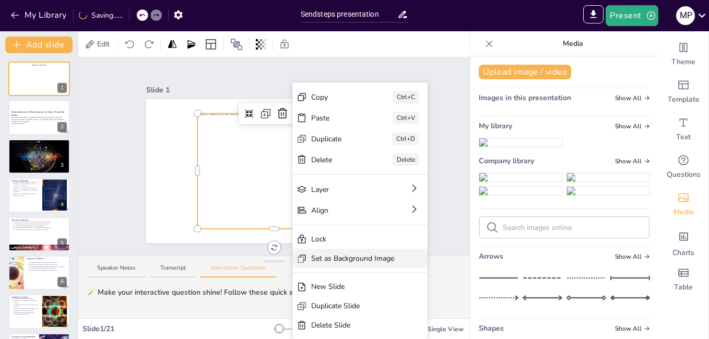
click at [337, 260] on div "Set as Background Image" at bounding box center [352, 258] width 83 height 11
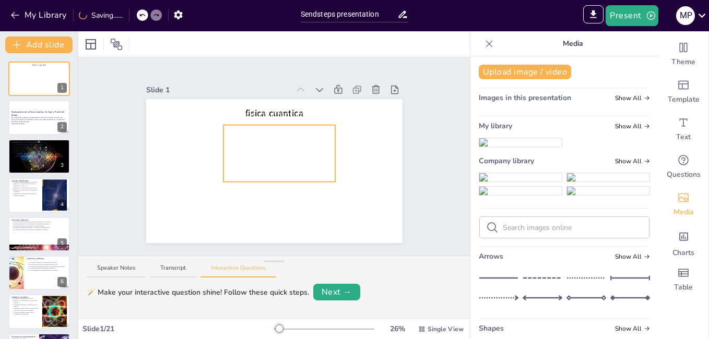
click at [239, 128] on span "Nombres: [PERSON_NAME]" at bounding box center [279, 129] width 81 height 9
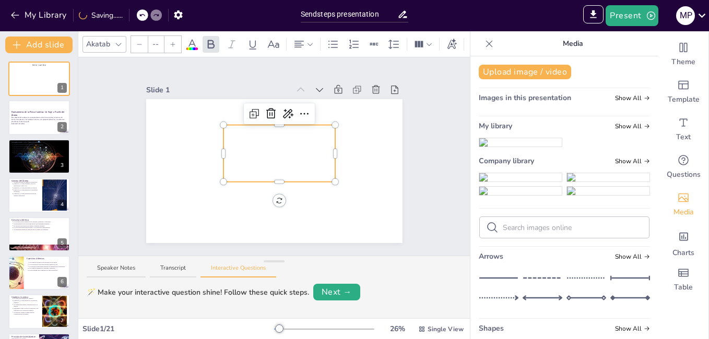
drag, startPoint x: 222, startPoint y: 126, endPoint x: 319, endPoint y: 173, distance: 107.9
click at [319, 173] on div "Nombres: Antolín Manchego Narváez Mary Paz Roman Alvarez Ángelo Cantero Álvarez…" at bounding box center [279, 153] width 112 height 57
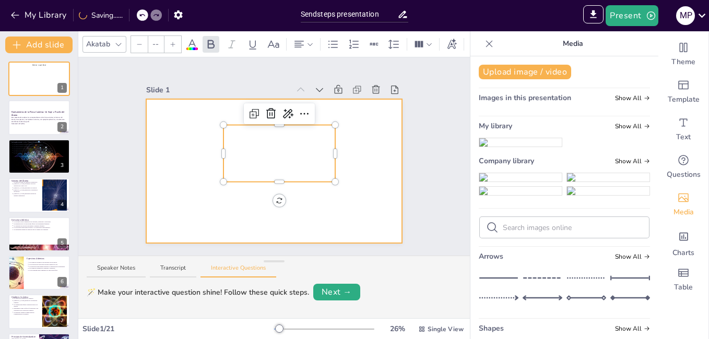
click at [188, 43] on icon at bounding box center [192, 44] width 13 height 13
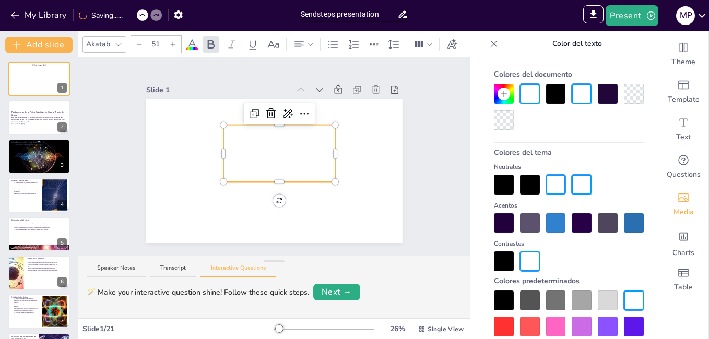
type input "--"
drag, startPoint x: 220, startPoint y: 128, endPoint x: 552, endPoint y: 108, distance: 332.6
click at [321, 172] on div "Nombres: Antolín Manchego Narváez Mary Paz Roman Alvarez Ángelo Cantero Álvarez…" at bounding box center [279, 153] width 112 height 57
click at [553, 100] on div at bounding box center [556, 94] width 20 height 20
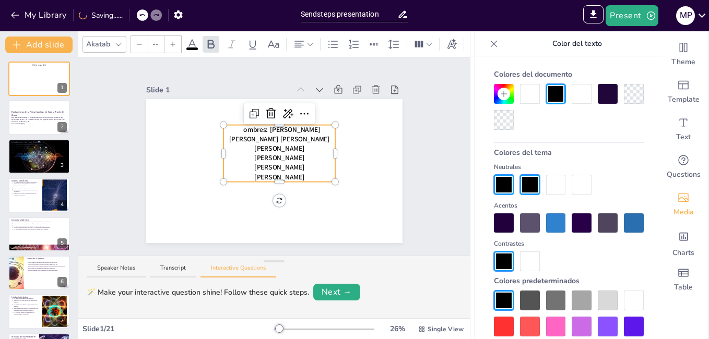
click at [383, 128] on div at bounding box center [274, 171] width 256 height 192
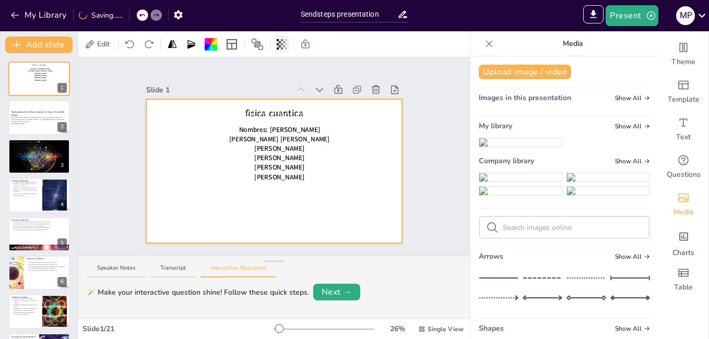
click at [287, 44] on icon at bounding box center [286, 44] width 2 height 10
drag, startPoint x: 257, startPoint y: 86, endPoint x: 373, endPoint y: 217, distance: 174.6
click at [249, 126] on body "My Library Saving...... Sendsteps presentation IMPORT EXPORT Import Theme Expor…" at bounding box center [354, 169] width 709 height 339
click at [281, 86] on div at bounding box center [278, 85] width 8 height 8
type input "100"
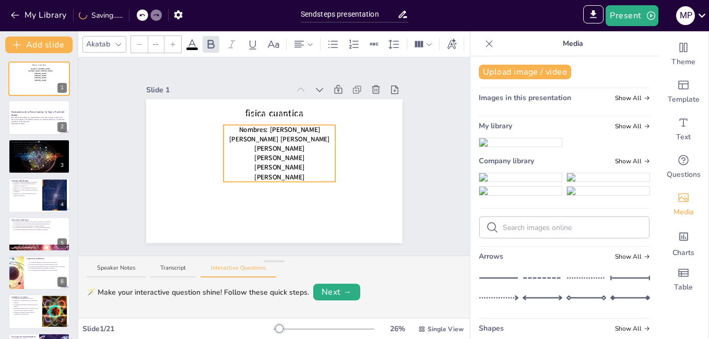
drag, startPoint x: 218, startPoint y: 126, endPoint x: 233, endPoint y: 127, distance: 15.2
click at [239, 127] on span "Nombres: [PERSON_NAME]" at bounding box center [279, 129] width 81 height 9
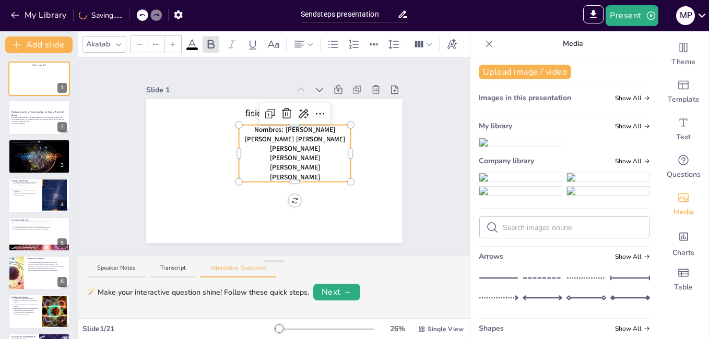
click at [220, 126] on div at bounding box center [274, 171] width 256 height 192
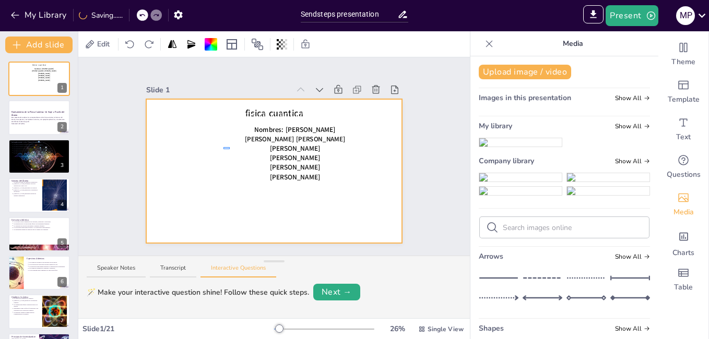
drag, startPoint x: 230, startPoint y: 147, endPoint x: 235, endPoint y: 140, distance: 8.9
click at [239, 145] on p "[PERSON_NAME]" at bounding box center [295, 148] width 112 height 9
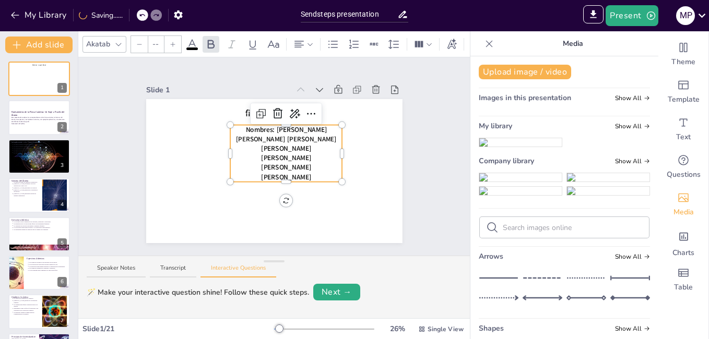
click at [242, 144] on p "[PERSON_NAME]" at bounding box center [286, 148] width 112 height 9
click at [245, 126] on span "Nombres: [PERSON_NAME]" at bounding box center [285, 129] width 81 height 9
drag, startPoint x: 228, startPoint y: 126, endPoint x: 295, endPoint y: 128, distance: 67.4
click at [318, 160] on div "Nombres: Antolín Manchego Narváez Mary Paz Roman Alvarez Ángelo Cantero Álvarez…" at bounding box center [286, 153] width 112 height 57
click at [189, 39] on icon at bounding box center [192, 44] width 13 height 13
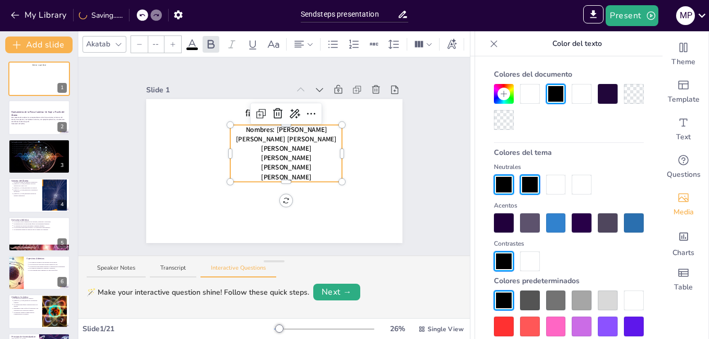
click at [230, 125] on div at bounding box center [232, 153] width 4 height 57
click at [245, 128] on span "Nombres: [PERSON_NAME]" at bounding box center [285, 129] width 81 height 9
drag, startPoint x: 227, startPoint y: 128, endPoint x: 461, endPoint y: 119, distance: 234.0
click at [336, 150] on div "fisica cuantica GRADO: 11 PROFESOR: Armando Mestra Suarez FECHA: 05/11/12 I.E L…" at bounding box center [274, 171] width 256 height 144
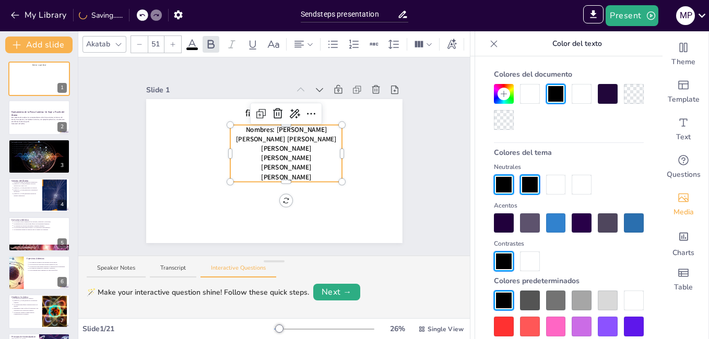
click at [522, 96] on div at bounding box center [530, 94] width 20 height 20
type input "--"
drag, startPoint x: 242, startPoint y: 135, endPoint x: 327, endPoint y: 173, distance: 93.0
click at [327, 173] on div "Nombres: Antolín Manchego Narváez Mary Paz Roman Alvarez Ángelo Cantero Álvarez…" at bounding box center [286, 153] width 112 height 57
click at [521, 94] on div at bounding box center [530, 94] width 20 height 20
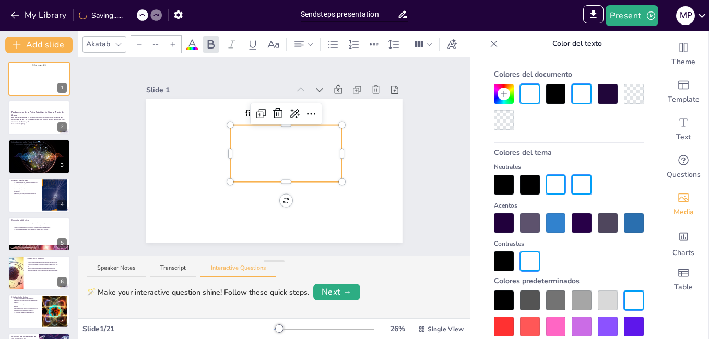
click at [348, 151] on div at bounding box center [274, 171] width 256 height 192
click at [369, 148] on div at bounding box center [274, 171] width 256 height 192
click at [416, 154] on div "Slide 1 fisica cuantica GRADO: 11 PROFESOR: Armando Mestra Suarez FECHA: 05/11/…" at bounding box center [274, 156] width 315 height 173
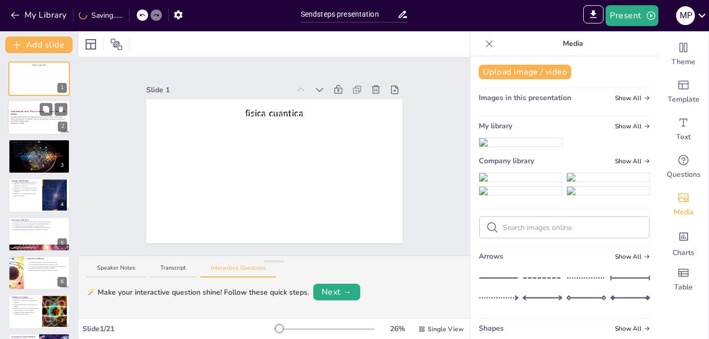
click at [25, 112] on strong "Fundamentos de la Física Cuántica: Un Viaje a Través del Átomo" at bounding box center [38, 113] width 54 height 6
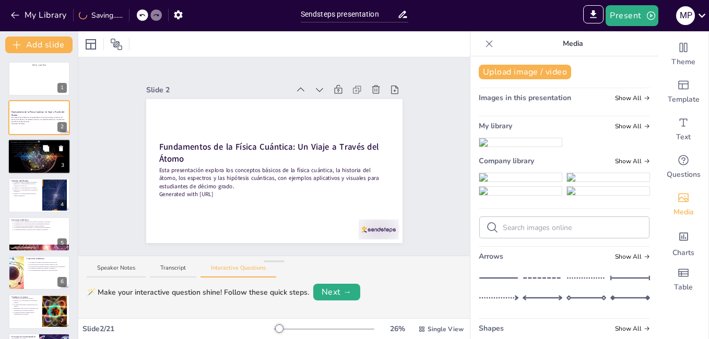
click at [30, 159] on div at bounding box center [39, 156] width 63 height 39
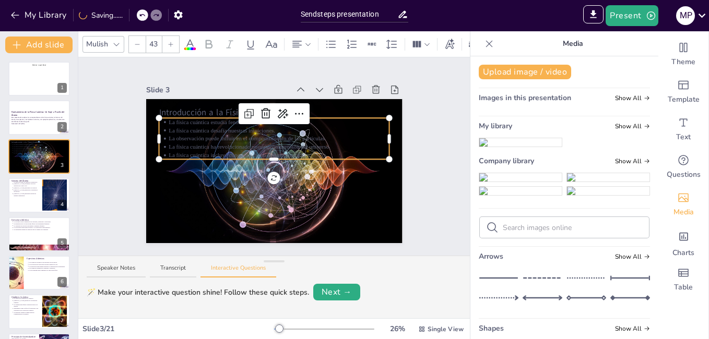
click at [257, 143] on p "La física cuántica ha revolucionado nuestra comprensión del universo." at bounding box center [279, 147] width 221 height 8
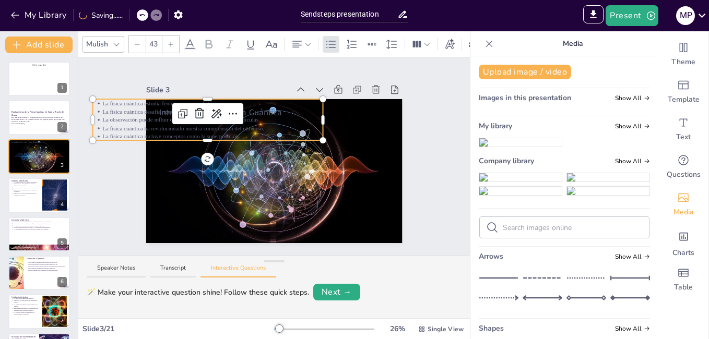
click at [179, 125] on ul "La física cuántica estudia fenómenos a nivel atómico. La física cuántica desafí…" at bounding box center [207, 119] width 231 height 41
drag, startPoint x: 302, startPoint y: 116, endPoint x: 310, endPoint y: 121, distance: 9.6
click at [310, 121] on ul "La física cuántica estudia fenómenos a nivel atómico. La física cuántica desafí…" at bounding box center [207, 119] width 231 height 41
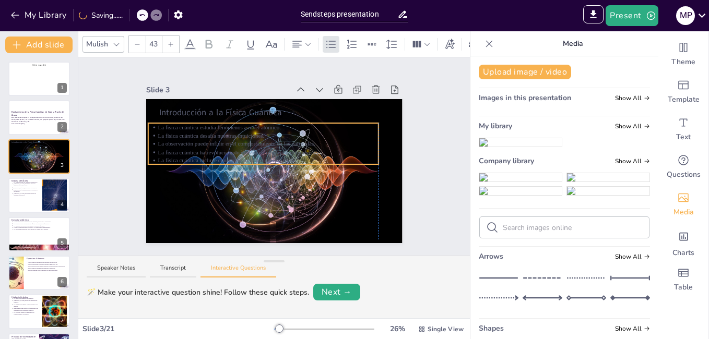
drag, startPoint x: 314, startPoint y: 127, endPoint x: 287, endPoint y: 132, distance: 27.5
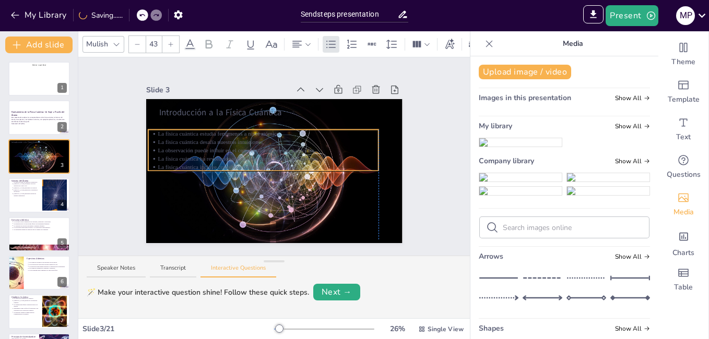
drag, startPoint x: 374, startPoint y: 157, endPoint x: 331, endPoint y: 153, distance: 43.0
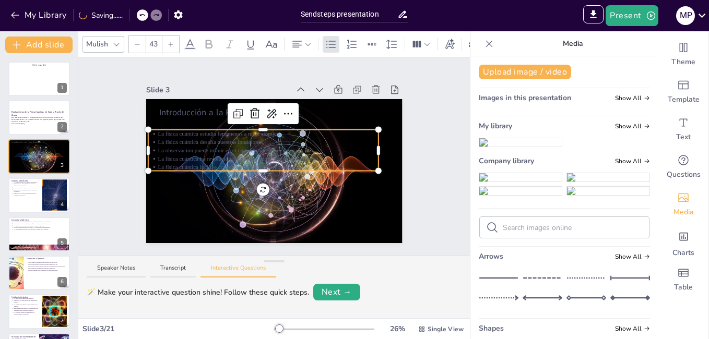
click at [283, 156] on p "La física cuántica ha revolucionado nuestra comprensión del universo." at bounding box center [268, 159] width 221 height 8
click at [184, 43] on icon at bounding box center [190, 44] width 13 height 13
click at [189, 42] on icon at bounding box center [190, 44] width 13 height 13
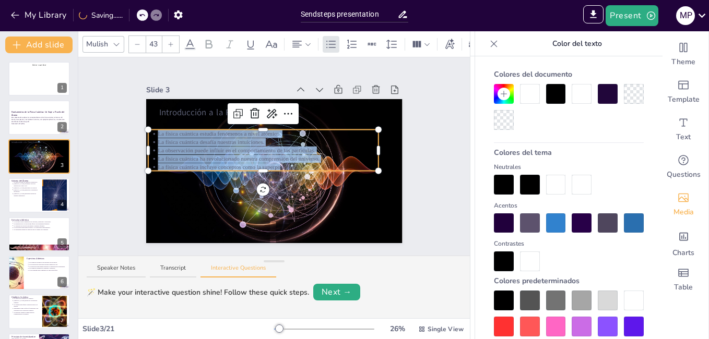
drag, startPoint x: 150, startPoint y: 132, endPoint x: 271, endPoint y: 162, distance: 125.2
click at [271, 162] on ul "La física cuántica estudia fenómenos a nivel atómico. La física cuántica desafí…" at bounding box center [263, 150] width 231 height 41
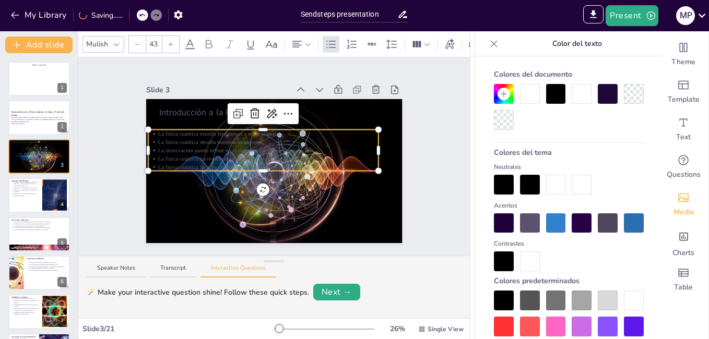
click at [531, 101] on div at bounding box center [530, 94] width 20 height 20
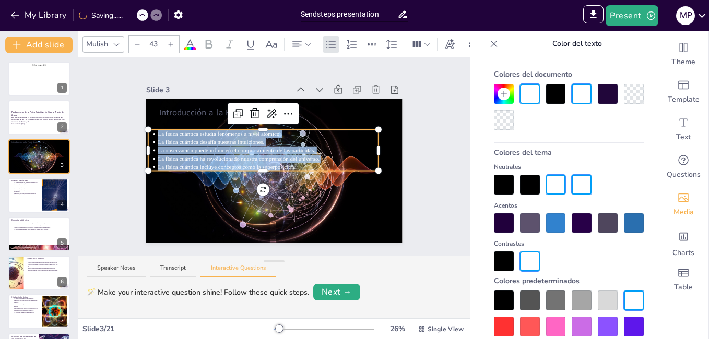
click at [339, 163] on p "La física cuántica incluye conceptos como la superpo sición." at bounding box center [268, 167] width 221 height 8
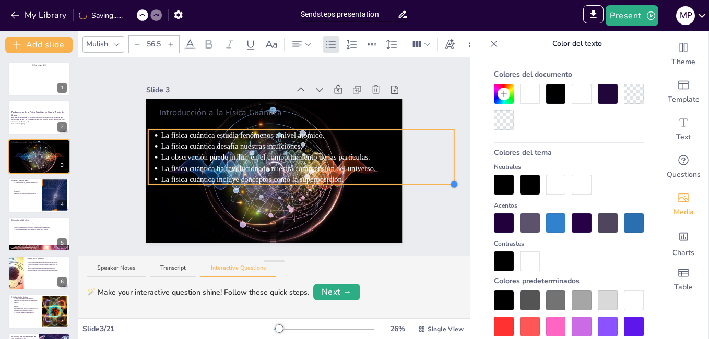
drag, startPoint x: 369, startPoint y: 169, endPoint x: 375, endPoint y: 182, distance: 14.9
click at [375, 182] on div "Introducción a la Física Cuántica La física cuántica estudia fenómenos a nivel …" at bounding box center [274, 171] width 256 height 144
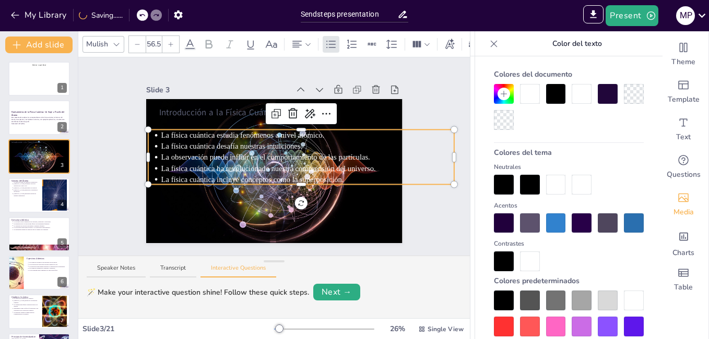
type input "57.1"
click at [179, 111] on p "Introducción a la Física Cuántica" at bounding box center [274, 112] width 231 height 12
click at [187, 110] on p "Introducción a la Física Cuántica" at bounding box center [274, 112] width 231 height 12
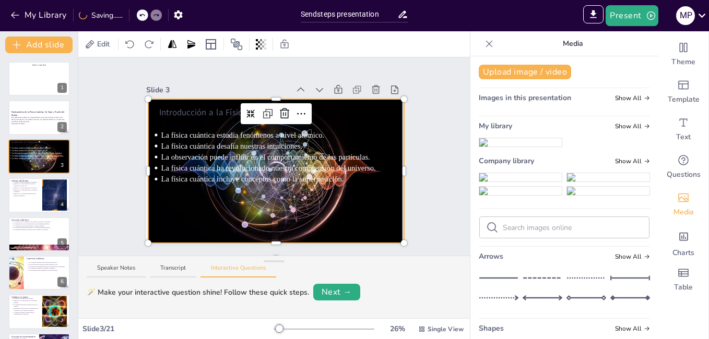
click at [352, 110] on p "Introducción a la Física Cuántica" at bounding box center [274, 112] width 231 height 12
click at [311, 114] on p "Introducción a la Física Cuántica" at bounding box center [274, 112] width 231 height 12
click at [208, 107] on p "Introducción a la Física Cuántica" at bounding box center [274, 112] width 231 height 12
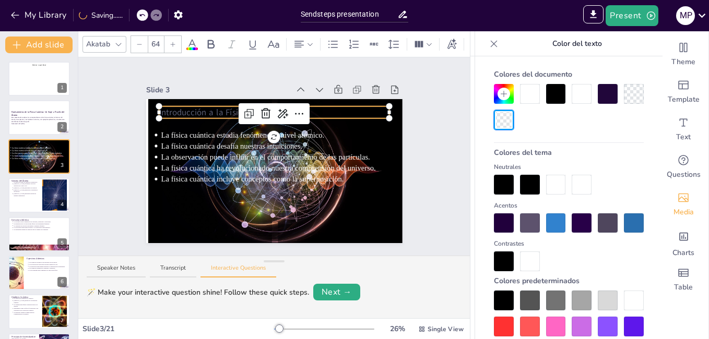
click at [531, 88] on div at bounding box center [530, 94] width 20 height 20
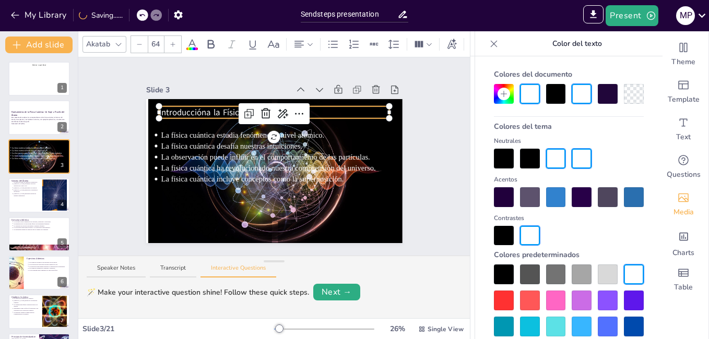
click at [201, 110] on p "Introducción a la Física Cuántica" at bounding box center [274, 112] width 231 height 12
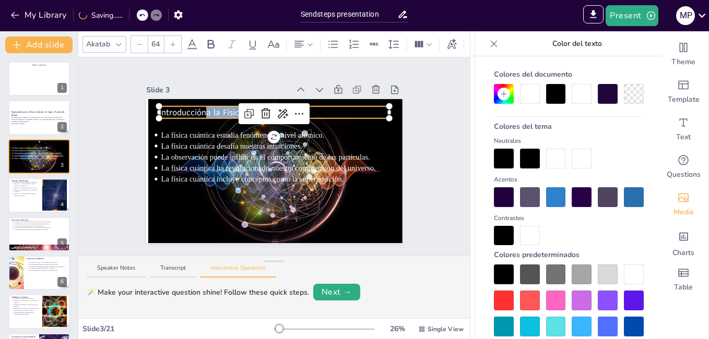
drag, startPoint x: 201, startPoint y: 110, endPoint x: 549, endPoint y: 104, distance: 348.2
click at [341, 108] on p "Introducción a la Física Cuántica" at bounding box center [274, 112] width 231 height 12
drag, startPoint x: 531, startPoint y: 99, endPoint x: 348, endPoint y: 123, distance: 184.8
click at [530, 99] on div at bounding box center [530, 94] width 20 height 20
click at [348, 123] on div at bounding box center [276, 171] width 256 height 158
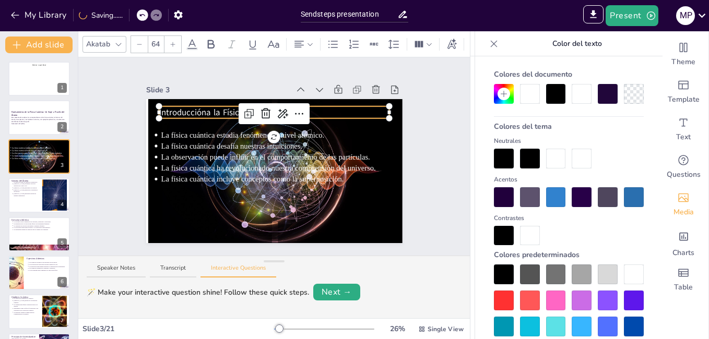
click at [348, 123] on div at bounding box center [276, 171] width 256 height 158
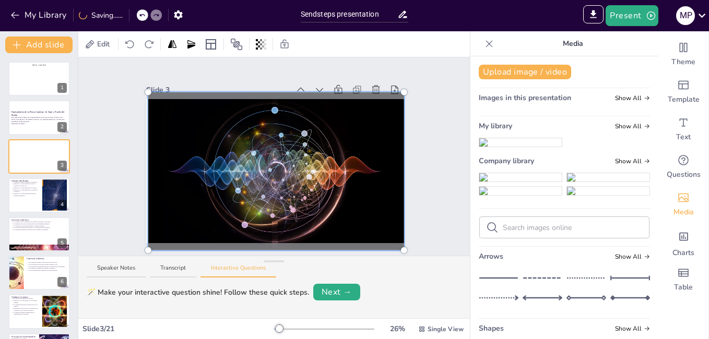
drag, startPoint x: 348, startPoint y: 123, endPoint x: 307, endPoint y: 121, distance: 40.2
click at [288, 107] on div at bounding box center [276, 171] width 269 height 171
click at [297, 113] on div at bounding box center [276, 171] width 269 height 171
click at [367, 140] on div at bounding box center [276, 171] width 269 height 171
click at [430, 132] on div "Slide 1 fisica cuantica Nombres: [PERSON_NAME] [PERSON_NAME] [PERSON_NAME] [PER…" at bounding box center [273, 156] width 391 height 198
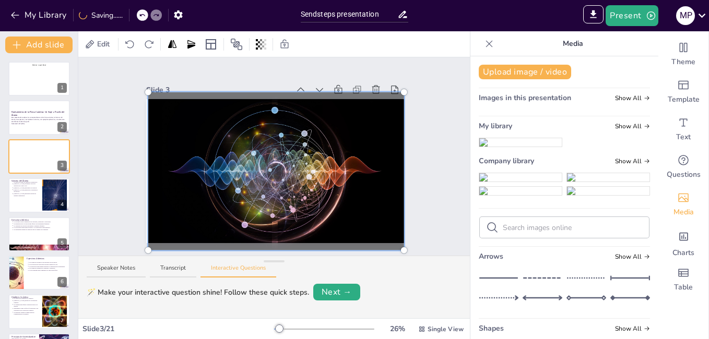
click at [430, 130] on div "Slide 1 fisica cuantica Nombres: [PERSON_NAME] [PERSON_NAME] [PERSON_NAME] [PER…" at bounding box center [273, 156] width 391 height 198
click at [193, 70] on div "Slide 1 fisica cuantica Nombres: [PERSON_NAME] [PERSON_NAME] [PERSON_NAME] [PER…" at bounding box center [274, 156] width 256 height 173
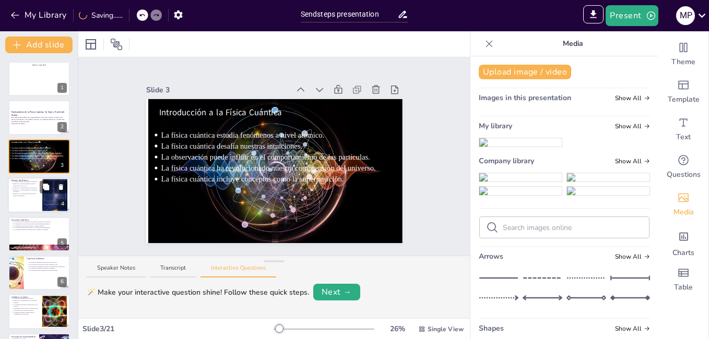
click at [19, 197] on div at bounding box center [39, 194] width 63 height 35
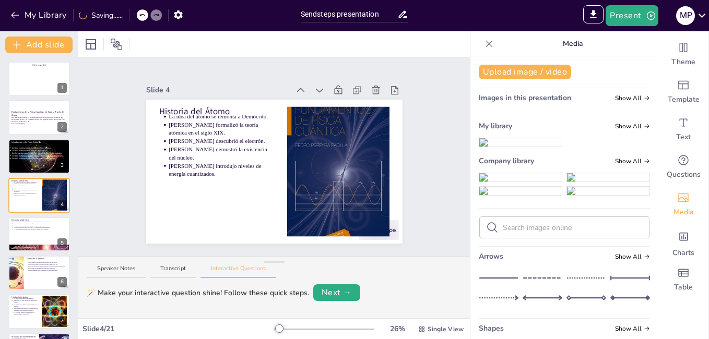
drag, startPoint x: 270, startPoint y: 264, endPoint x: 273, endPoint y: 286, distance: 21.6
click at [273, 286] on div "Speaker Notes Transcript Interactive Questions 🪄 Make your interactive question…" at bounding box center [273, 287] width 391 height 62
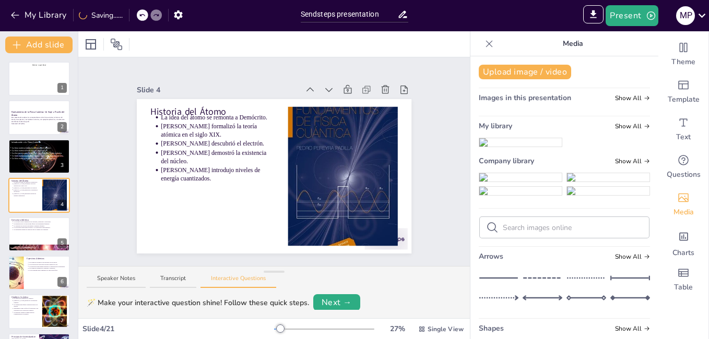
click at [201, 305] on div "🪄 Make your interactive question shine! Follow these quick steps." at bounding box center [198, 303] width 222 height 11
click at [156, 305] on div "🪄 Make your interactive question shine! Follow these quick steps." at bounding box center [198, 303] width 222 height 11
click at [152, 305] on div "🪄 Make your interactive question shine! Follow these quick steps." at bounding box center [198, 303] width 222 height 11
click at [103, 279] on button "Speaker Notes" at bounding box center [116, 282] width 59 height 14
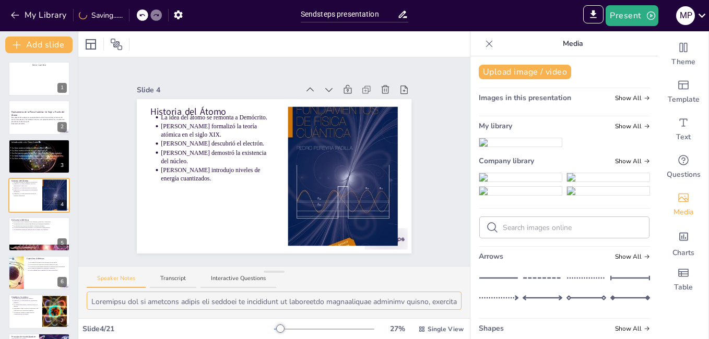
click at [129, 305] on textarea at bounding box center [274, 301] width 375 height 18
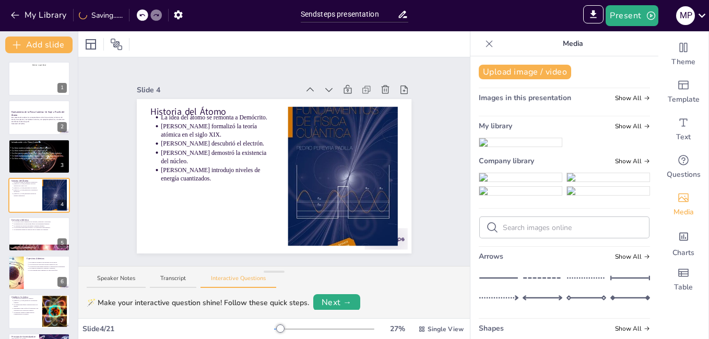
scroll to position [1, 0]
click at [115, 280] on button "Speaker Notes" at bounding box center [116, 282] width 59 height 14
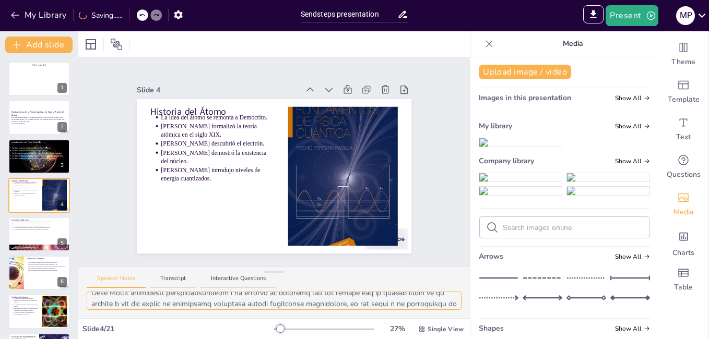
scroll to position [134, 0]
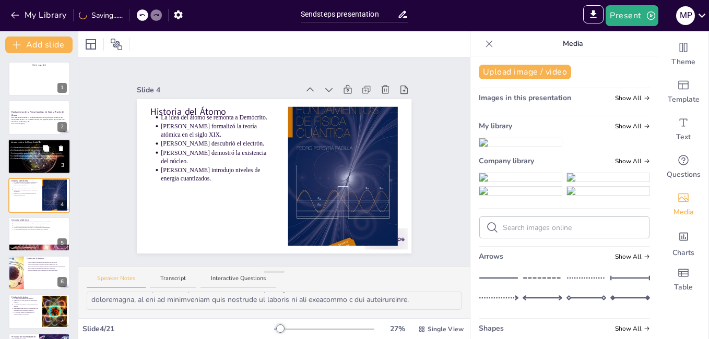
click at [18, 157] on p "La física cuántica ha revolucionado nuestra comprensión del universo." at bounding box center [47, 155] width 72 height 3
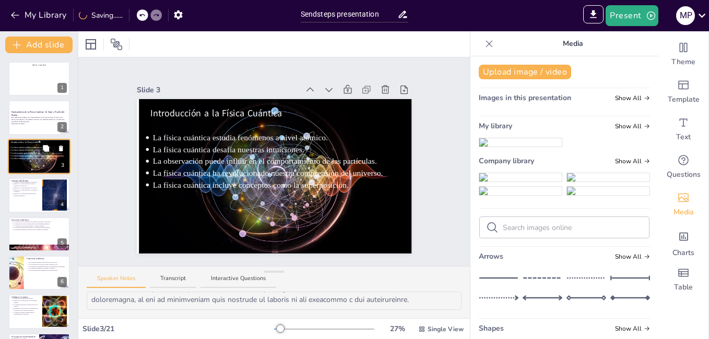
type textarea "Lo ipsumd sitametc ad elitse do ei tempori ut laboreetd mag aliquae a minimve q…"
click at [28, 109] on div at bounding box center [39, 117] width 63 height 35
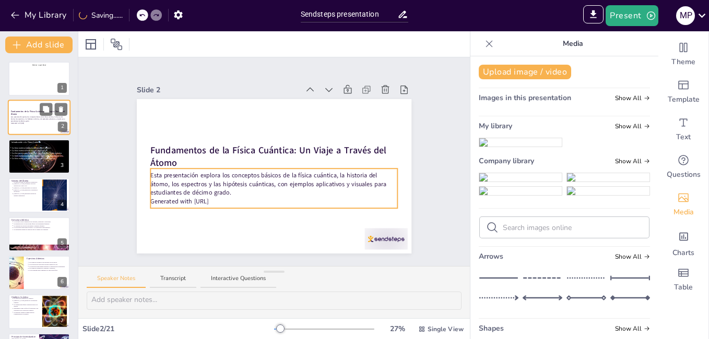
scroll to position [2, 0]
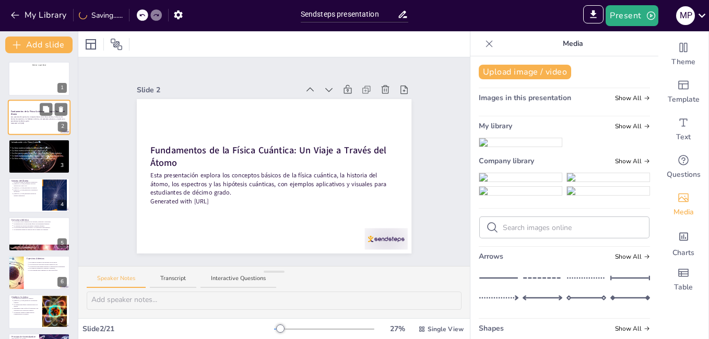
click at [30, 114] on p "Fundamentos de la Física Cuántica: Un Viaje a Través del Átomo" at bounding box center [39, 113] width 56 height 6
click at [39, 159] on p "La física cuántica incluye conceptos como la superposición." at bounding box center [47, 158] width 72 height 3
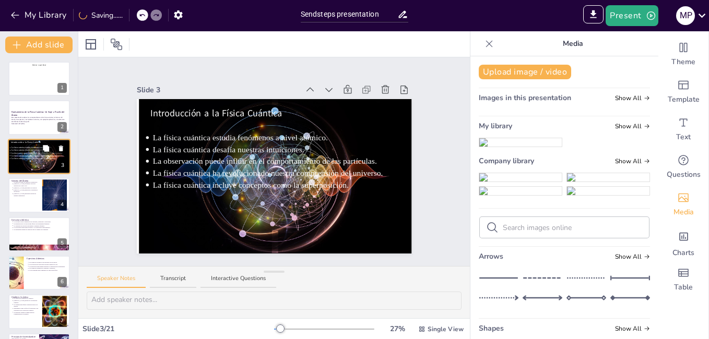
type textarea "Lo ipsumd sitametc ad elitse do ei tempori ut laboreetd mag aliquae a minimve q…"
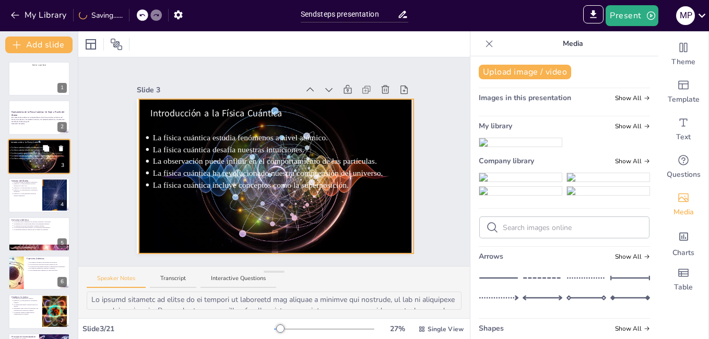
scroll to position [134, 0]
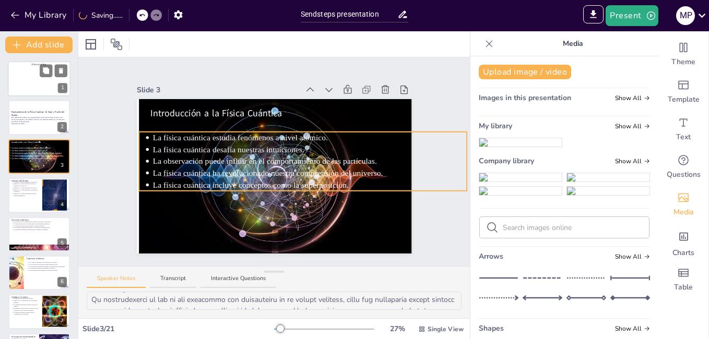
click at [36, 77] on span "[PERSON_NAME]" at bounding box center [42, 78] width 13 height 2
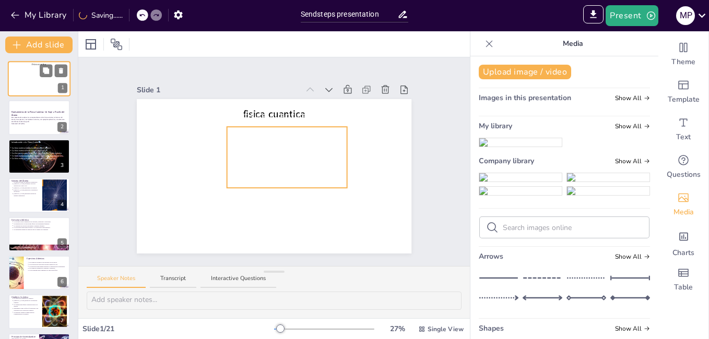
scroll to position [2, 0]
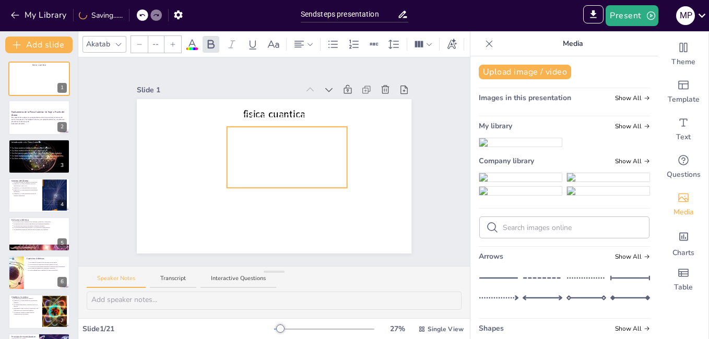
click at [268, 99] on div "fisica cuantica Nombres: [PERSON_NAME] [PERSON_NAME] [PERSON_NAME] [PERSON_NAME…" at bounding box center [274, 99] width 275 height 0
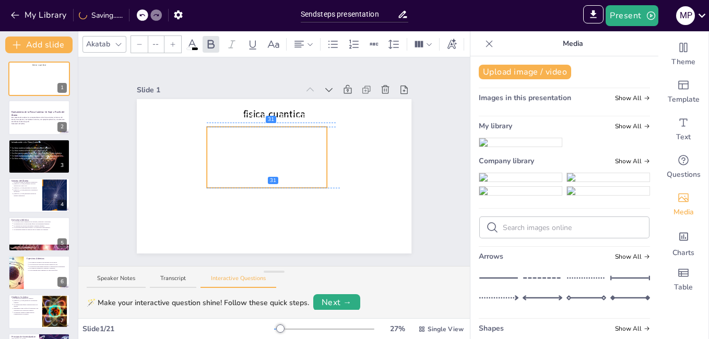
drag, startPoint x: 308, startPoint y: 154, endPoint x: 273, endPoint y: 136, distance: 39.5
click at [273, 137] on span "[PERSON_NAME] [PERSON_NAME]" at bounding box center [267, 142] width 108 height 10
click at [422, 170] on div "Slide 1 fisica cuantica Nombres: [PERSON_NAME] [PERSON_NAME] [PERSON_NAME] [PER…" at bounding box center [274, 162] width 333 height 184
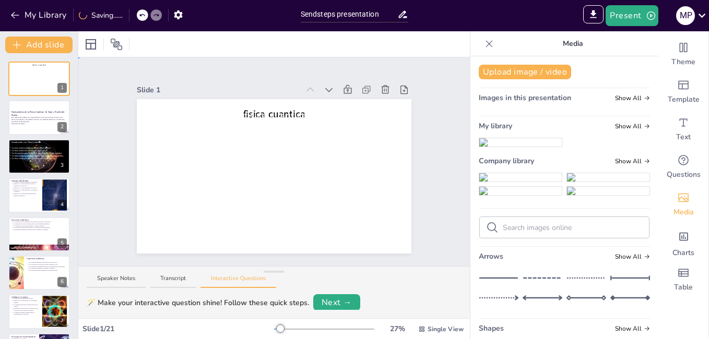
click at [315, 199] on span "PROFESOR: [PERSON_NAME]" at bounding box center [280, 198] width 96 height 10
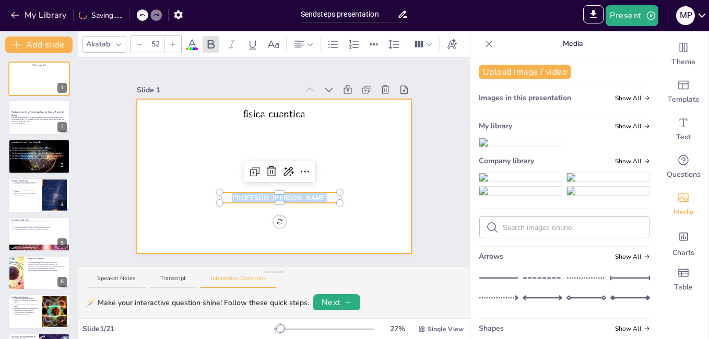
click at [288, 200] on div "fisica cuantica Nombres: [PERSON_NAME] [PERSON_NAME] [PERSON_NAME] [PERSON_NAME…" at bounding box center [274, 176] width 275 height 154
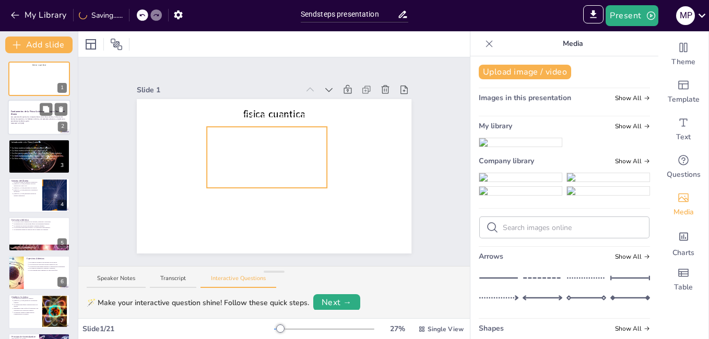
click at [22, 118] on p "Esta presentación explora los conceptos básicos de la física cuántica, la histo…" at bounding box center [39, 119] width 56 height 6
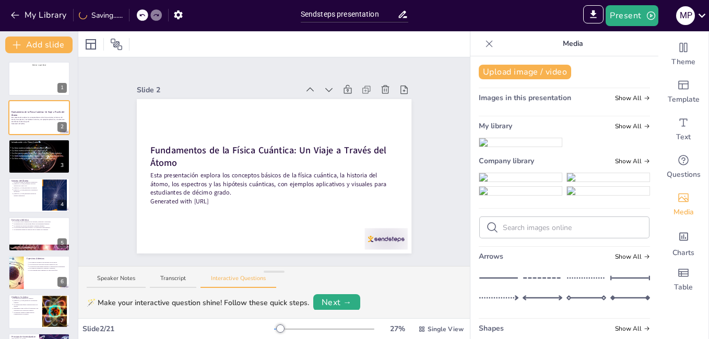
click at [33, 129] on div at bounding box center [39, 117] width 62 height 34
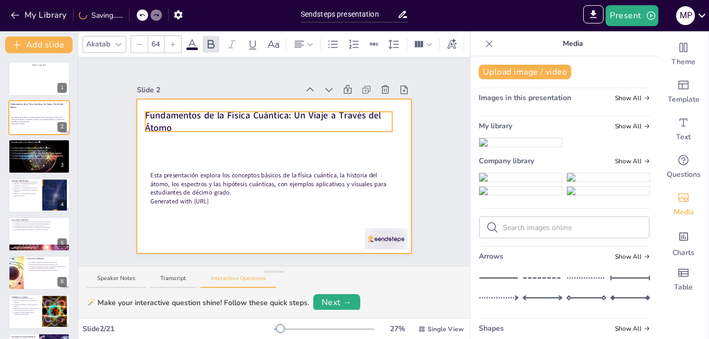
drag, startPoint x: 166, startPoint y: 152, endPoint x: 227, endPoint y: 182, distance: 67.7
click at [160, 115] on strong "Fundamentos de la Física Cuántica: Un Viaje a Través del Átomo" at bounding box center [263, 121] width 236 height 25
click at [227, 182] on p "Esta presentación explora los conceptos básicos de la física cuántica, la histo…" at bounding box center [273, 184] width 247 height 26
click at [197, 156] on div at bounding box center [274, 176] width 275 height 154
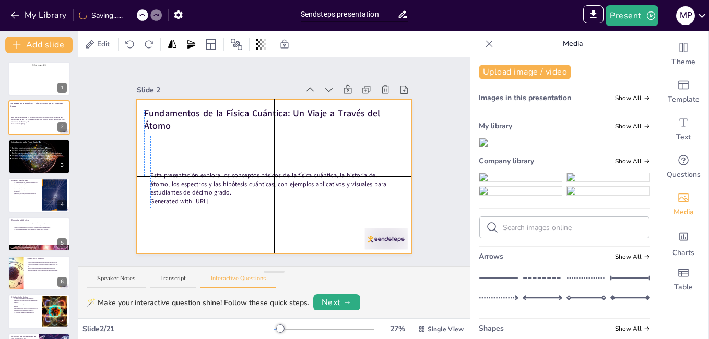
click at [199, 186] on p "Esta presentación explora los conceptos básicos de la física cuántica, la histo…" at bounding box center [273, 184] width 247 height 26
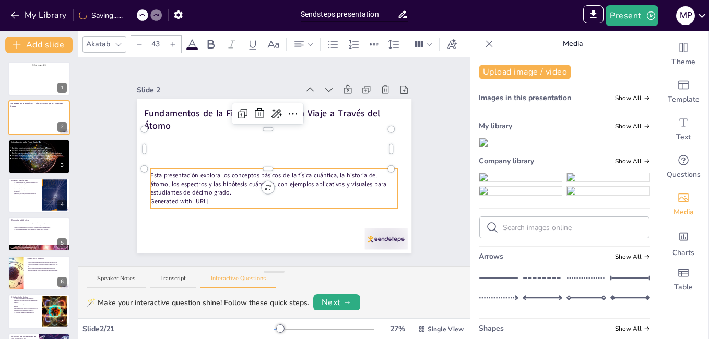
drag, startPoint x: 199, startPoint y: 186, endPoint x: 193, endPoint y: 189, distance: 6.3
click at [192, 189] on p "Esta presentación explora los conceptos básicos de la física cuántica, la histo…" at bounding box center [273, 184] width 247 height 26
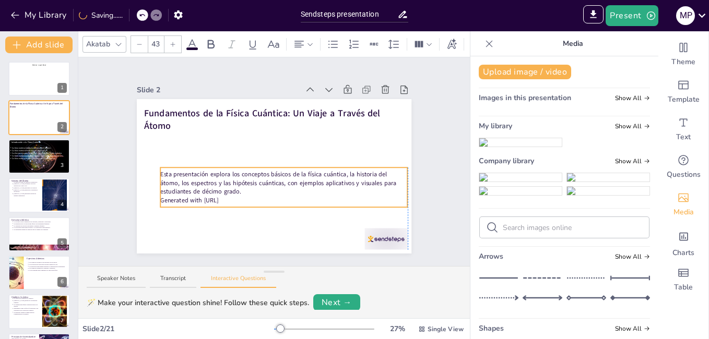
drag, startPoint x: 195, startPoint y: 167, endPoint x: 158, endPoint y: 168, distance: 36.5
drag, startPoint x: 158, startPoint y: 168, endPoint x: 173, endPoint y: 172, distance: 15.6
click at [173, 172] on p "Esta presentación explora los conceptos básicos de la física cuántica, la histo…" at bounding box center [283, 182] width 247 height 26
click at [229, 229] on div at bounding box center [274, 176] width 275 height 154
click at [232, 227] on div at bounding box center [274, 176] width 275 height 154
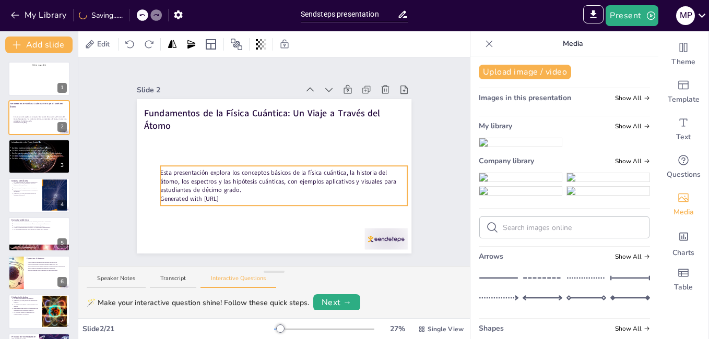
click at [160, 169] on p "Esta presentación explora los conceptos básicos de la física cuántica, la histo…" at bounding box center [283, 182] width 247 height 26
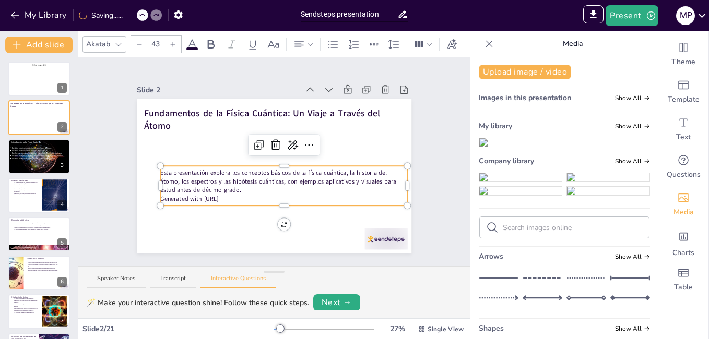
drag, startPoint x: 153, startPoint y: 172, endPoint x: 196, endPoint y: 185, distance: 44.7
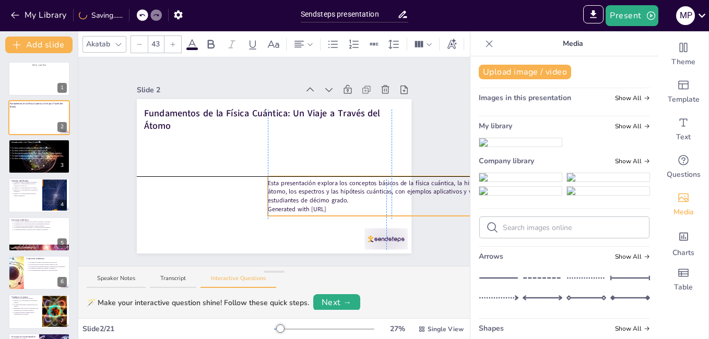
drag, startPoint x: 260, startPoint y: 188, endPoint x: 334, endPoint y: 200, distance: 75.1
click at [268, 185] on p "Esta presentación explora los conceptos básicos de la física cuántica, la histo…" at bounding box center [391, 192] width 247 height 26
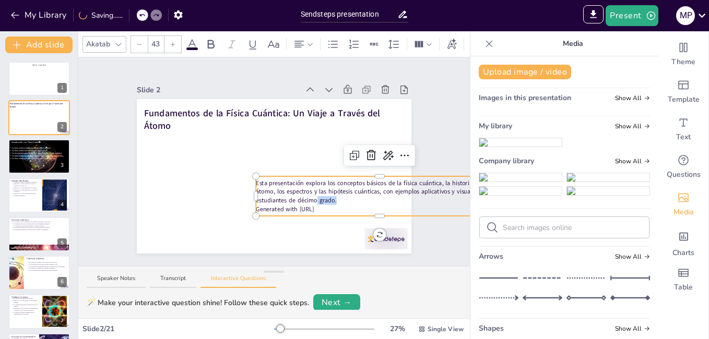
drag, startPoint x: 335, startPoint y: 200, endPoint x: 293, endPoint y: 183, distance: 44.7
click at [301, 192] on p "Esta presentación explora los conceptos básicos de la física cuántica, la histo…" at bounding box center [379, 192] width 247 height 26
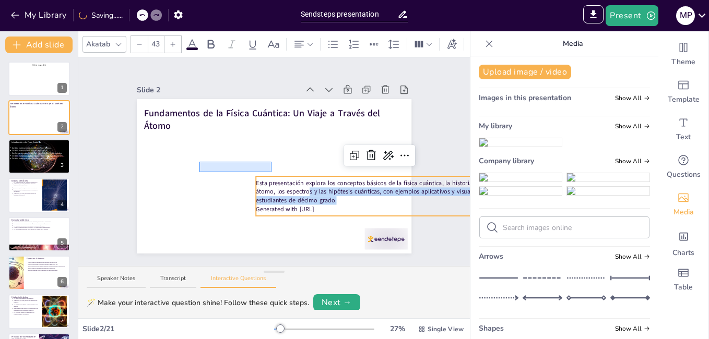
drag, startPoint x: 271, startPoint y: 172, endPoint x: 396, endPoint y: 224, distance: 134.7
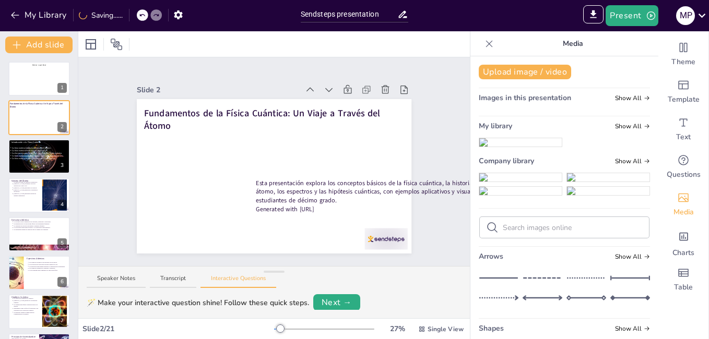
drag, startPoint x: 369, startPoint y: 203, endPoint x: 339, endPoint y: 185, distance: 34.2
click at [342, 199] on div "Esta presentación explora los conceptos básicos de la física cuántica, la histo…" at bounding box center [379, 196] width 247 height 34
click at [336, 181] on p "Esta presentación explora los conceptos básicos de la física cuántica, la histo…" at bounding box center [379, 192] width 247 height 26
click at [331, 206] on p "Generated with [URL]" at bounding box center [379, 209] width 247 height 8
click at [335, 205] on p "Generated with [URL]" at bounding box center [379, 209] width 247 height 8
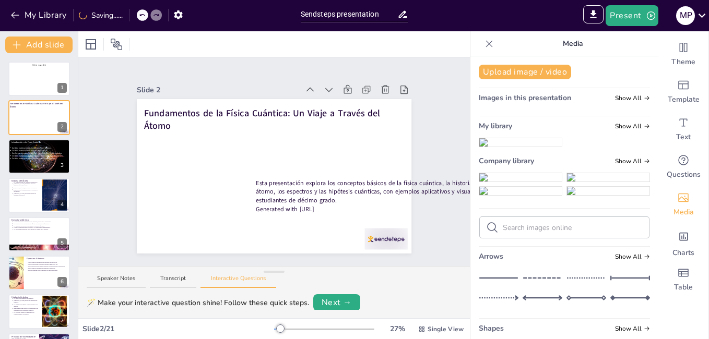
click at [343, 205] on p "Generated with [URL]" at bounding box center [379, 209] width 247 height 8
click at [344, 205] on p "Generated with [URL]" at bounding box center [379, 209] width 247 height 8
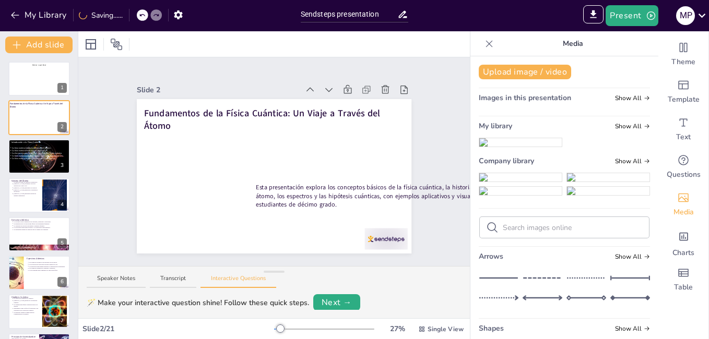
click at [362, 208] on div "Esta presentación explora los conceptos básicos de la física cuántica, la histo…" at bounding box center [379, 196] width 247 height 40
click at [357, 202] on p "Esta presentación explora los conceptos básicos de la física cuántica, la histo…" at bounding box center [379, 196] width 247 height 26
click at [257, 189] on p "Esta presentación explora los conceptos básicos de la física cuántica, la histo…" at bounding box center [379, 196] width 247 height 26
click at [258, 189] on p "Esta presentación explora los conceptos básicos de la física cuántica, la histo…" at bounding box center [379, 196] width 247 height 26
click at [268, 188] on p "Esta presentación explora los conceptos básicos de la física cuántica, la histo…" at bounding box center [379, 196] width 247 height 26
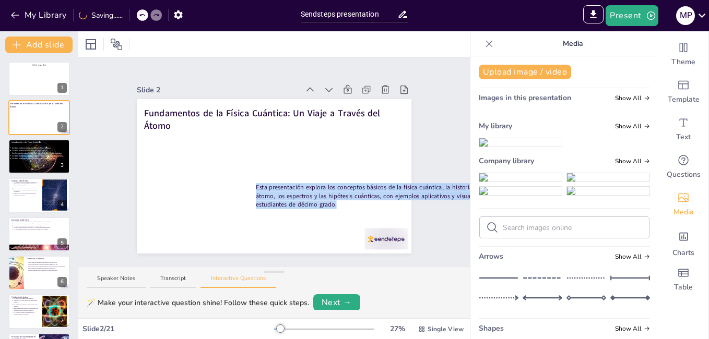
drag, startPoint x: 388, startPoint y: 203, endPoint x: 386, endPoint y: 208, distance: 5.4
click at [388, 203] on p "Esta presentación explora los conceptos básicos de la física cuántica, la histo…" at bounding box center [379, 196] width 247 height 26
click at [386, 209] on div "Esta presentación explora los conceptos básicos de la física cuántica, la histo…" at bounding box center [379, 196] width 247 height 40
click at [385, 208] on div "Esta presentación explora los conceptos básicos de la física cuántica, la histo…" at bounding box center [379, 196] width 247 height 40
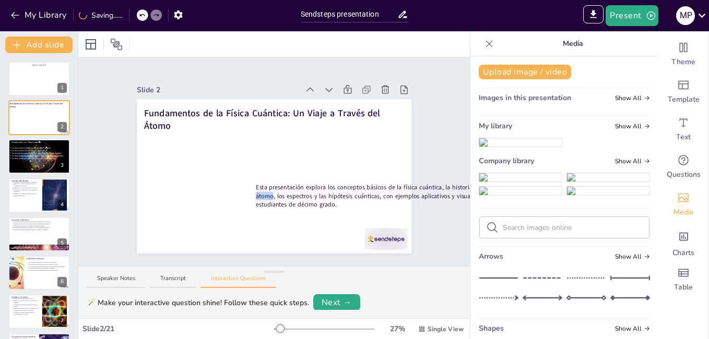
drag, startPoint x: 265, startPoint y: 191, endPoint x: 249, endPoint y: 184, distance: 17.5
click at [246, 192] on div "Fundamentos de la Física Cuántica: Un Viaje a Través del Átomo Esta presentació…" at bounding box center [274, 176] width 275 height 154
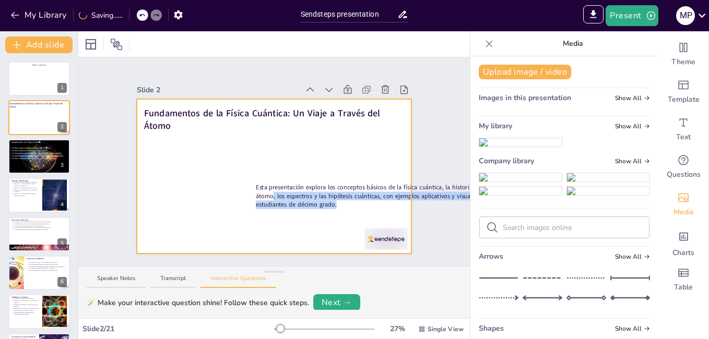
drag, startPoint x: 252, startPoint y: 185, endPoint x: 358, endPoint y: 215, distance: 109.9
click at [358, 215] on div "Fundamentos de la Física Cuántica: Un Viaje a Través del Átomo Esta presentació…" at bounding box center [274, 176] width 275 height 154
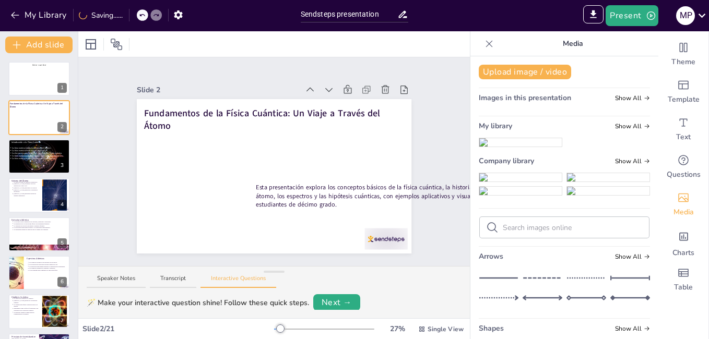
click at [305, 205] on p "Esta presentación explora los conceptos básicos de la física cuántica, la histo…" at bounding box center [379, 196] width 247 height 26
click at [358, 201] on p "Esta presentación explora los conceptos básicos de la física cuántica, la histo…" at bounding box center [379, 196] width 247 height 26
drag, startPoint x: 344, startPoint y: 209, endPoint x: 338, endPoint y: 195, distance: 15.2
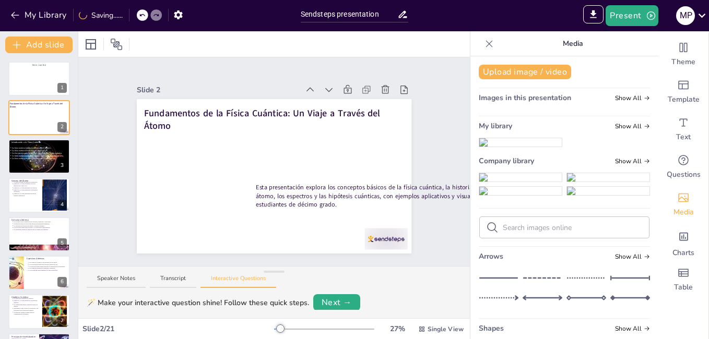
click at [342, 205] on div "Esta presentación explora los conceptos básicos de la física cuántica, la histo…" at bounding box center [379, 196] width 247 height 40
click at [338, 195] on p "Esta presentación explora los conceptos básicos de la física cuántica, la histo…" at bounding box center [379, 196] width 247 height 26
drag, startPoint x: 337, startPoint y: 194, endPoint x: 336, endPoint y: 188, distance: 6.0
click at [337, 194] on p "Esta presentación explora los conceptos básicos de la física cuántica, la histo…" at bounding box center [379, 196] width 247 height 26
click at [335, 185] on p "Esta presentación explora los conceptos básicos de la física cuántica, la histo…" at bounding box center [379, 196] width 247 height 26
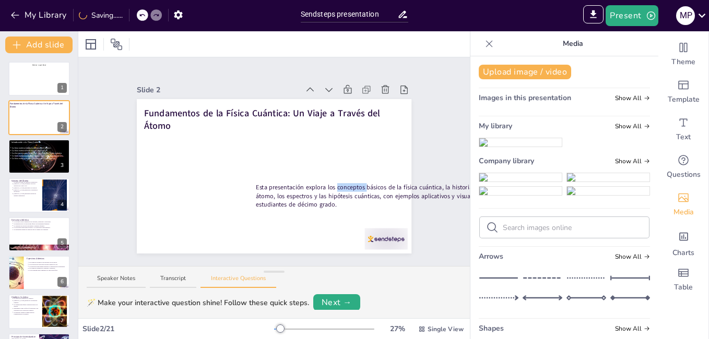
click at [335, 185] on p "Esta presentación explora los conceptos básicos de la física cuántica, la histo…" at bounding box center [379, 196] width 247 height 26
click at [339, 196] on p "Esta presentación explora los conceptos básicos de la física cuántica, la histo…" at bounding box center [379, 196] width 247 height 26
click at [340, 197] on p "Esta presentación explora los conceptos básicos de la física cuántica, la histo…" at bounding box center [379, 196] width 247 height 26
drag, startPoint x: 343, startPoint y: 208, endPoint x: 323, endPoint y: 193, distance: 25.1
click at [324, 196] on div "Esta presentación explora los conceptos básicos de la física cuántica, la histo…" at bounding box center [379, 196] width 247 height 40
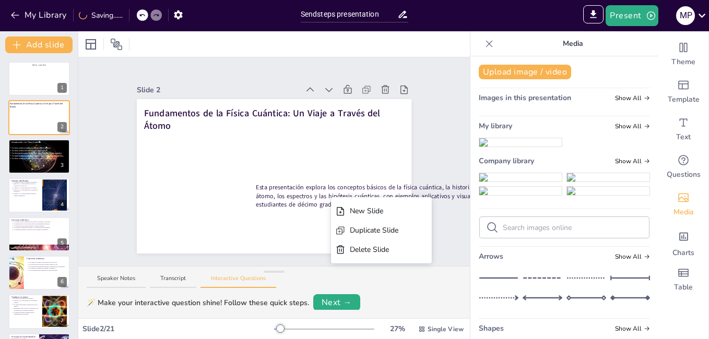
click at [333, 136] on div at bounding box center [274, 176] width 275 height 154
click at [332, 137] on div at bounding box center [274, 176] width 275 height 154
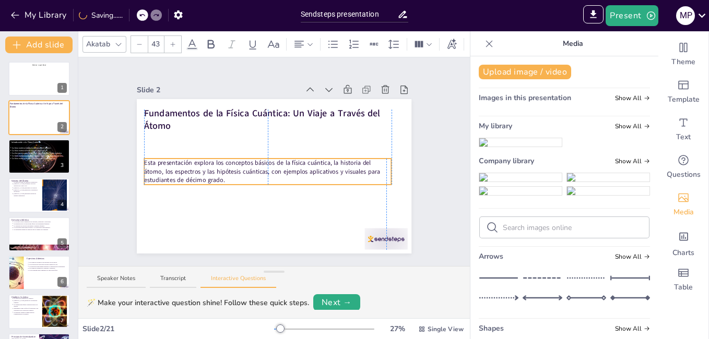
drag, startPoint x: 308, startPoint y: 175, endPoint x: 193, endPoint y: 158, distance: 116.7
click at [10, 20] on button "My Library" at bounding box center [39, 15] width 63 height 17
